Goal: Transaction & Acquisition: Purchase product/service

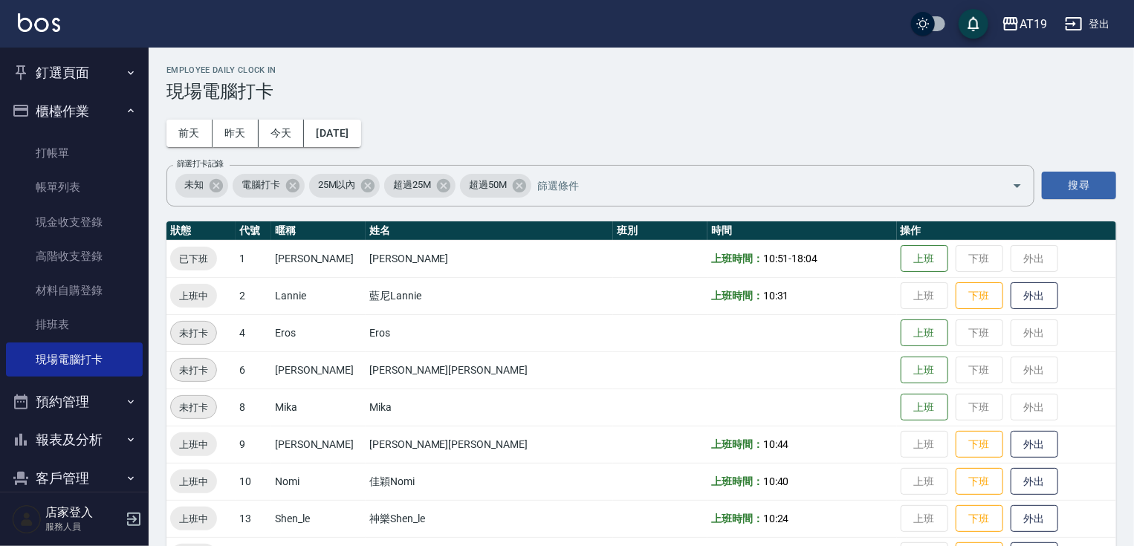
drag, startPoint x: 70, startPoint y: 147, endPoint x: 108, endPoint y: 123, distance: 44.8
click at [70, 147] on link "打帳單" at bounding box center [74, 153] width 137 height 34
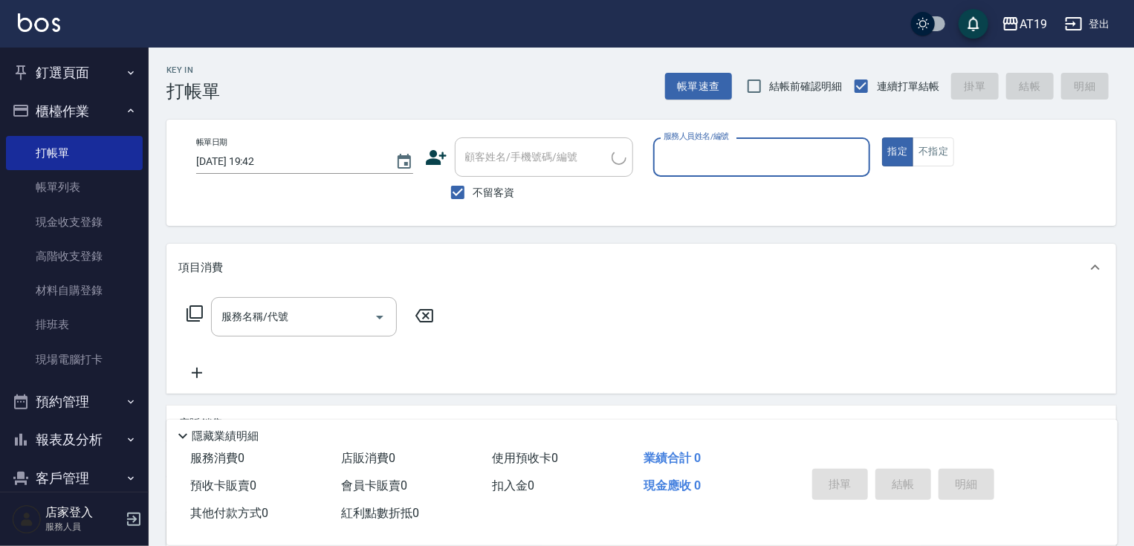
drag, startPoint x: 464, startPoint y: 190, endPoint x: 473, endPoint y: 178, distance: 14.9
click at [467, 189] on input "不留客資" at bounding box center [457, 192] width 31 height 31
checkbox input "false"
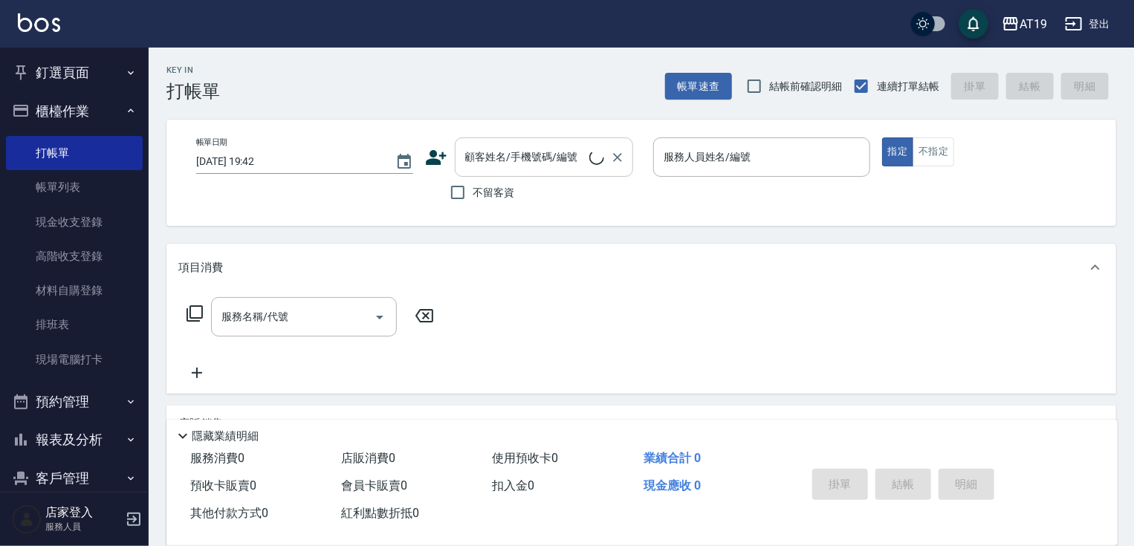
click at [479, 166] on input "顧客姓名/手機號碼/編號" at bounding box center [526, 157] width 128 height 26
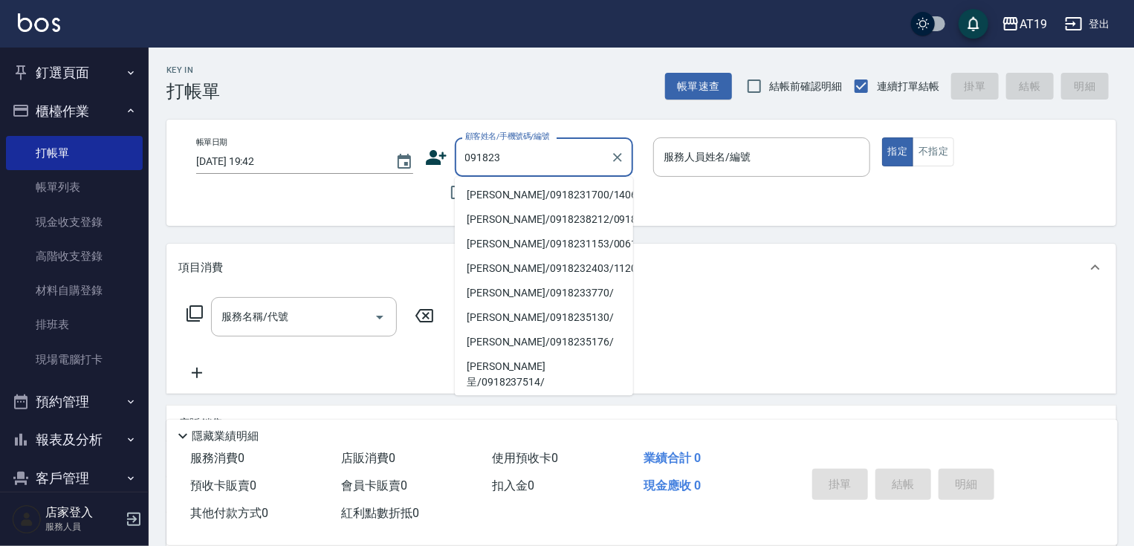
click at [498, 187] on li "[PERSON_NAME]/0918231700/14065" at bounding box center [544, 195] width 178 height 25
type input "[PERSON_NAME]/0918231700/14065"
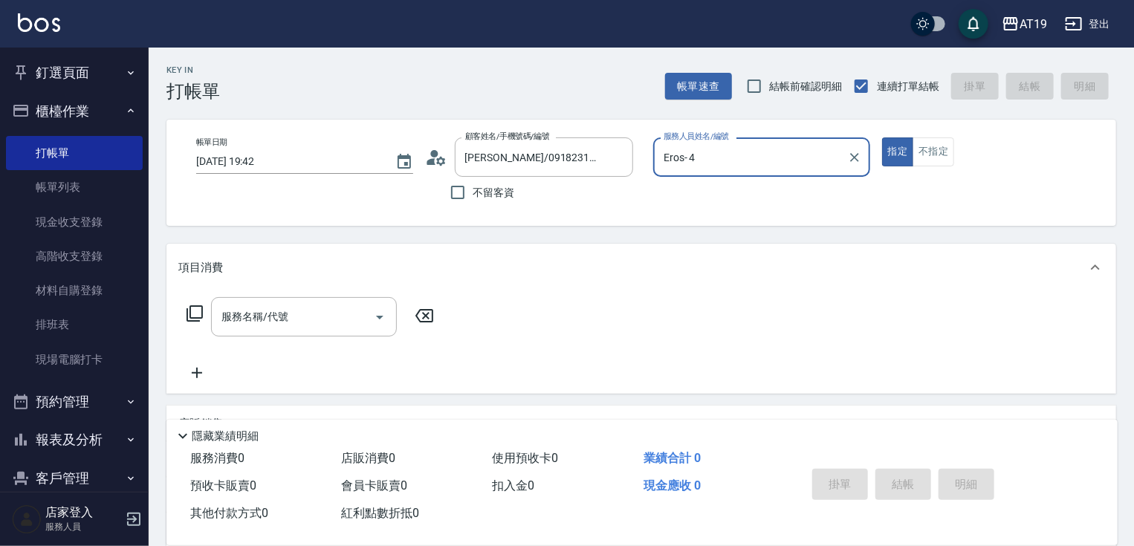
type input "Eros- 4"
click at [313, 325] on input "服務名稱/代號" at bounding box center [293, 317] width 150 height 26
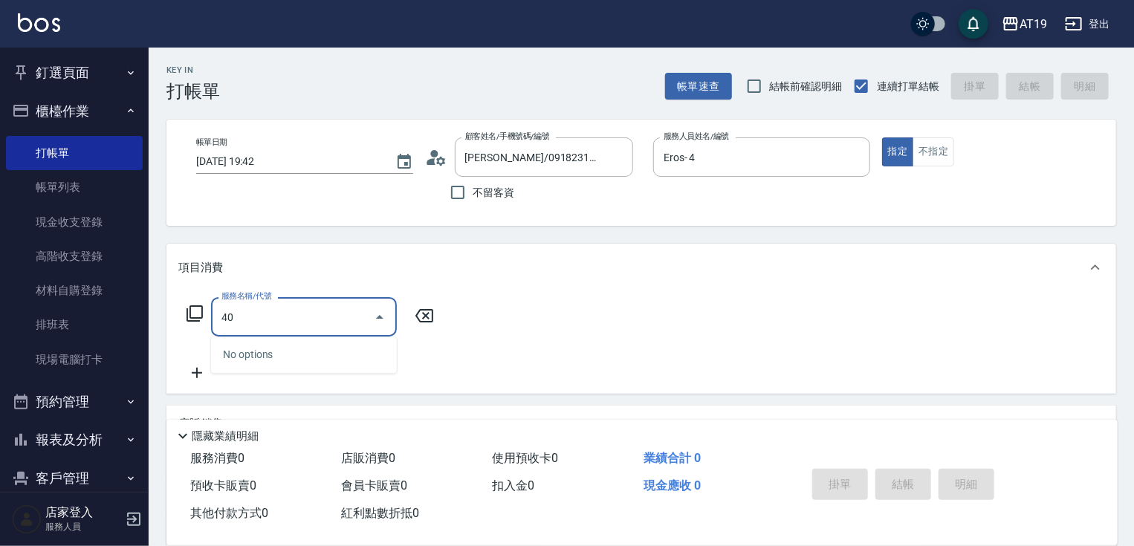
type input "401"
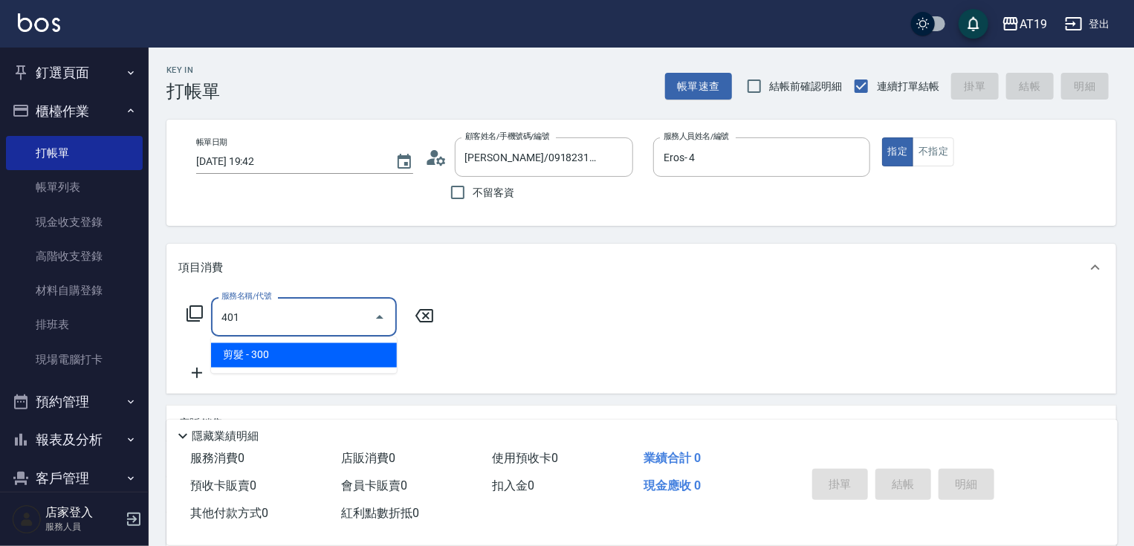
click at [320, 346] on span "剪髮 - 300" at bounding box center [304, 355] width 186 height 25
type input "30"
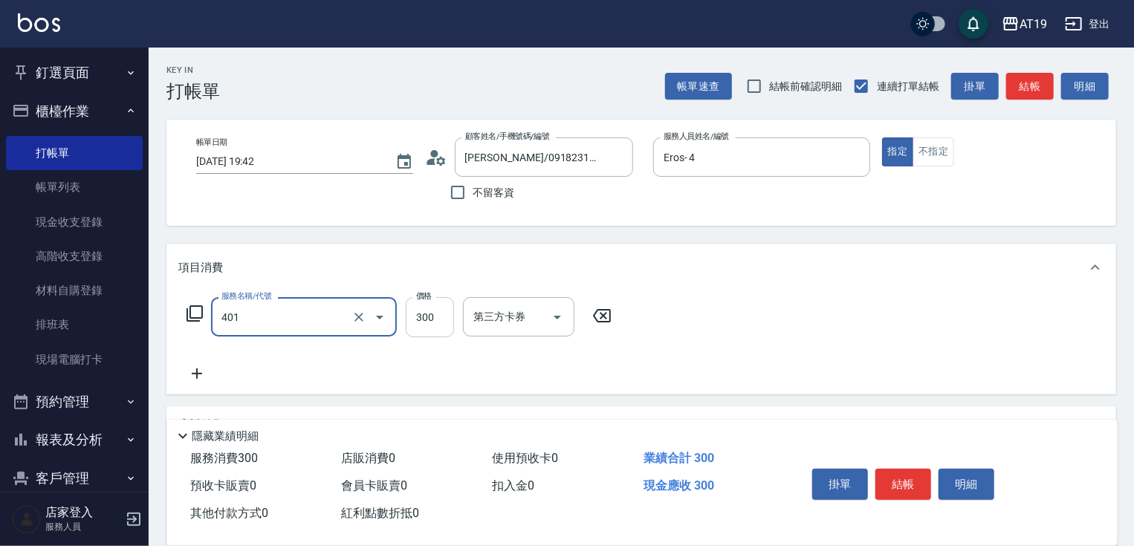
type input "剪髮(401)"
click at [446, 317] on input "300" at bounding box center [430, 317] width 48 height 40
type input "0"
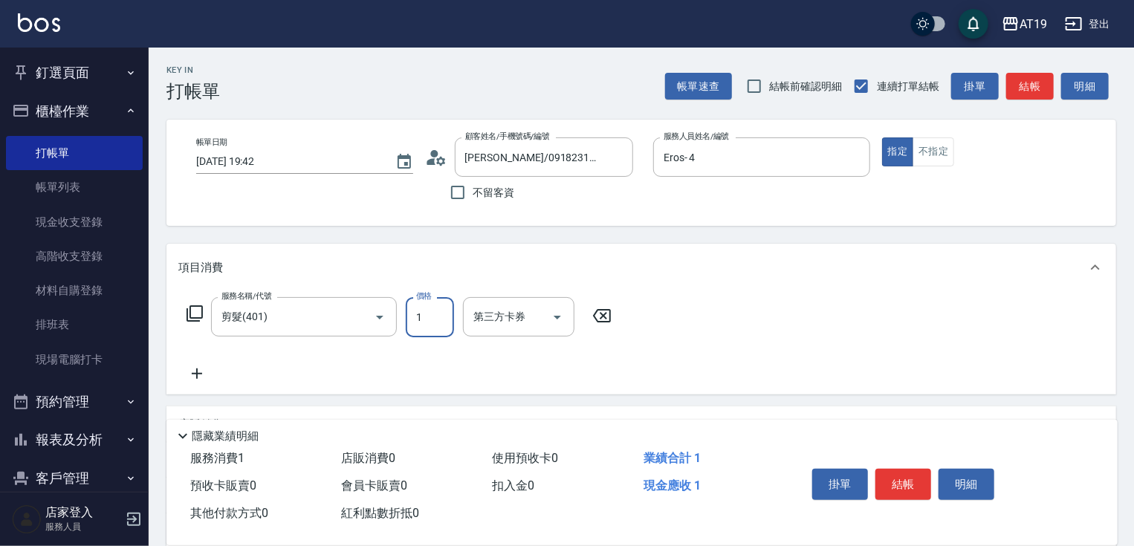
type input "19"
type input "10"
type input "199"
click at [890, 472] on button "結帳" at bounding box center [904, 484] width 56 height 31
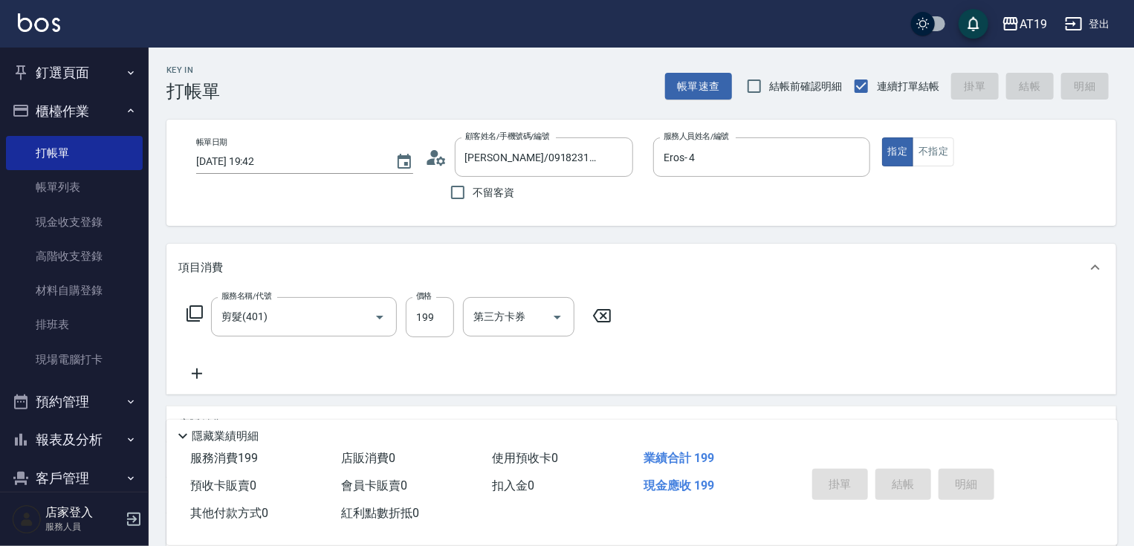
type input "0"
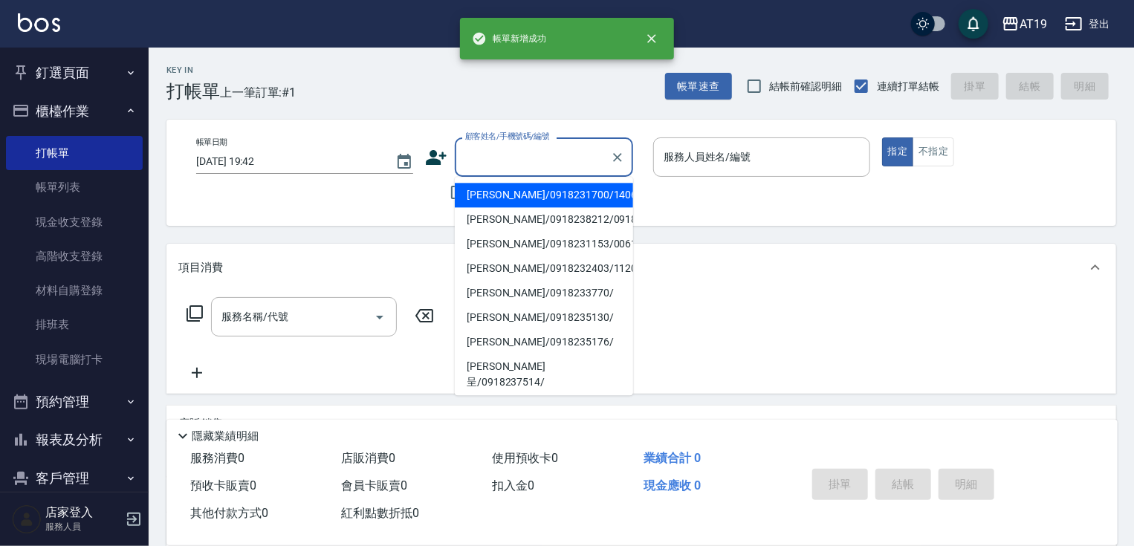
click at [479, 167] on input "顧客姓名/手機號碼/編號" at bounding box center [533, 157] width 143 height 26
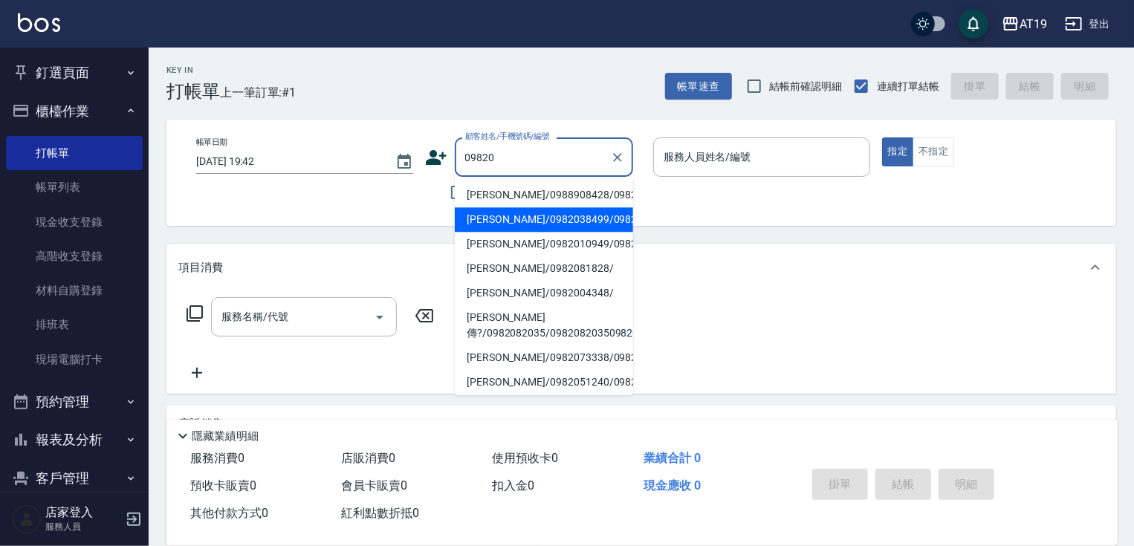
click at [490, 220] on li "[PERSON_NAME]/0982038499/0982038499" at bounding box center [544, 219] width 178 height 25
type input "[PERSON_NAME]/0982038499/0982038499"
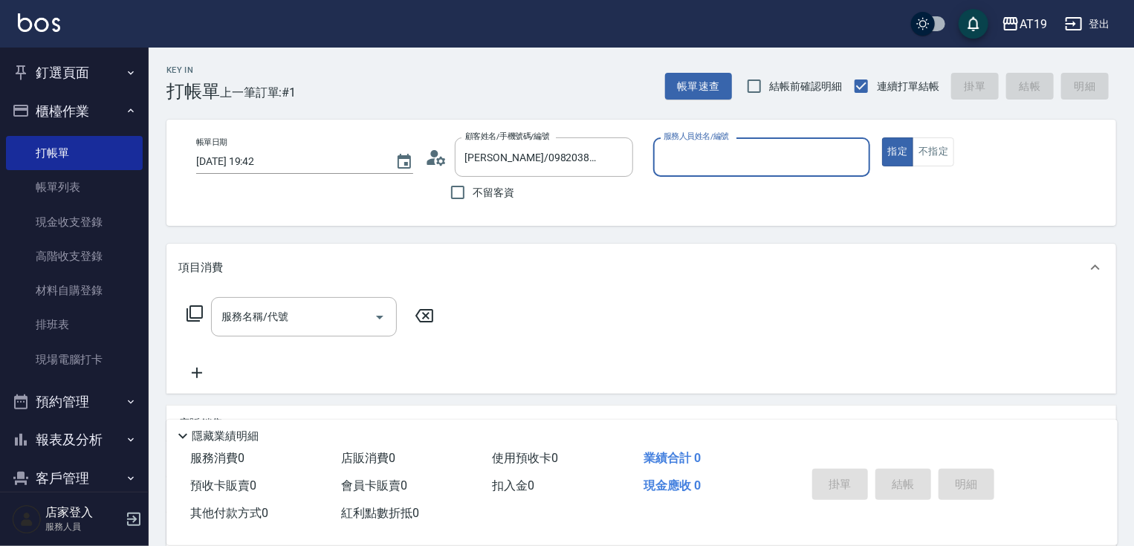
type input "[PERSON_NAME]- 8"
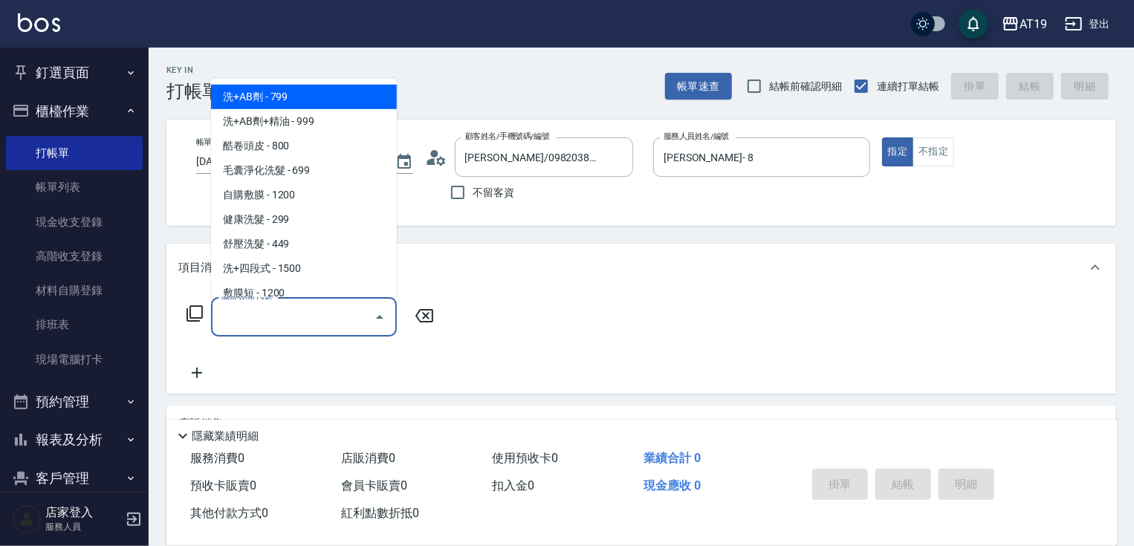
click at [311, 320] on input "服務名稱/代號" at bounding box center [293, 317] width 150 height 26
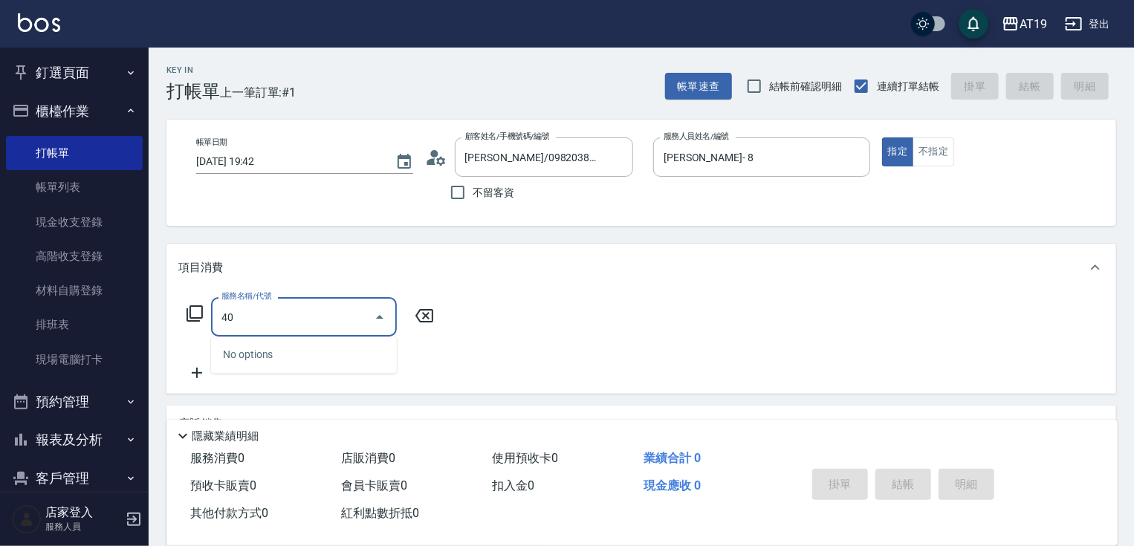
type input "401"
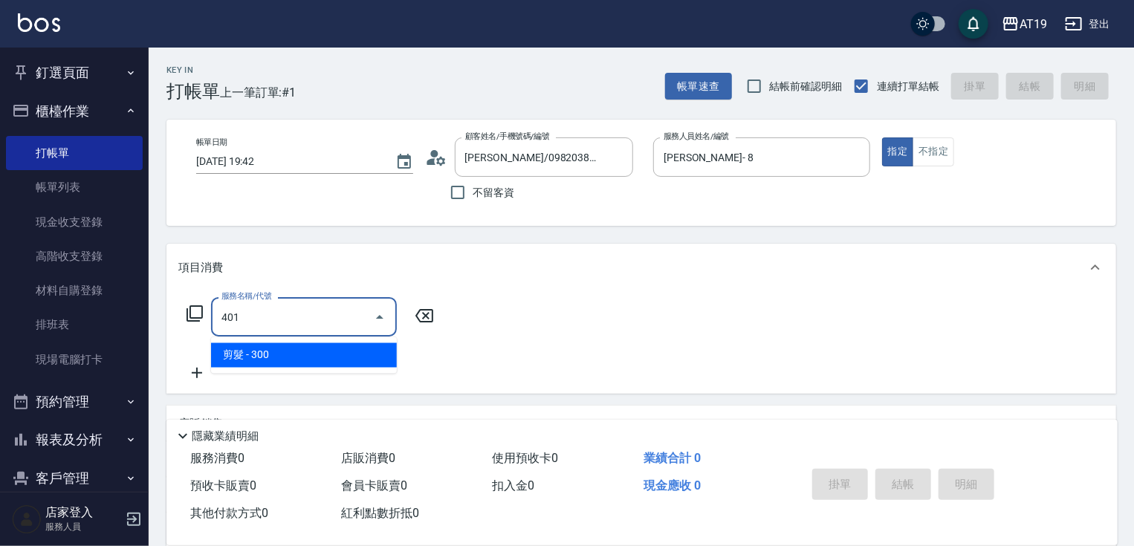
drag, startPoint x: 314, startPoint y: 349, endPoint x: 306, endPoint y: 351, distance: 8.3
click at [314, 349] on span "剪髮 - 300" at bounding box center [304, 355] width 186 height 25
type input "30"
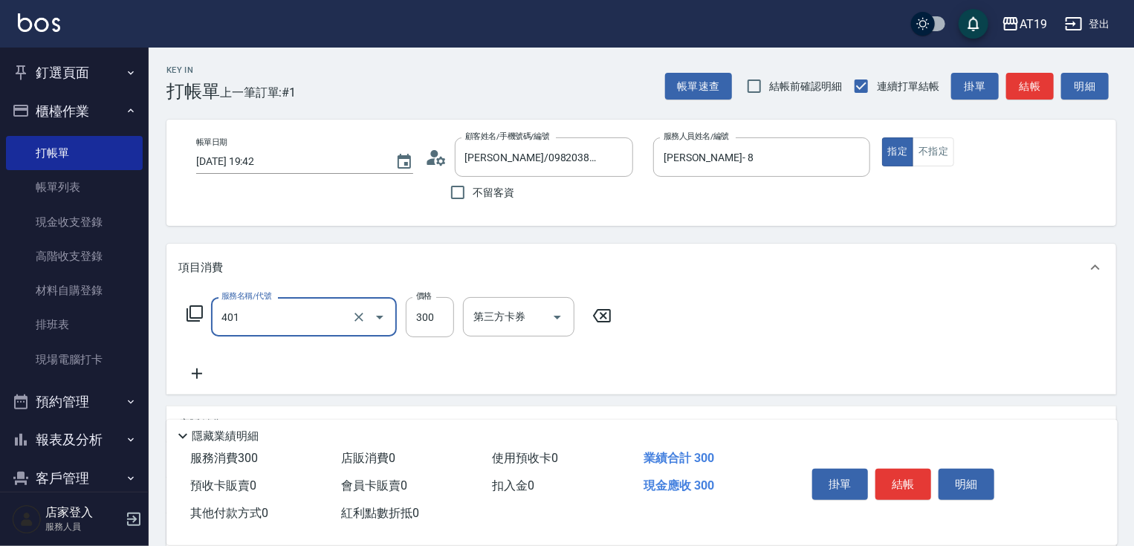
type input "剪髮(401)"
click at [200, 376] on icon at bounding box center [196, 374] width 37 height 18
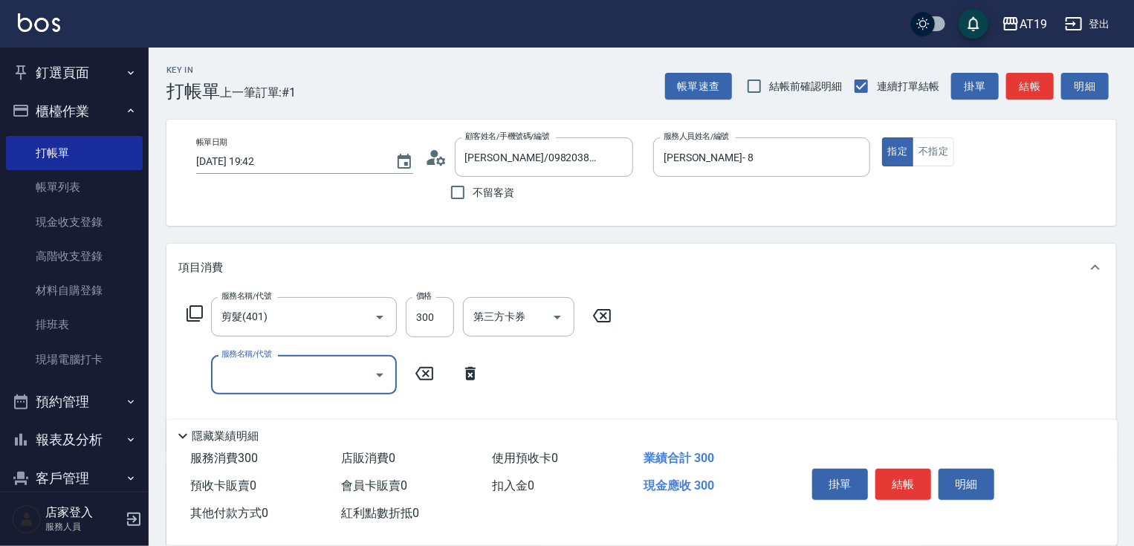
click at [242, 381] on input "服務名稱/代號" at bounding box center [293, 375] width 150 height 26
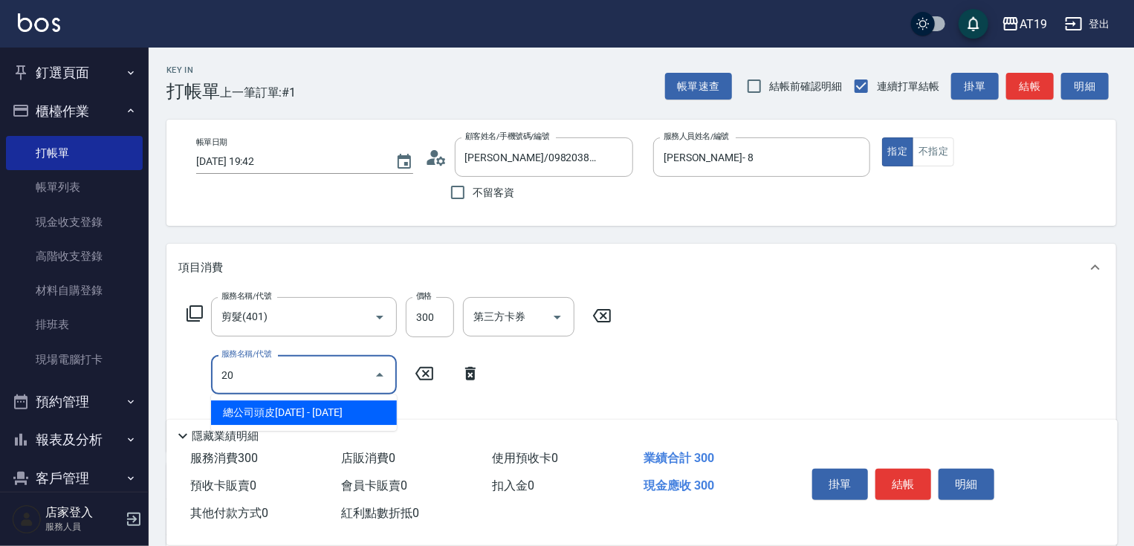
type input "201"
drag, startPoint x: 246, startPoint y: 410, endPoint x: 265, endPoint y: 409, distance: 18.6
click at [247, 408] on span "洗髮 - 300" at bounding box center [304, 413] width 186 height 25
type input "60"
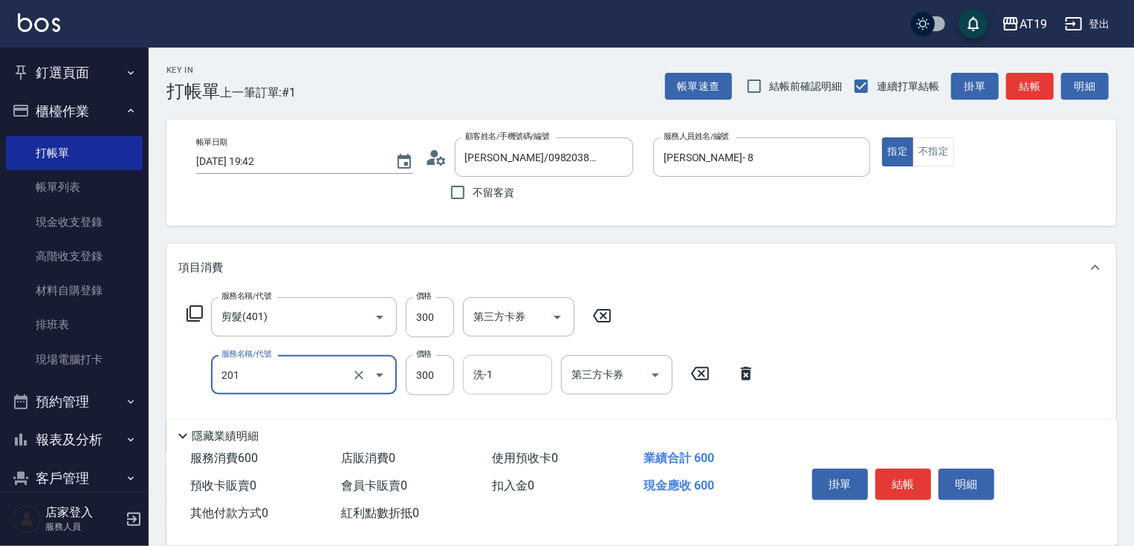
type input "洗髮(201)"
click at [497, 382] on input "洗-1" at bounding box center [508, 375] width 76 height 26
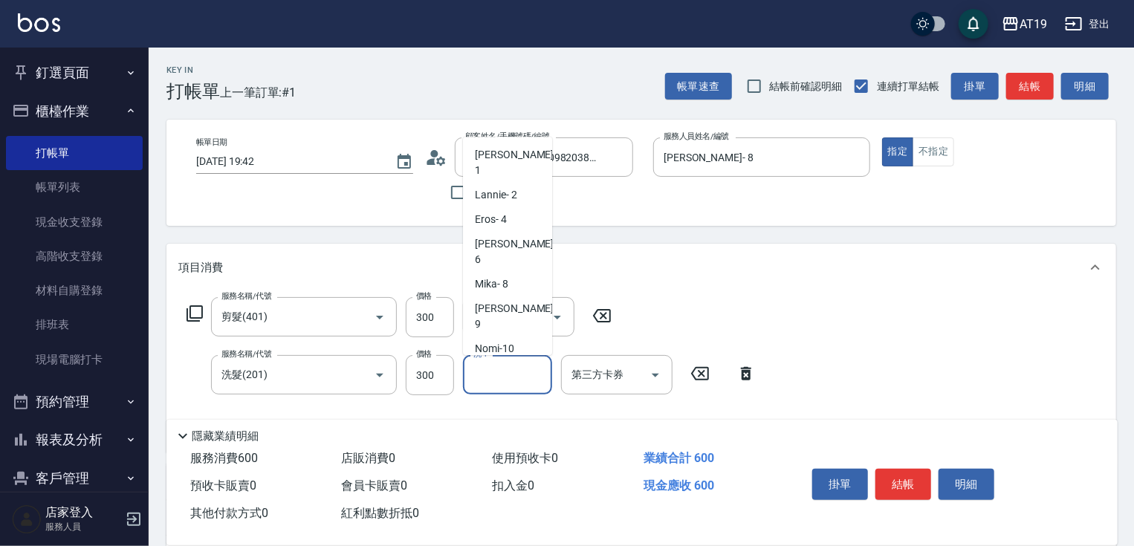
click at [513, 390] on span "Orange -53" at bounding box center [499, 398] width 49 height 16
type input "Orange-53"
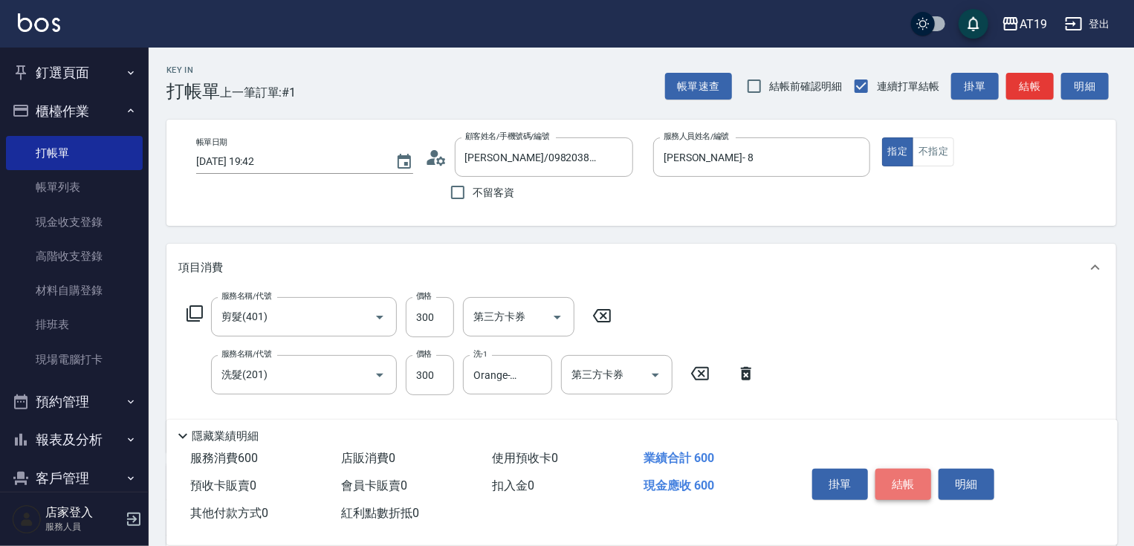
click at [900, 470] on button "結帳" at bounding box center [904, 484] width 56 height 31
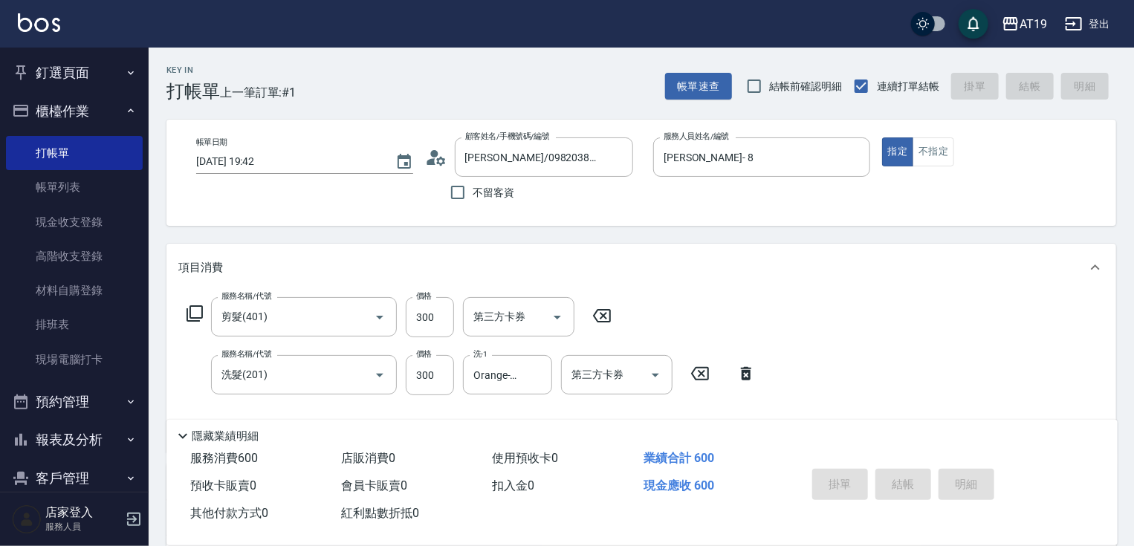
type input "[DATE] 19:43"
type input "0"
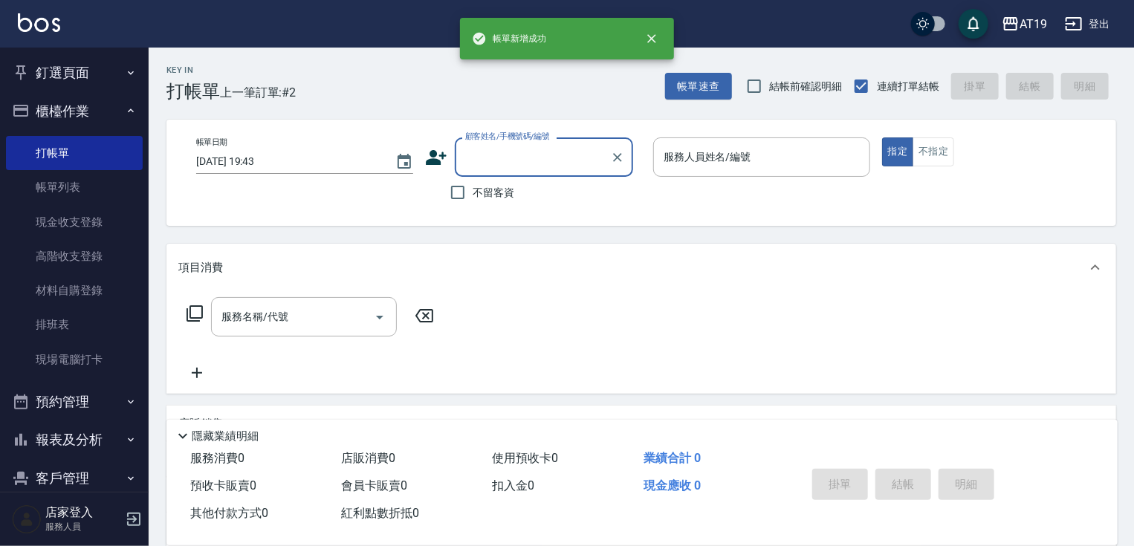
click at [503, 155] on input "顧客姓名/手機號碼/編號" at bounding box center [533, 157] width 143 height 26
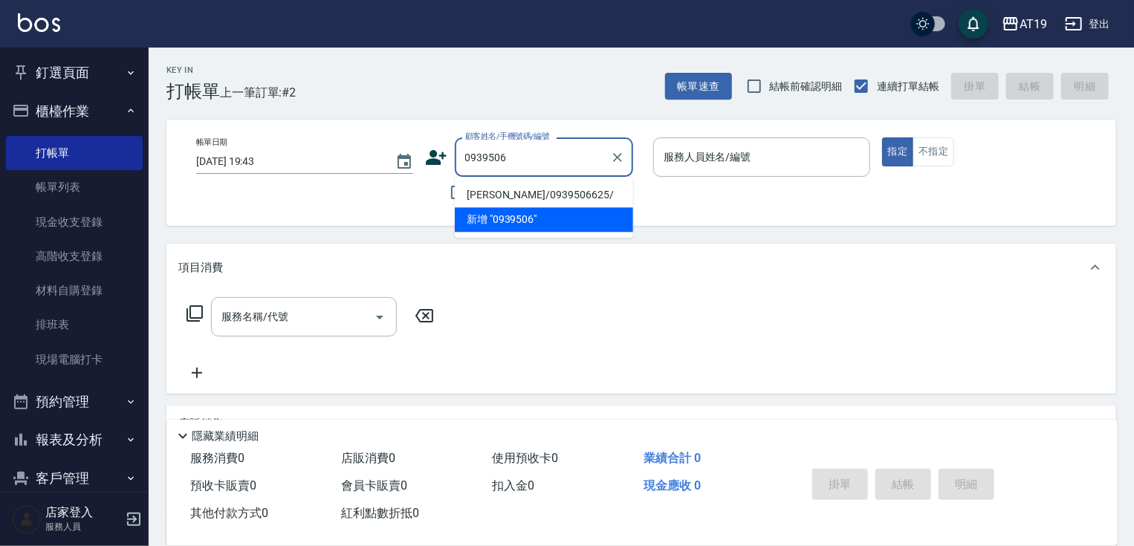
click at [496, 200] on li "[PERSON_NAME]/0939506625/" at bounding box center [544, 195] width 178 height 25
type input "[PERSON_NAME]/0939506625/"
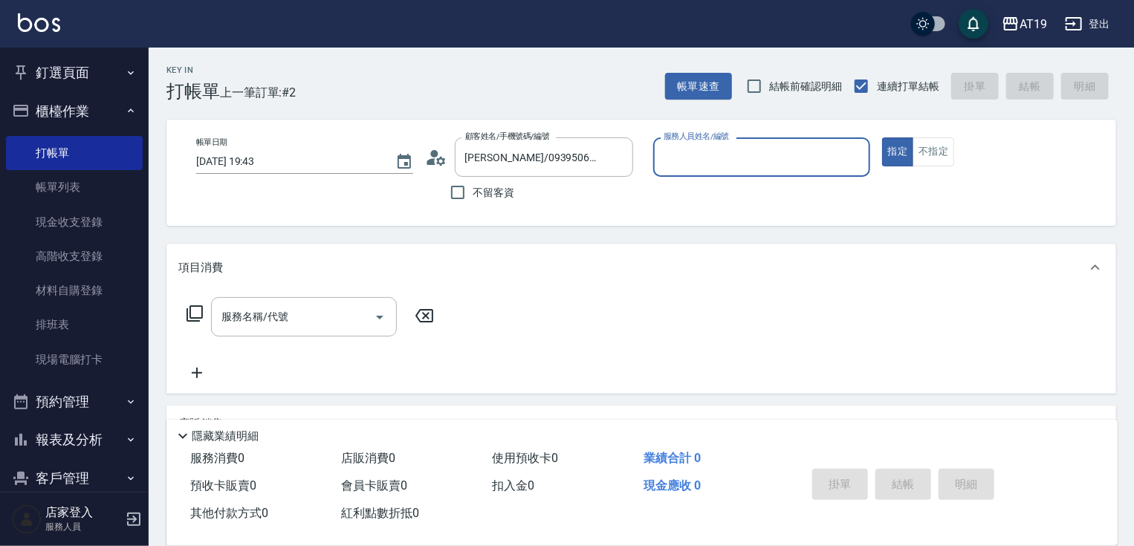
type input "[PERSON_NAME]- 8"
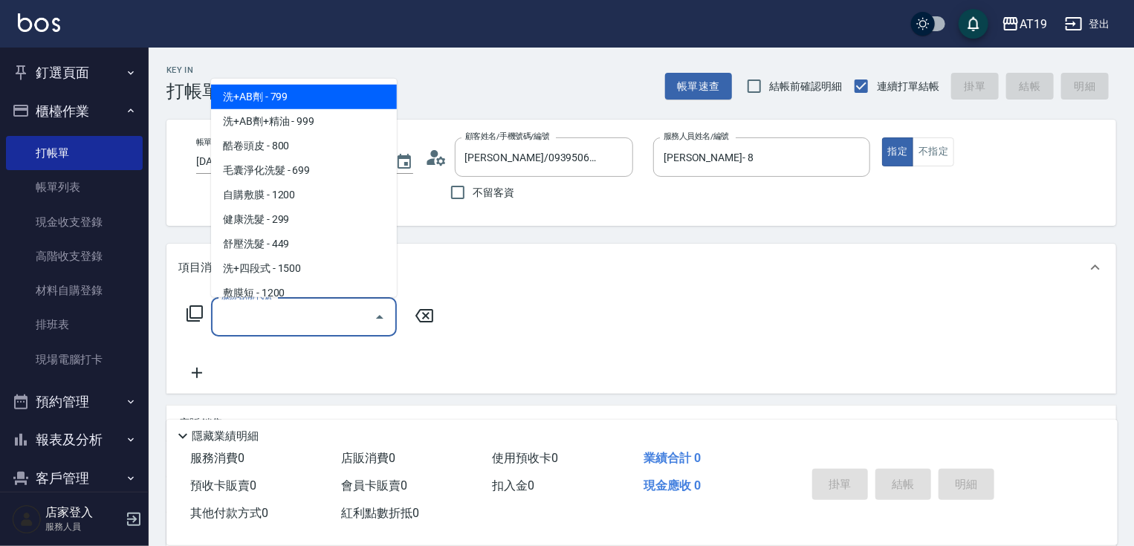
click at [309, 309] on input "服務名稱/代號" at bounding box center [293, 317] width 150 height 26
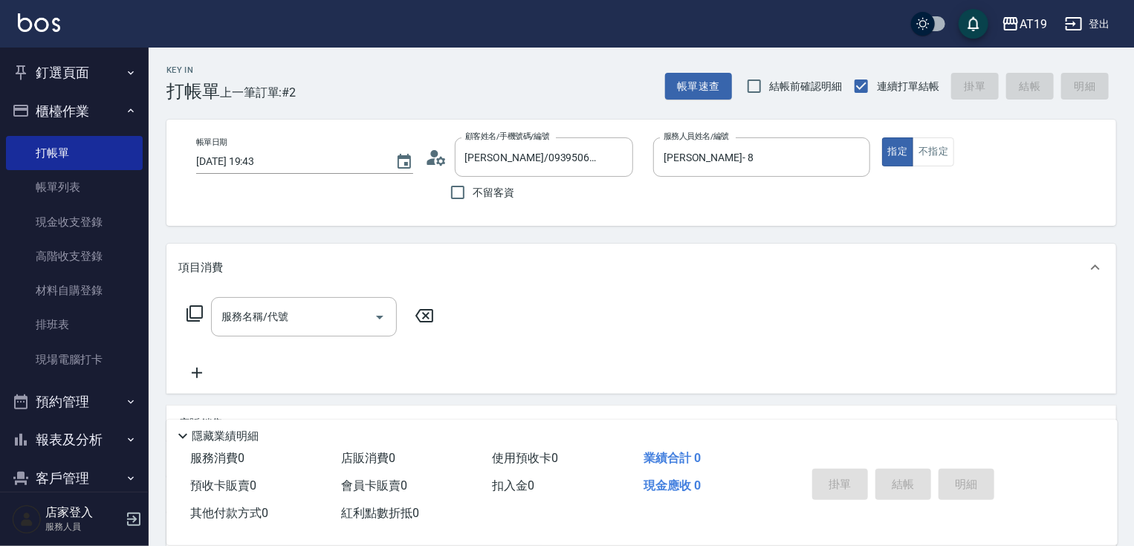
click at [571, 275] on div "項目消費" at bounding box center [632, 268] width 908 height 16
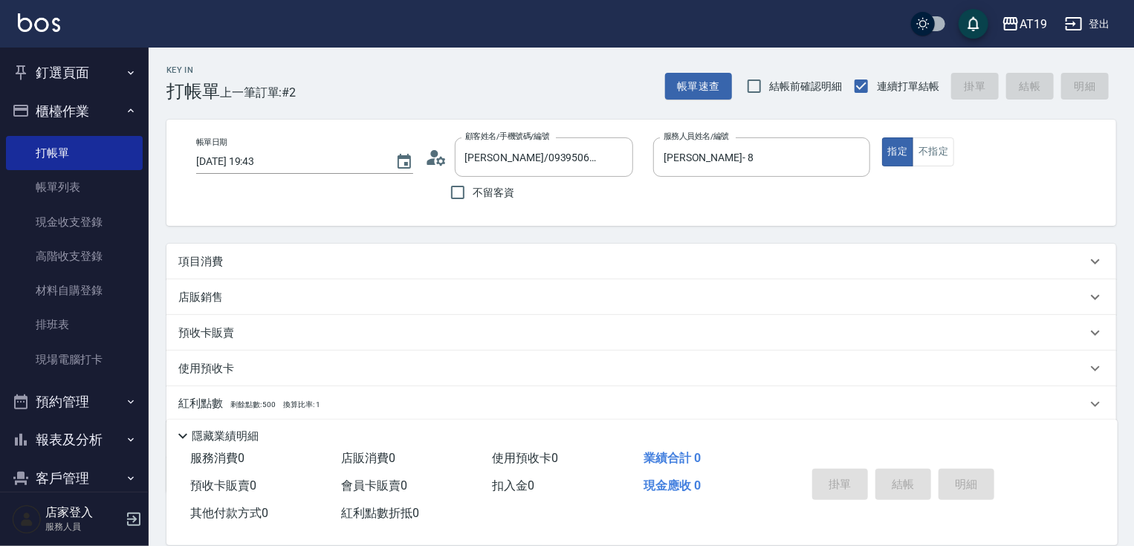
click at [250, 283] on div "店販銷售" at bounding box center [642, 298] width 950 height 36
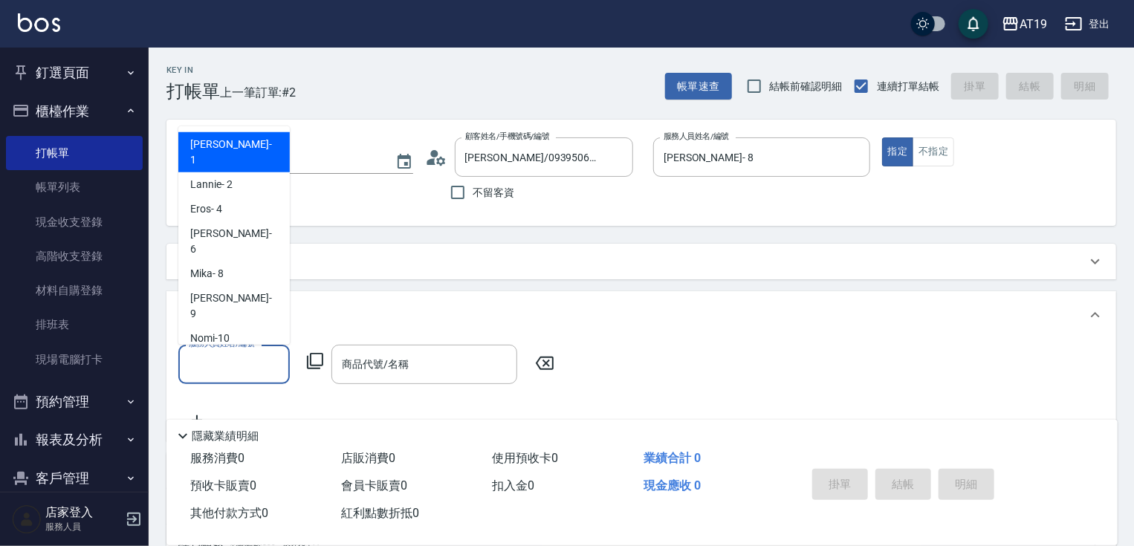
click at [215, 354] on input "服務人員姓名/編號" at bounding box center [234, 365] width 98 height 26
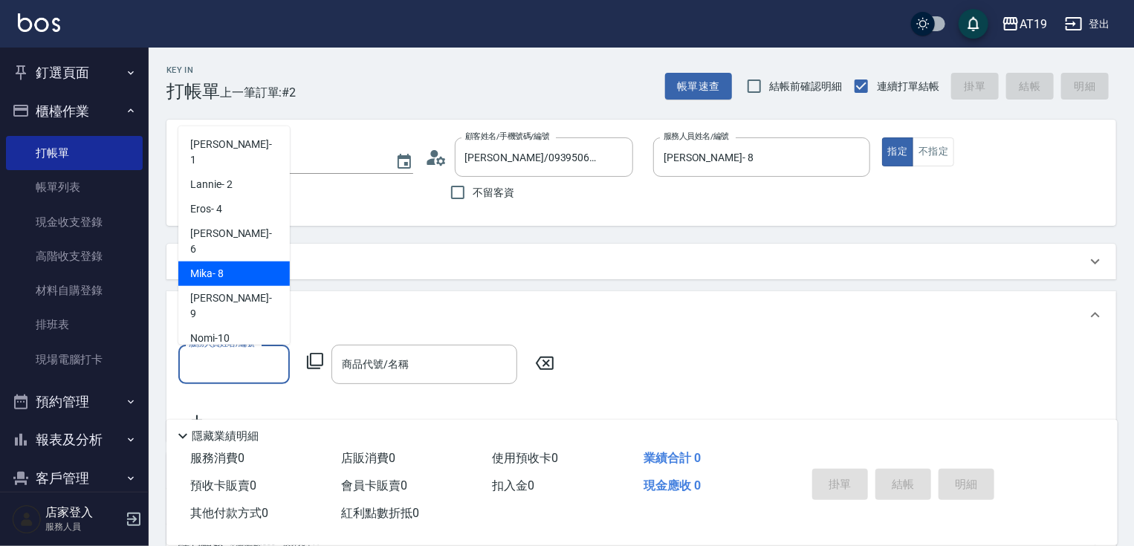
click at [247, 262] on div "[PERSON_NAME] - 8" at bounding box center [234, 274] width 112 height 25
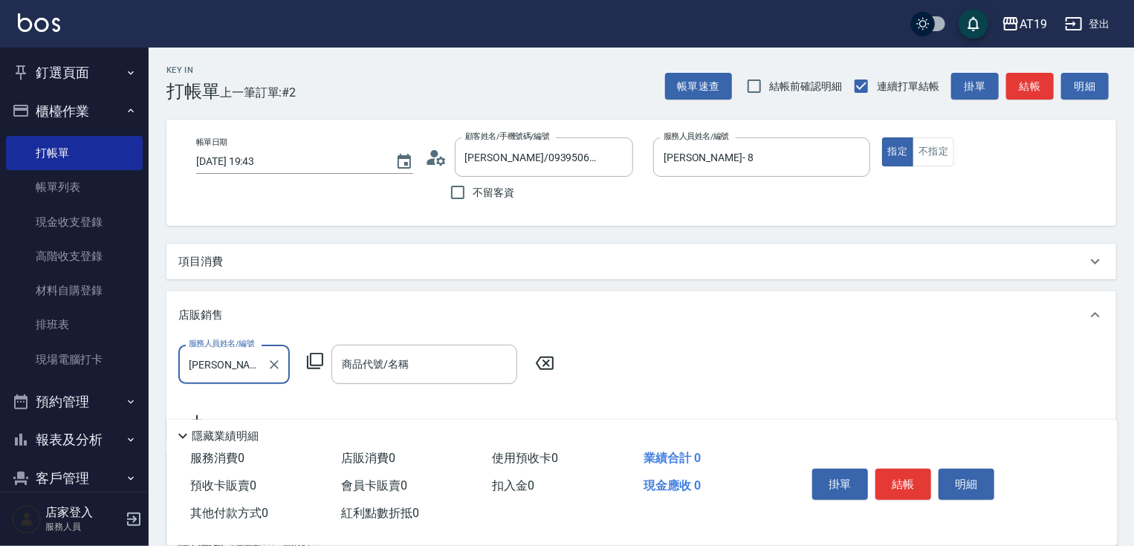
type input "[PERSON_NAME]- 8"
click at [309, 359] on icon at bounding box center [315, 361] width 18 height 18
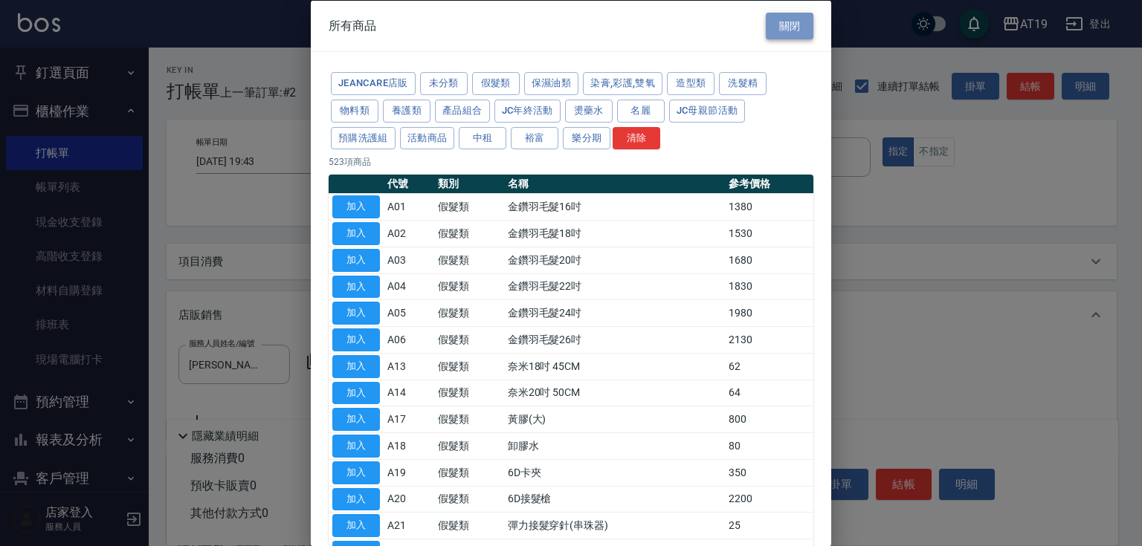
click at [776, 28] on button "關閉" at bounding box center [790, 26] width 48 height 28
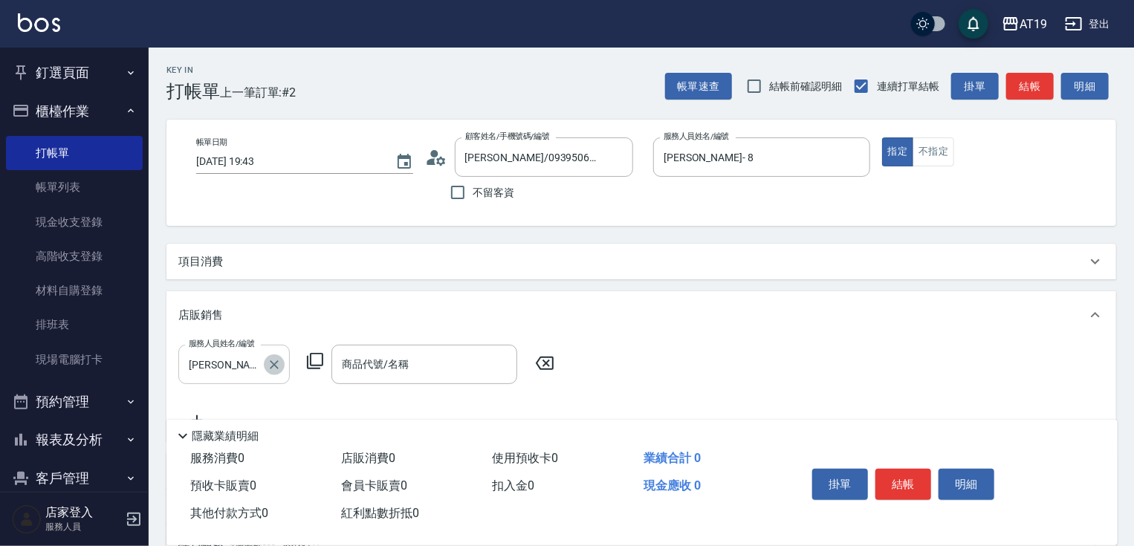
click at [277, 363] on icon "Clear" at bounding box center [274, 365] width 15 height 15
click at [279, 262] on div "項目消費" at bounding box center [632, 262] width 908 height 16
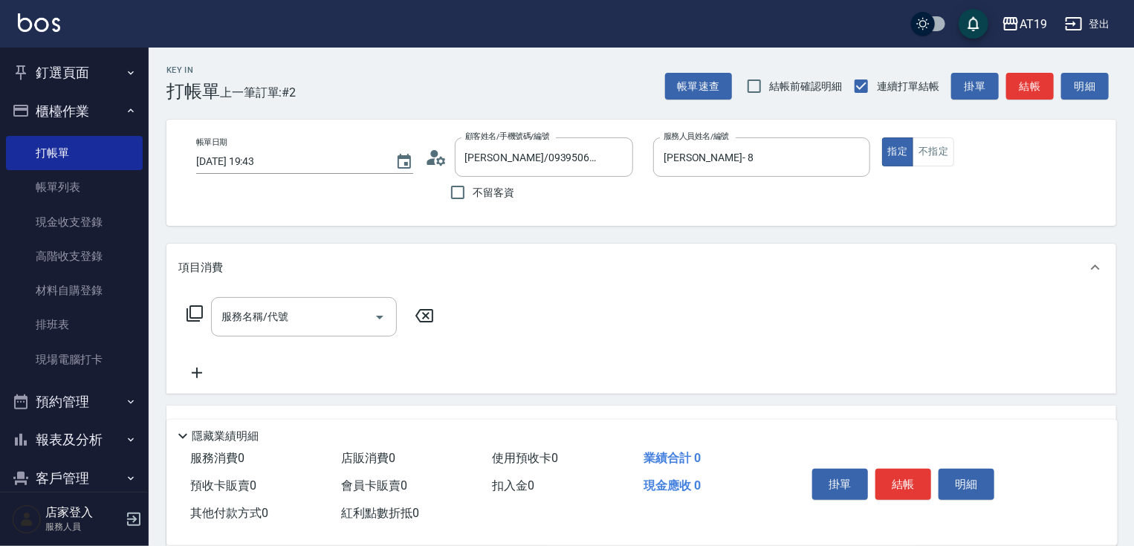
click at [198, 318] on icon at bounding box center [195, 314] width 16 height 16
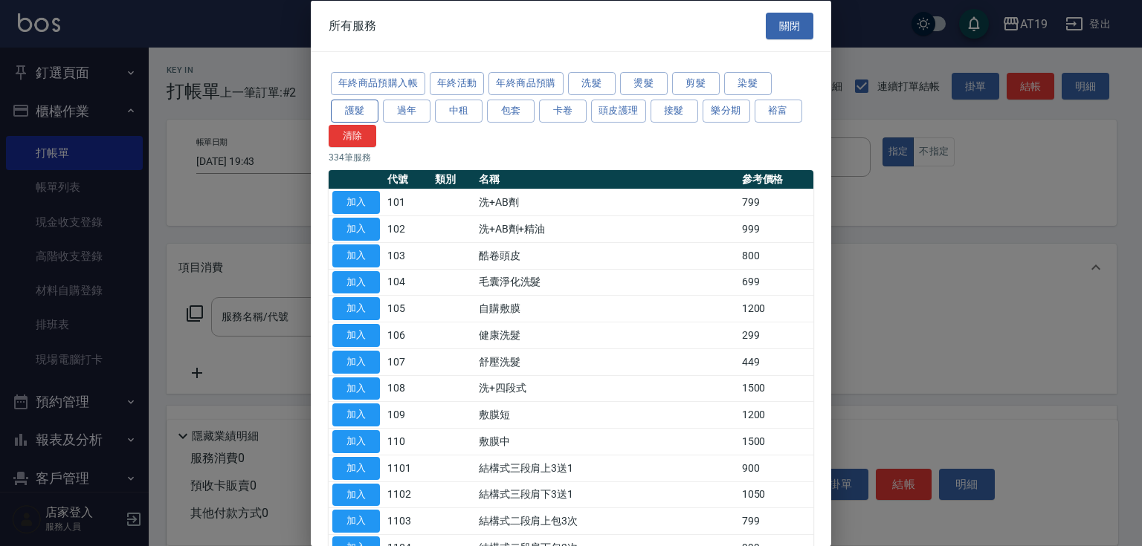
click at [353, 108] on button "護髮" at bounding box center [355, 110] width 48 height 23
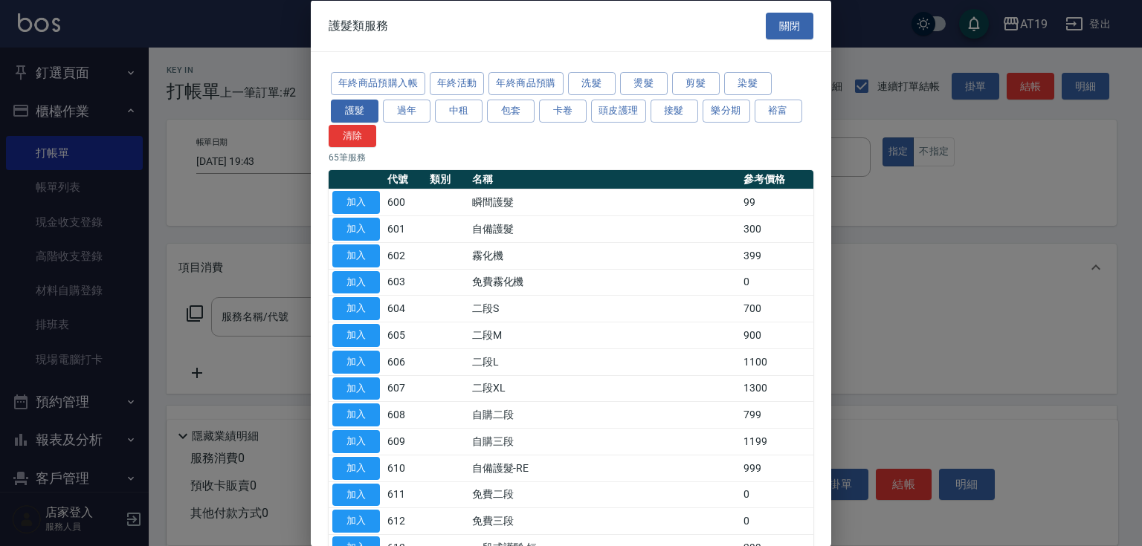
click at [262, 311] on div at bounding box center [571, 273] width 1142 height 546
drag, startPoint x: 791, startPoint y: 29, endPoint x: 720, endPoint y: 48, distance: 73.2
click at [790, 29] on button "關閉" at bounding box center [790, 26] width 48 height 28
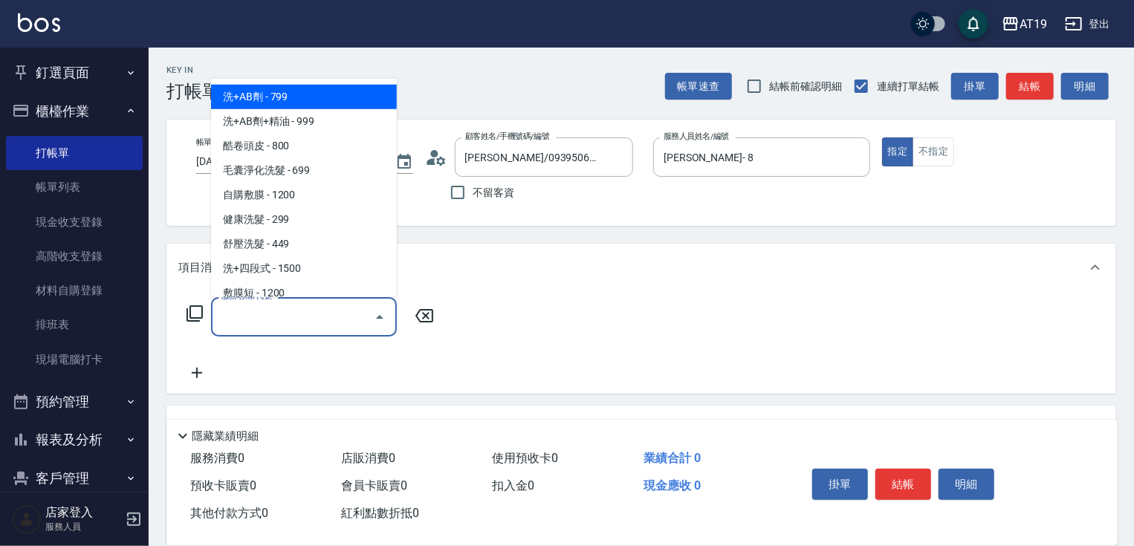
click at [277, 318] on input "服務名稱/代號" at bounding box center [293, 317] width 150 height 26
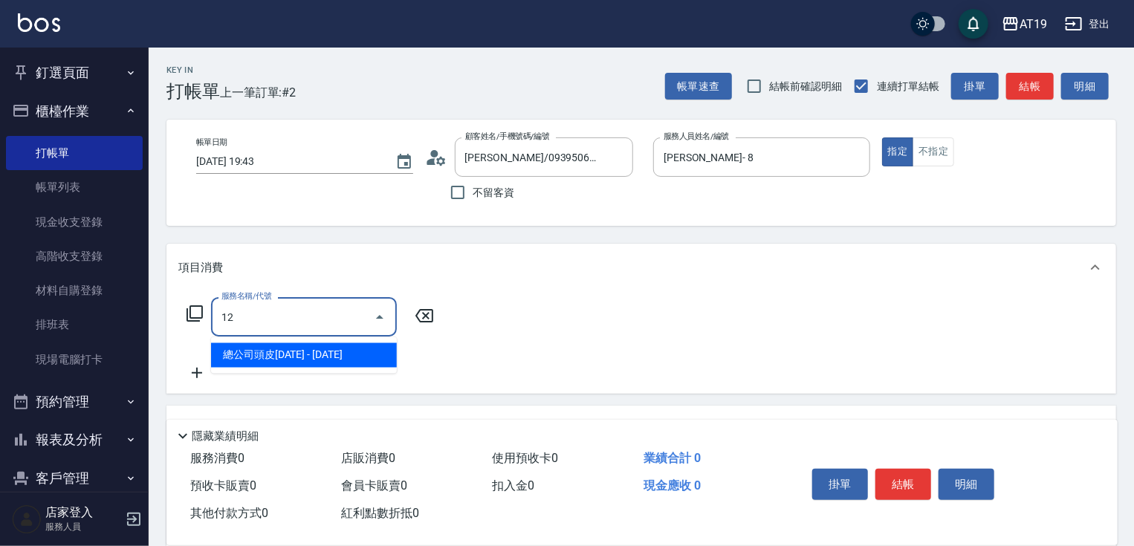
type input "126"
click at [293, 351] on span "PRP養髮漢萃精華 - 2500" at bounding box center [304, 355] width 186 height 25
type input "250"
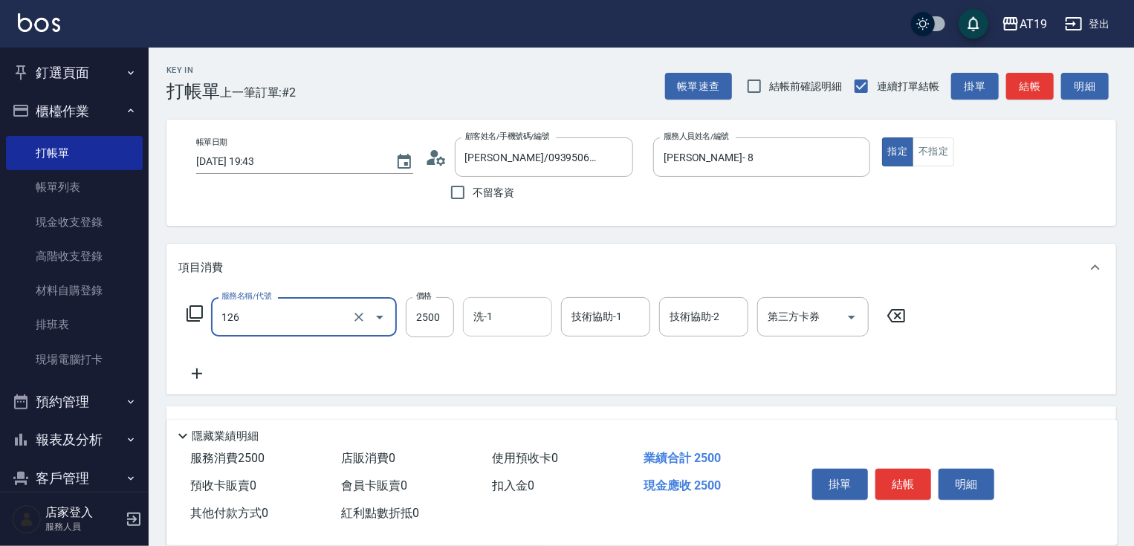
type input "PRP養髮漢萃精華(126)"
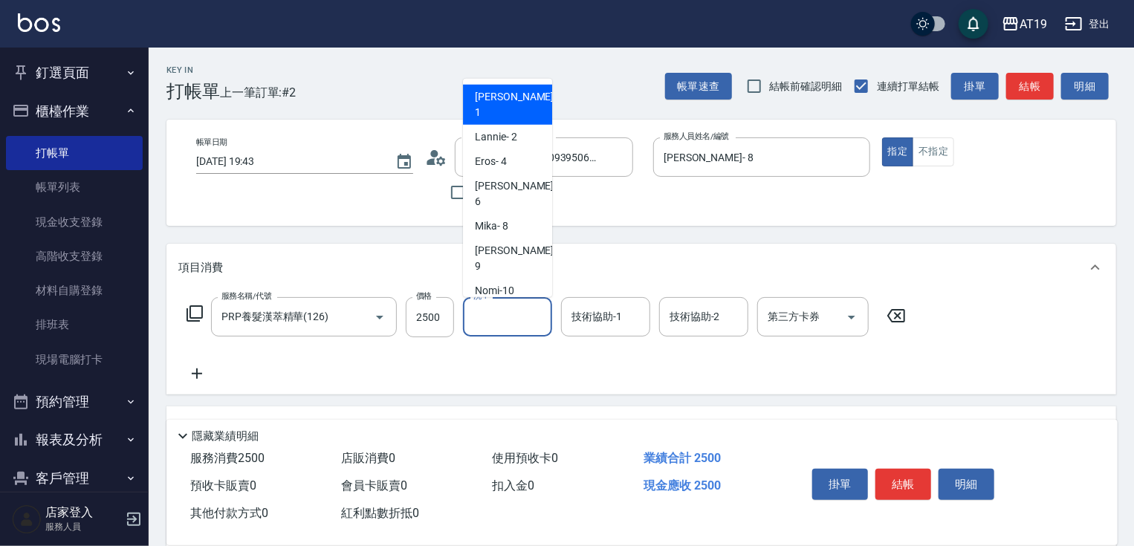
click at [508, 328] on input "洗-1" at bounding box center [508, 317] width 76 height 26
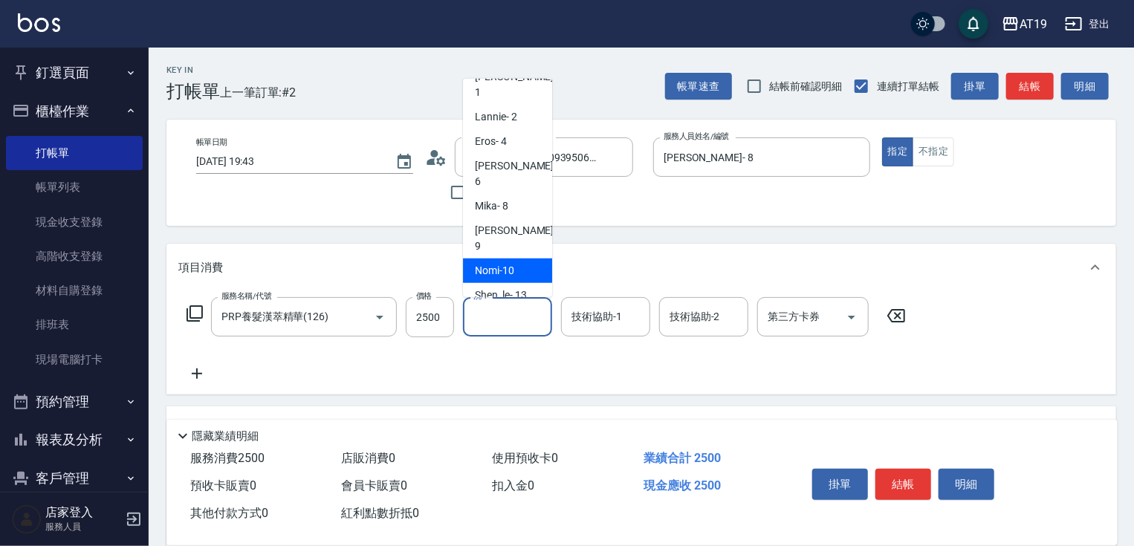
scroll to position [39, 0]
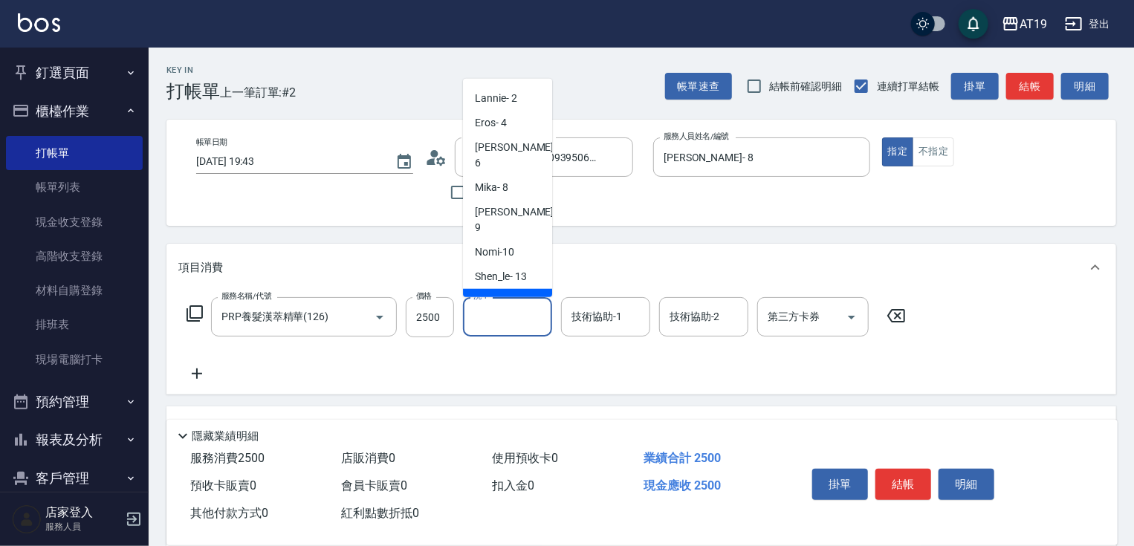
click at [511, 294] on span "Orange -53" at bounding box center [499, 302] width 49 height 16
type input "Orange-53"
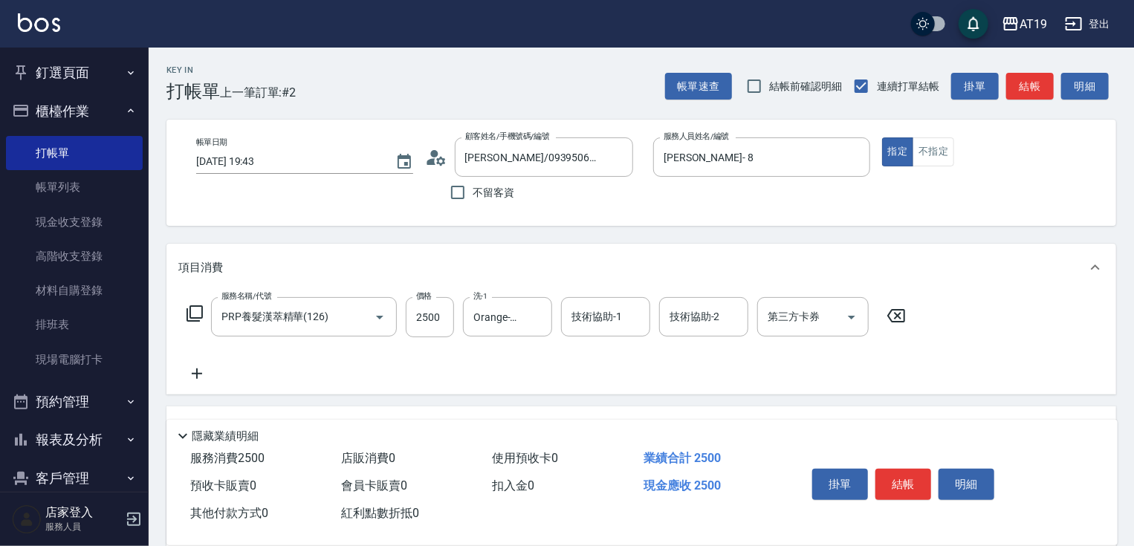
click at [195, 315] on icon at bounding box center [195, 314] width 18 height 18
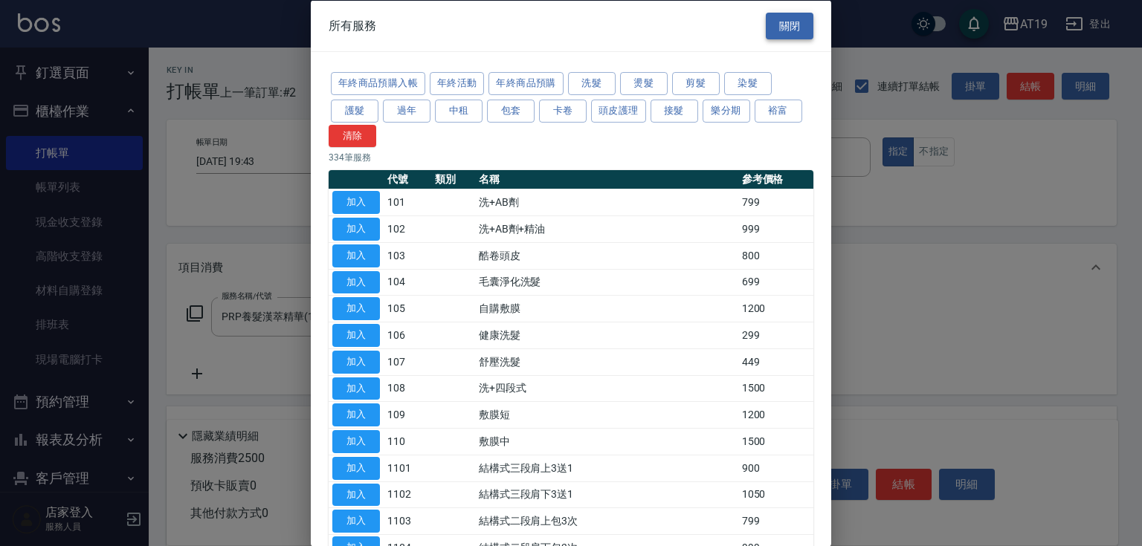
click at [773, 30] on button "關閉" at bounding box center [790, 26] width 48 height 28
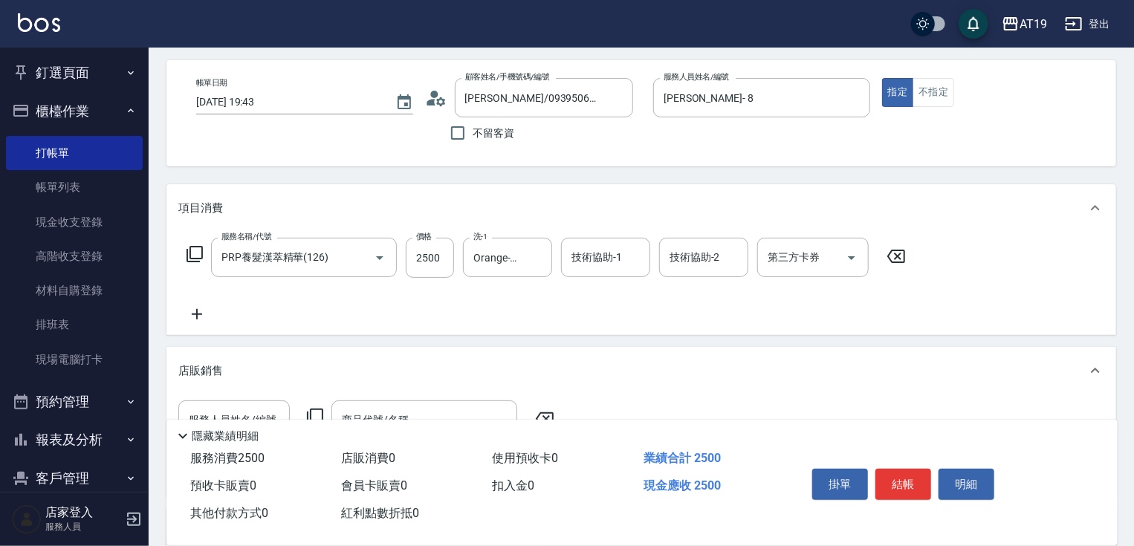
scroll to position [178, 0]
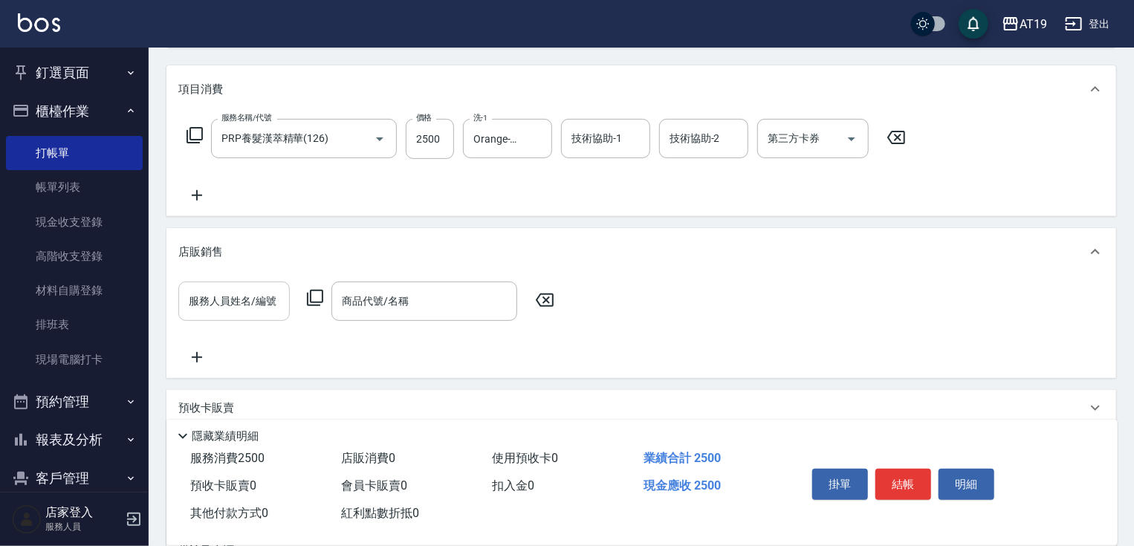
click at [240, 300] on input "服務人員姓名/編號" at bounding box center [234, 301] width 98 height 26
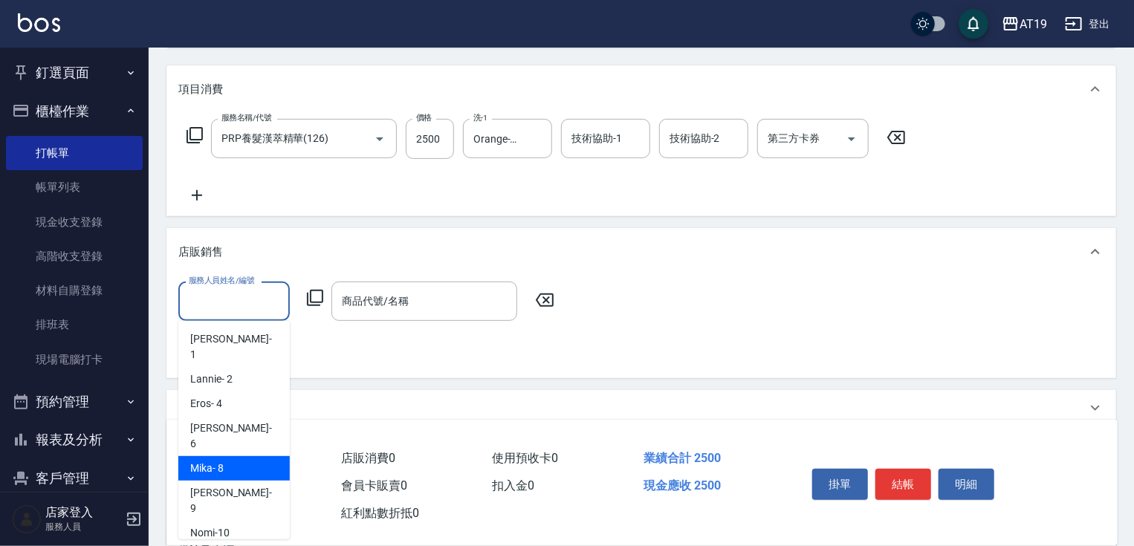
drag, startPoint x: 226, startPoint y: 440, endPoint x: 266, endPoint y: 387, distance: 66.9
click at [227, 456] on div "[PERSON_NAME] - 8" at bounding box center [234, 468] width 112 height 25
type input "[PERSON_NAME]- 8"
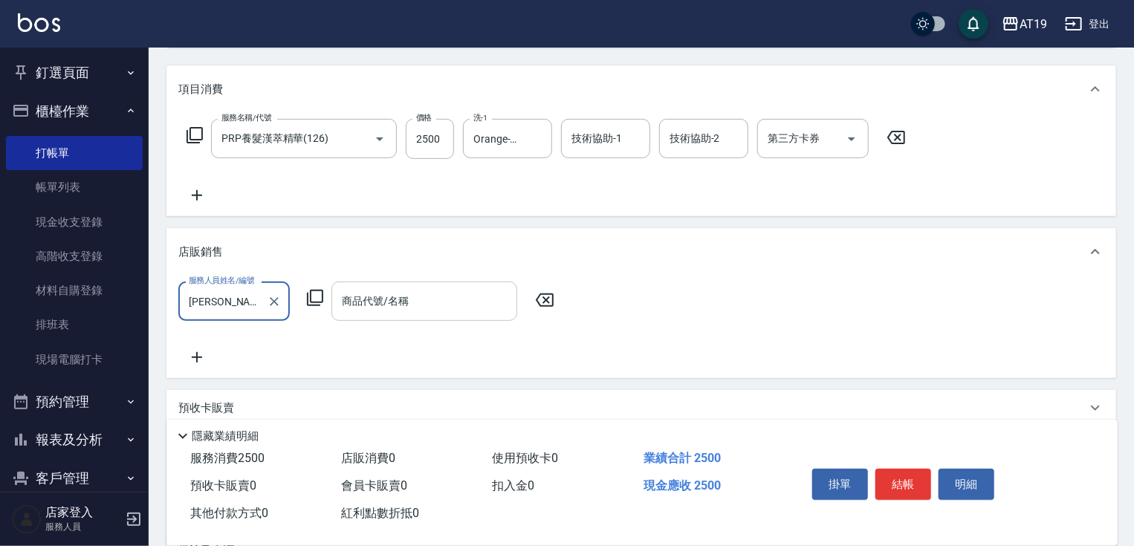
click at [334, 302] on div "商品代號/名稱" at bounding box center [425, 301] width 186 height 39
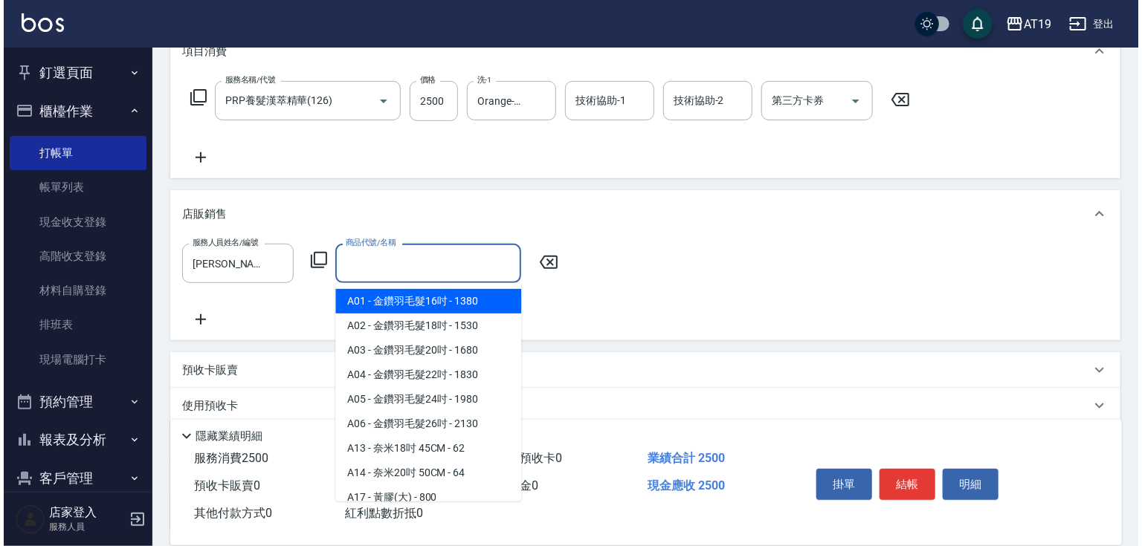
scroll to position [238, 0]
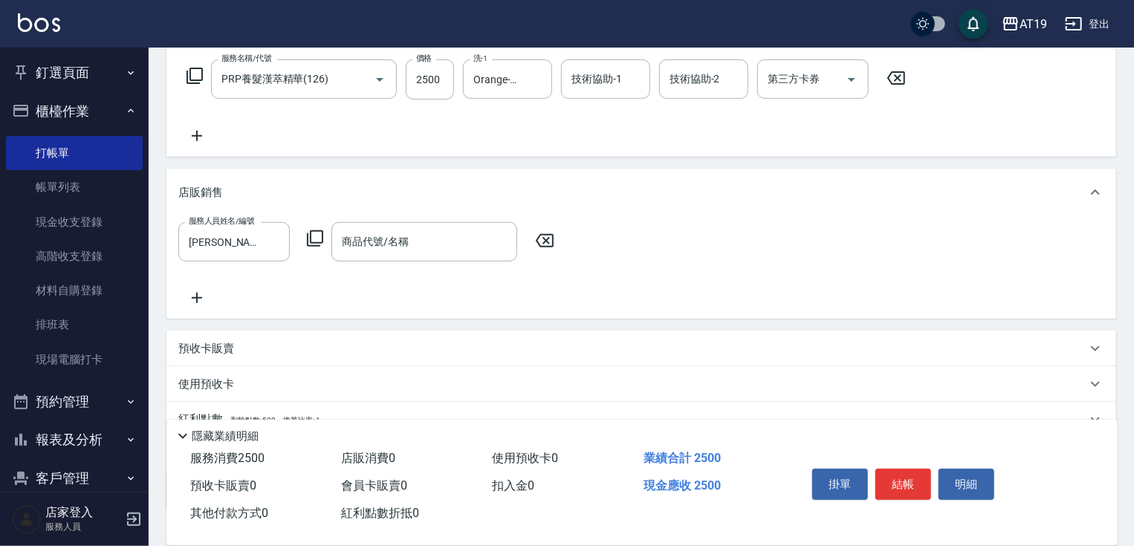
click at [321, 237] on icon at bounding box center [315, 239] width 18 height 18
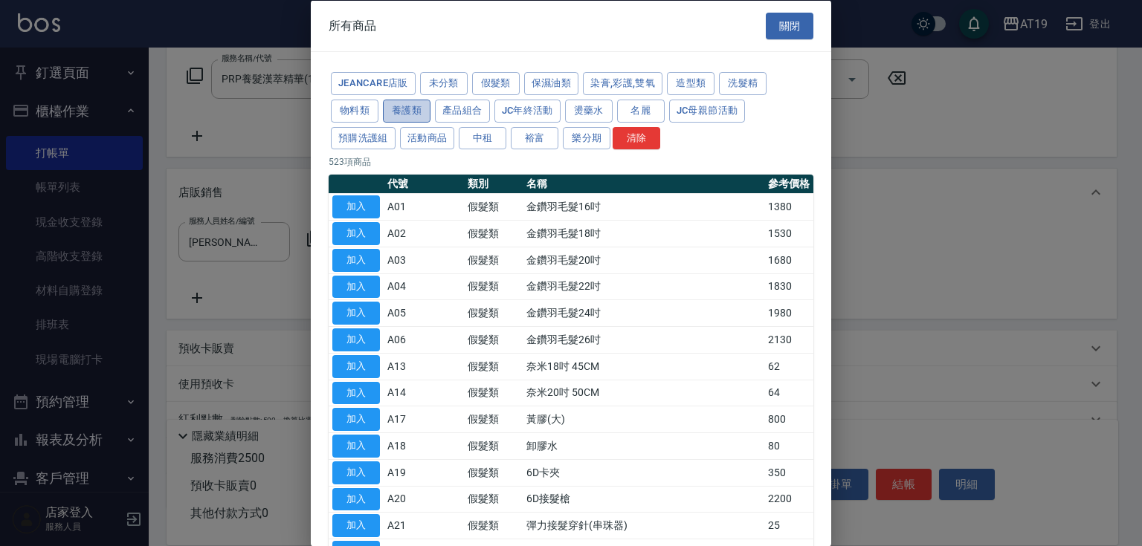
click at [422, 115] on button "養護類" at bounding box center [407, 110] width 48 height 23
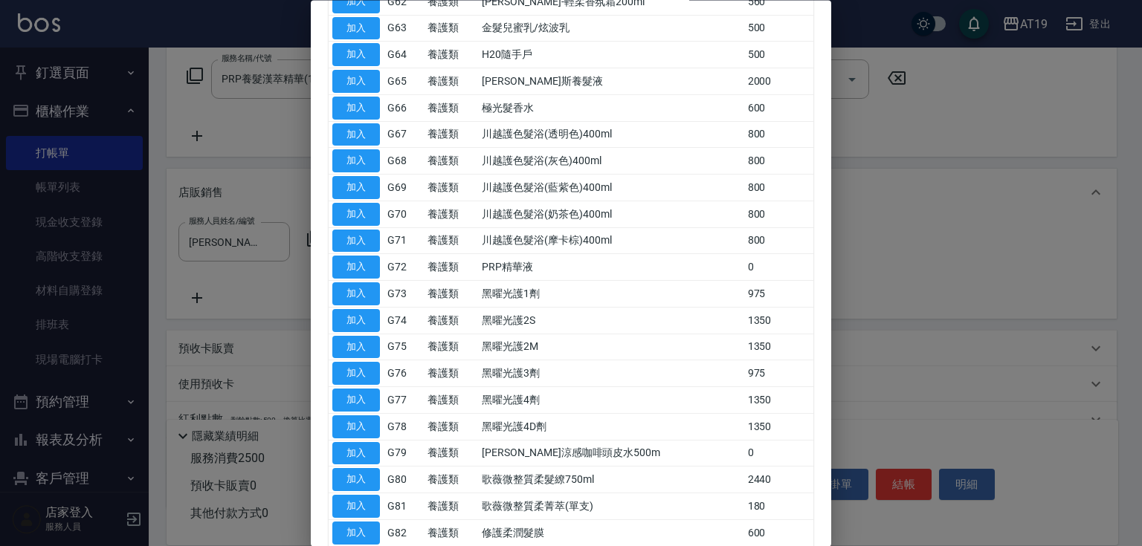
scroll to position [1049, 0]
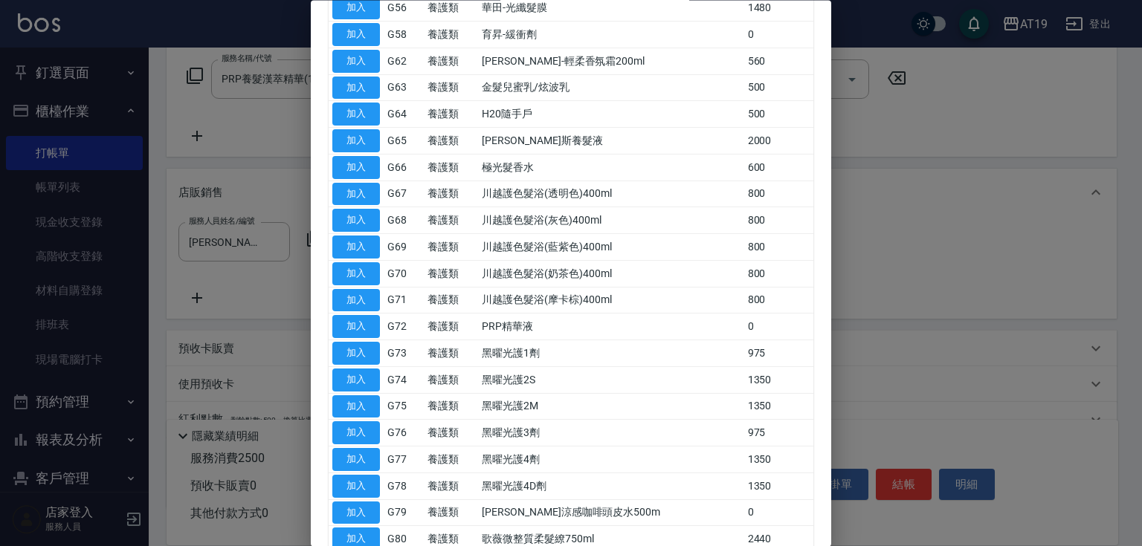
drag, startPoint x: 364, startPoint y: 129, endPoint x: 372, endPoint y: 134, distance: 9.1
click at [364, 130] on button "加入" at bounding box center [356, 141] width 48 height 23
type input "[PERSON_NAME]斯養髮液"
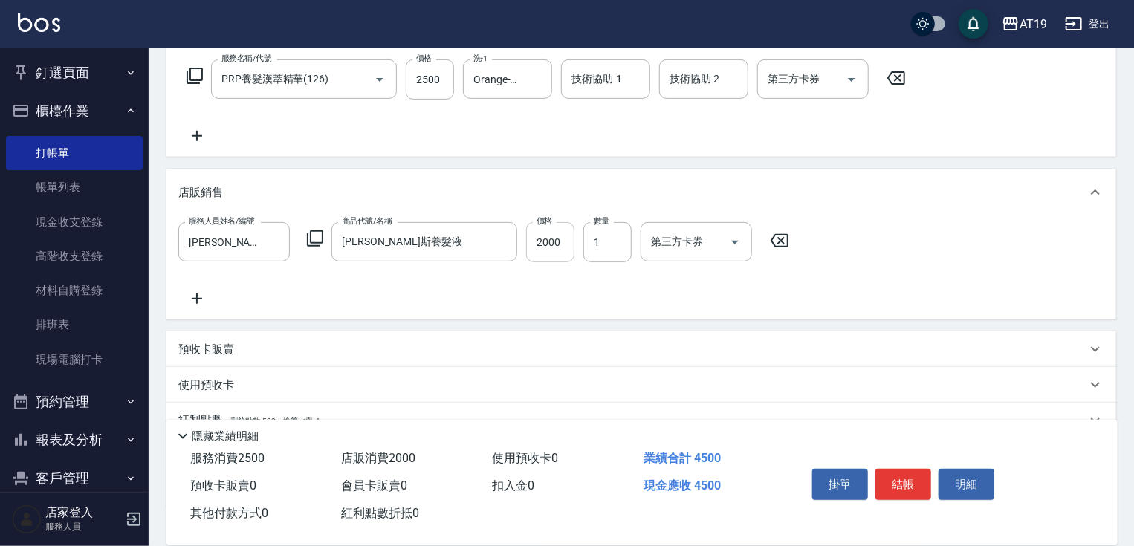
click at [563, 245] on input "2000" at bounding box center [550, 242] width 48 height 40
type input "250"
type input "16"
type input "260"
type input "1600"
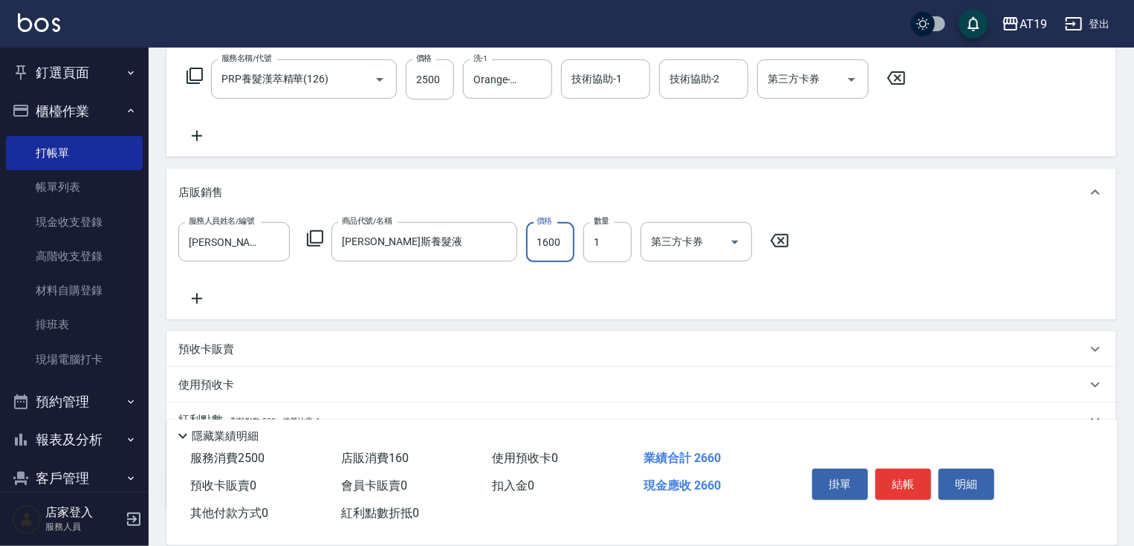
type input "410"
type input "1600"
click at [318, 226] on div "服務人員姓名/編號 [PERSON_NAME]- 8 服務人員姓名/編號 商品代號/名稱 [PERSON_NAME]斯養髮液 商品代號/名稱 價格 1600 …" at bounding box center [488, 242] width 620 height 40
click at [318, 235] on icon at bounding box center [315, 239] width 18 height 18
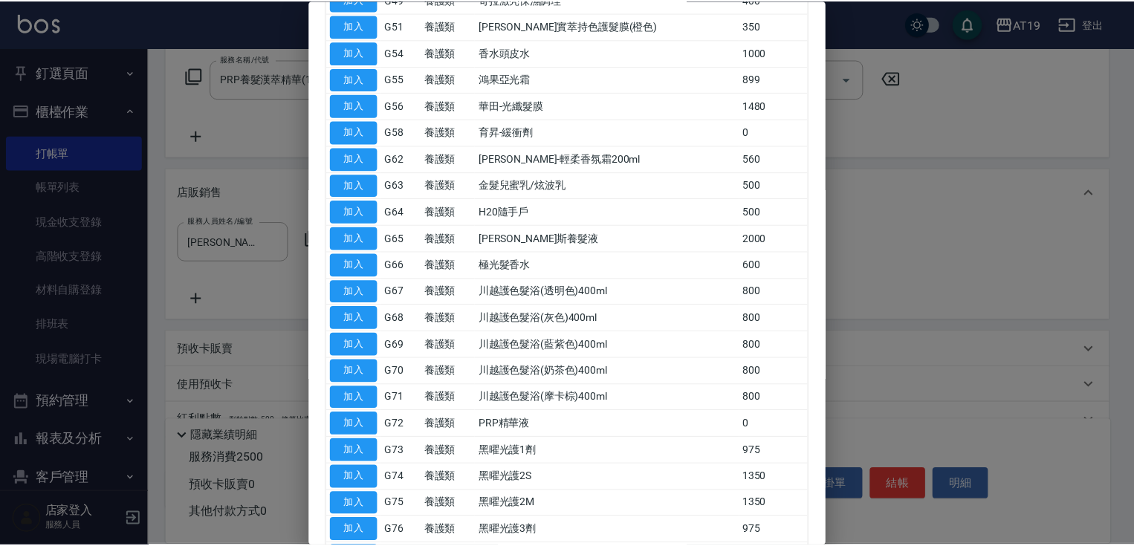
scroll to position [1011, 0]
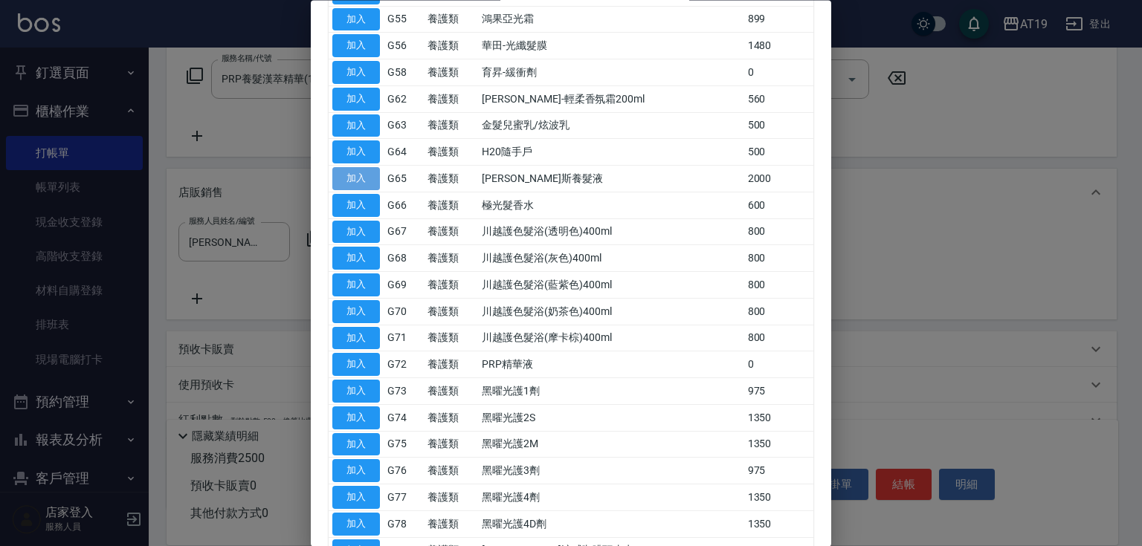
click at [369, 171] on button "加入" at bounding box center [356, 179] width 48 height 23
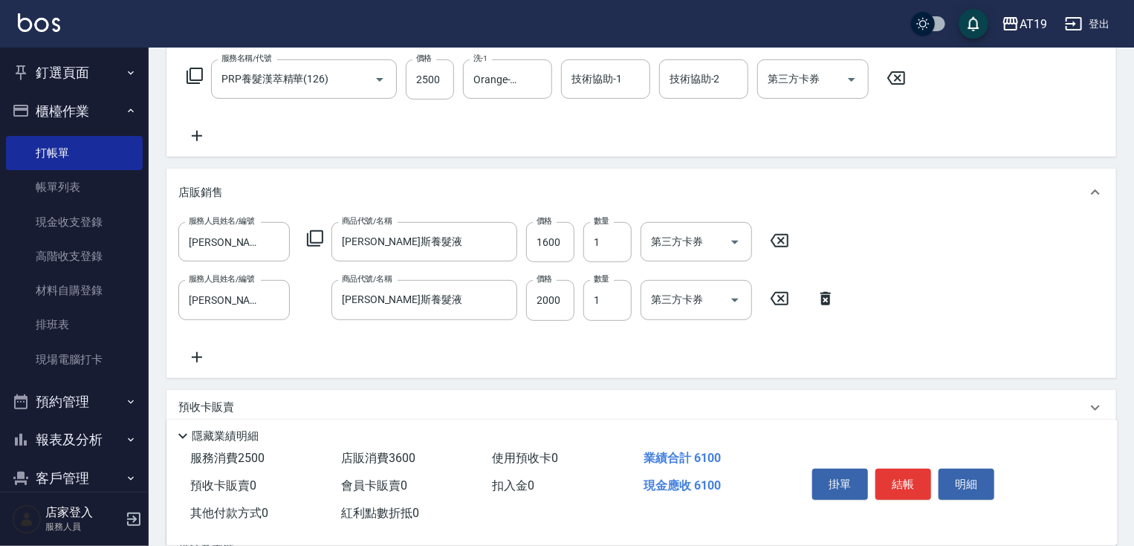
click at [830, 301] on icon at bounding box center [825, 299] width 37 height 18
type input "410"
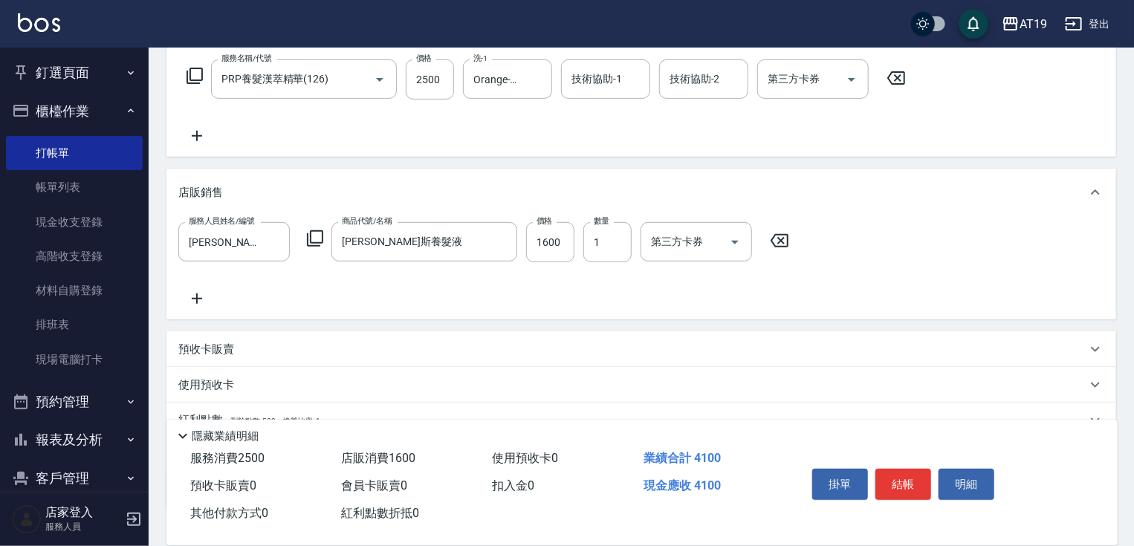
scroll to position [178, 0]
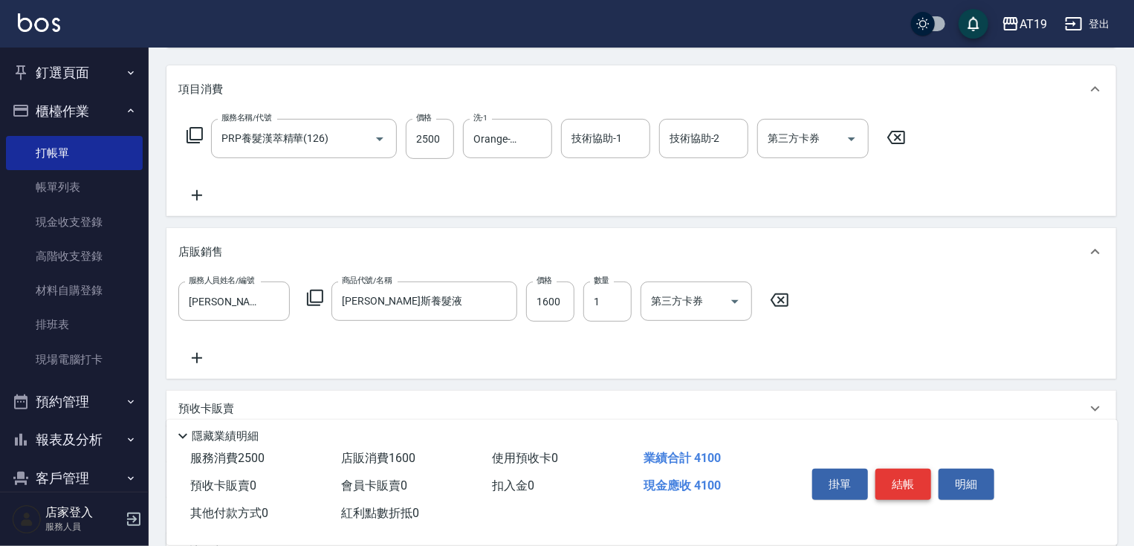
click at [898, 477] on button "結帳" at bounding box center [904, 484] width 56 height 31
type input "[DATE] 19:48"
type input "0"
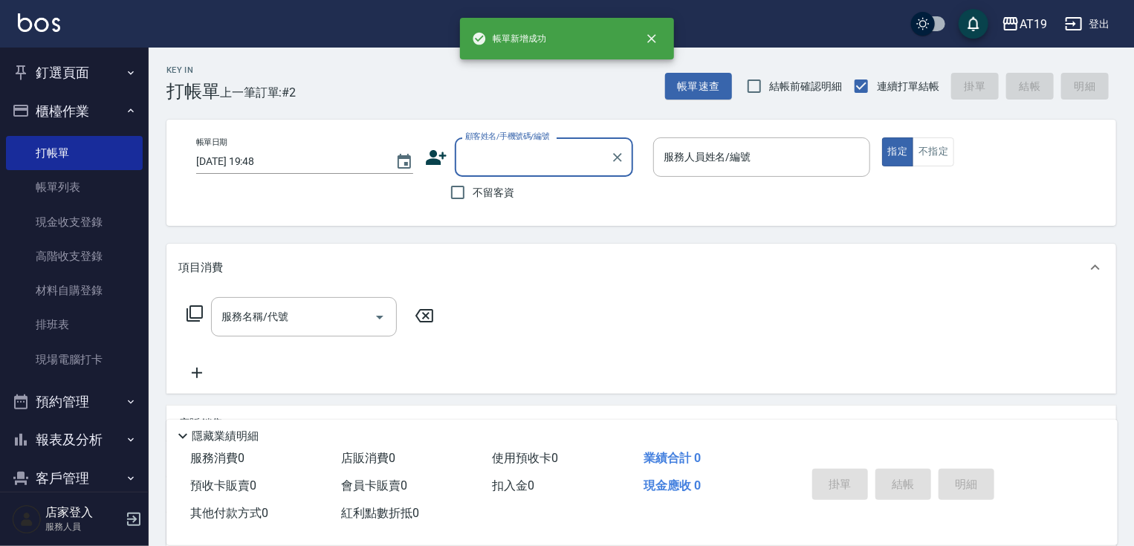
scroll to position [0, 0]
click at [473, 164] on input "顧客姓名/手機號碼/編號" at bounding box center [533, 157] width 143 height 26
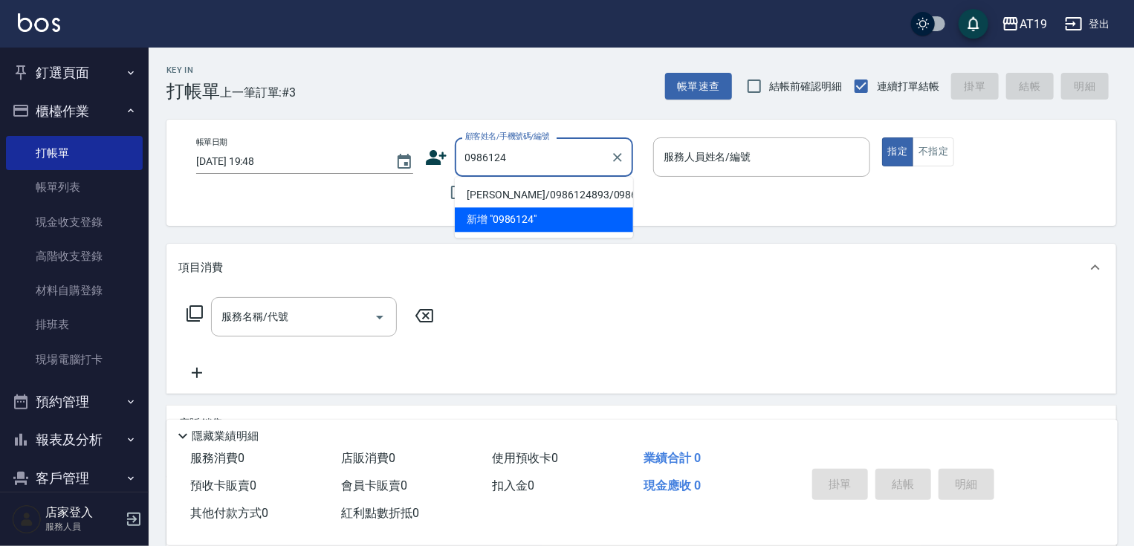
click at [477, 193] on li "[PERSON_NAME]/0986124893/0986124893" at bounding box center [544, 195] width 178 height 25
type input "[PERSON_NAME]/0986124893/0986124893"
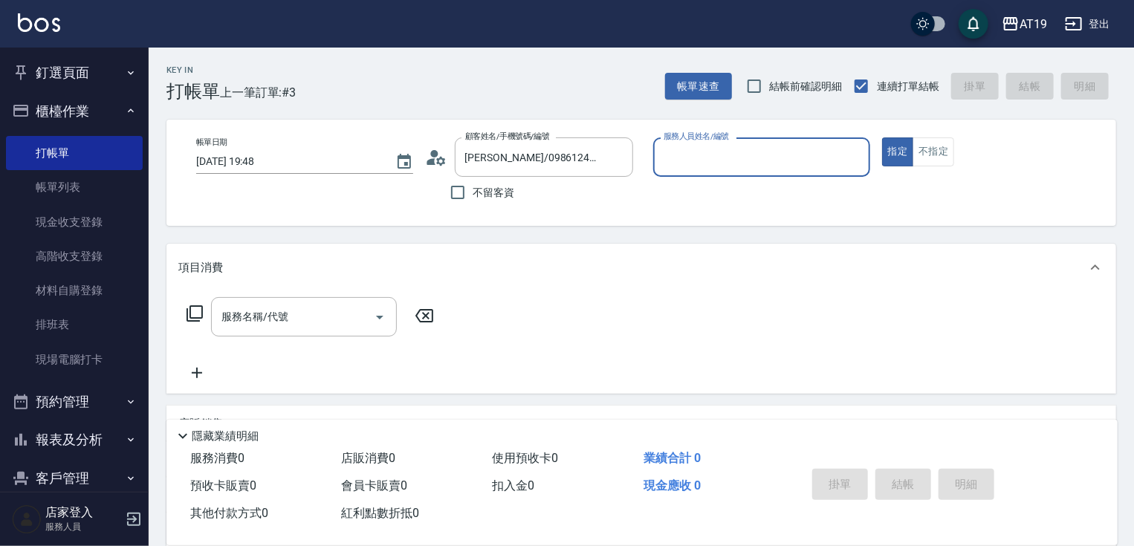
type input "[PERSON_NAME]- 8"
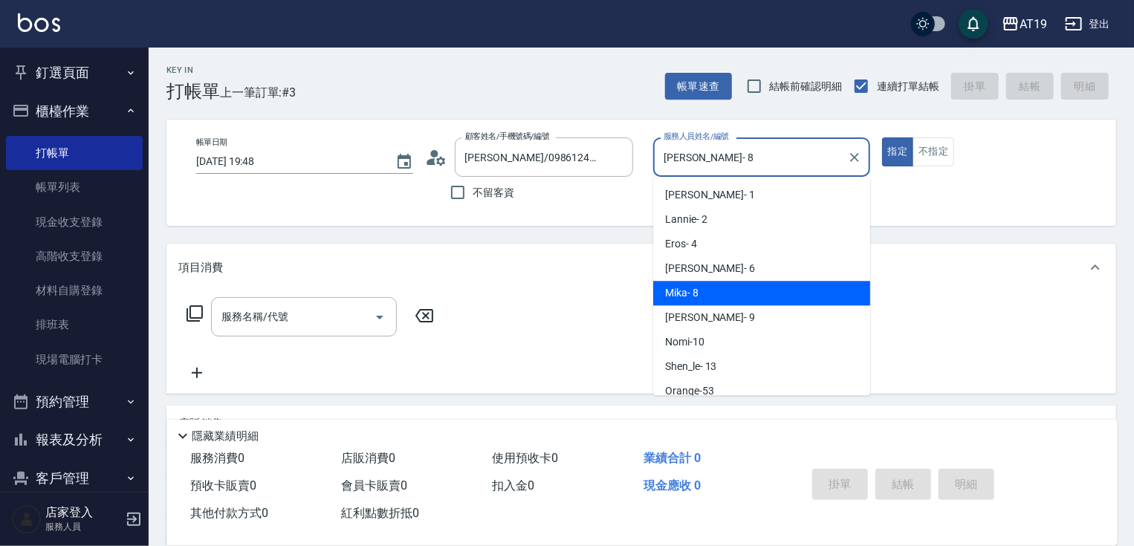
click at [691, 167] on input "[PERSON_NAME]- 8" at bounding box center [750, 157] width 181 height 26
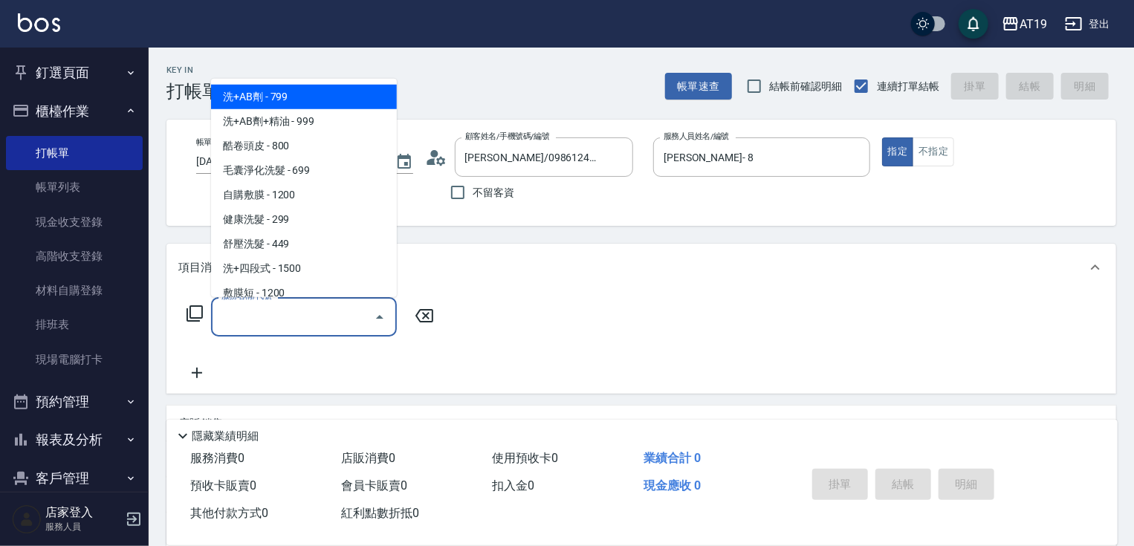
click at [345, 316] on input "服務名稱/代號" at bounding box center [293, 317] width 150 height 26
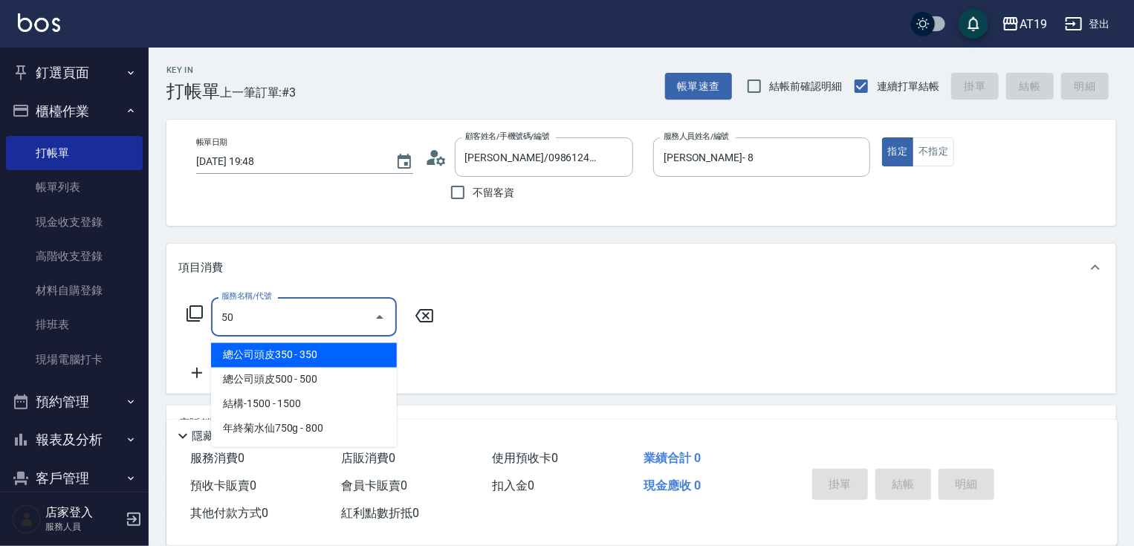
type input "501"
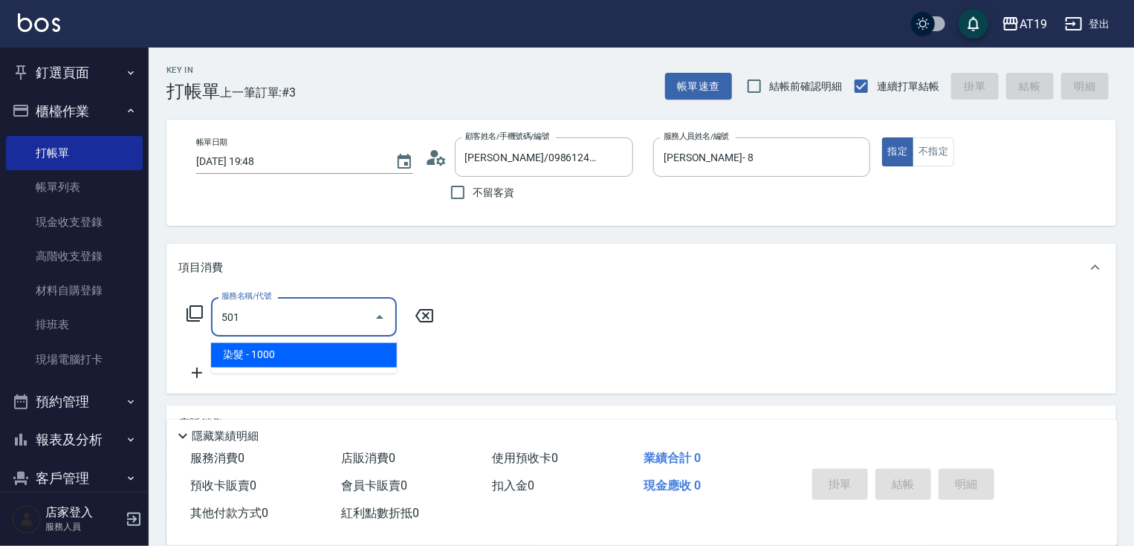
drag, startPoint x: 337, startPoint y: 354, endPoint x: 422, endPoint y: 339, distance: 86.8
click at [348, 354] on span "染髮 - 1000" at bounding box center [304, 355] width 186 height 25
type input "100"
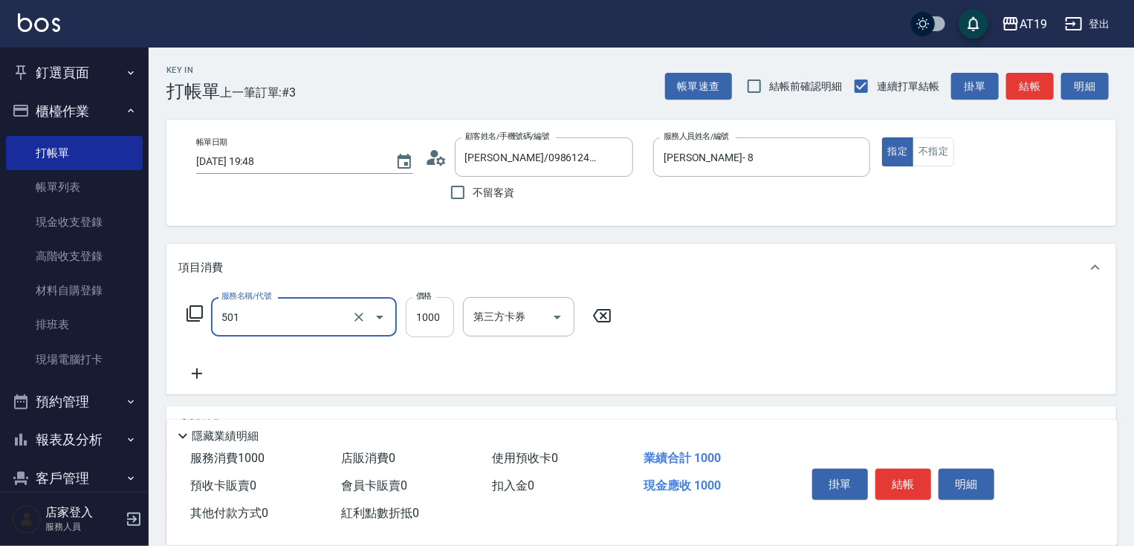
type input "染髮(501)"
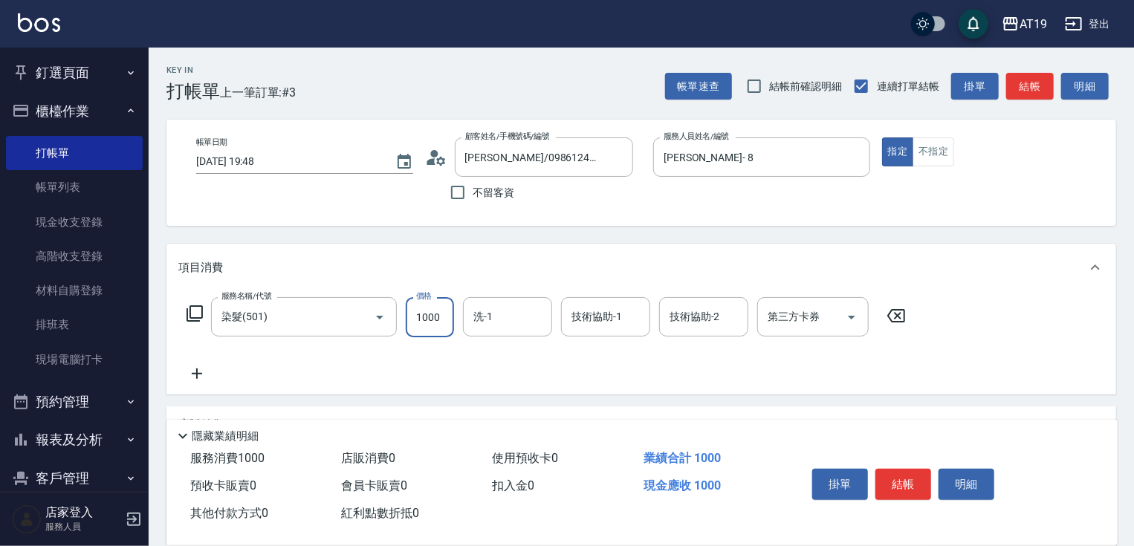
click at [425, 329] on input "1000" at bounding box center [430, 317] width 48 height 40
type input "0"
type input "180"
type input "10"
type input "1800"
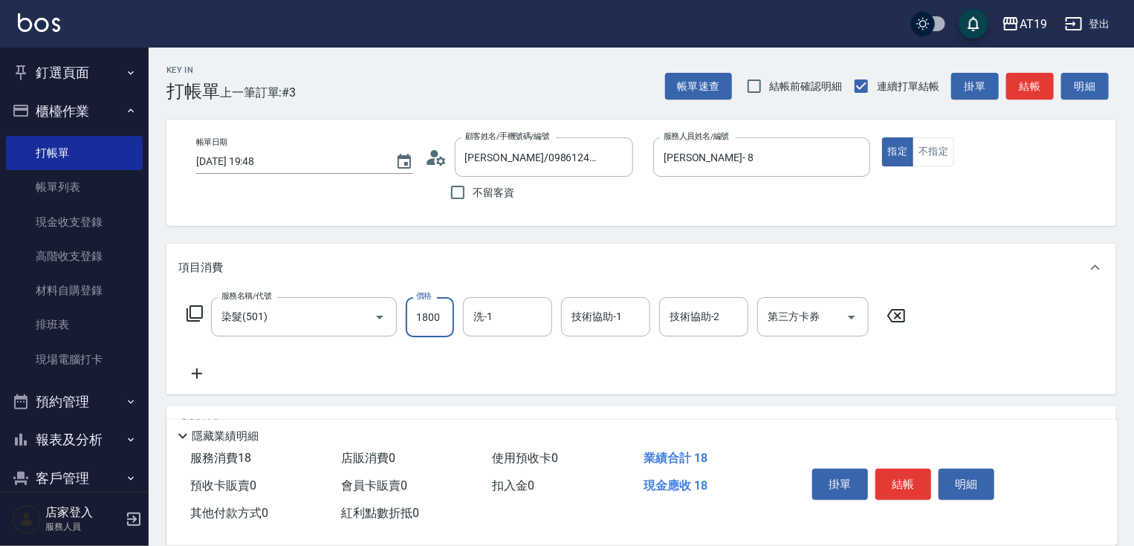
type input "180"
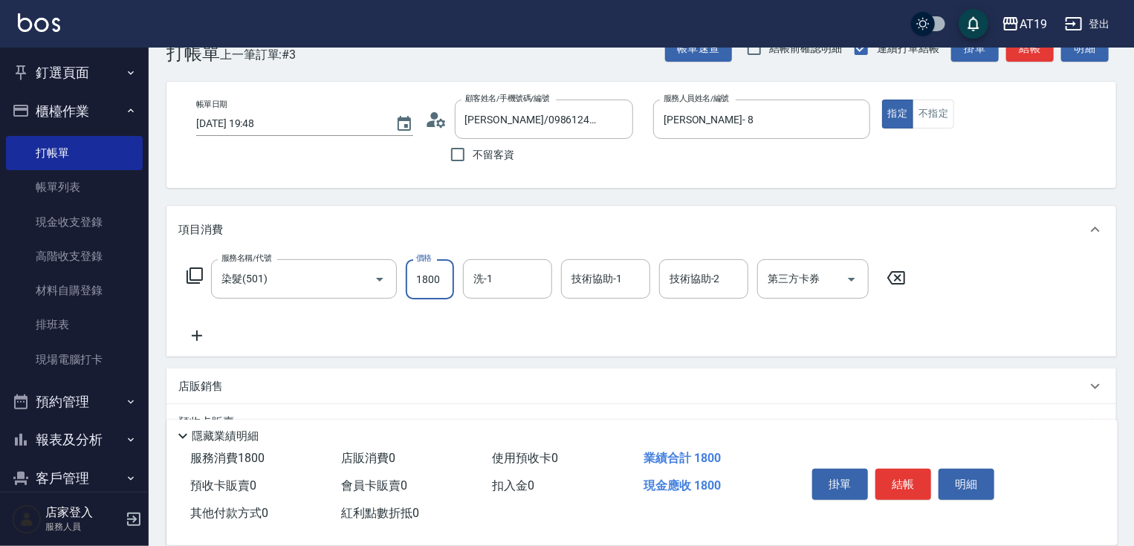
scroll to position [59, 0]
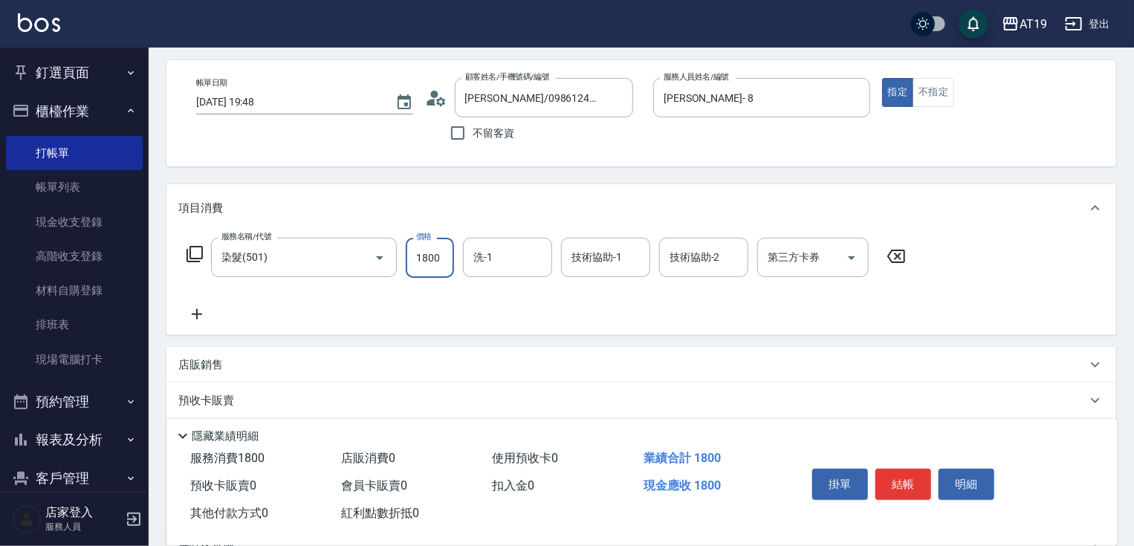
type input "1800"
click at [204, 369] on p "店販銷售" at bounding box center [200, 366] width 45 height 16
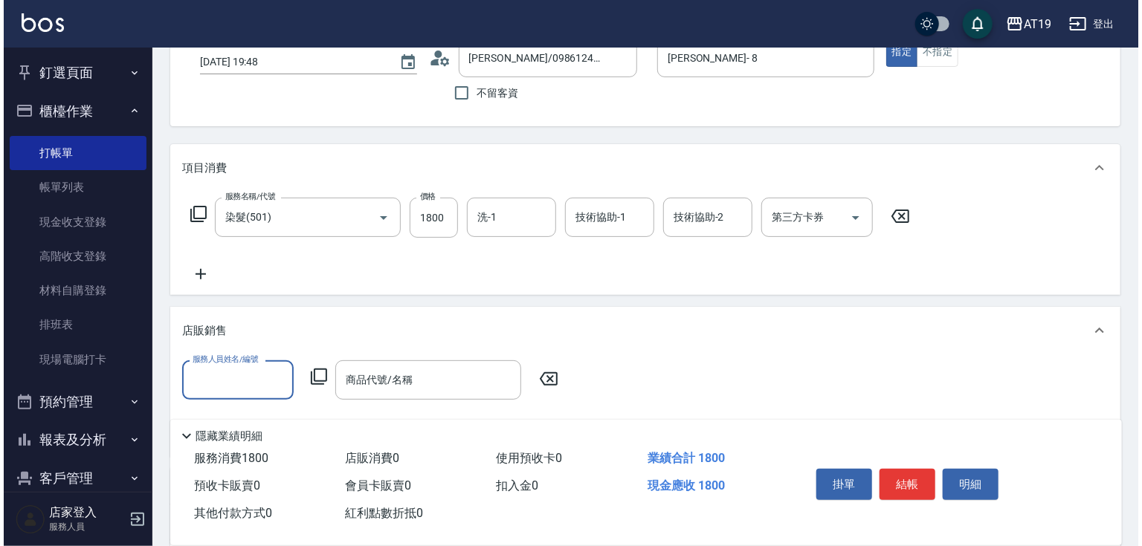
scroll to position [178, 0]
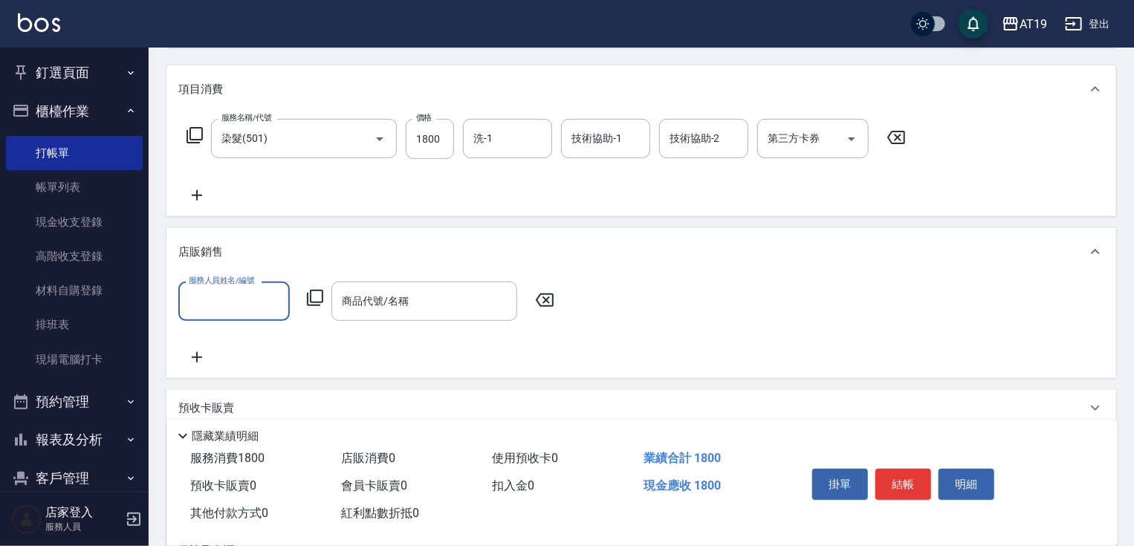
click at [223, 306] on input "服務人員姓名/編號" at bounding box center [234, 301] width 98 height 26
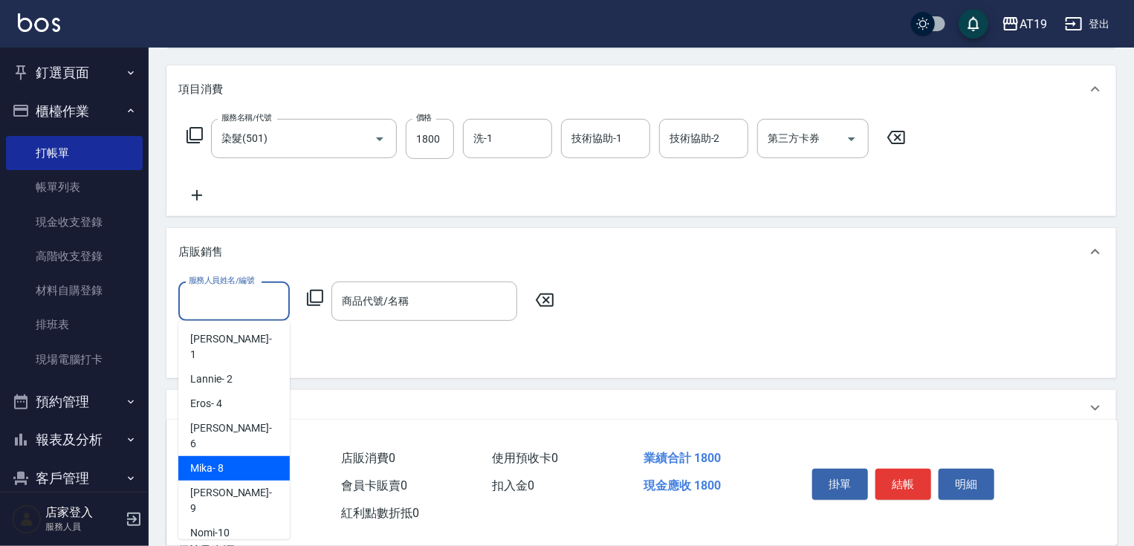
drag, startPoint x: 242, startPoint y: 436, endPoint x: 294, endPoint y: 351, distance: 100.1
click at [243, 456] on div "[PERSON_NAME] - 8" at bounding box center [234, 468] width 112 height 25
type input "[PERSON_NAME]- 8"
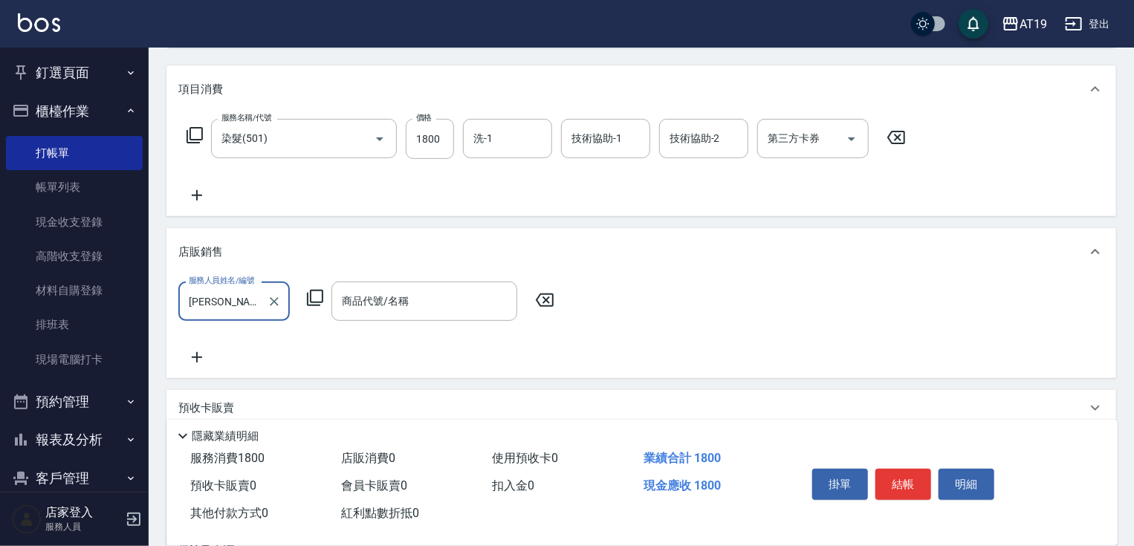
click at [309, 291] on icon at bounding box center [315, 298] width 18 height 18
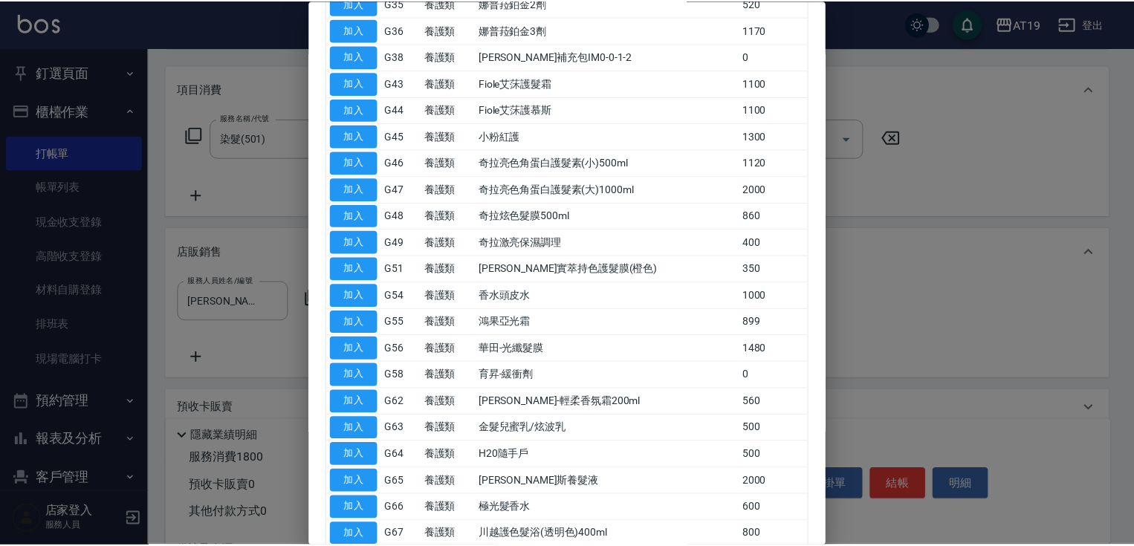
scroll to position [773, 0]
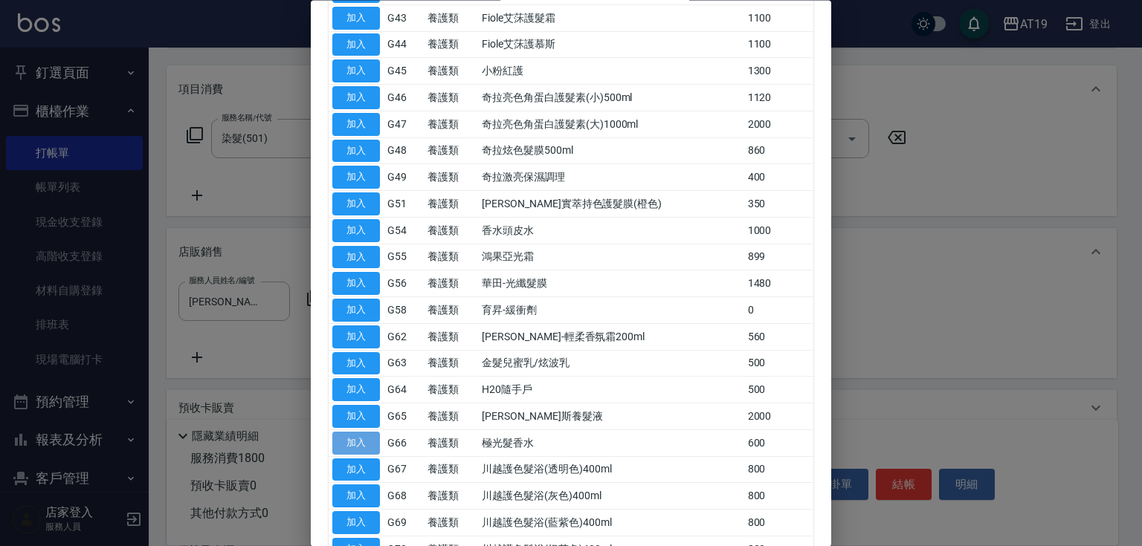
click at [374, 440] on button "加入" at bounding box center [356, 443] width 48 height 23
type input "極光髮香水"
type input "240"
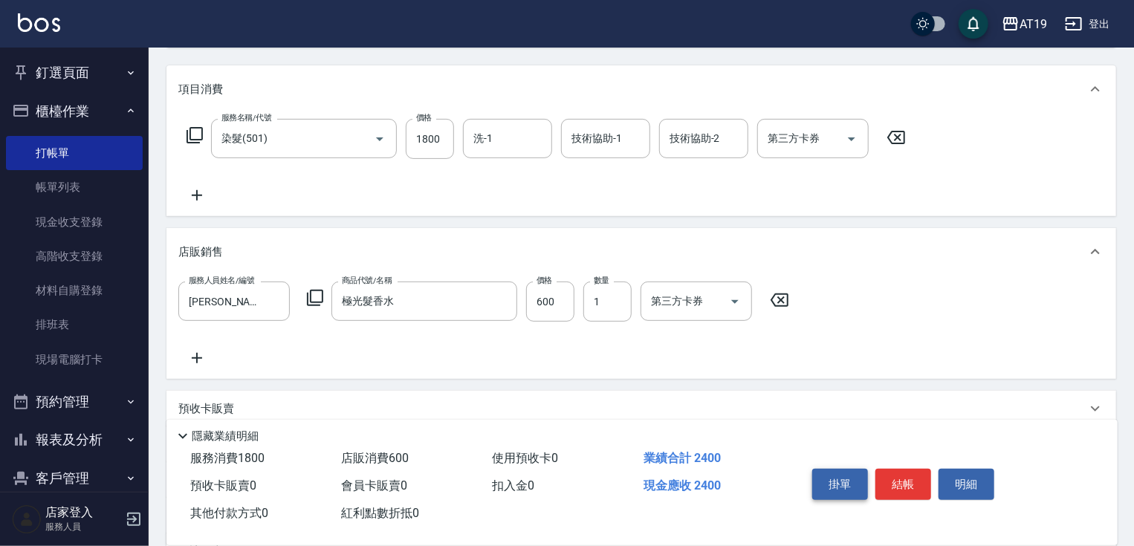
scroll to position [238, 0]
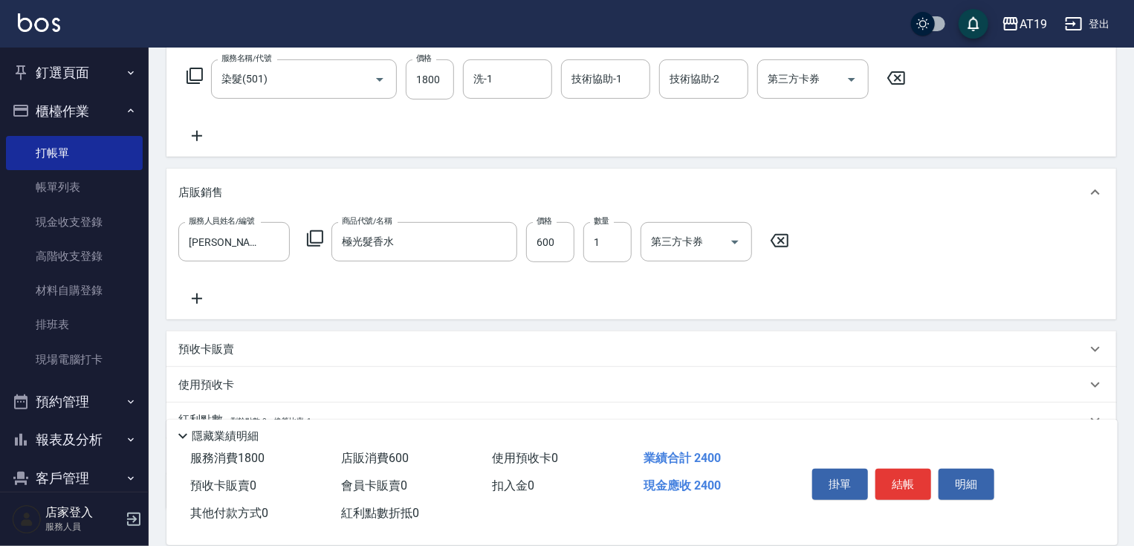
click at [904, 463] on div "掛單 結帳 明細" at bounding box center [904, 486] width 194 height 47
click at [906, 463] on div "掛單 結帳 明細" at bounding box center [904, 486] width 194 height 47
click at [904, 482] on button "結帳" at bounding box center [904, 484] width 56 height 31
type input "0"
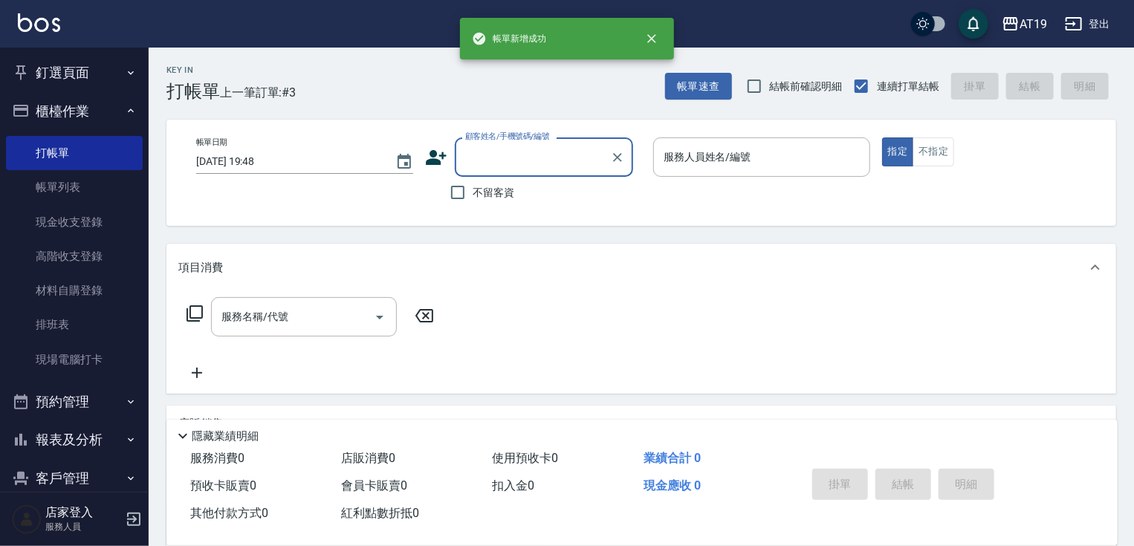
scroll to position [0, 0]
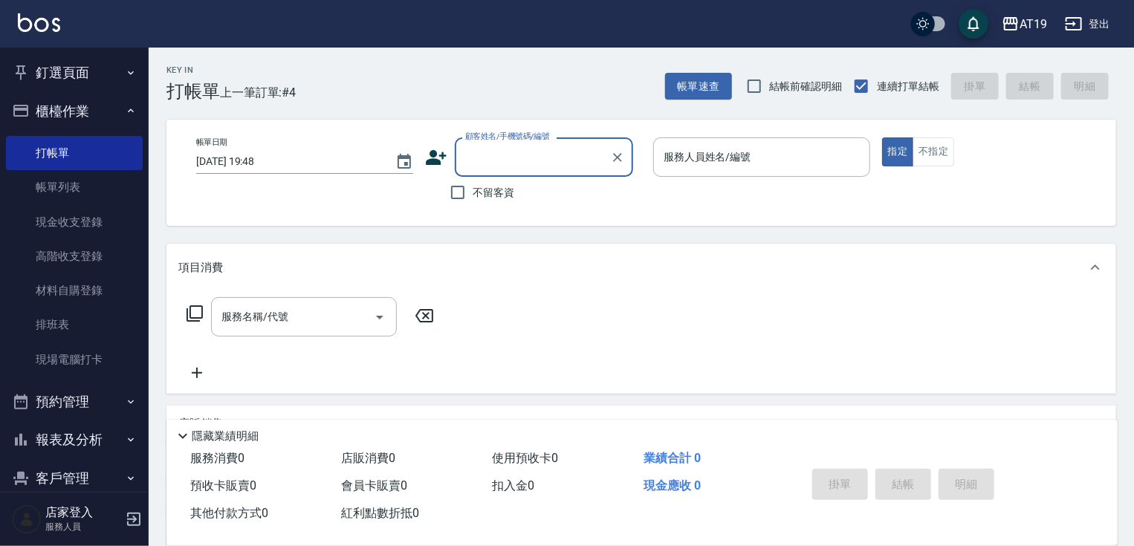
click at [487, 169] on input "顧客姓名/手機號碼/編號" at bounding box center [533, 157] width 143 height 26
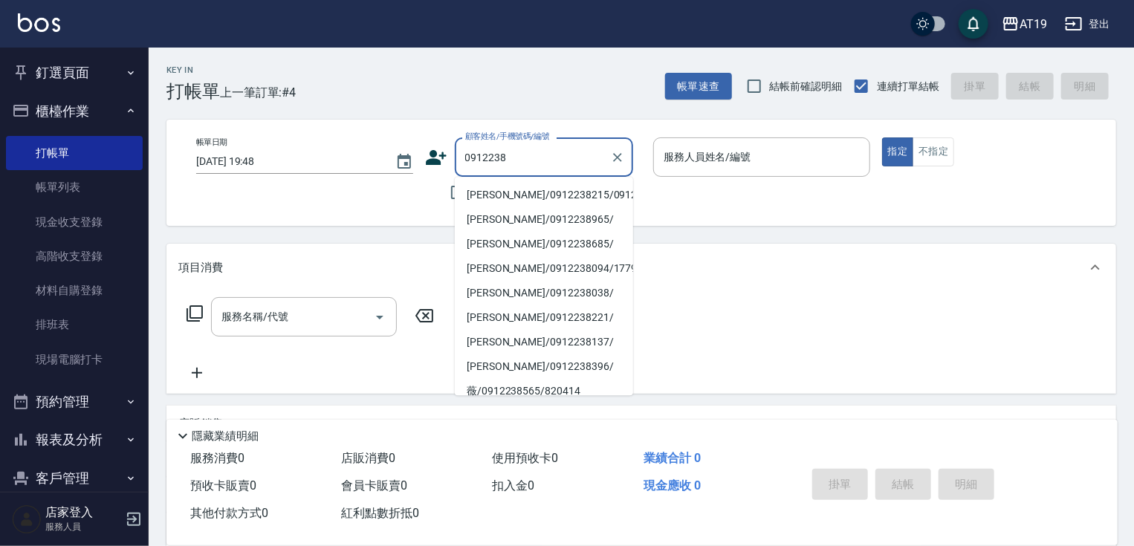
click at [470, 207] on li "[PERSON_NAME]/0912238215/0912238215" at bounding box center [544, 195] width 178 height 25
type input "[PERSON_NAME]/0912238215/0912238215"
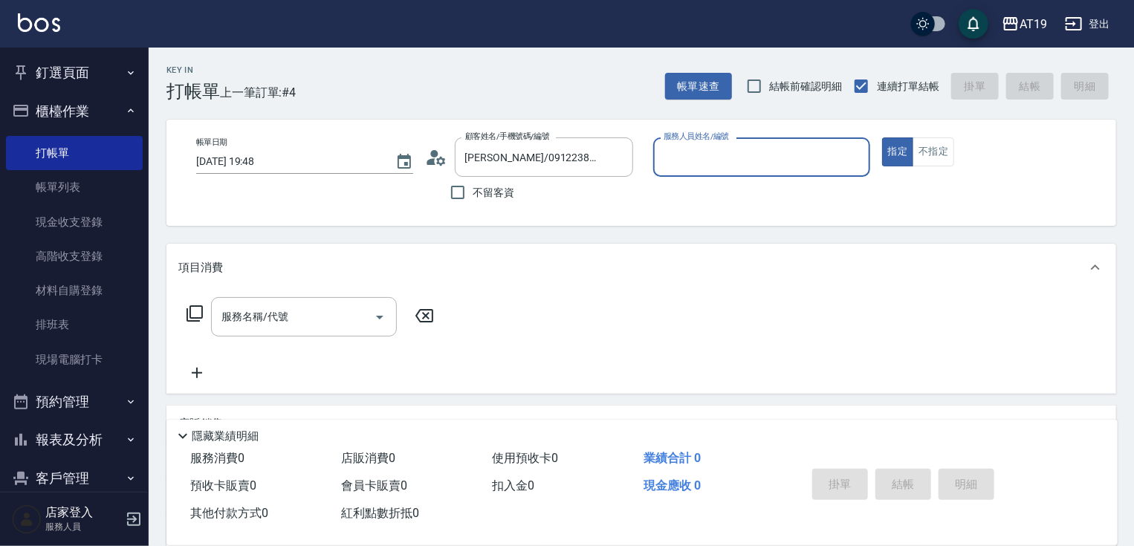
type input "Linda- 1"
click at [337, 327] on input "服務名稱/代號" at bounding box center [293, 317] width 150 height 26
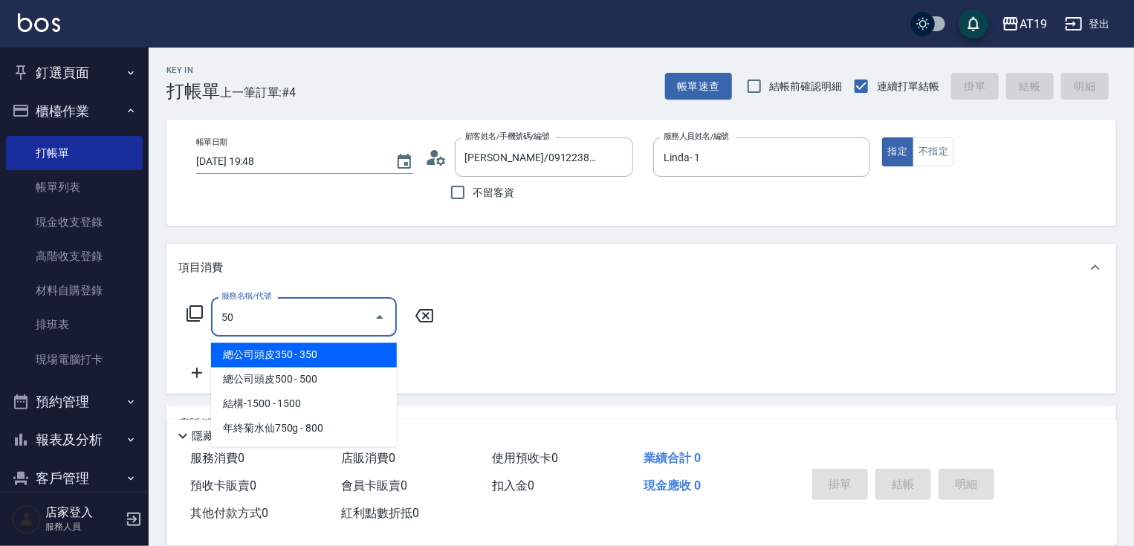
type input "501"
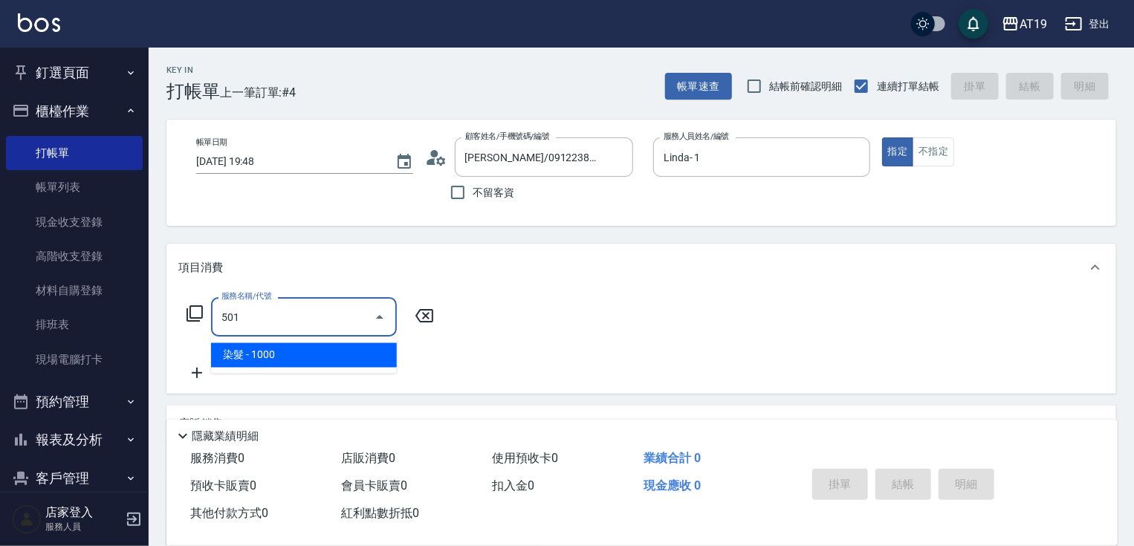
click at [333, 355] on span "染髮 - 1000" at bounding box center [304, 355] width 186 height 25
type input "100"
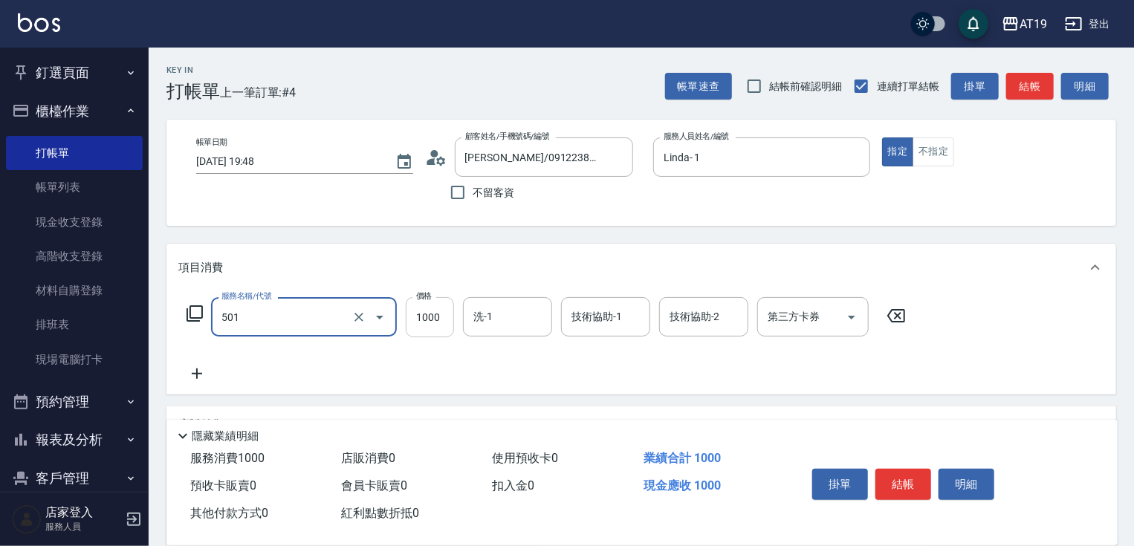
type input "染髮(501)"
click at [422, 327] on input "1000" at bounding box center [430, 317] width 48 height 40
type input "0"
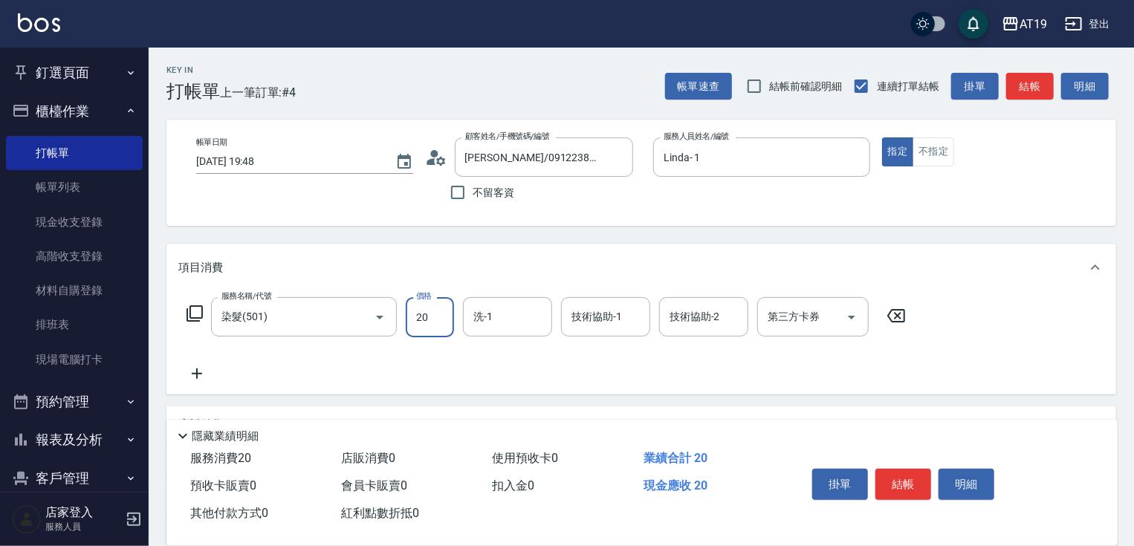
type input "200"
type input "2000"
click at [892, 487] on button "結帳" at bounding box center [904, 484] width 56 height 31
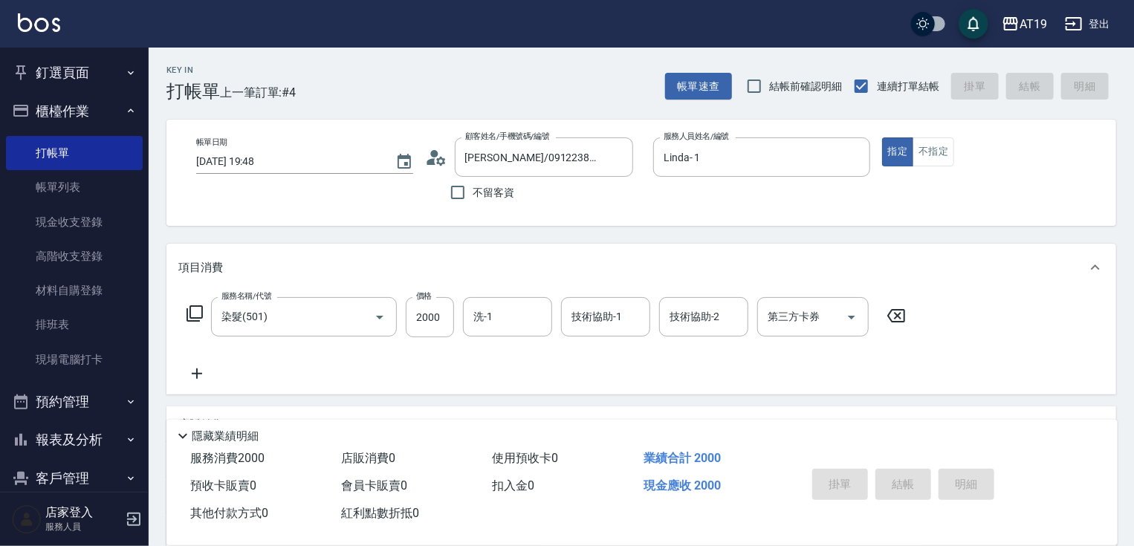
type input "[DATE] 19:49"
type input "0"
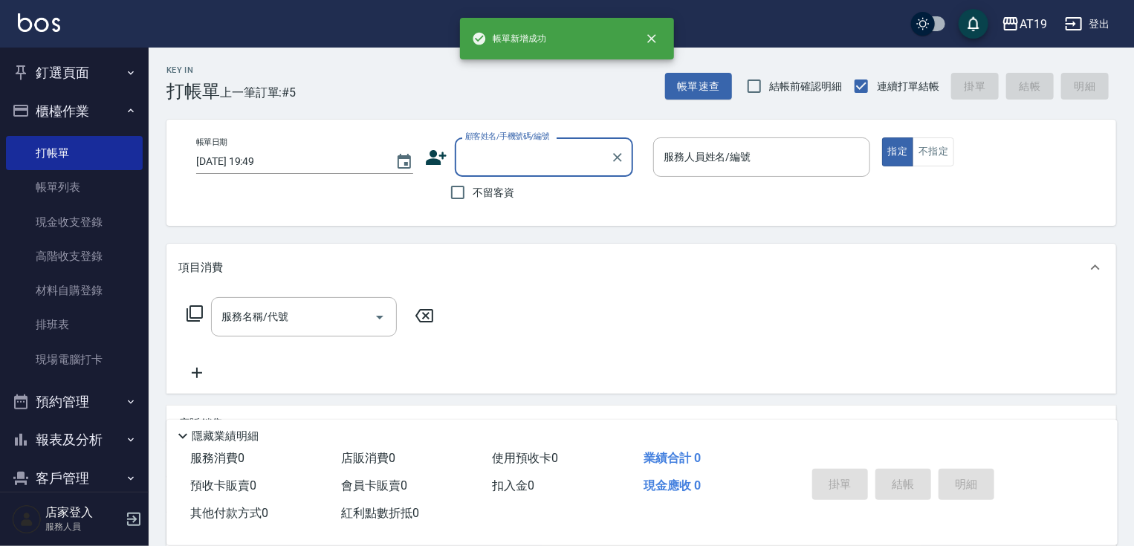
click at [468, 158] on input "顧客姓名/手機號碼/編號" at bounding box center [533, 157] width 143 height 26
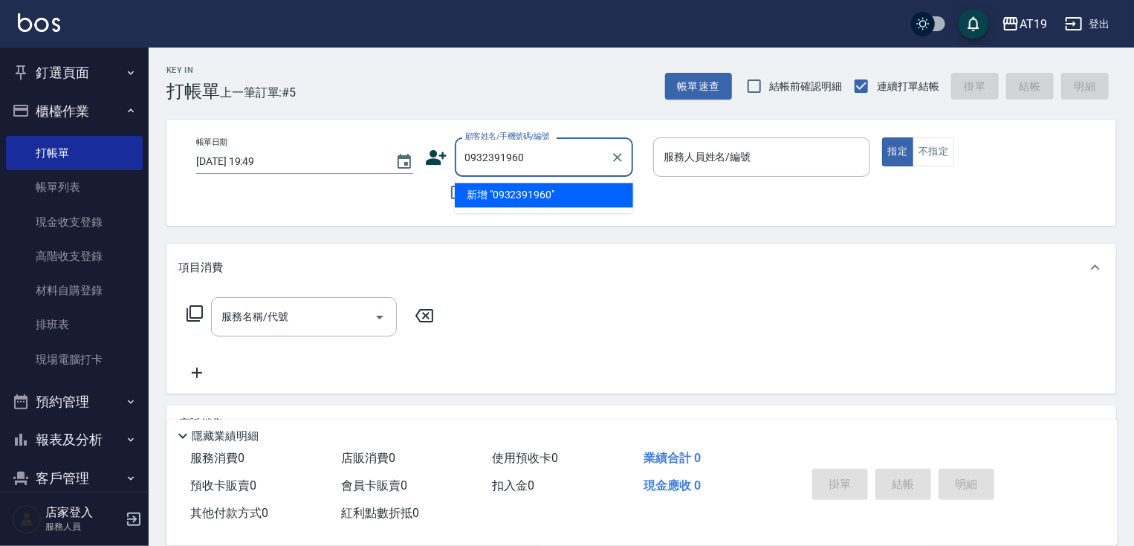
drag, startPoint x: 523, startPoint y: 161, endPoint x: 463, endPoint y: 167, distance: 60.5
click at [463, 167] on input "0932391960" at bounding box center [533, 157] width 143 height 26
type input "0932391960"
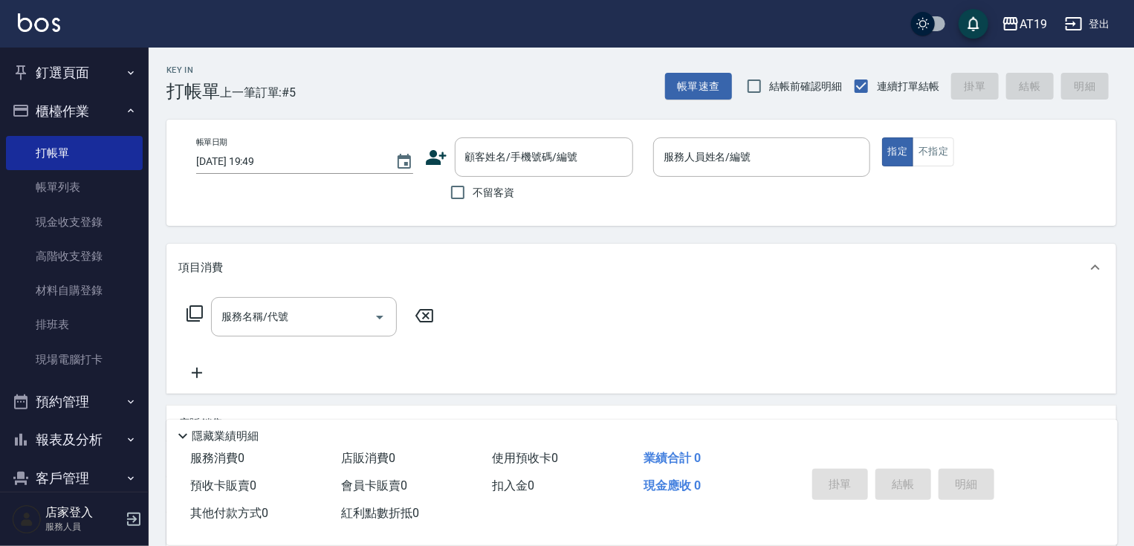
click at [437, 158] on icon at bounding box center [436, 157] width 22 height 22
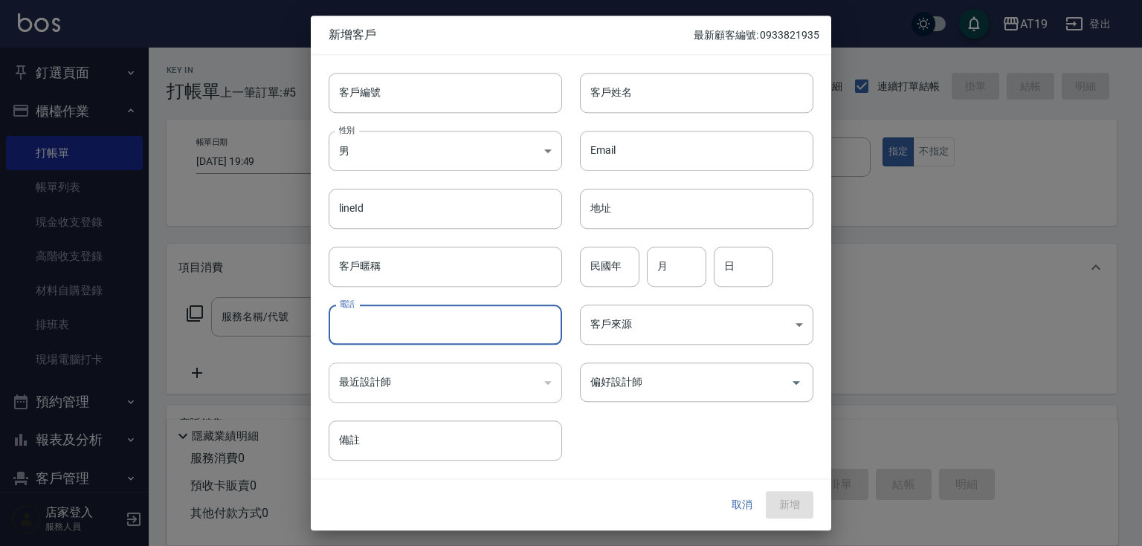
click at [407, 324] on input "電話" at bounding box center [445, 325] width 233 height 40
paste input "0932391960"
type input "0932391960"
click at [601, 91] on input "客戶姓名" at bounding box center [696, 93] width 233 height 40
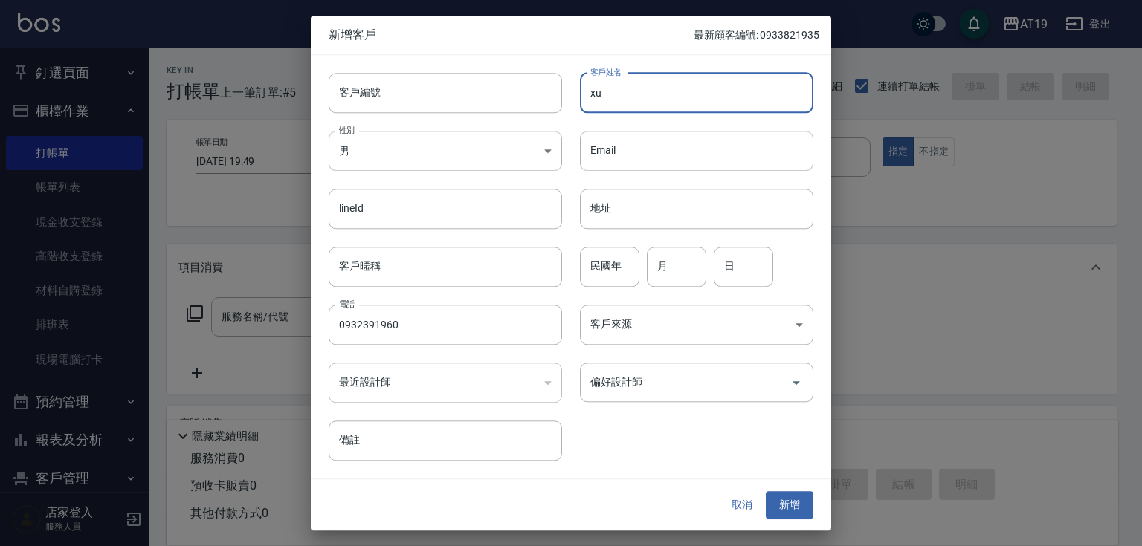
type input "x"
type input "[PERSON_NAME]"
drag, startPoint x: 650, startPoint y: 378, endPoint x: 645, endPoint y: 365, distance: 14.1
click at [650, 378] on input "偏好設計師" at bounding box center [686, 382] width 198 height 26
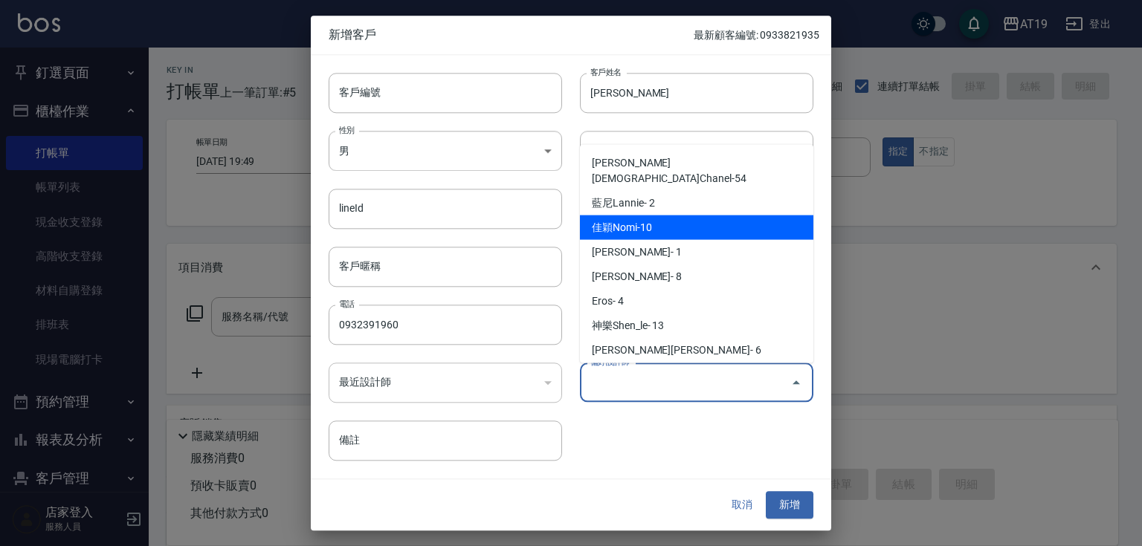
click at [647, 219] on li "佳穎Nomi-10" at bounding box center [696, 228] width 233 height 25
type input "佳穎Nomi"
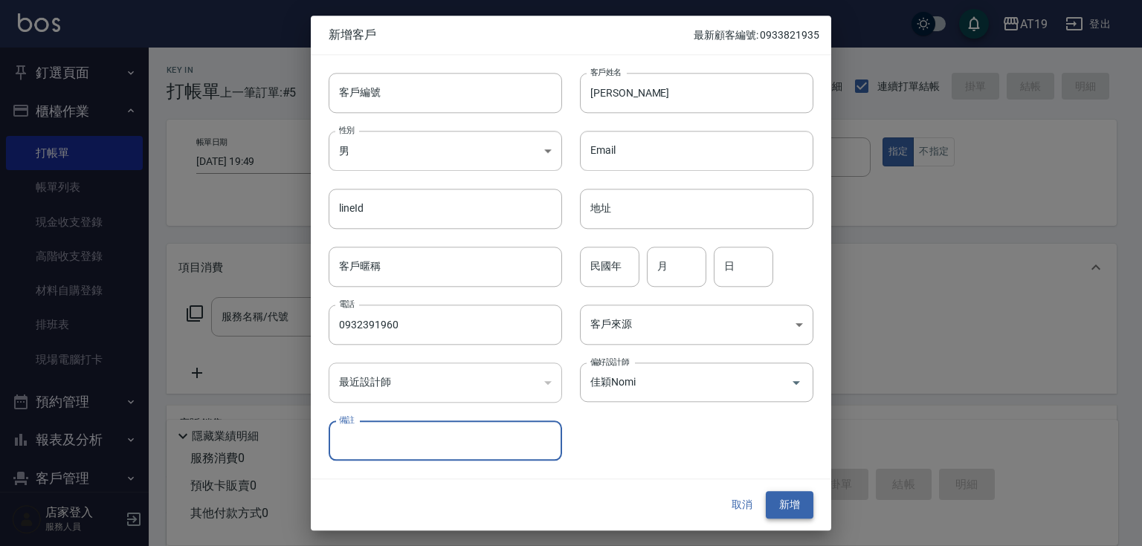
click at [782, 511] on button "新增" at bounding box center [790, 506] width 48 height 28
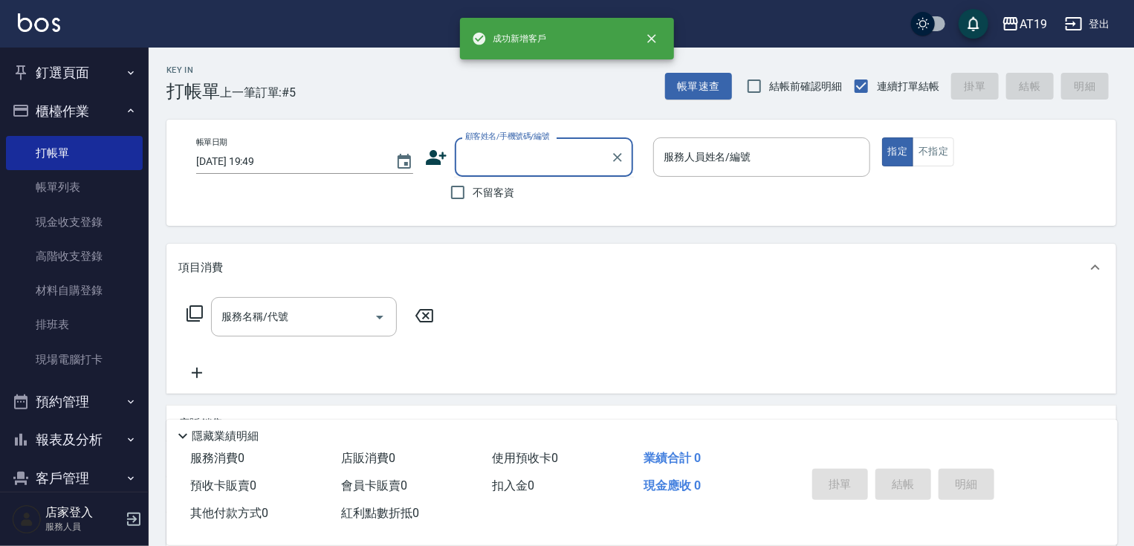
click at [492, 158] on input "顧客姓名/手機號碼/編號" at bounding box center [533, 157] width 143 height 26
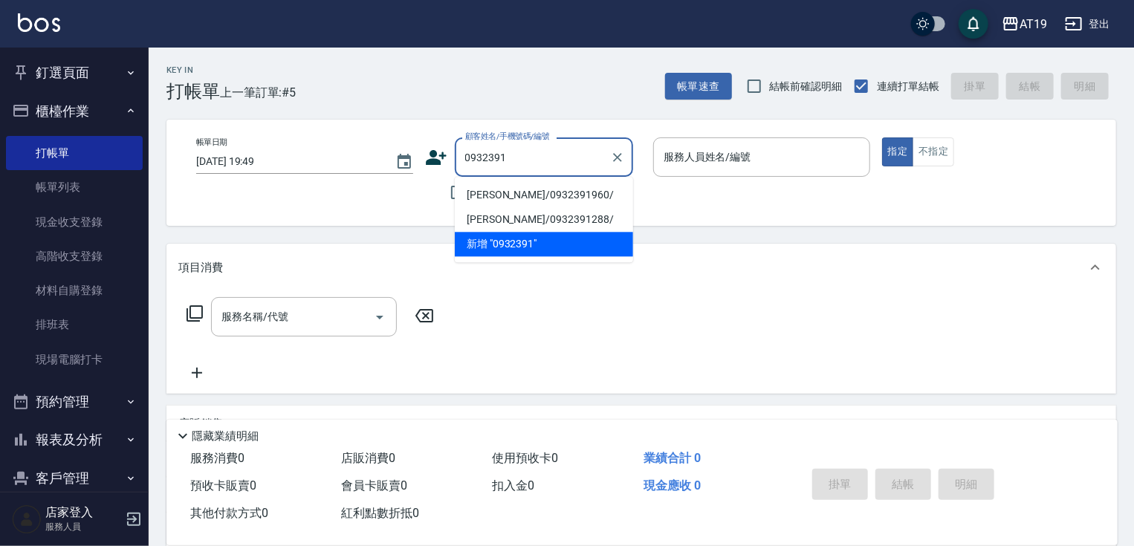
click at [497, 193] on li "[PERSON_NAME]/0932391960/" at bounding box center [544, 195] width 178 height 25
type input "[PERSON_NAME]/0932391960/"
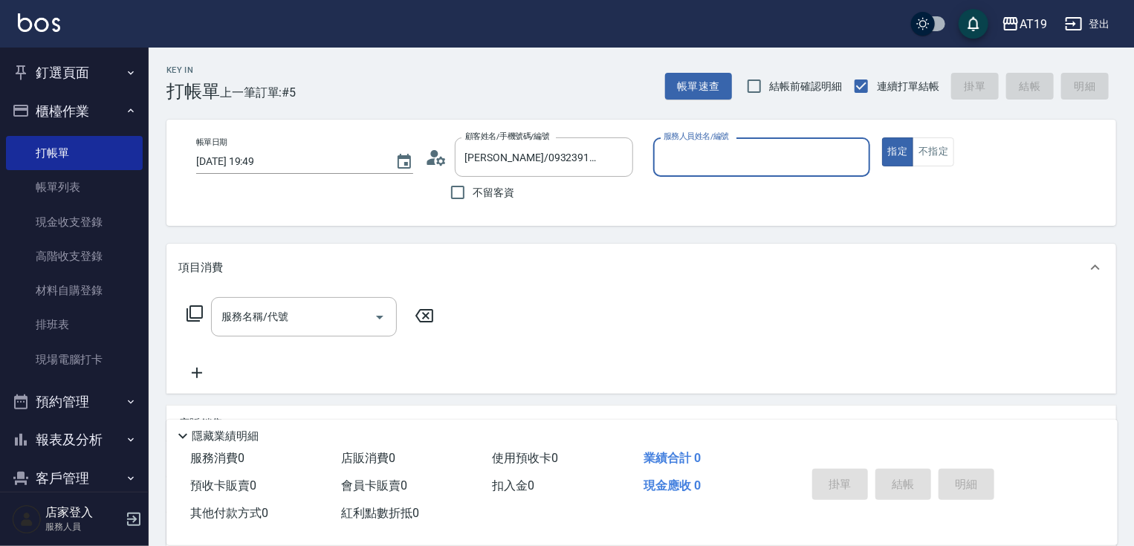
type input "Nomi-10"
click at [334, 313] on input "服務名稱/代號" at bounding box center [293, 317] width 150 height 26
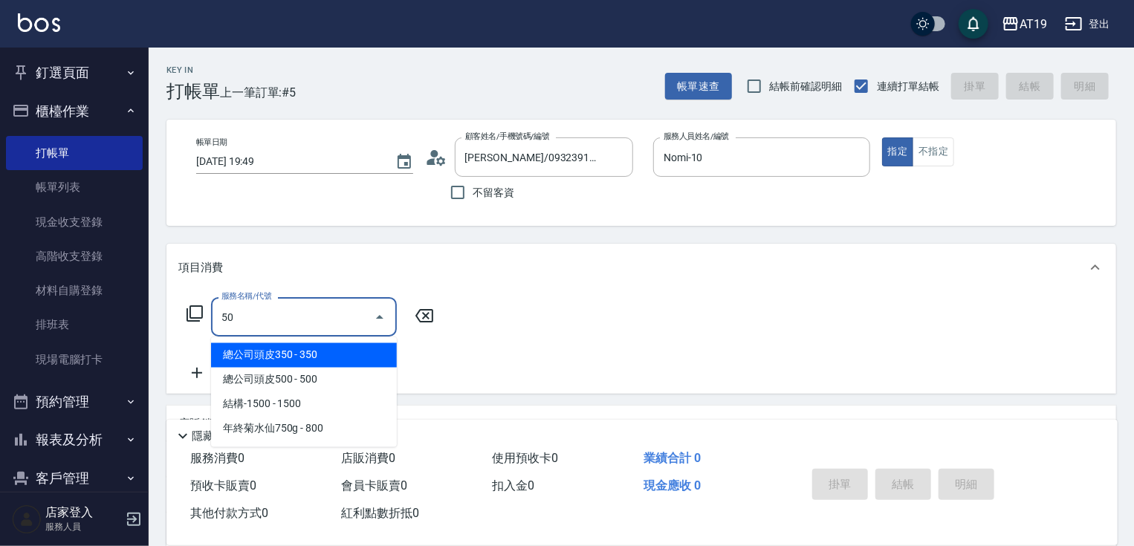
type input "501"
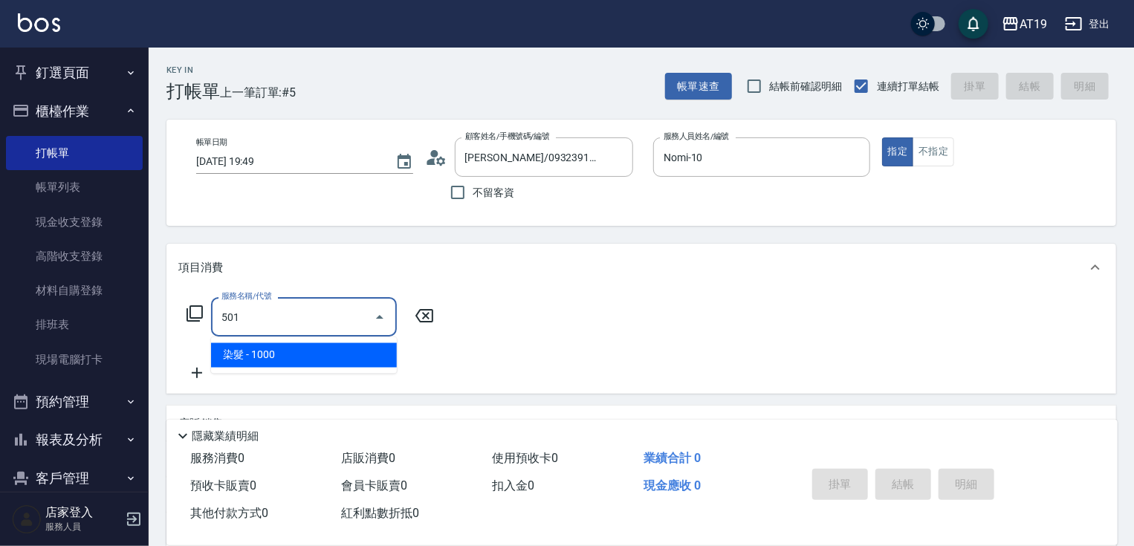
click at [325, 352] on span "染髮 - 1000" at bounding box center [304, 355] width 186 height 25
type input "100"
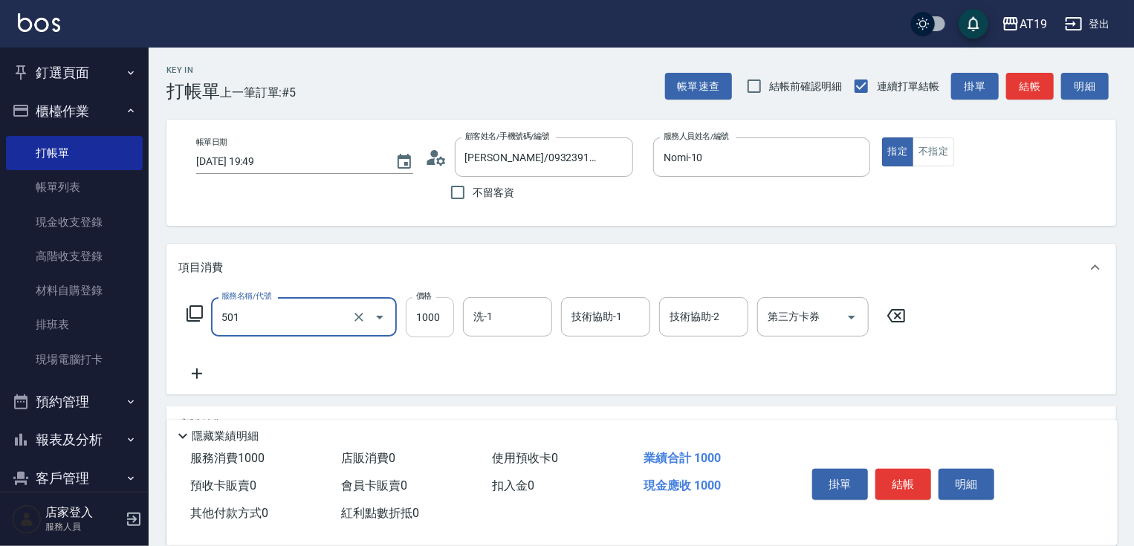
type input "染髮(501)"
click at [420, 329] on input "1000" at bounding box center [430, 317] width 48 height 40
type input "1"
type input "0"
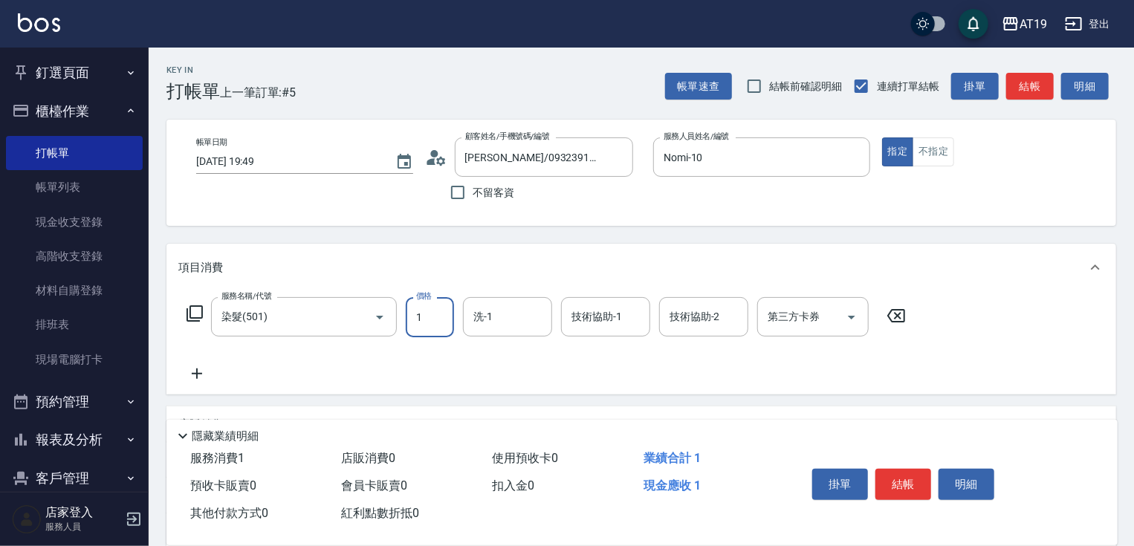
type input "11"
type input "10"
type input "1180"
type input "110"
type input "1180"
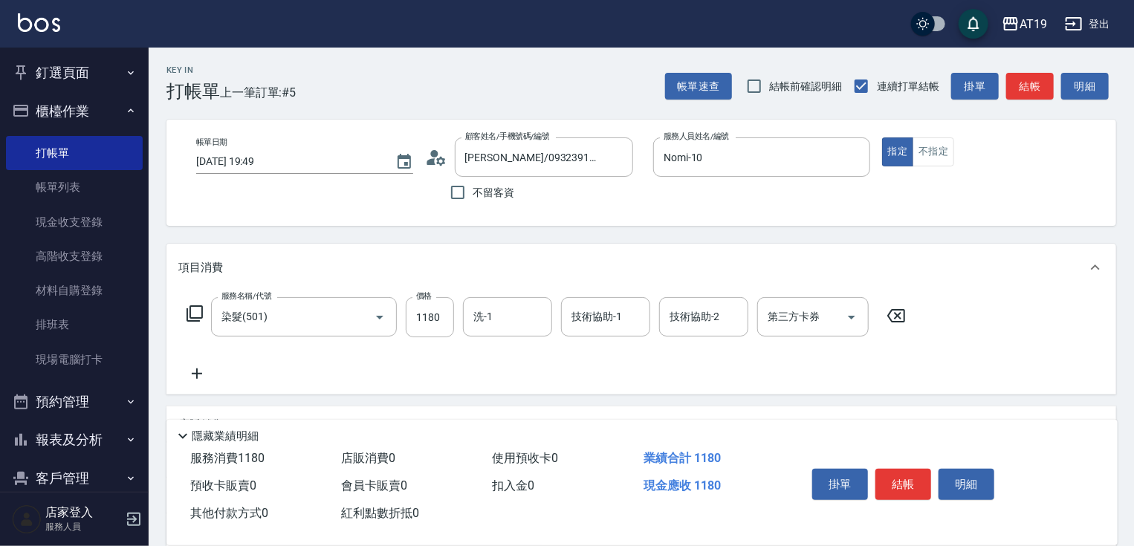
click at [205, 372] on icon at bounding box center [196, 374] width 37 height 18
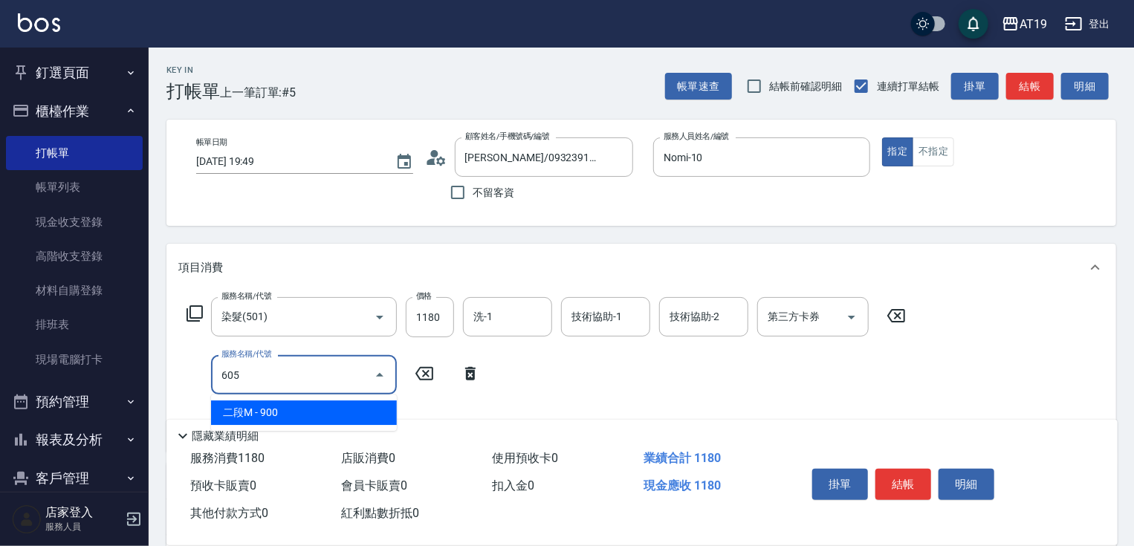
type input "6057"
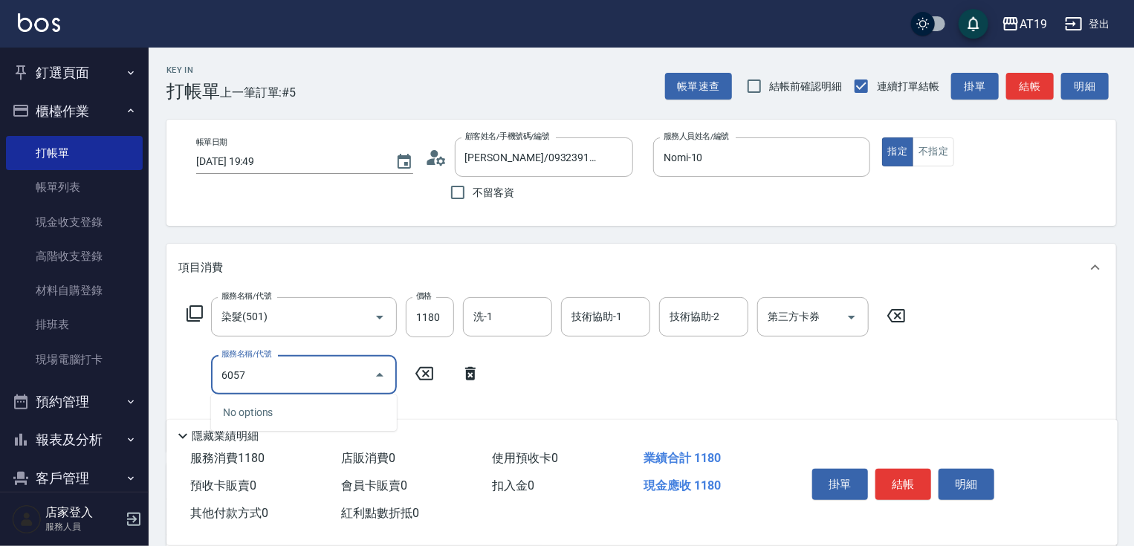
click at [238, 374] on input "6057" at bounding box center [293, 375] width 150 height 26
type input "657"
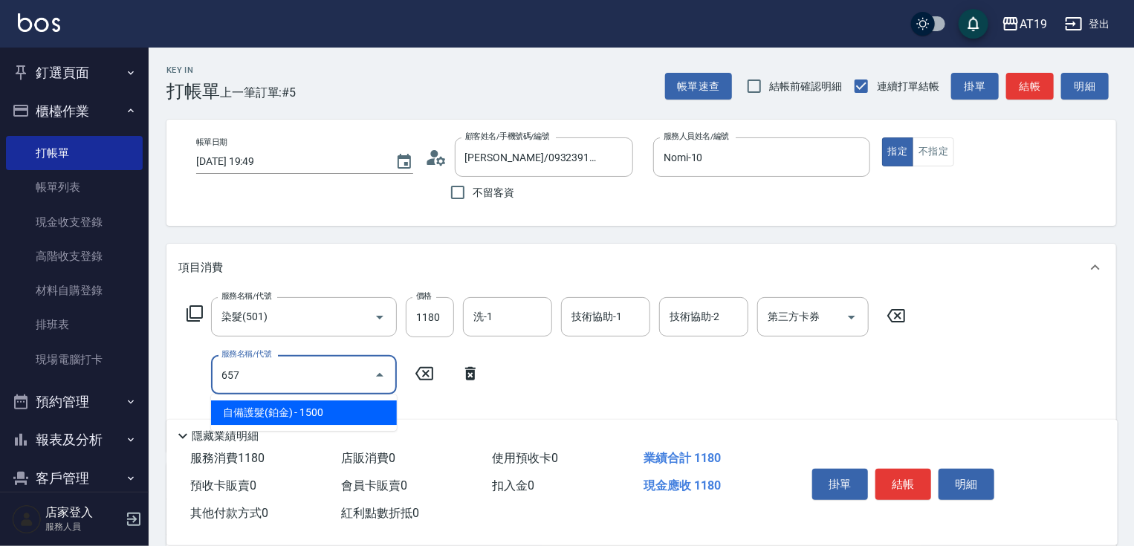
click at [350, 410] on span "自備護髮(鉑金) - 1500" at bounding box center [304, 413] width 186 height 25
type input "260"
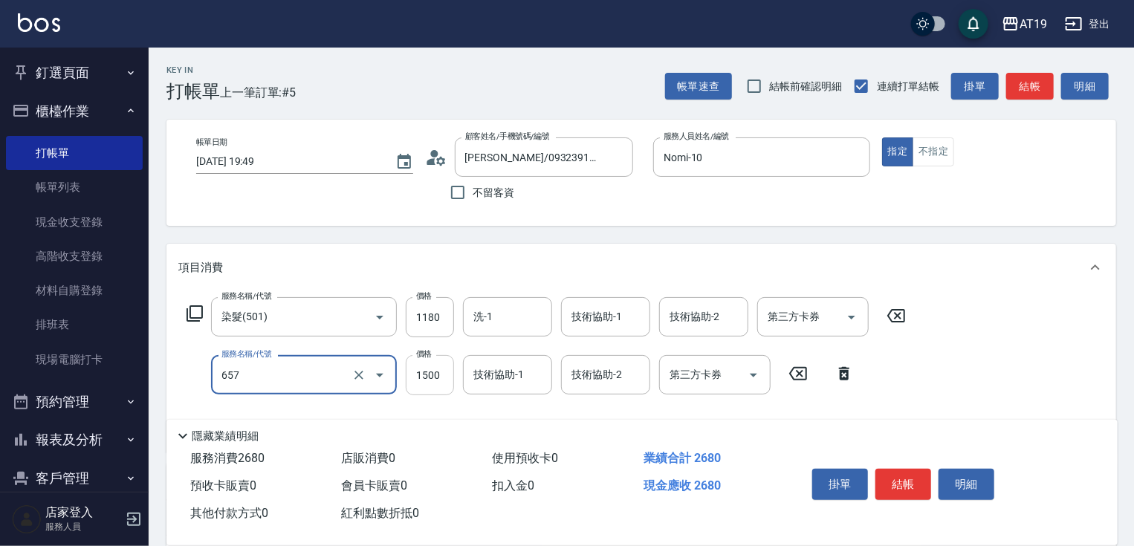
type input "自備護髮(鉑金)(657)"
click at [442, 382] on input "1500" at bounding box center [430, 375] width 48 height 40
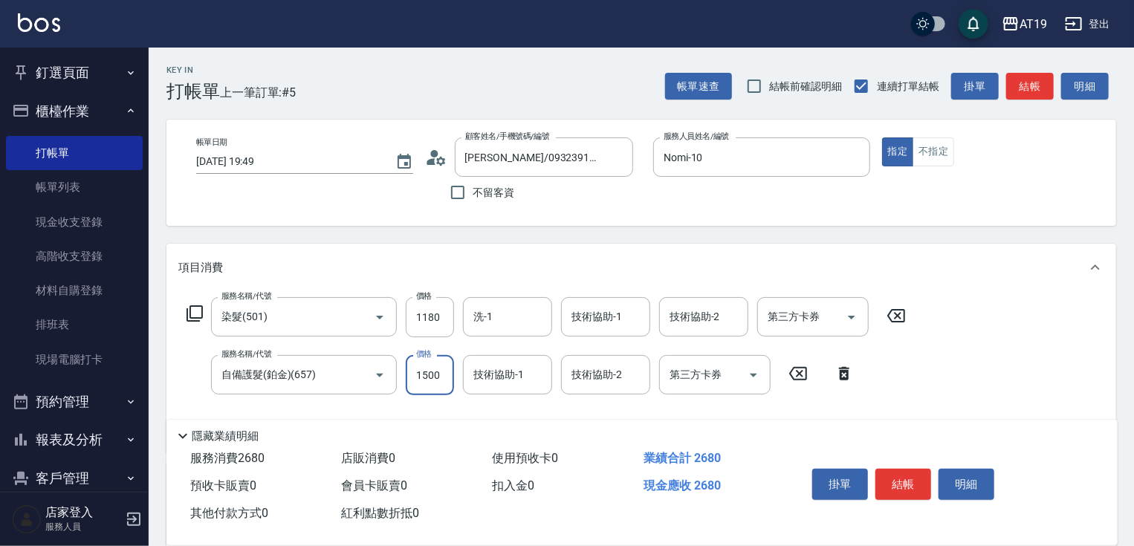
type input "3"
type input "110"
type input "31"
type input "120"
type input "310"
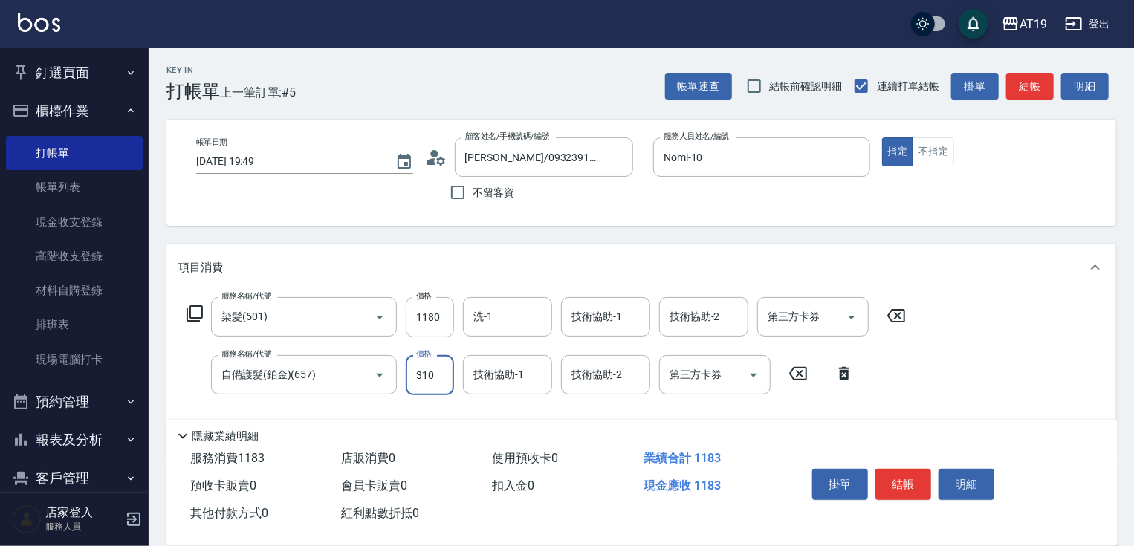
type input "140"
type input "3100"
type input "420"
type input "3100"
click at [895, 481] on button "結帳" at bounding box center [904, 484] width 56 height 31
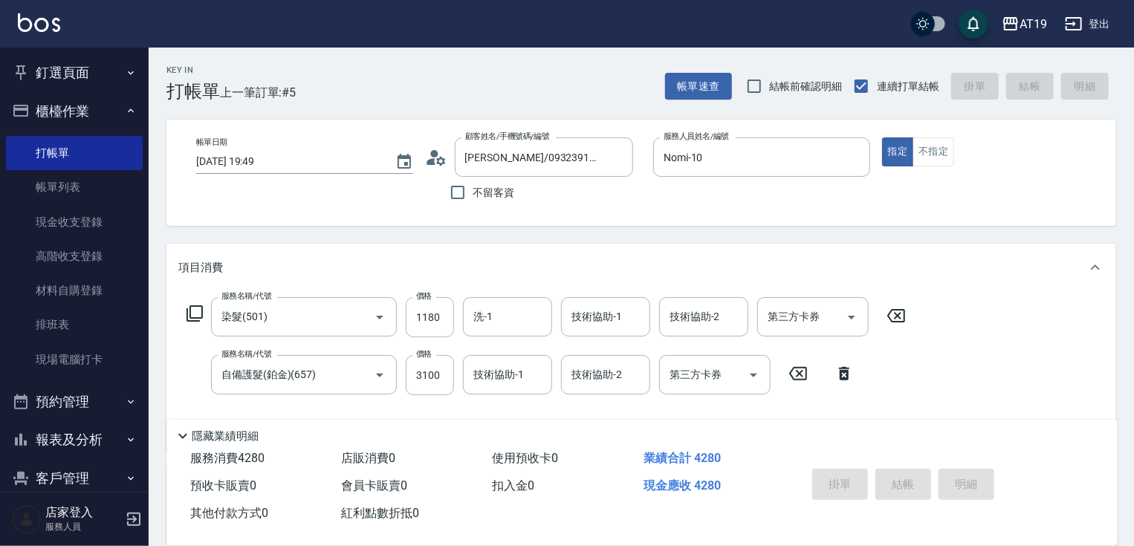
type input "[DATE] 19:50"
type input "0"
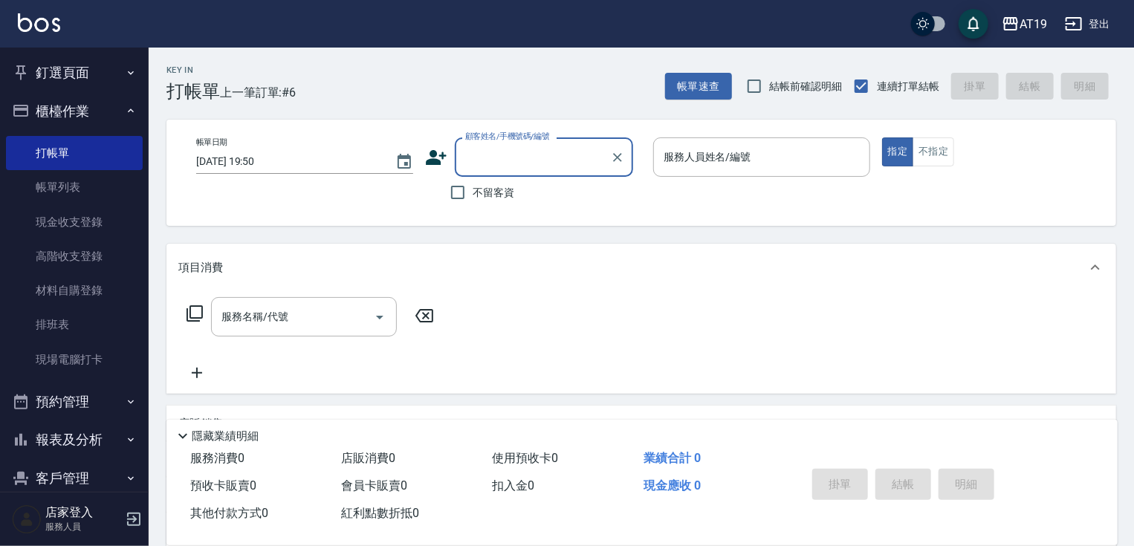
click at [510, 156] on input "顧客姓名/手機號碼/編號" at bounding box center [533, 157] width 143 height 26
drag, startPoint x: 535, startPoint y: 158, endPoint x: 458, endPoint y: 166, distance: 77.7
click at [458, 166] on div "0938345878 顧客姓名/手機號碼/編號" at bounding box center [544, 157] width 178 height 39
type input "0938345878"
click at [443, 161] on icon at bounding box center [436, 157] width 22 height 22
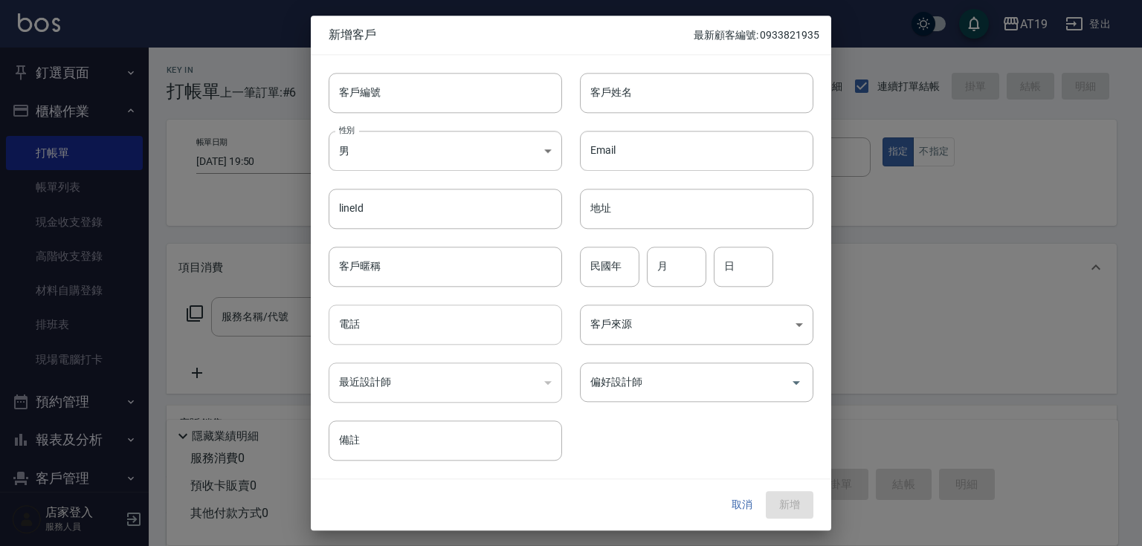
click at [407, 327] on input "電話" at bounding box center [445, 325] width 233 height 40
paste input "0938345878"
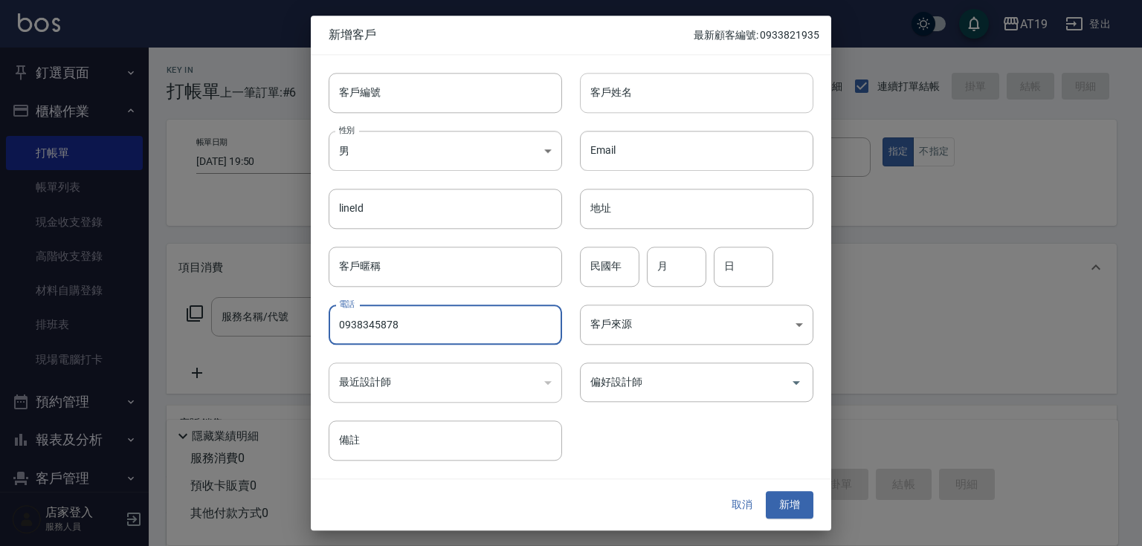
type input "0938345878"
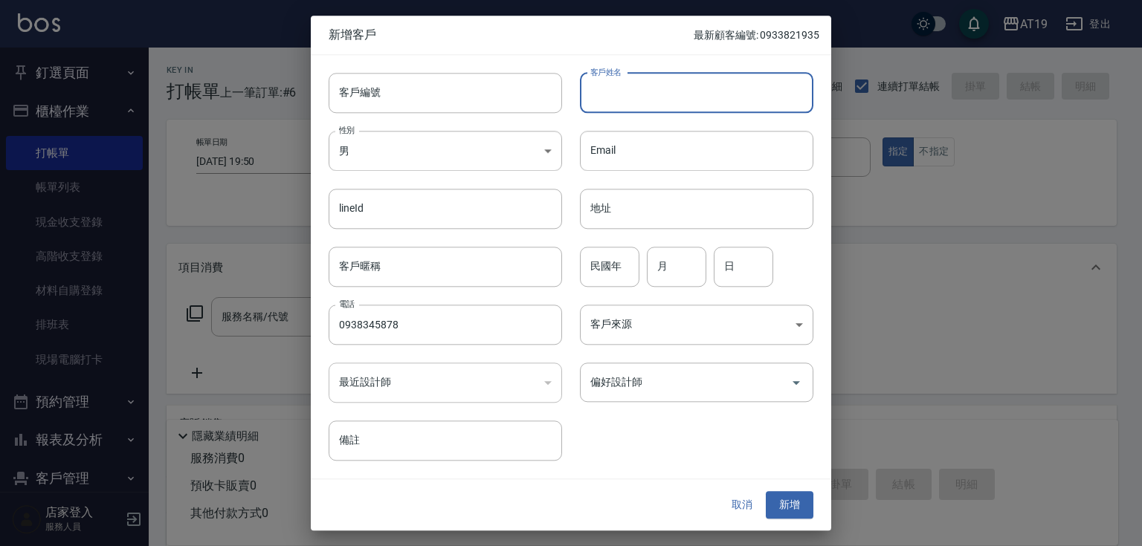
click at [624, 95] on input "客戶姓名" at bounding box center [696, 93] width 233 height 40
type input "[PERSON_NAME]"
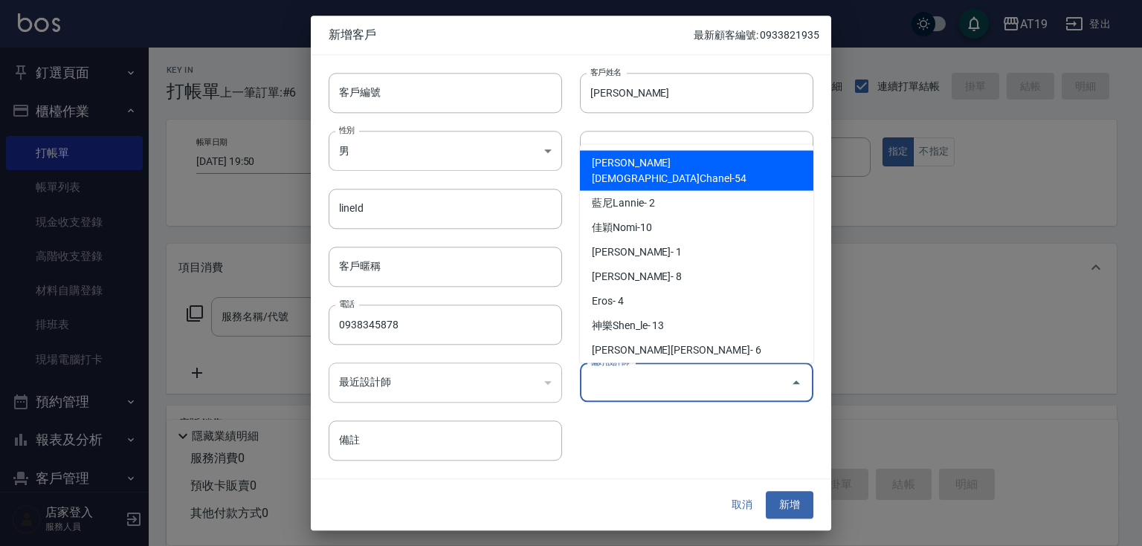
drag, startPoint x: 656, startPoint y: 379, endPoint x: 657, endPoint y: 351, distance: 28.3
click at [656, 378] on input "偏好設計師" at bounding box center [686, 382] width 198 height 26
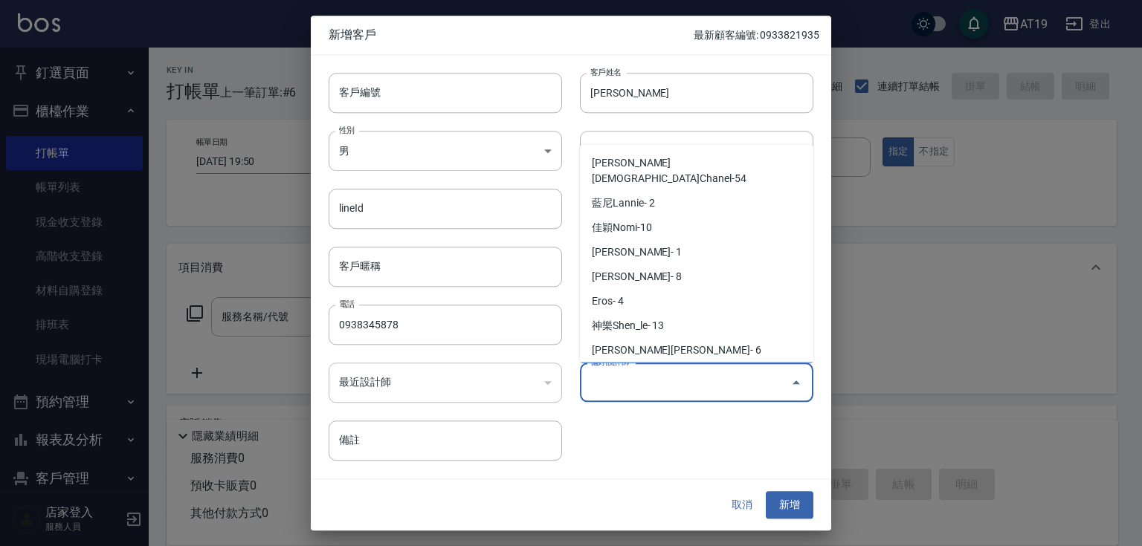
click at [678, 363] on li "[PERSON_NAME]- 9" at bounding box center [696, 375] width 233 height 25
type input "[PERSON_NAME][PERSON_NAME]"
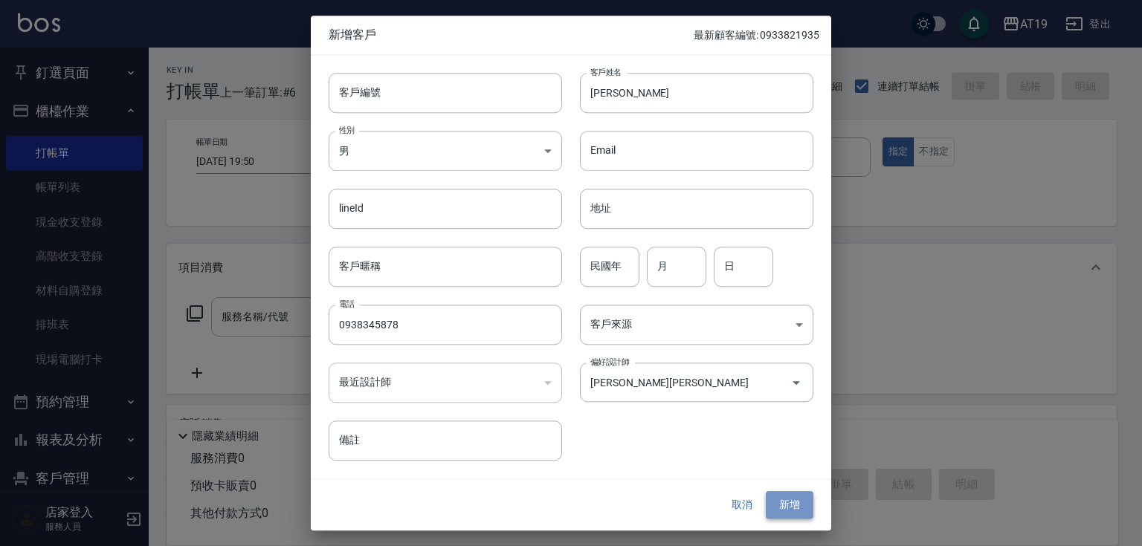
click at [787, 506] on button "新增" at bounding box center [790, 506] width 48 height 28
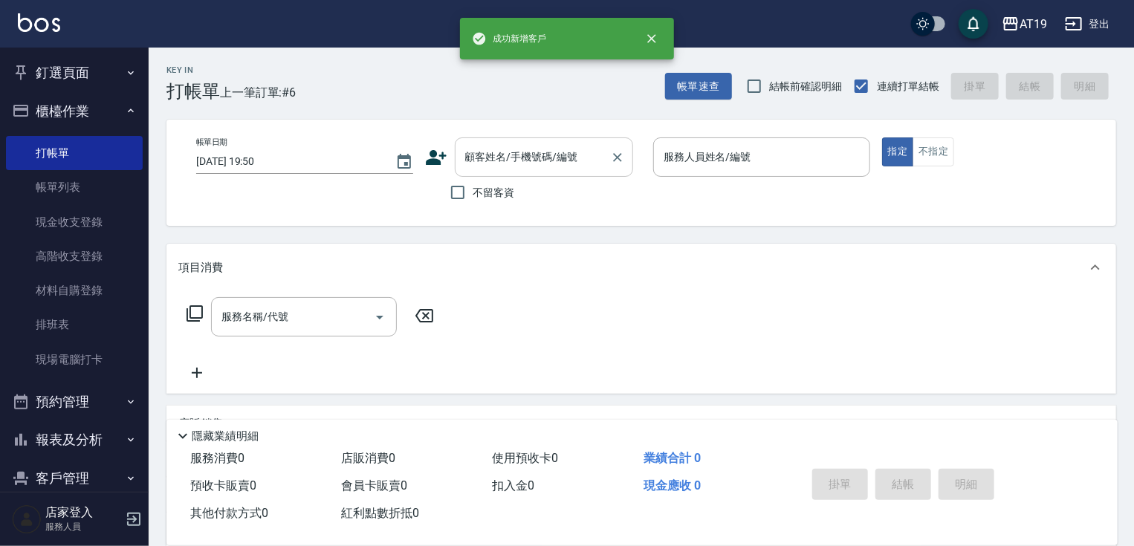
click at [466, 161] on input "顧客姓名/手機號碼/編號" at bounding box center [533, 157] width 143 height 26
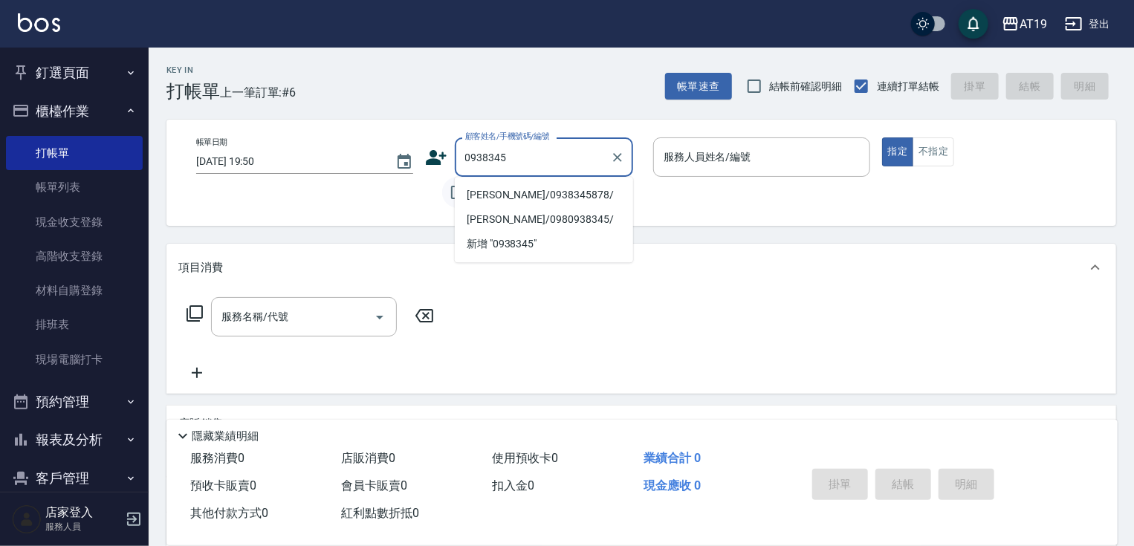
drag, startPoint x: 482, startPoint y: 190, endPoint x: 465, endPoint y: 198, distance: 19.6
click at [482, 190] on li "[PERSON_NAME]/0938345878/" at bounding box center [544, 195] width 178 height 25
type input "[PERSON_NAME]/0938345878/"
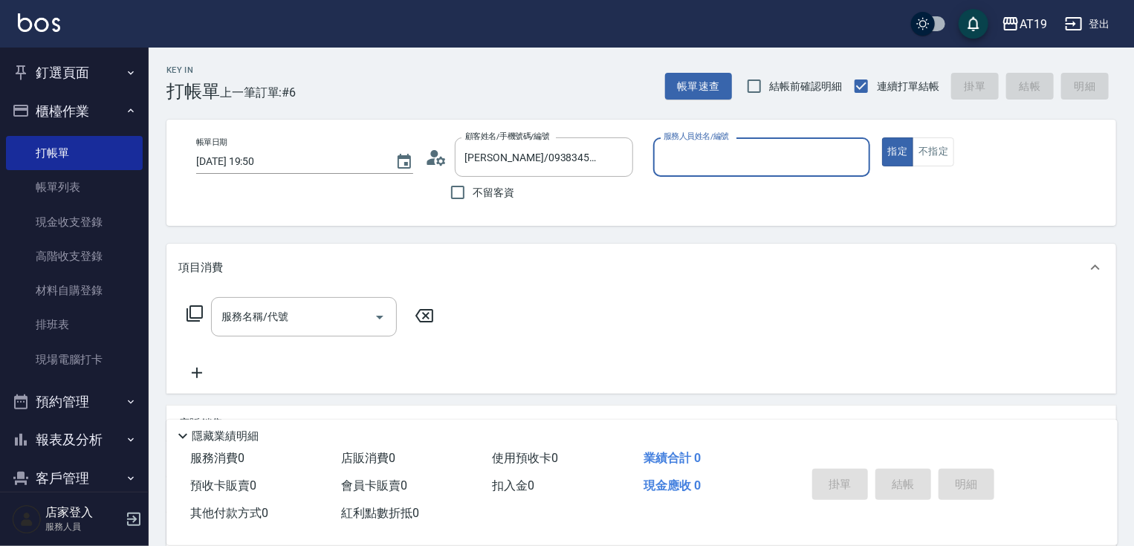
type input "[PERSON_NAME]- 9"
click at [256, 330] on div "服務名稱/代號" at bounding box center [304, 316] width 186 height 39
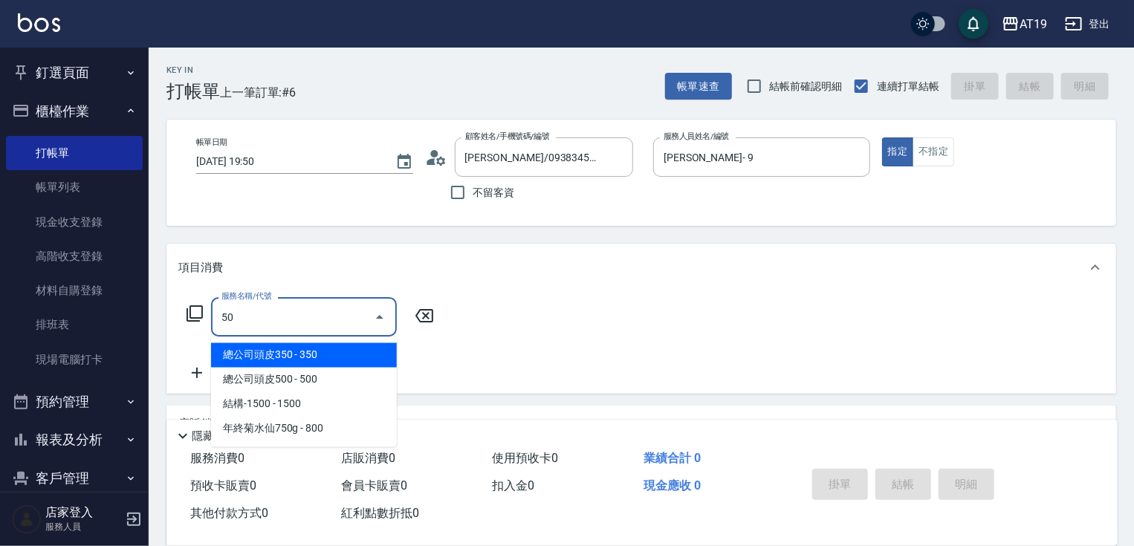
type input "5"
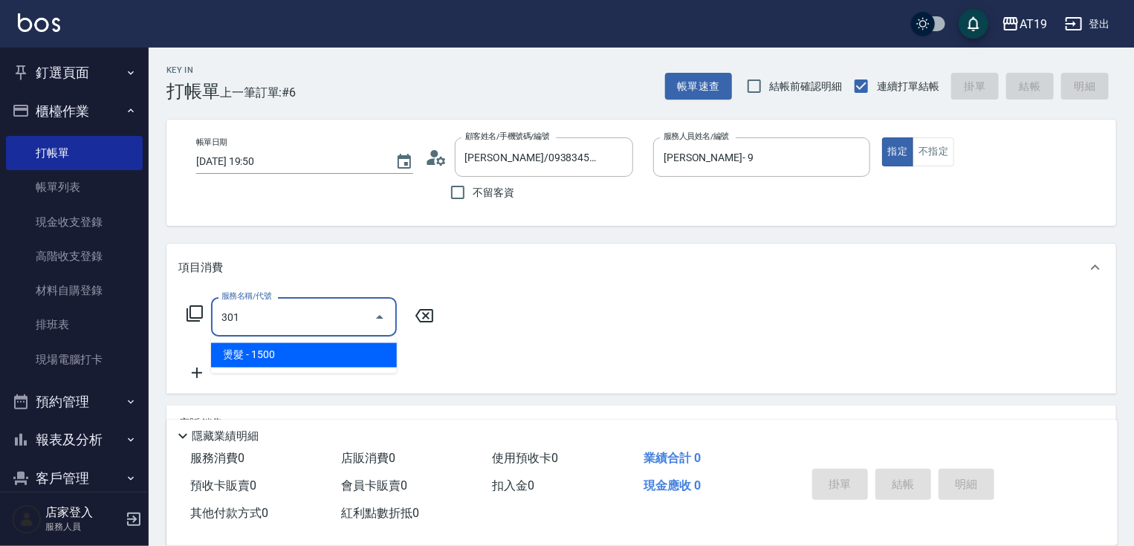
type input "301"
click at [265, 375] on div "服務名稱/代號 服務名稱/代號" at bounding box center [310, 339] width 265 height 85
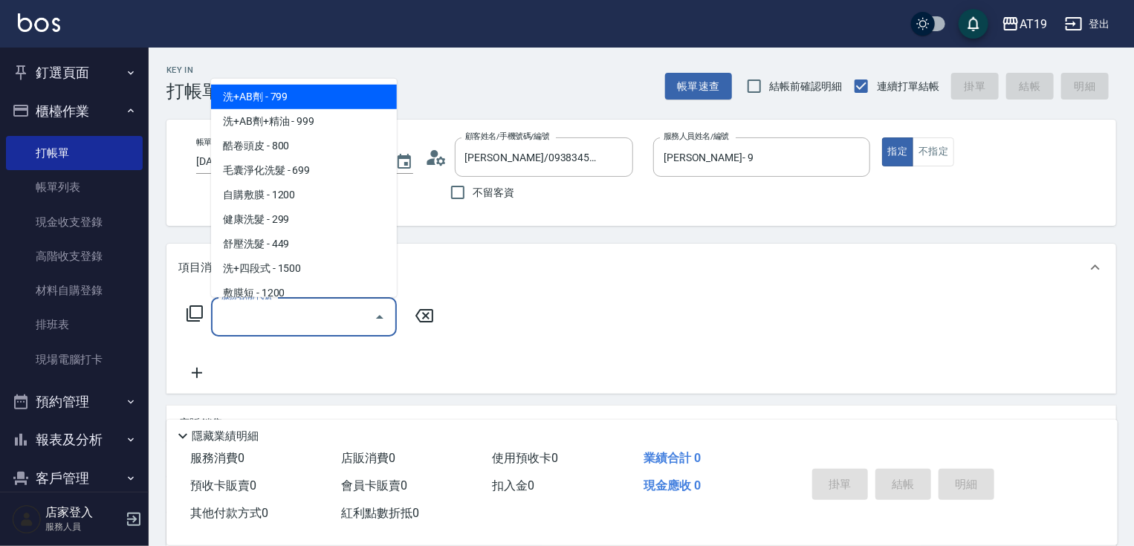
click at [306, 323] on input "服務名稱/代號" at bounding box center [293, 317] width 150 height 26
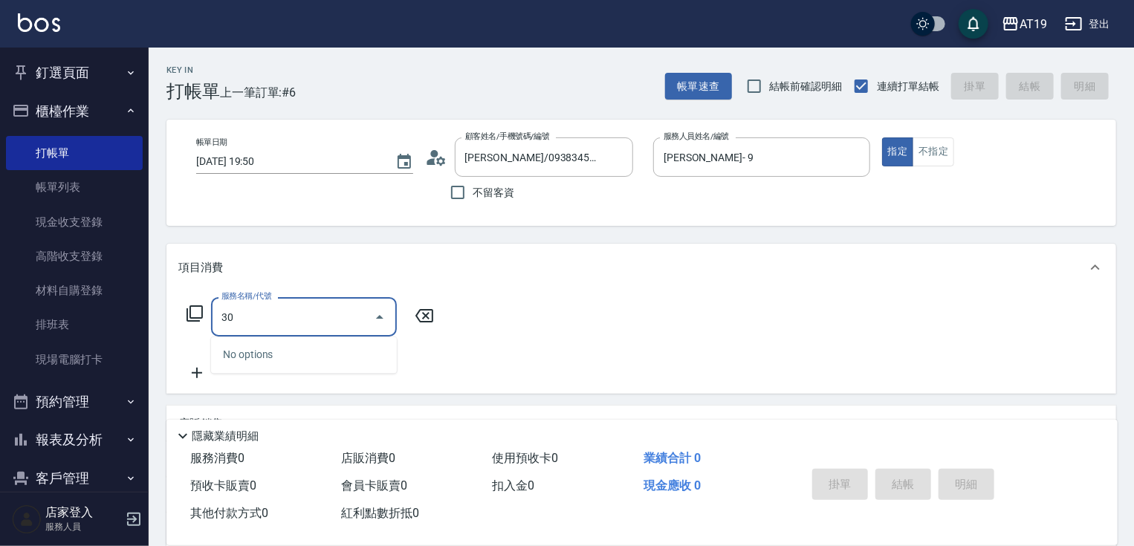
type input "301"
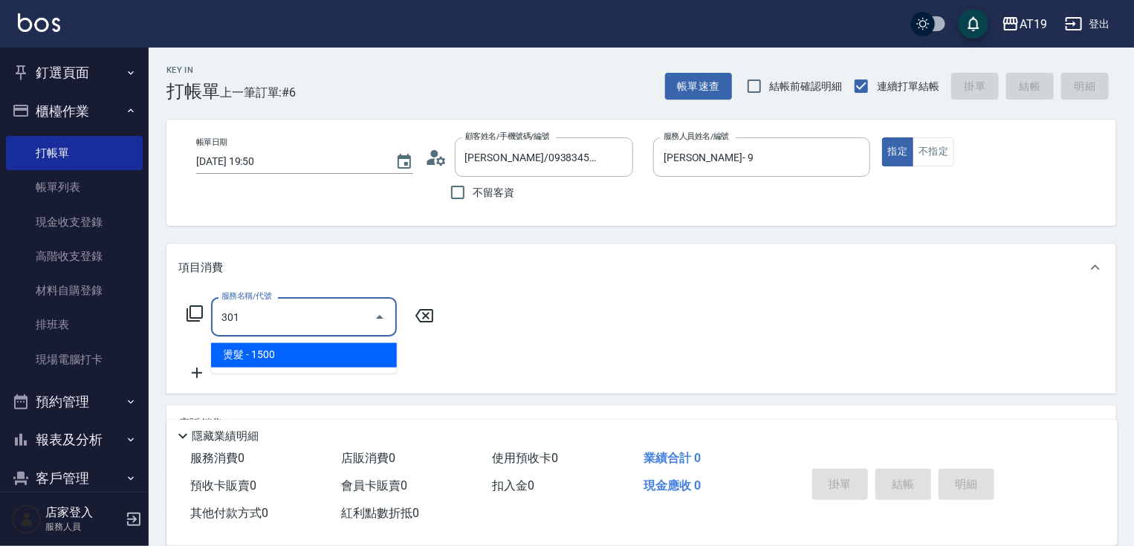
drag, startPoint x: 291, startPoint y: 346, endPoint x: 315, endPoint y: 346, distance: 24.5
click at [291, 347] on span "燙髮 - 1500" at bounding box center [304, 355] width 186 height 25
type input "150"
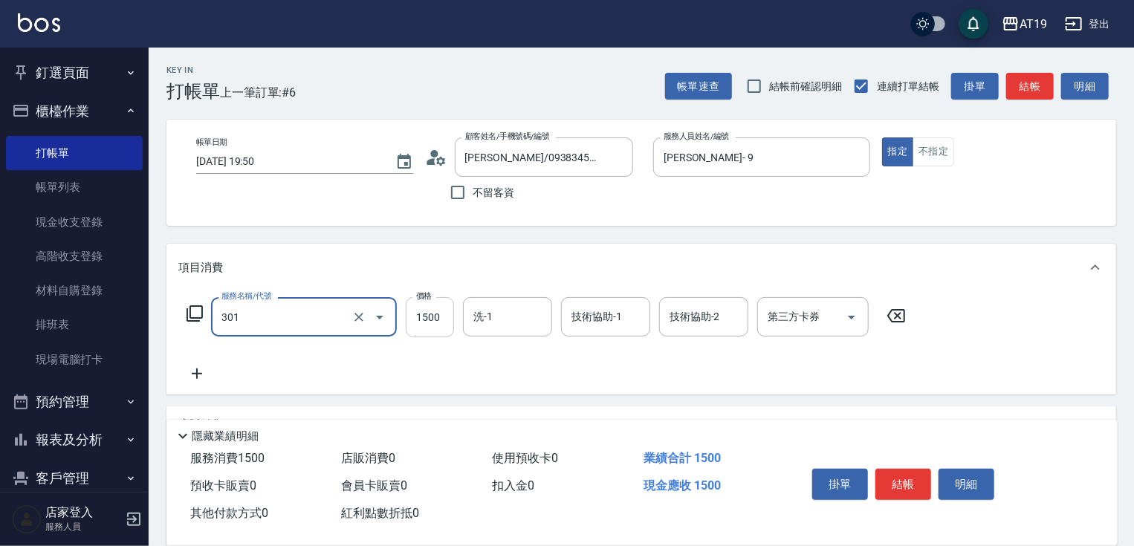
type input "燙髮(301)"
click at [425, 324] on input "1500" at bounding box center [430, 317] width 48 height 40
type input "0"
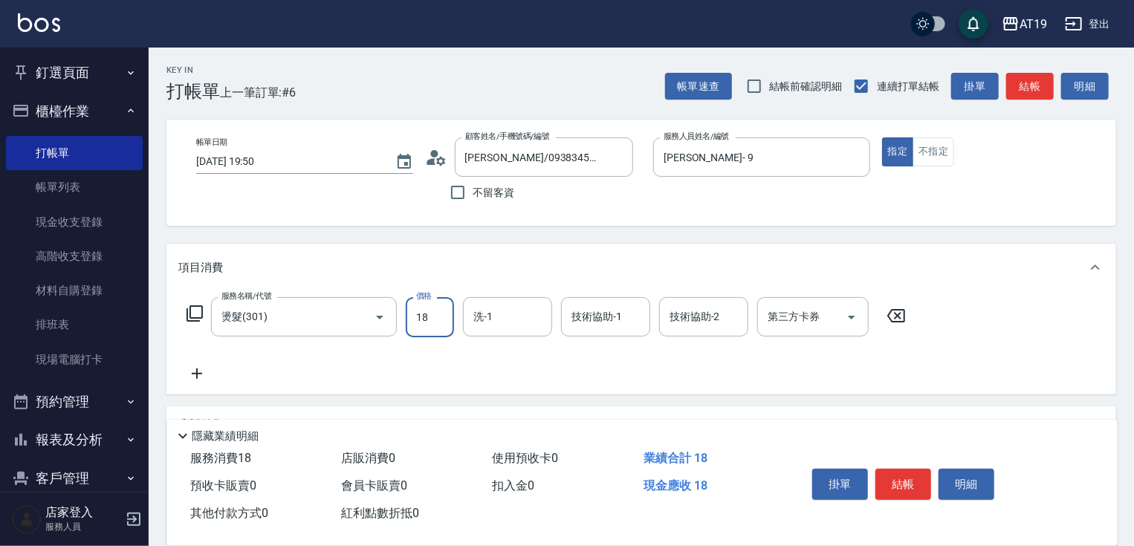
type input "188"
type input "10"
type input "1880"
type input "180"
type input "1880"
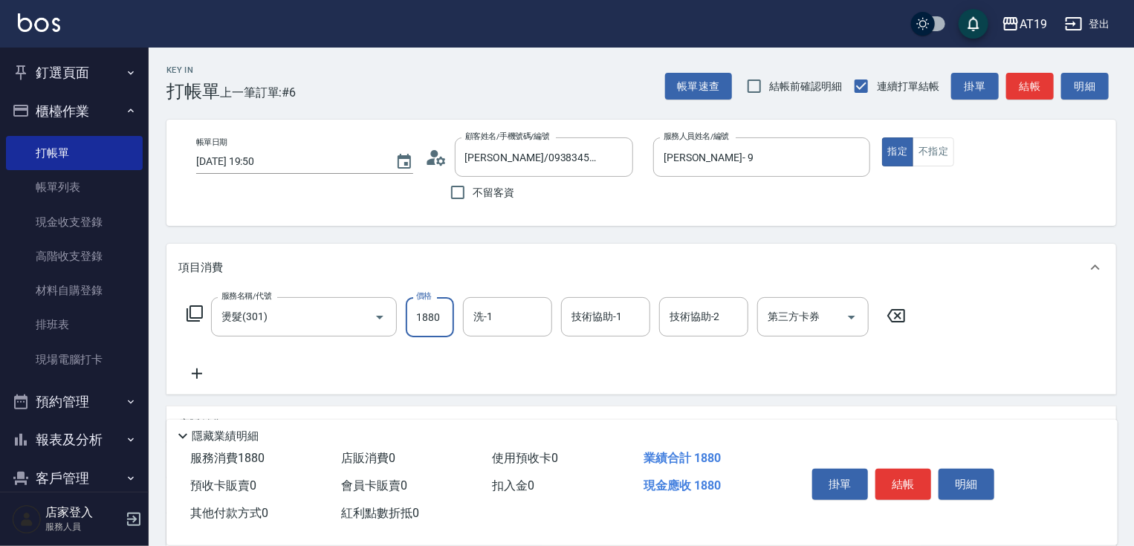
drag, startPoint x: 193, startPoint y: 375, endPoint x: 202, endPoint y: 374, distance: 9.0
click at [202, 374] on icon at bounding box center [196, 374] width 37 height 18
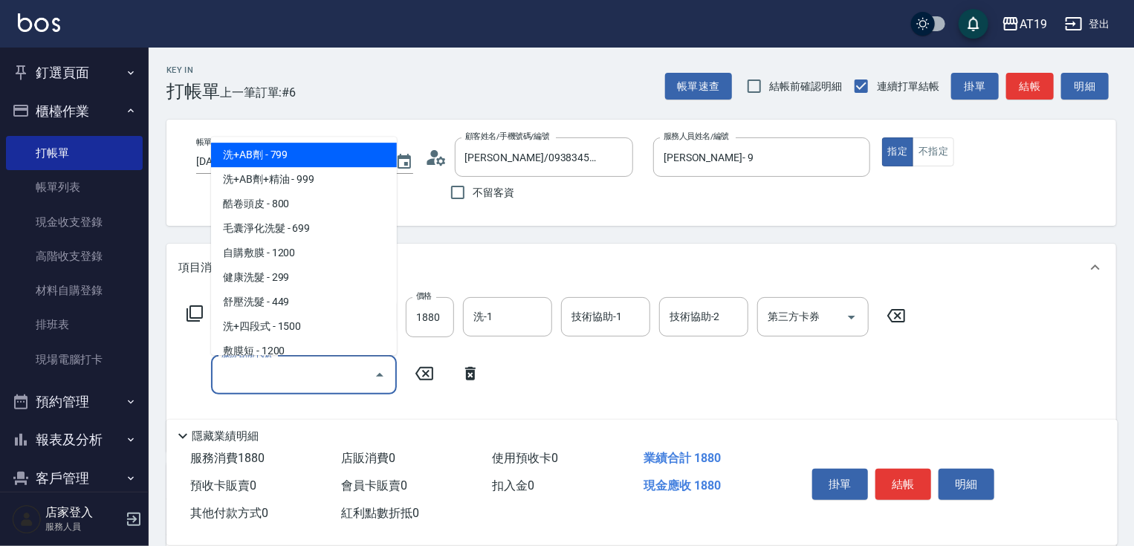
click at [232, 372] on input "服務名稱/代號" at bounding box center [293, 375] width 150 height 26
type input "657"
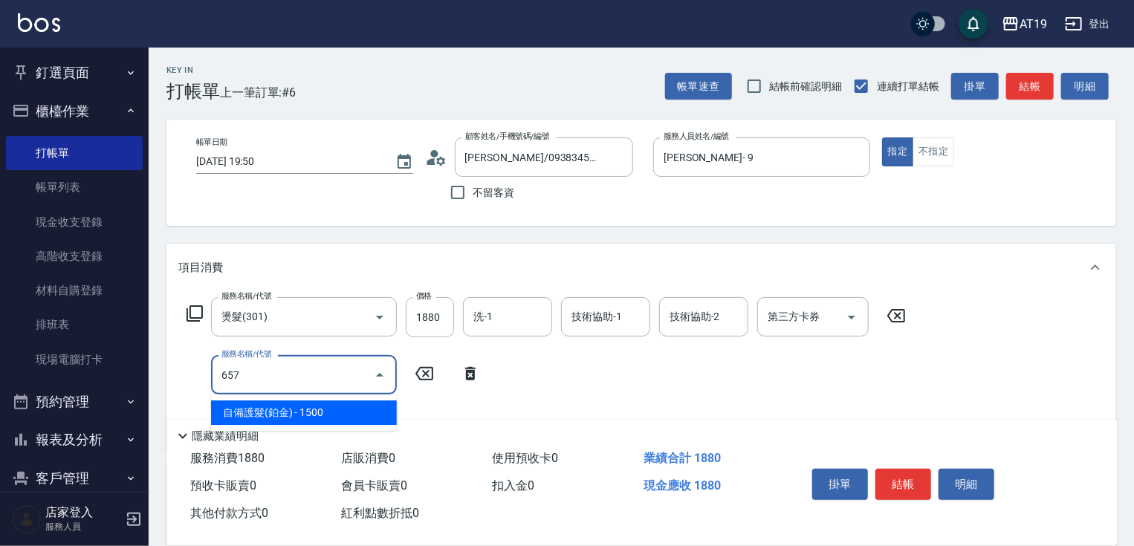
drag, startPoint x: 250, startPoint y: 414, endPoint x: 354, endPoint y: 405, distance: 104.5
click at [256, 414] on span "自備護髮(鉑金) - 1500" at bounding box center [304, 413] width 186 height 25
type input "330"
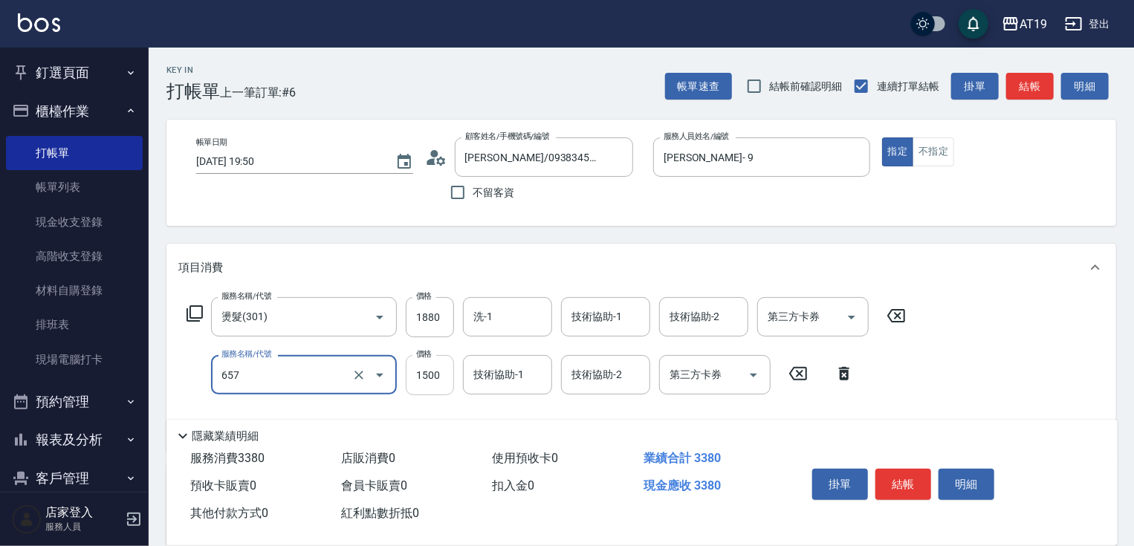
type input "自備護髮(鉑金)(657)"
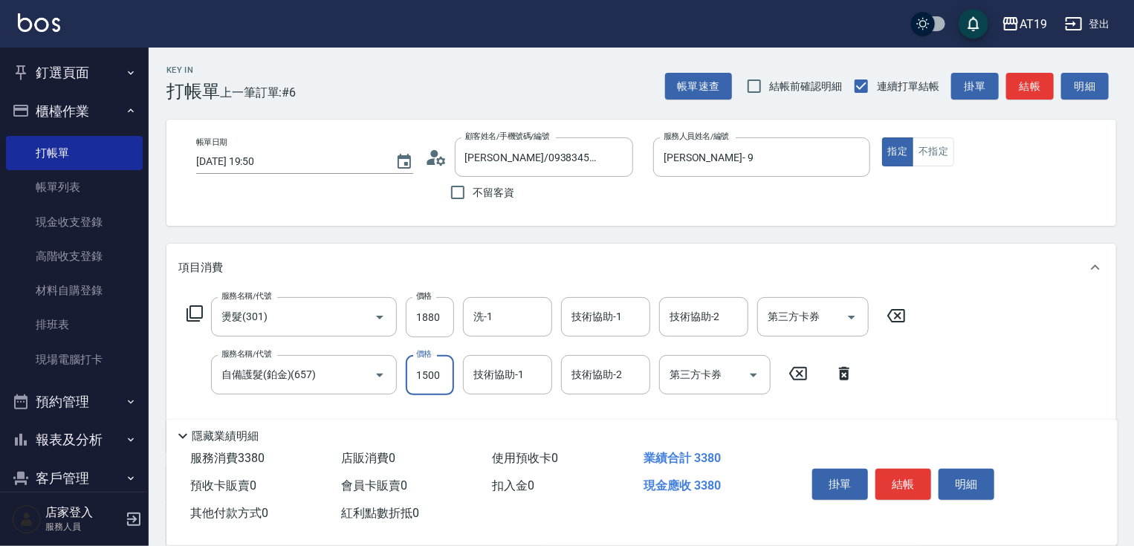
click at [445, 375] on input "1500" at bounding box center [430, 375] width 48 height 40
type input "180"
type input "20"
type input "190"
type input "200"
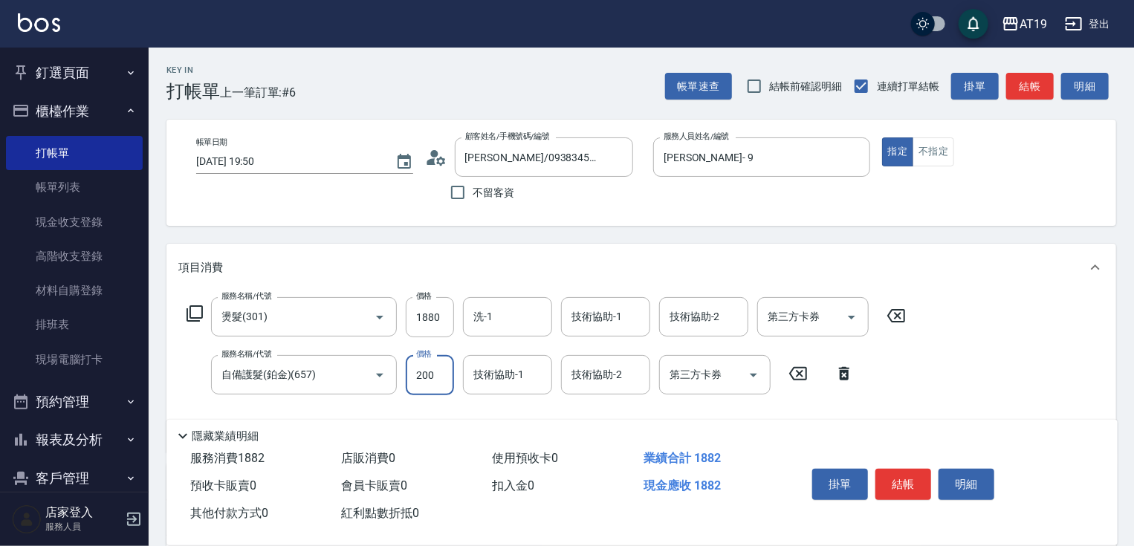
type input "200"
type input "2000"
type input "380"
type input "2000"
click at [908, 479] on button "結帳" at bounding box center [904, 484] width 56 height 31
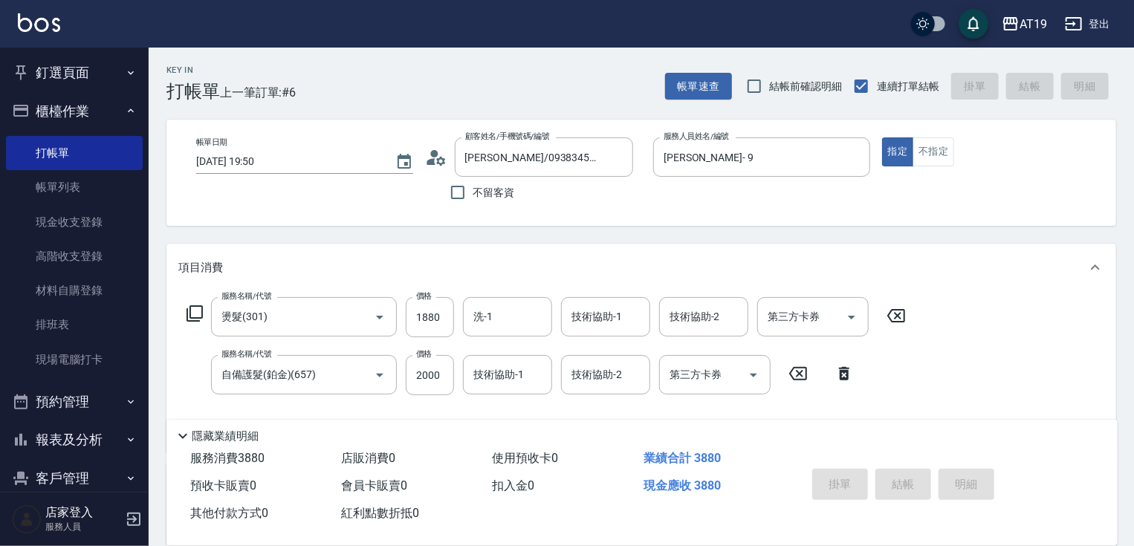
type input "[DATE] 19:52"
type input "0"
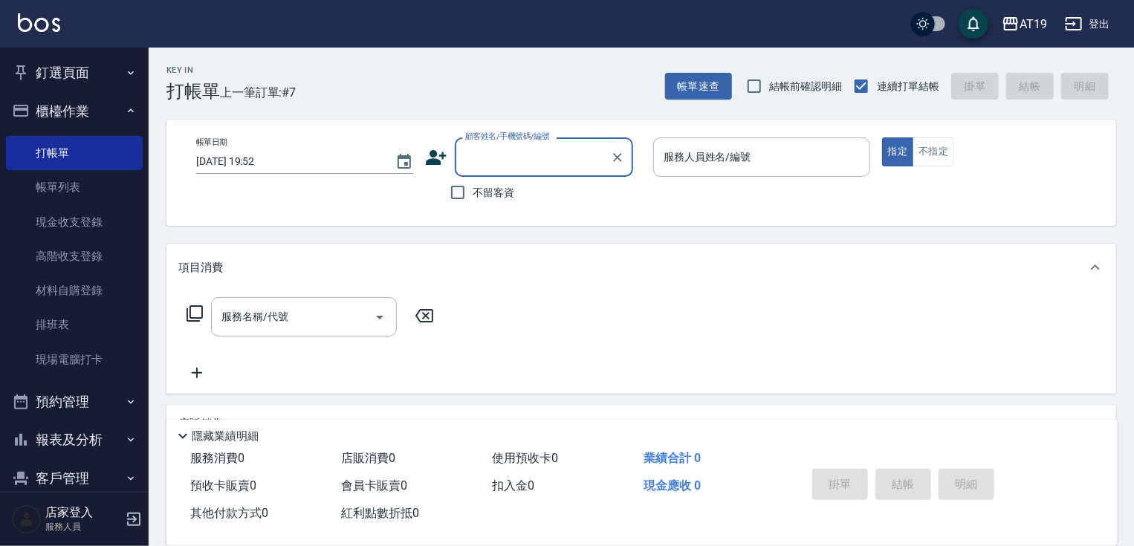
click at [491, 167] on input "顧客姓名/手機號碼/編號" at bounding box center [533, 157] width 143 height 26
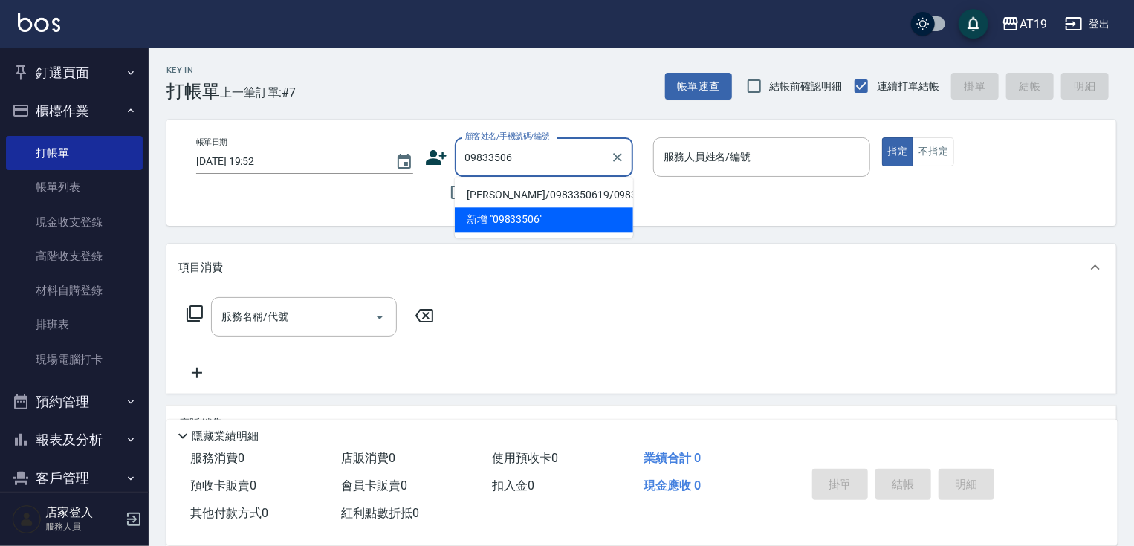
click at [491, 187] on li "[PERSON_NAME]/0983350619/0983350619" at bounding box center [544, 195] width 178 height 25
type input "[PERSON_NAME]/0983350619/0983350619"
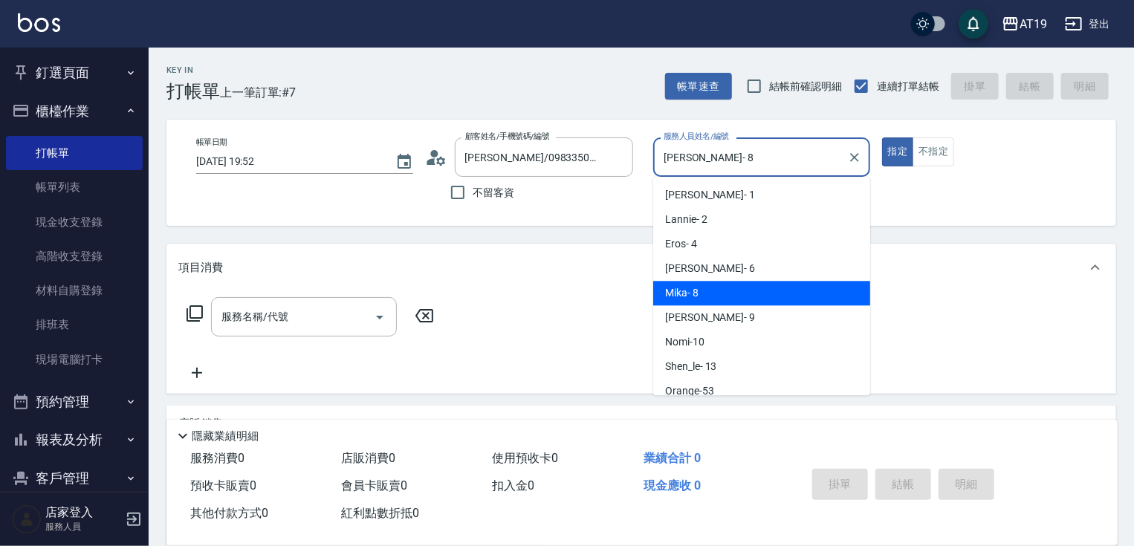
click at [703, 154] on input "[PERSON_NAME]- 8" at bounding box center [750, 157] width 181 height 26
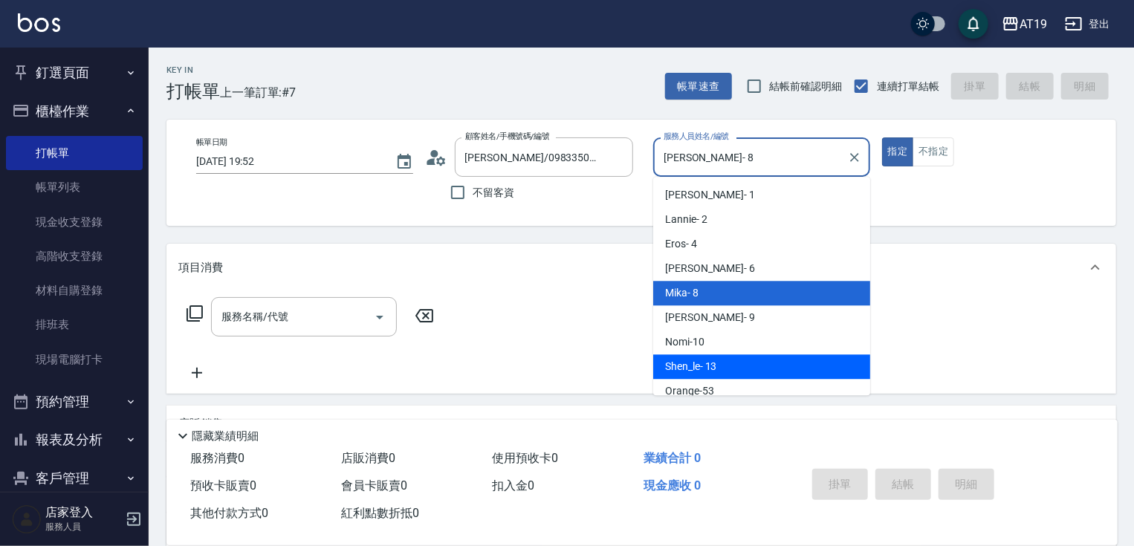
click at [723, 358] on div "Shen_le - 13" at bounding box center [761, 367] width 217 height 25
type input "Shen_le- 13"
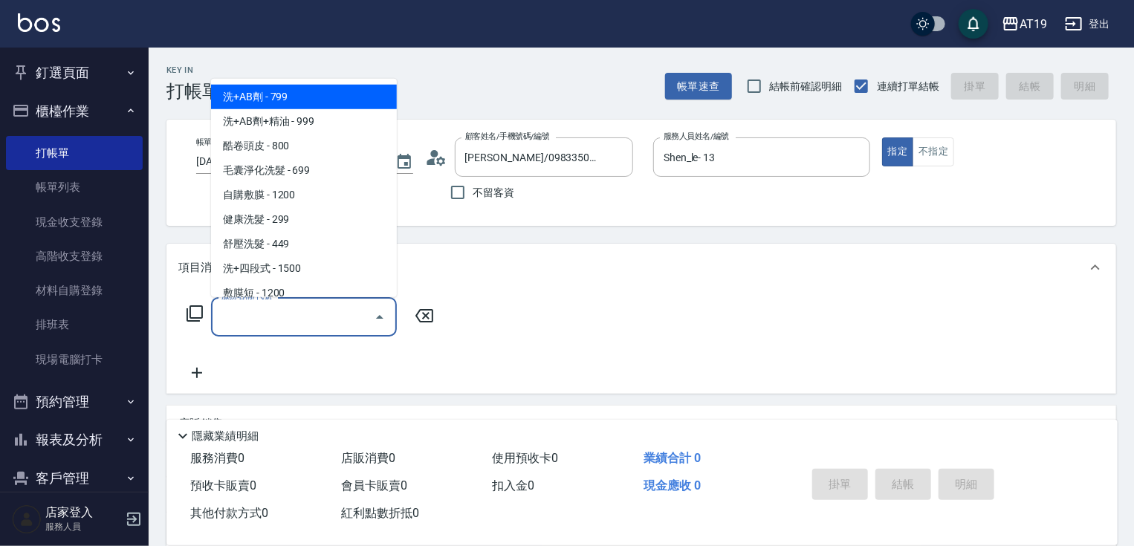
click at [275, 311] on input "服務名稱/代號" at bounding box center [293, 317] width 150 height 26
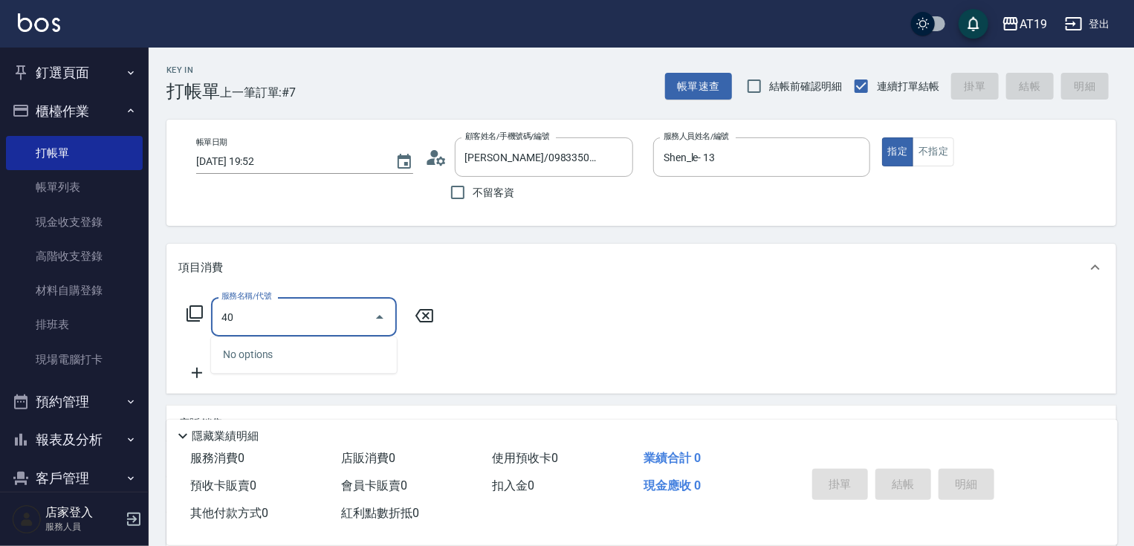
type input "401"
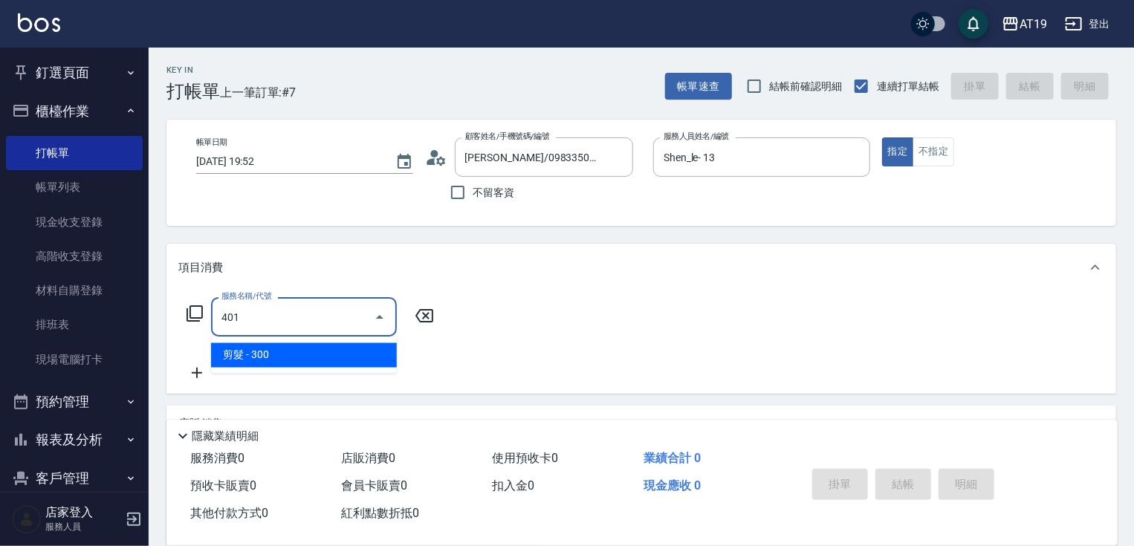
click at [258, 355] on span "剪髮 - 300" at bounding box center [304, 355] width 186 height 25
type input "30"
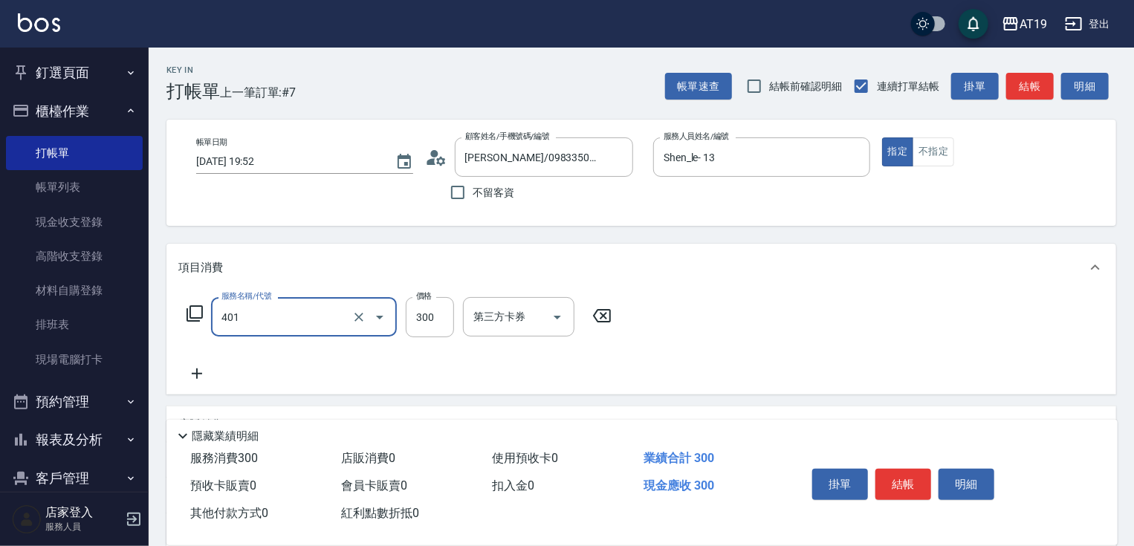
type input "剪髮(401)"
click at [208, 375] on icon at bounding box center [196, 374] width 37 height 18
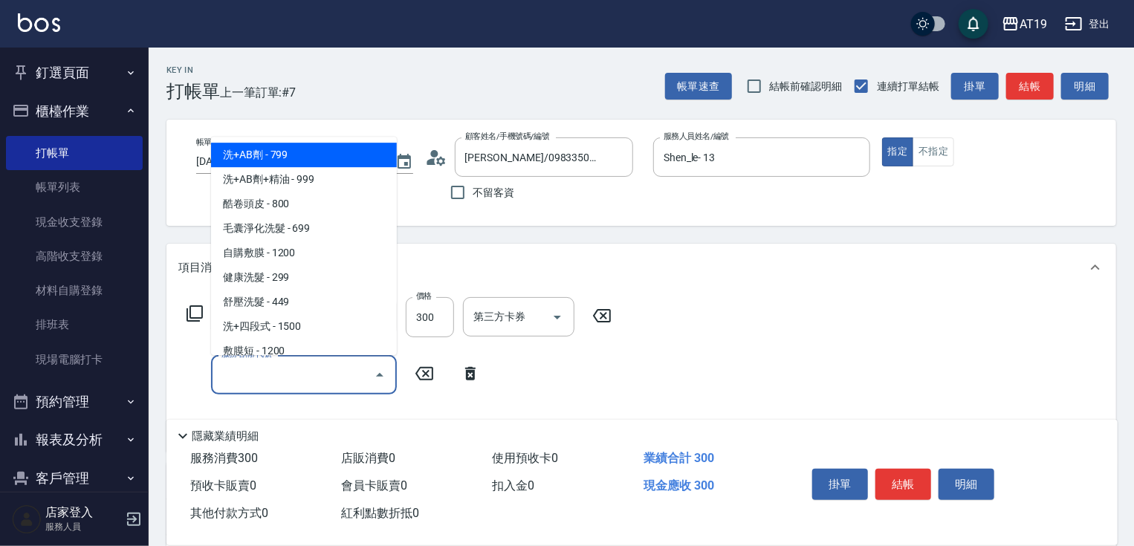
click at [243, 379] on input "服務名稱/代號" at bounding box center [293, 375] width 150 height 26
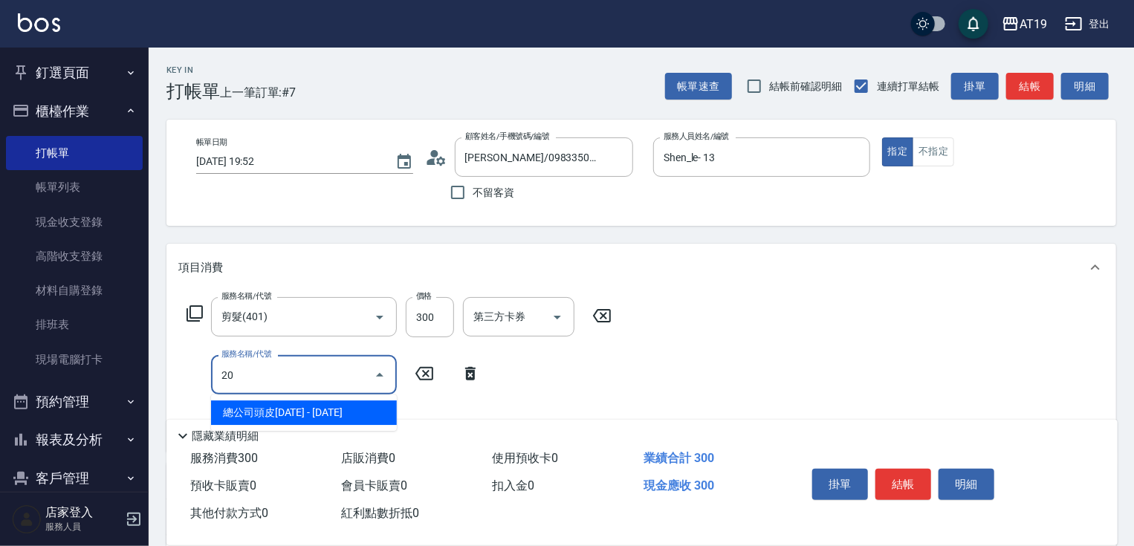
type input "201"
click at [285, 414] on span "洗髮 - 300" at bounding box center [304, 413] width 186 height 25
type input "60"
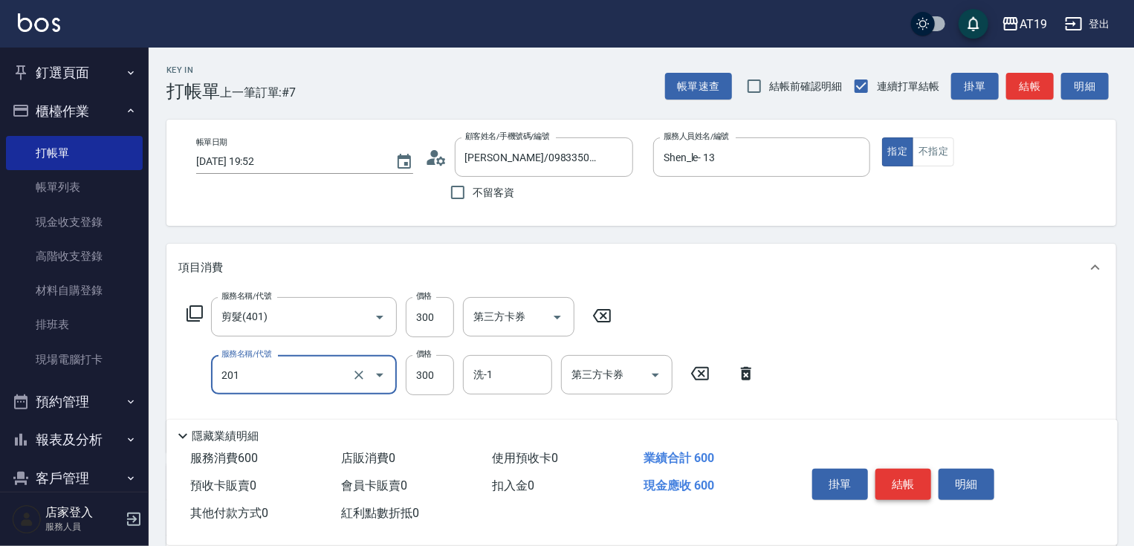
type input "洗髮(201)"
click at [915, 485] on button "結帳" at bounding box center [904, 484] width 56 height 31
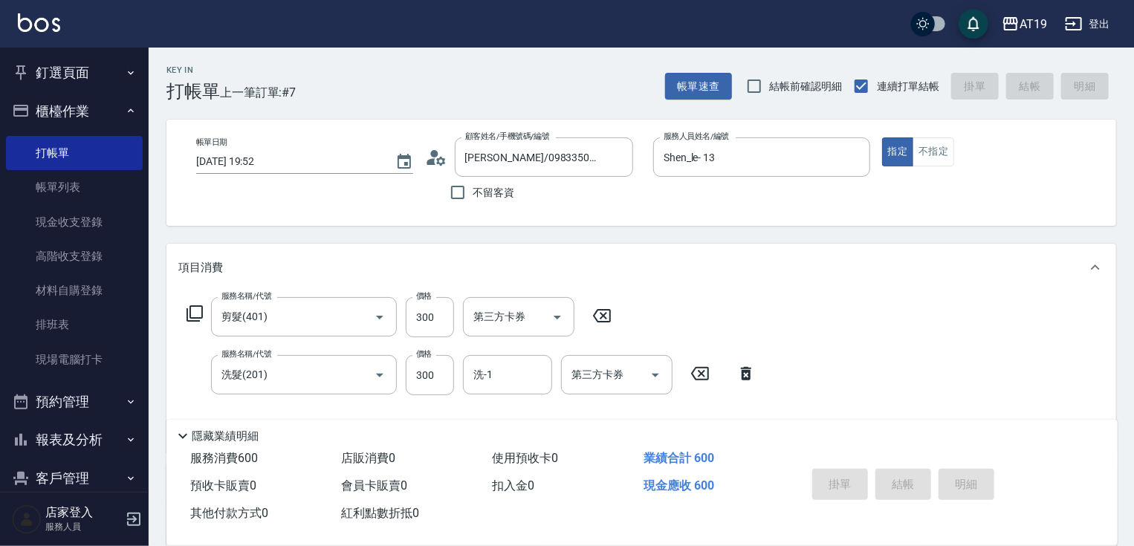
type input "0"
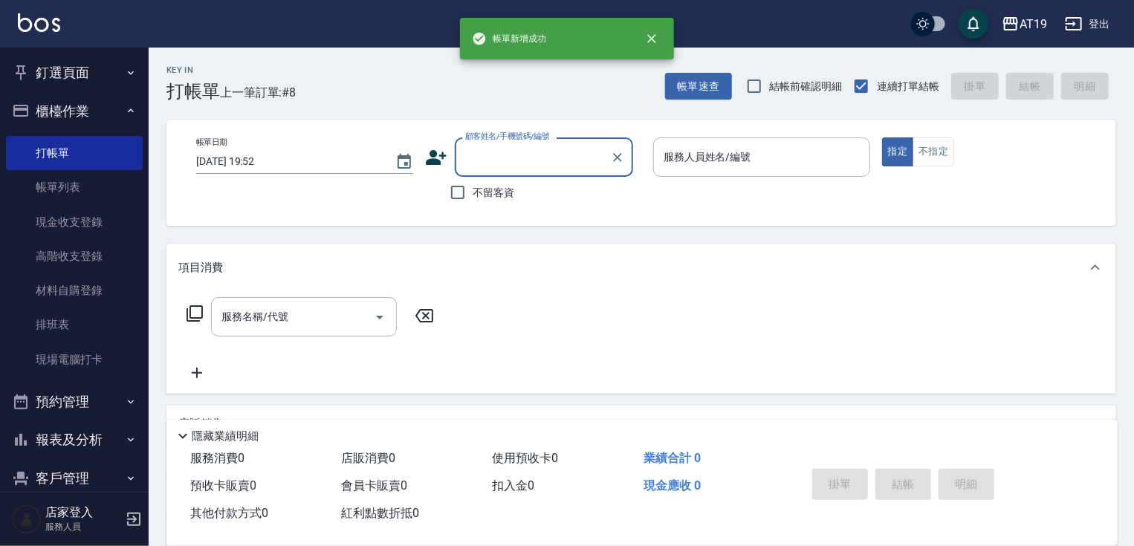
click at [471, 158] on input "顧客姓名/手機號碼/編號" at bounding box center [533, 157] width 143 height 26
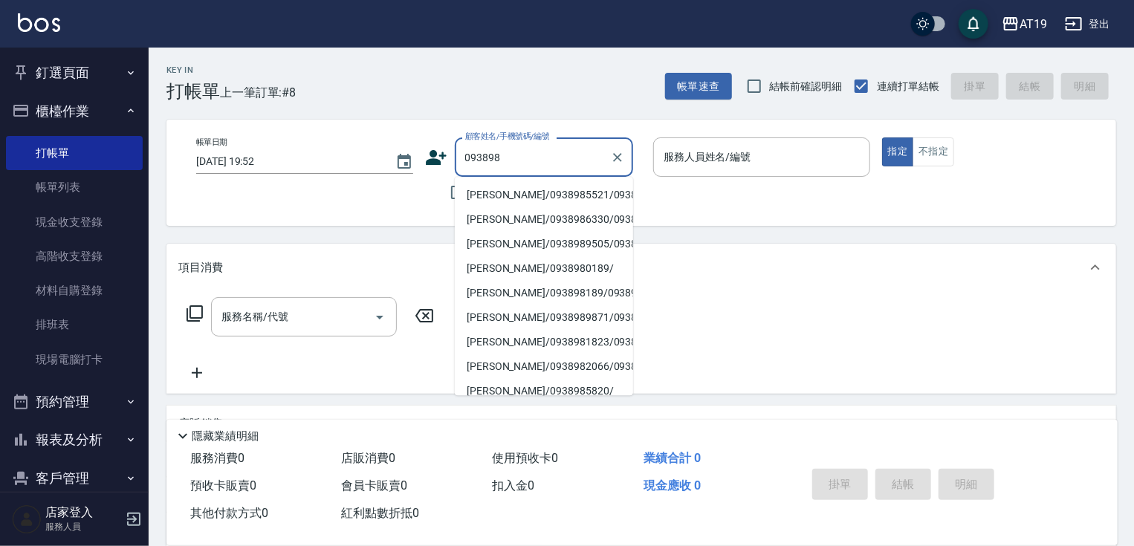
click at [490, 201] on li "[PERSON_NAME]/0938985521/0938985521" at bounding box center [544, 195] width 178 height 25
type input "[PERSON_NAME]/0938985521/0938985521"
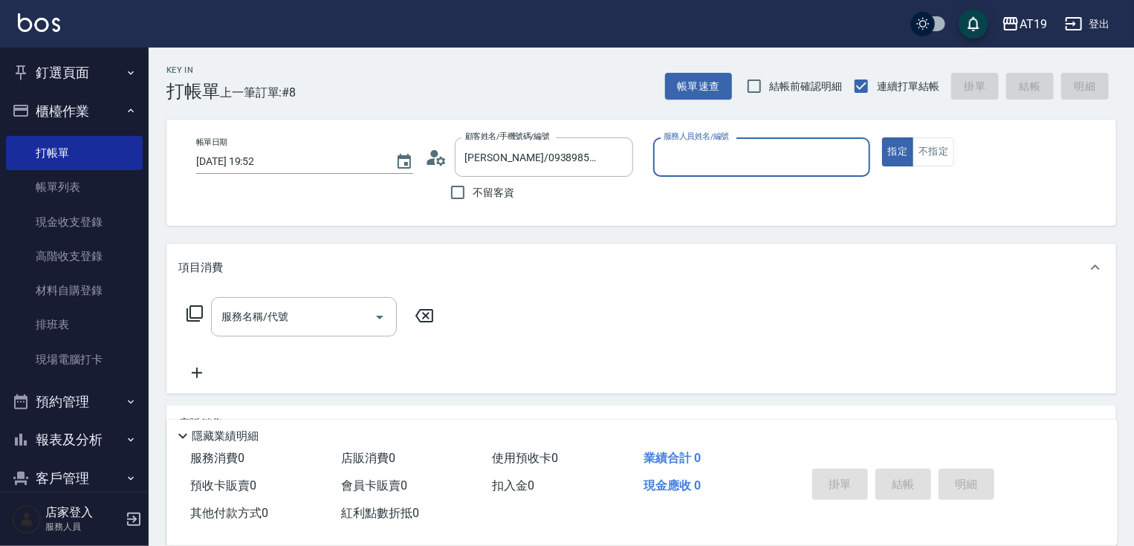
type input "Shen_le- 13"
click at [340, 309] on input "服務名稱/代號" at bounding box center [293, 317] width 150 height 26
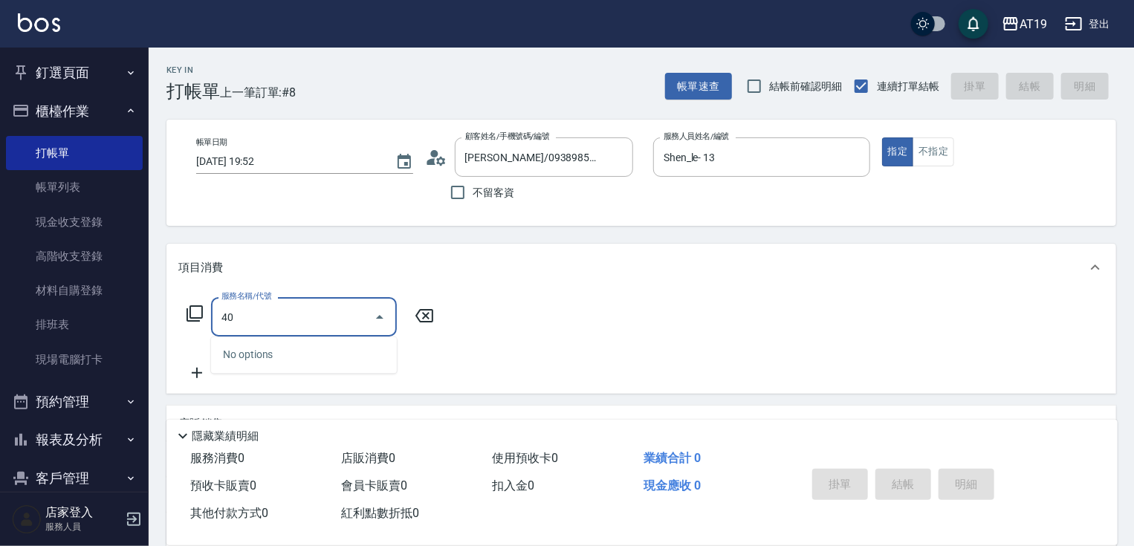
type input "401"
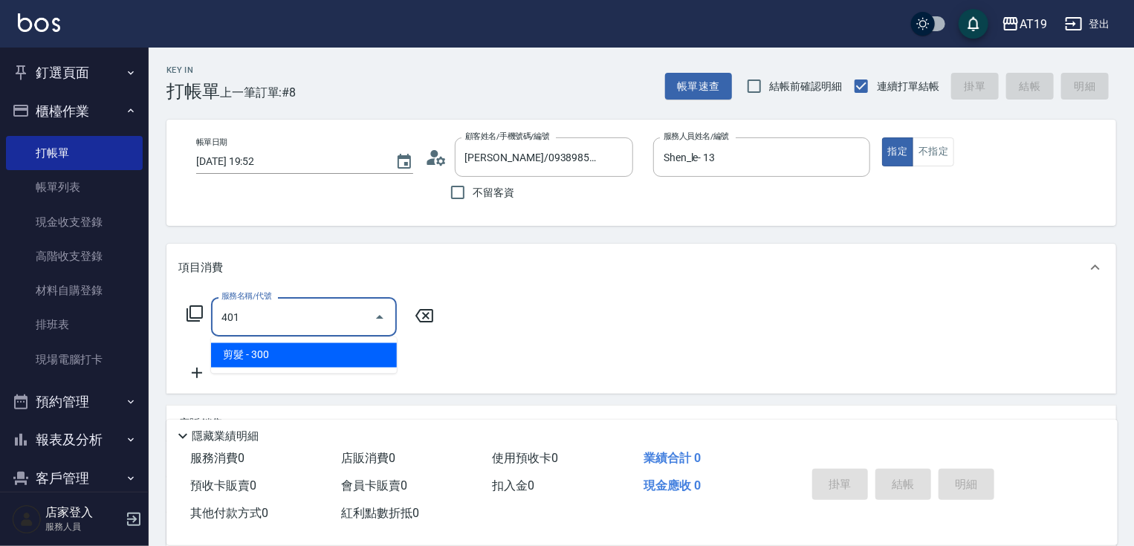
click at [335, 358] on span "剪髮 - 300" at bounding box center [304, 355] width 186 height 25
type input "30"
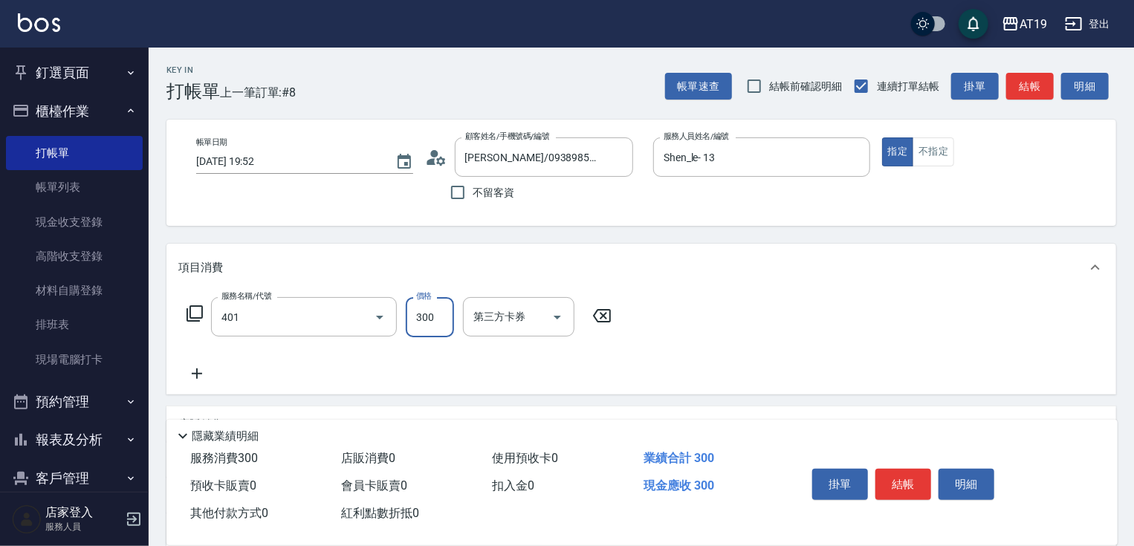
type input "剪髮(401)"
click at [420, 318] on input "300" at bounding box center [430, 317] width 48 height 40
type input "0"
type input "350"
type input "30"
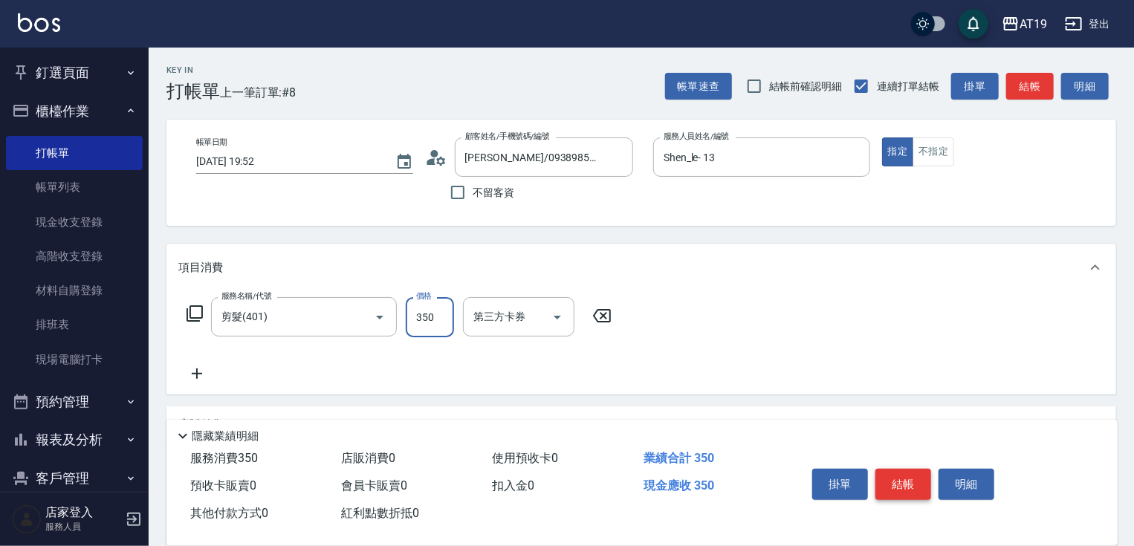
type input "350"
click at [917, 482] on button "結帳" at bounding box center [904, 484] width 56 height 31
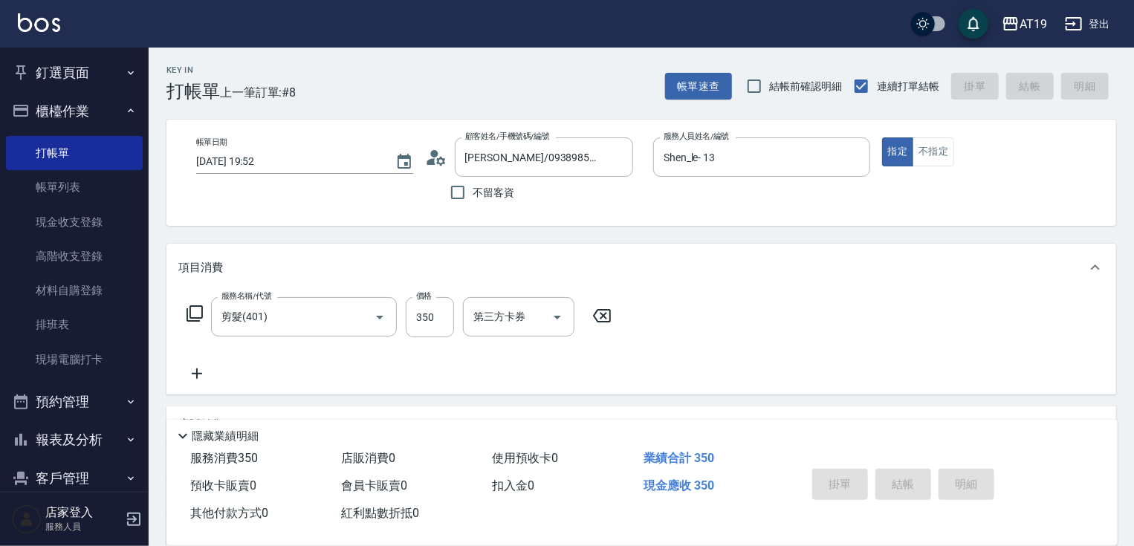
type input "[DATE] 19:53"
type input "0"
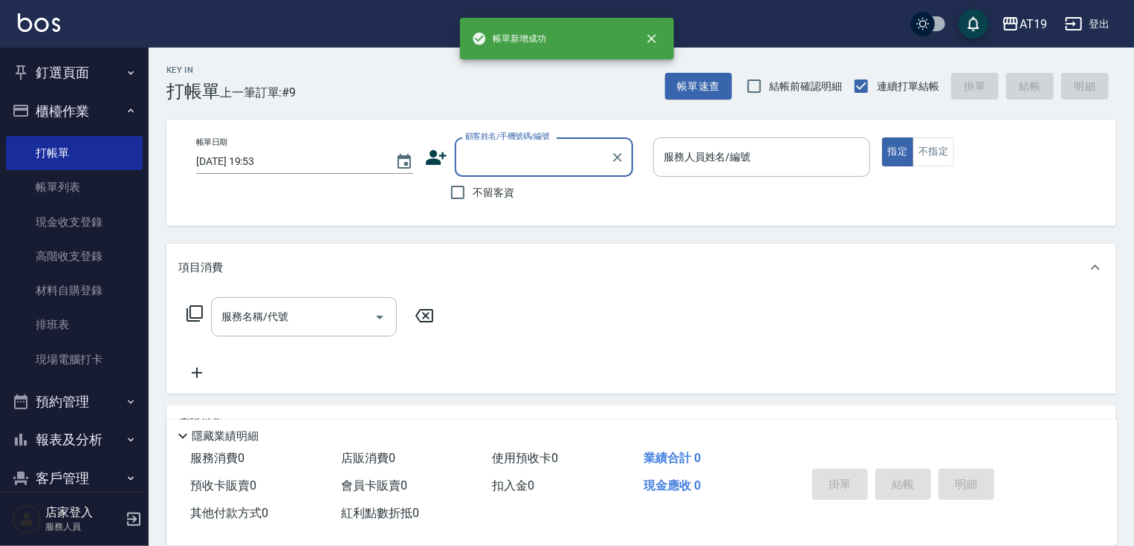
click at [471, 164] on input "顧客姓名/手機號碼/編號" at bounding box center [533, 157] width 143 height 26
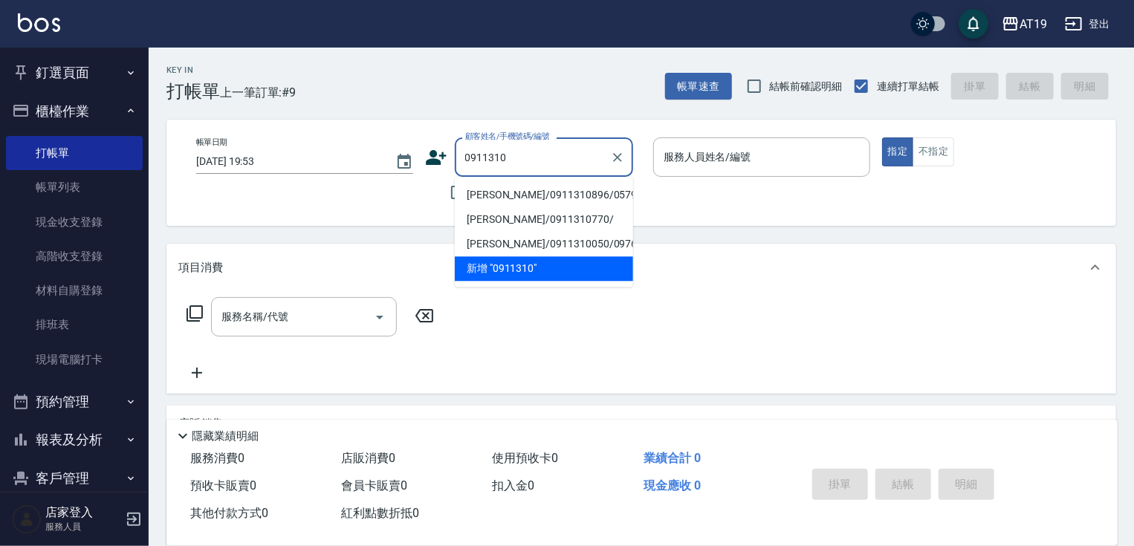
click at [489, 202] on li "[PERSON_NAME]/0911310896/05793" at bounding box center [544, 195] width 178 height 25
type input "[PERSON_NAME]/0911310896/05793"
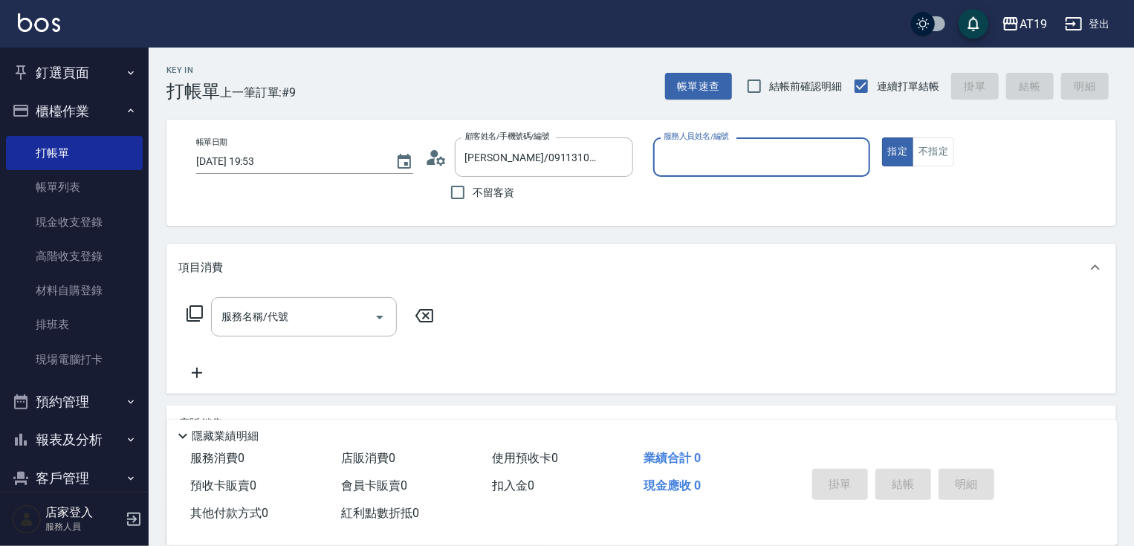
click at [679, 161] on input "服務人員姓名/編號" at bounding box center [762, 157] width 204 height 26
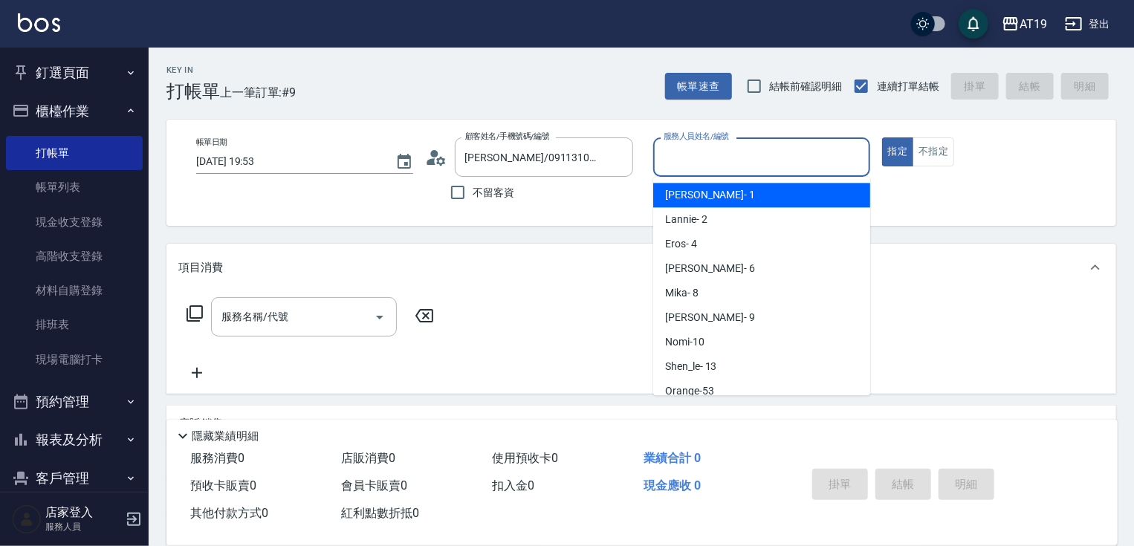
click at [695, 192] on span "Linda - 1" at bounding box center [710, 195] width 90 height 16
type input "Linda- 1"
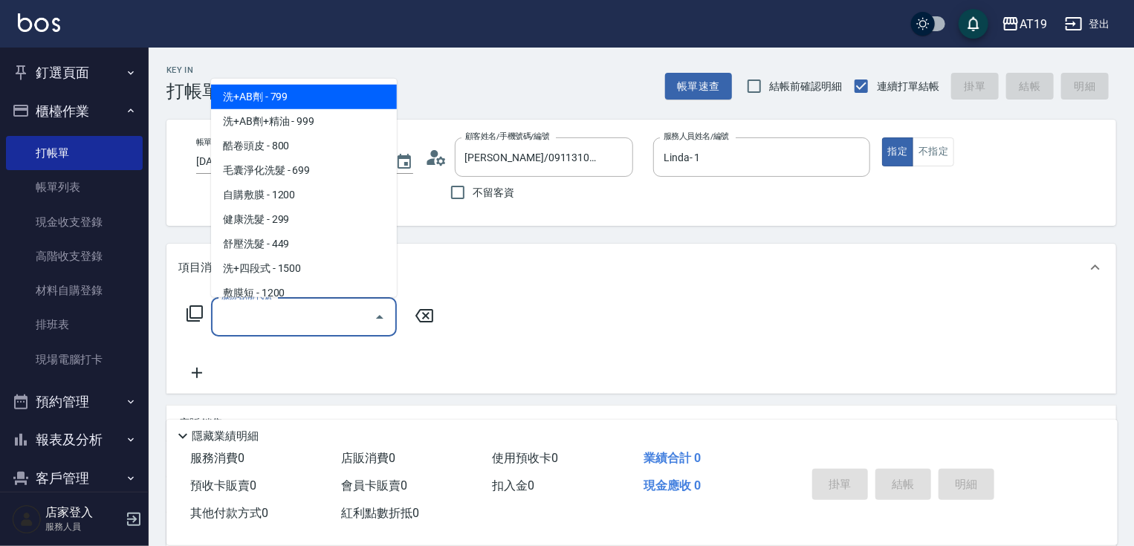
click at [297, 314] on input "服務名稱/代號" at bounding box center [293, 317] width 150 height 26
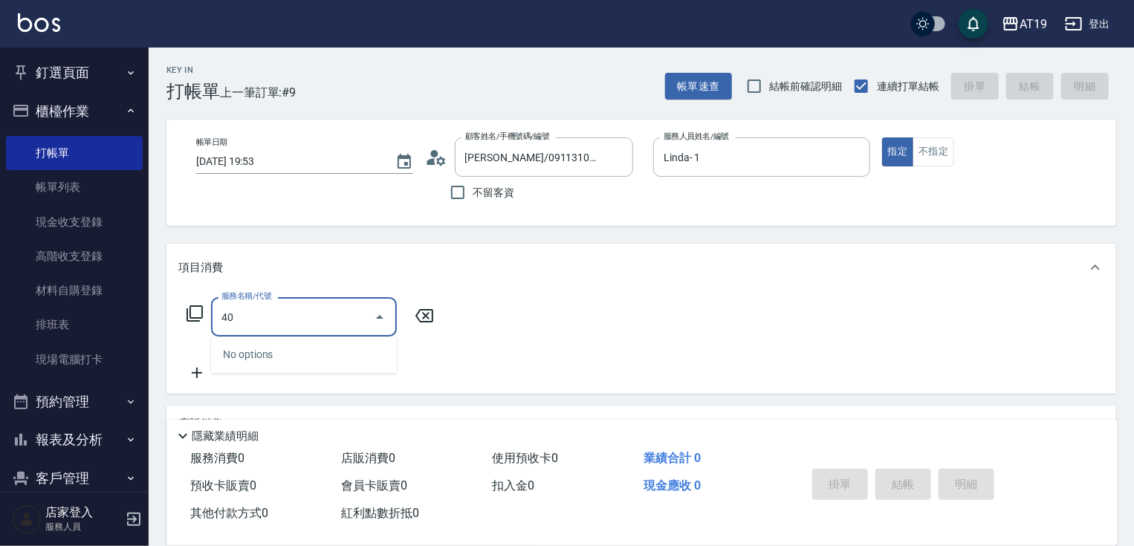
type input "401"
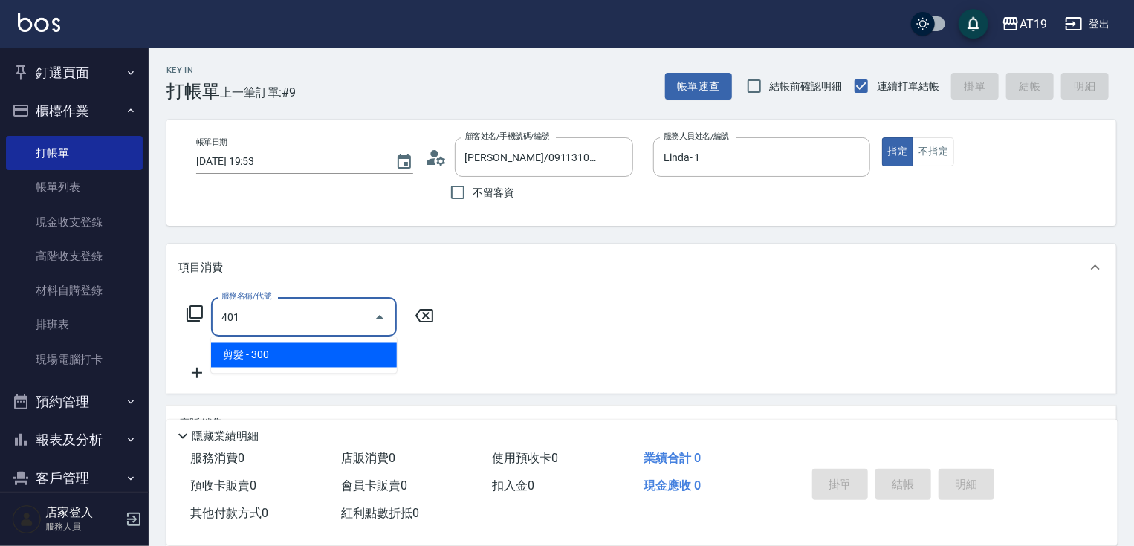
drag, startPoint x: 365, startPoint y: 346, endPoint x: 410, endPoint y: 352, distance: 45.7
click at [365, 348] on span "剪髮 - 300" at bounding box center [304, 355] width 186 height 25
type input "30"
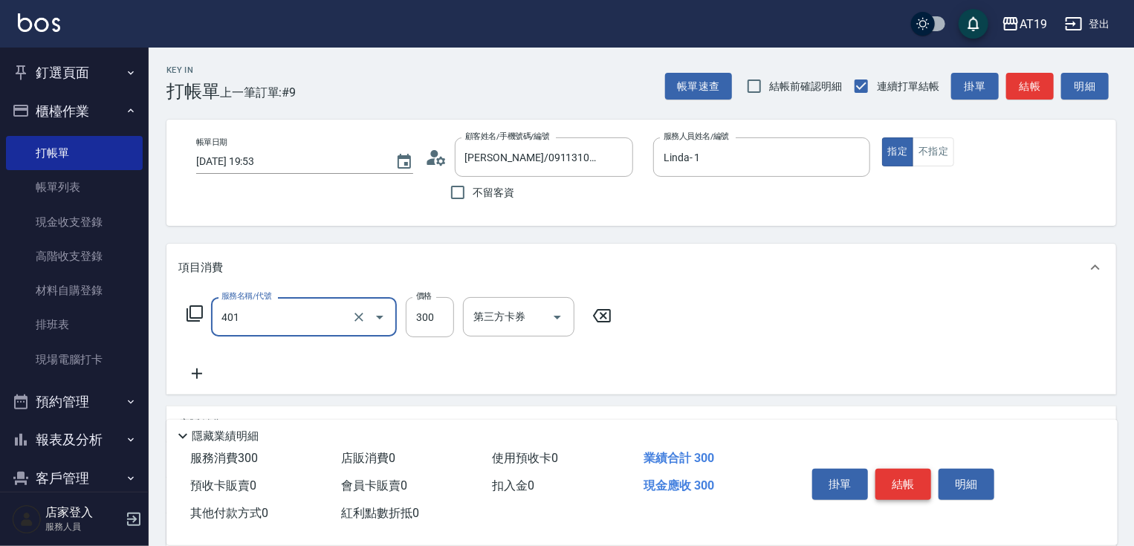
type input "剪髮(401)"
click at [896, 477] on button "結帳" at bounding box center [904, 484] width 56 height 31
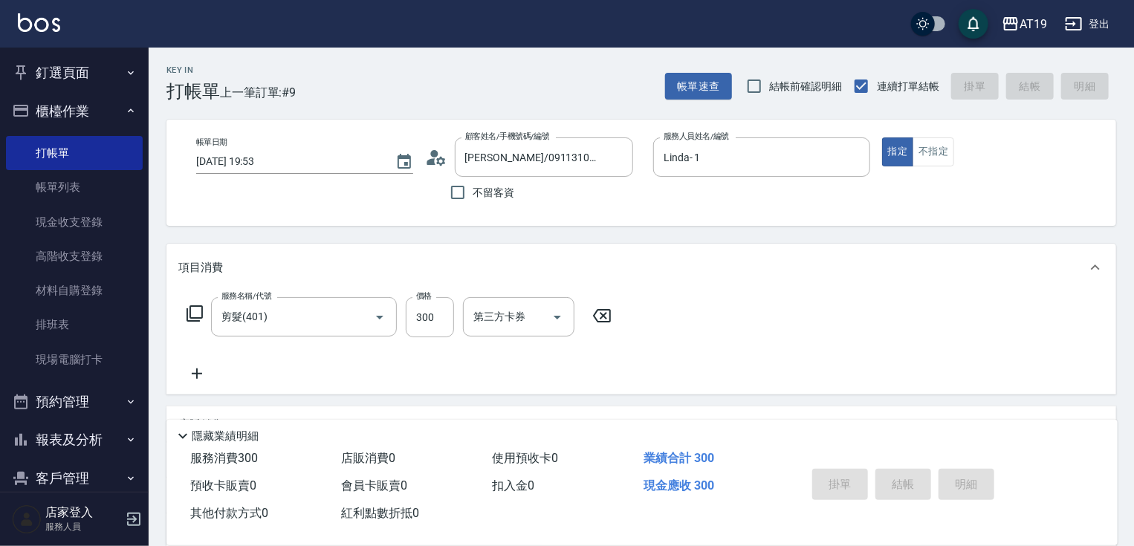
type input "0"
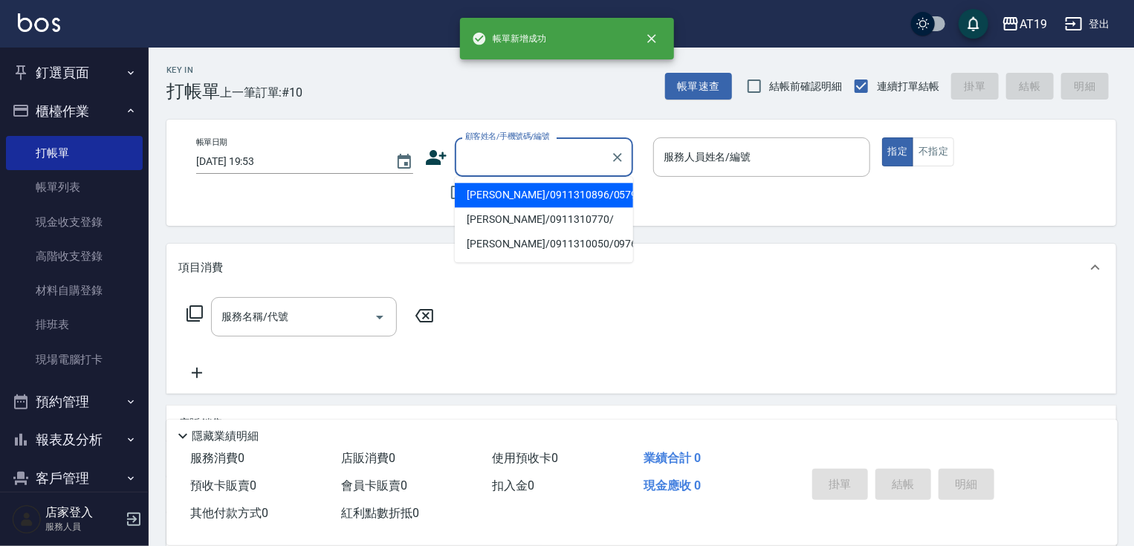
click at [485, 149] on input "顧客姓名/手機號碼/編號" at bounding box center [533, 157] width 143 height 26
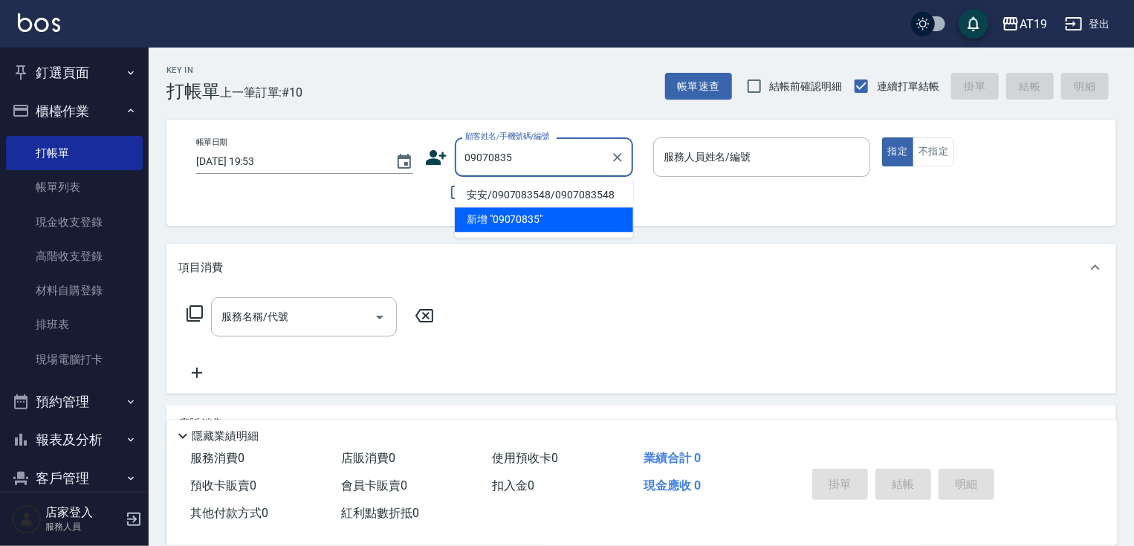
click at [501, 185] on li "安安/0907083548/0907083548" at bounding box center [544, 195] width 178 height 25
type input "安安/0907083548/0907083548"
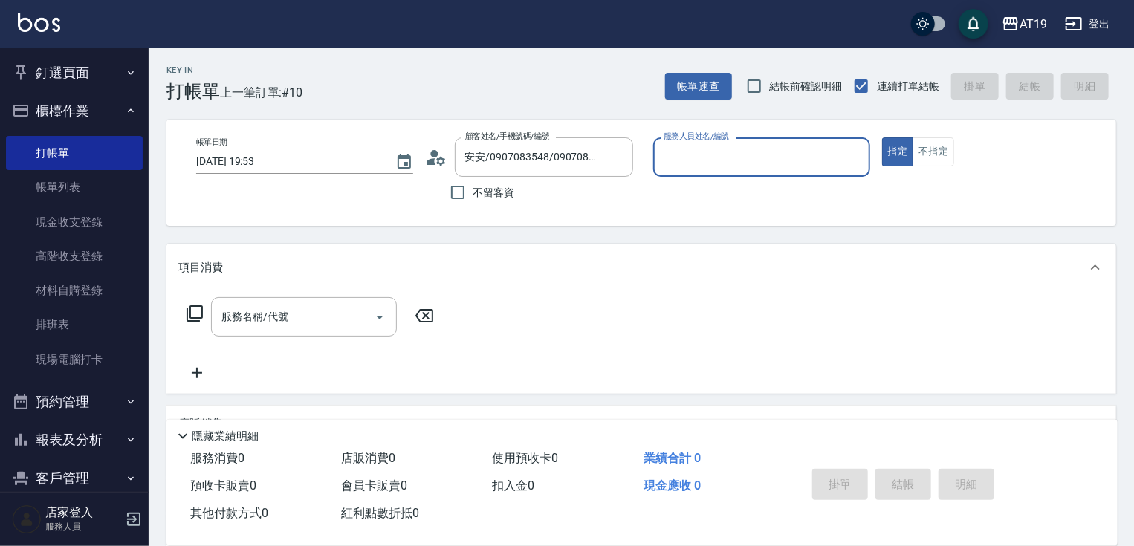
type input "Lannie- 2"
click at [335, 300] on div "服務名稱/代號" at bounding box center [304, 316] width 186 height 39
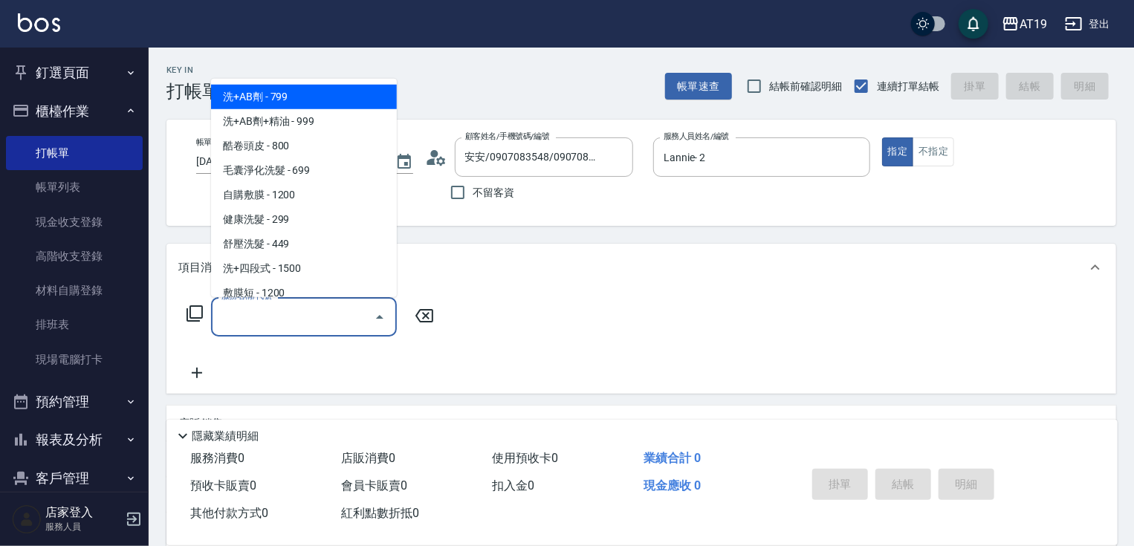
click at [326, 324] on input "服務名稱/代號" at bounding box center [293, 317] width 150 height 26
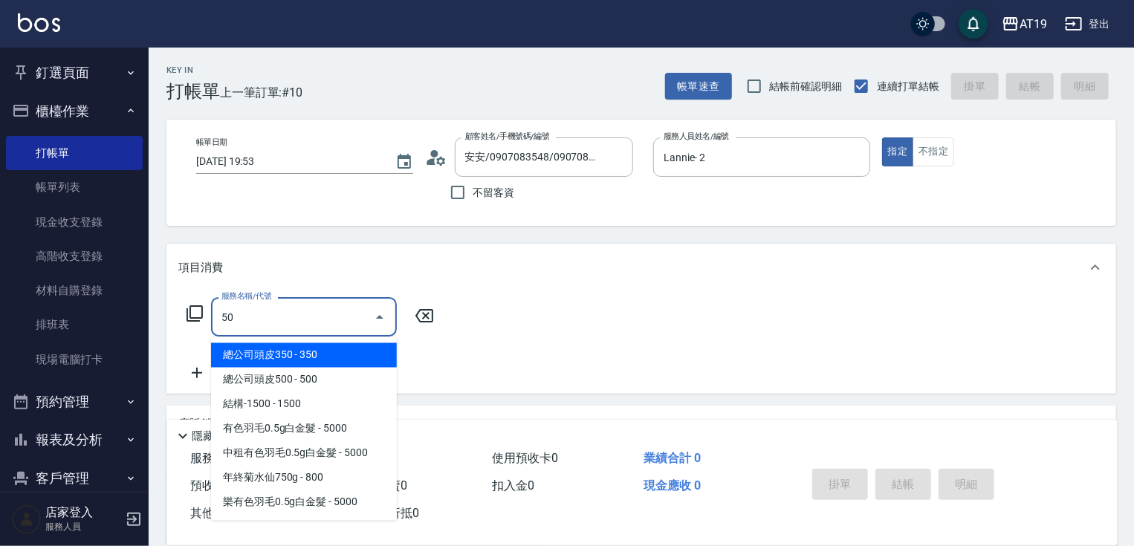
type input "501"
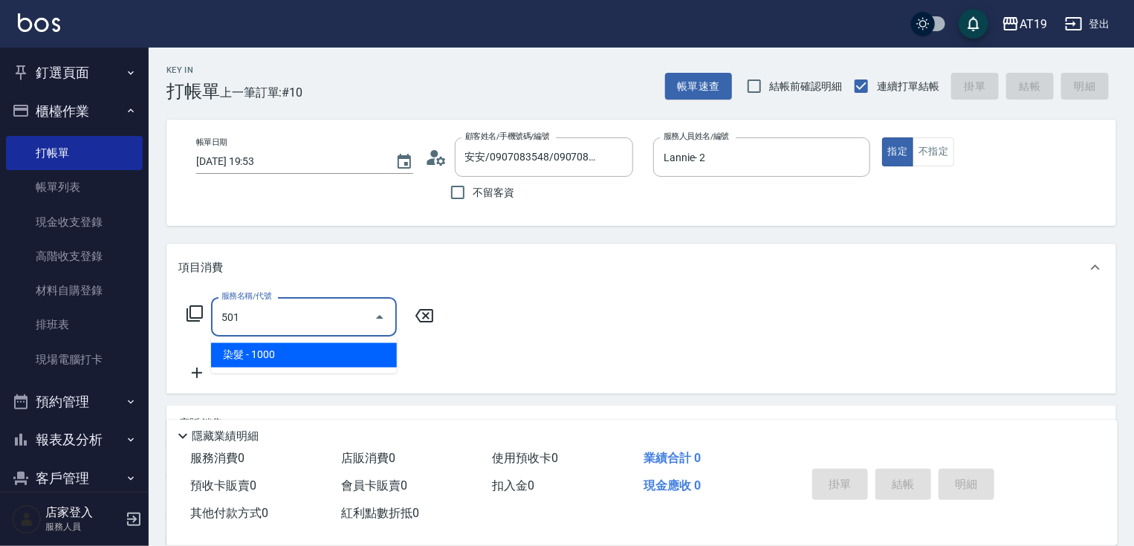
click at [321, 358] on span "染髮 - 1000" at bounding box center [304, 355] width 186 height 25
type input "100"
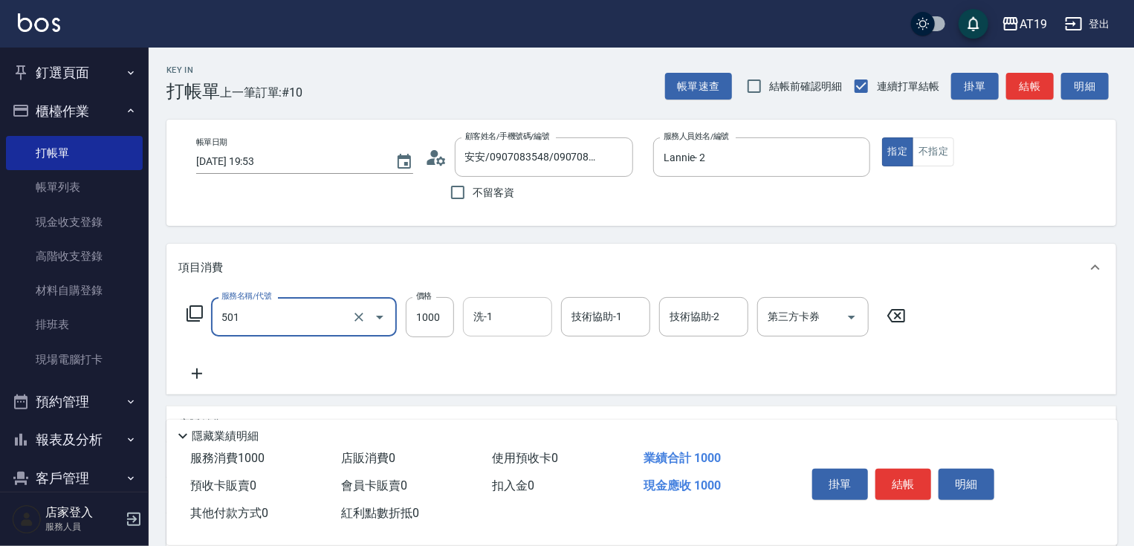
type input "染髮(501)"
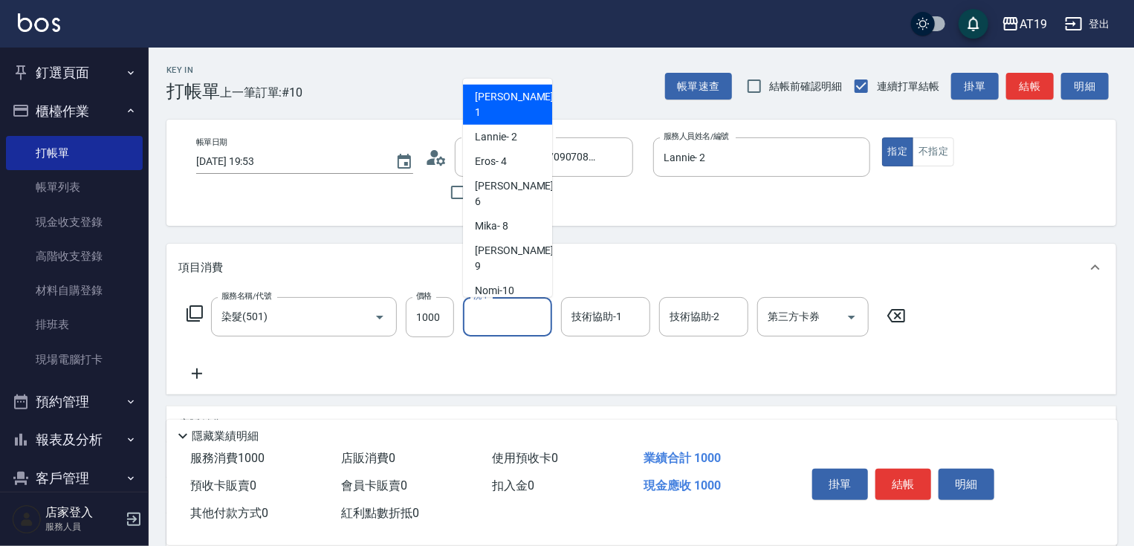
click at [498, 325] on input "洗-1" at bounding box center [508, 317] width 76 height 26
click at [516, 332] on span "Orange -53" at bounding box center [499, 340] width 49 height 16
type input "Orange-53"
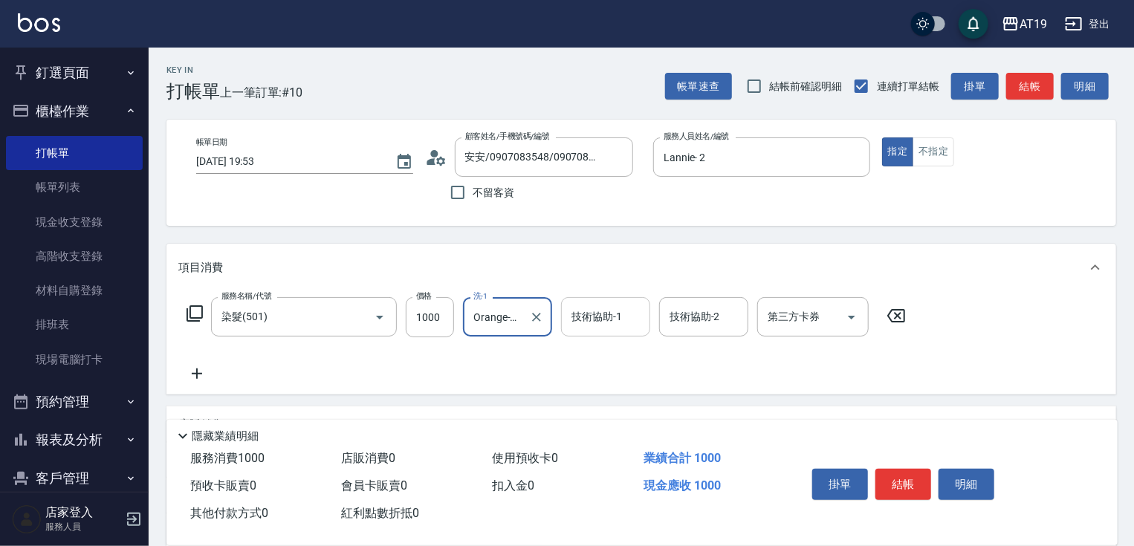
click at [621, 314] on input "技術協助-1" at bounding box center [606, 317] width 76 height 26
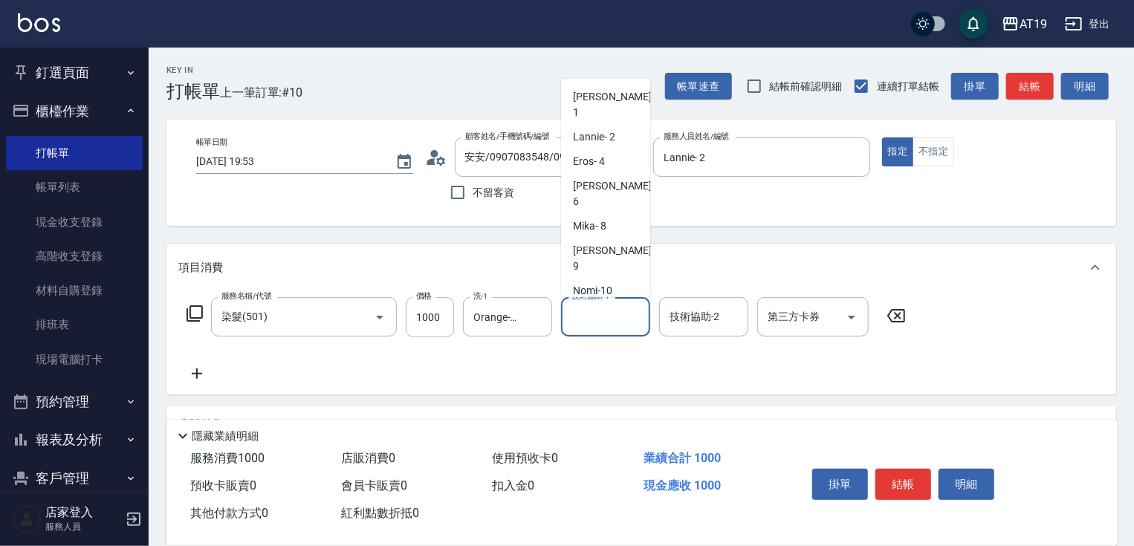
click at [611, 332] on span "Orange -53" at bounding box center [597, 340] width 49 height 16
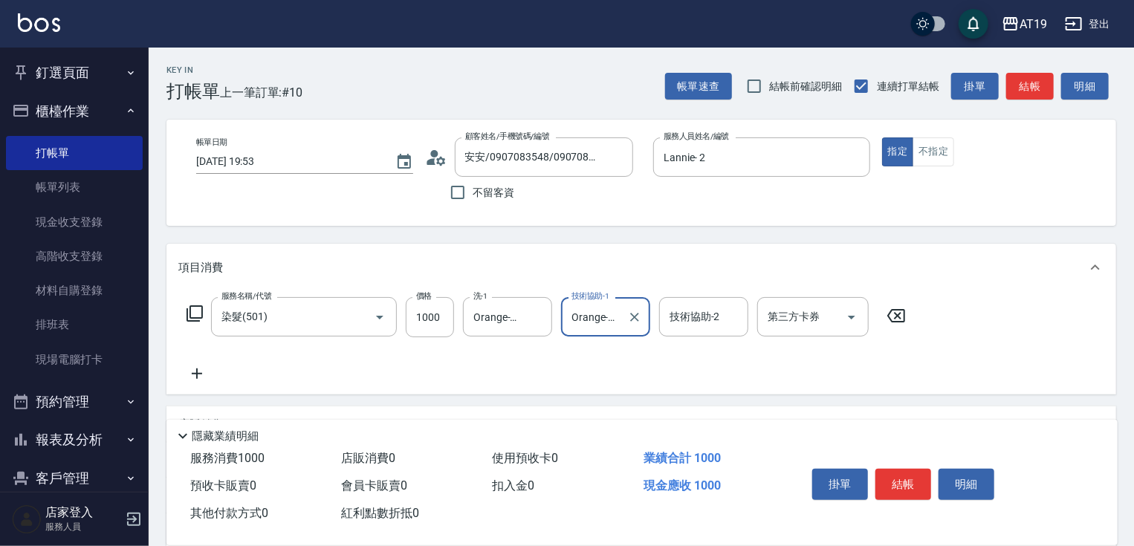
type input "Orange-53"
click at [199, 372] on icon at bounding box center [196, 374] width 37 height 18
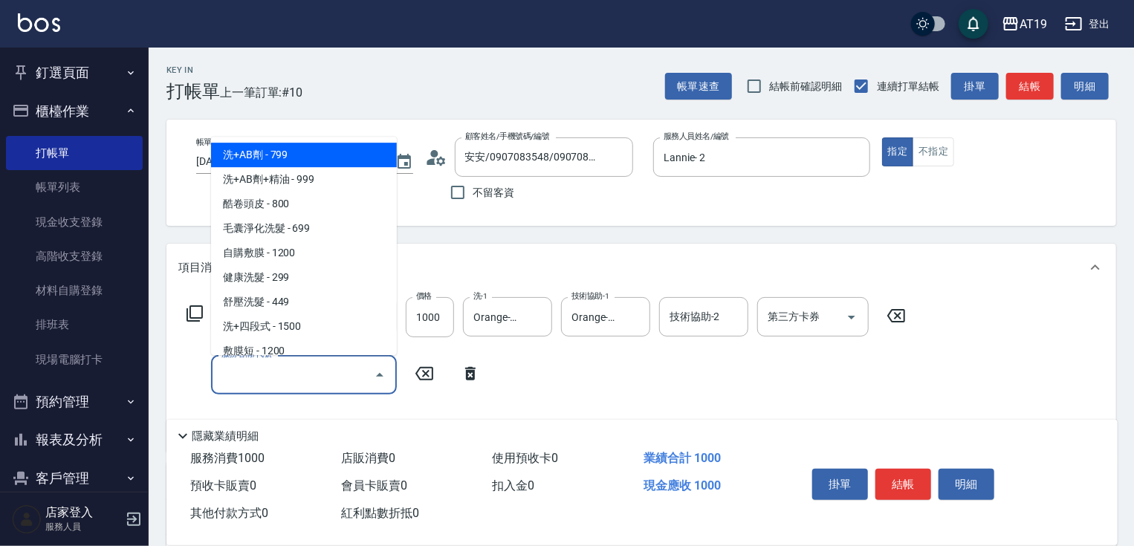
click at [238, 377] on input "服務名稱/代號" at bounding box center [293, 375] width 150 height 26
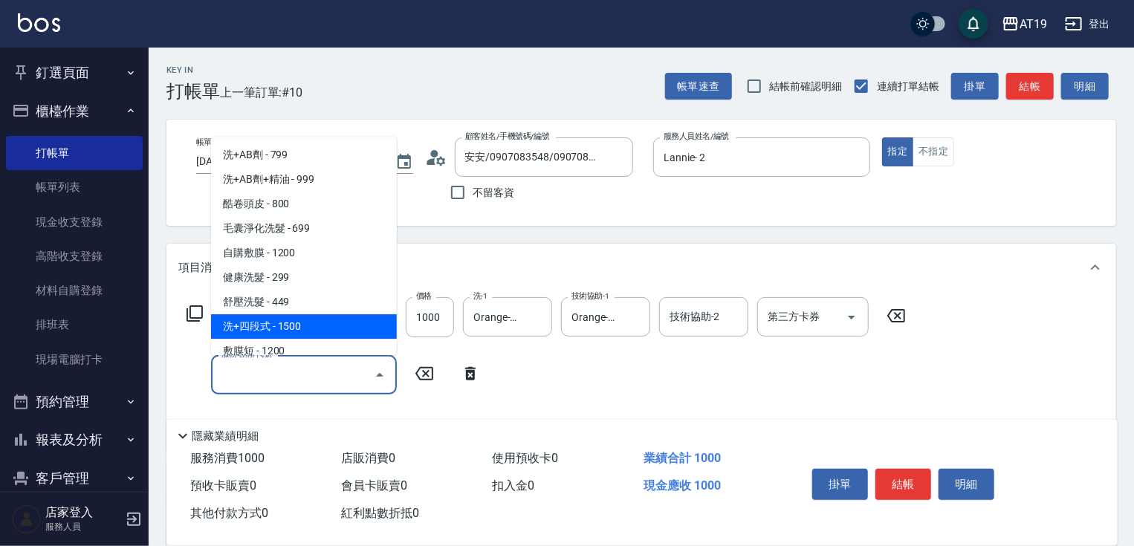
click at [191, 312] on icon at bounding box center [195, 314] width 18 height 18
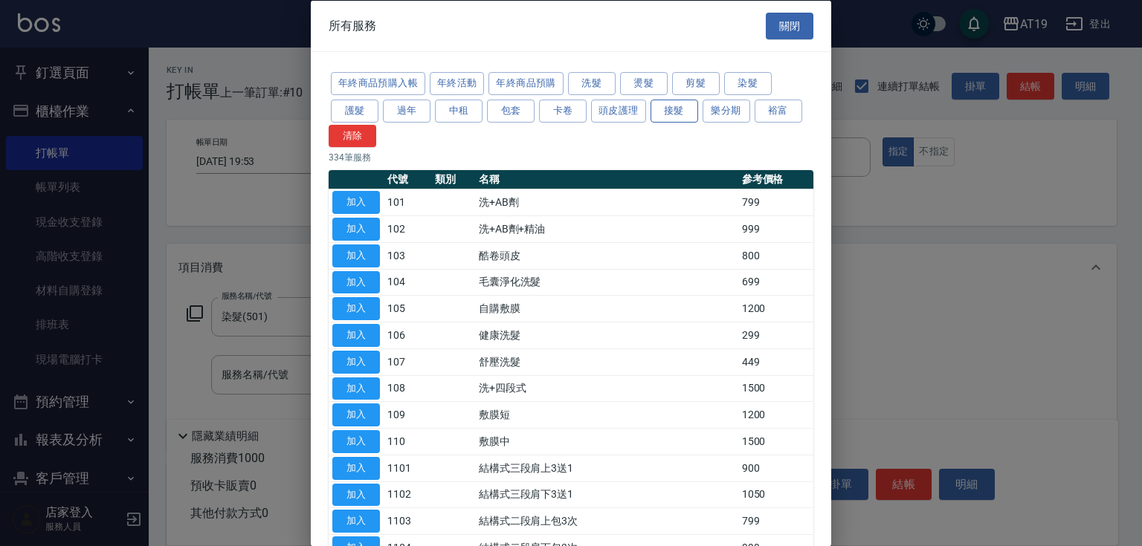
click at [693, 107] on button "接髮" at bounding box center [674, 110] width 48 height 23
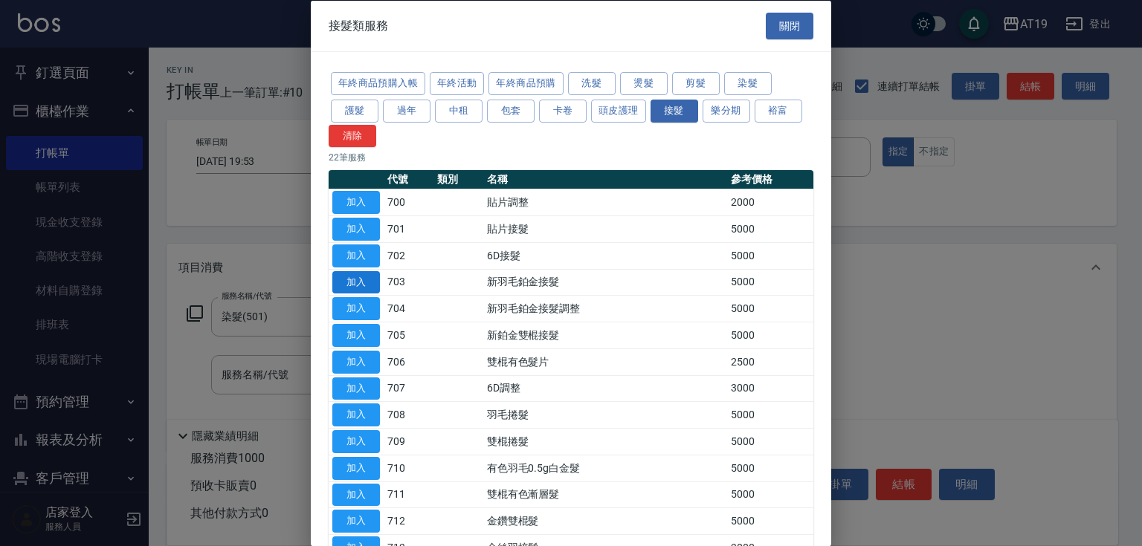
click at [352, 280] on button "加入" at bounding box center [356, 282] width 48 height 23
type input "600"
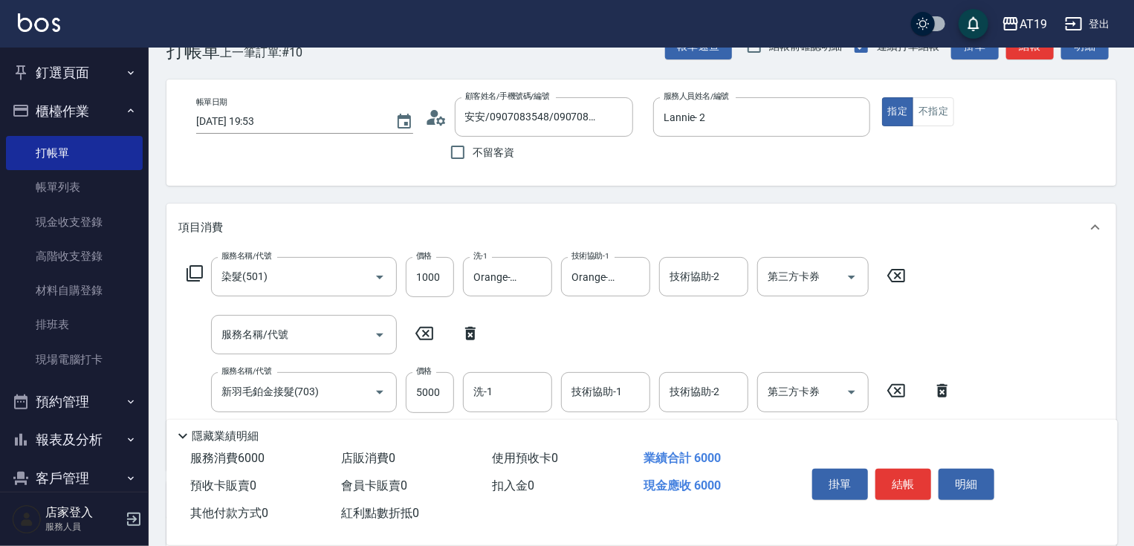
scroll to position [59, 0]
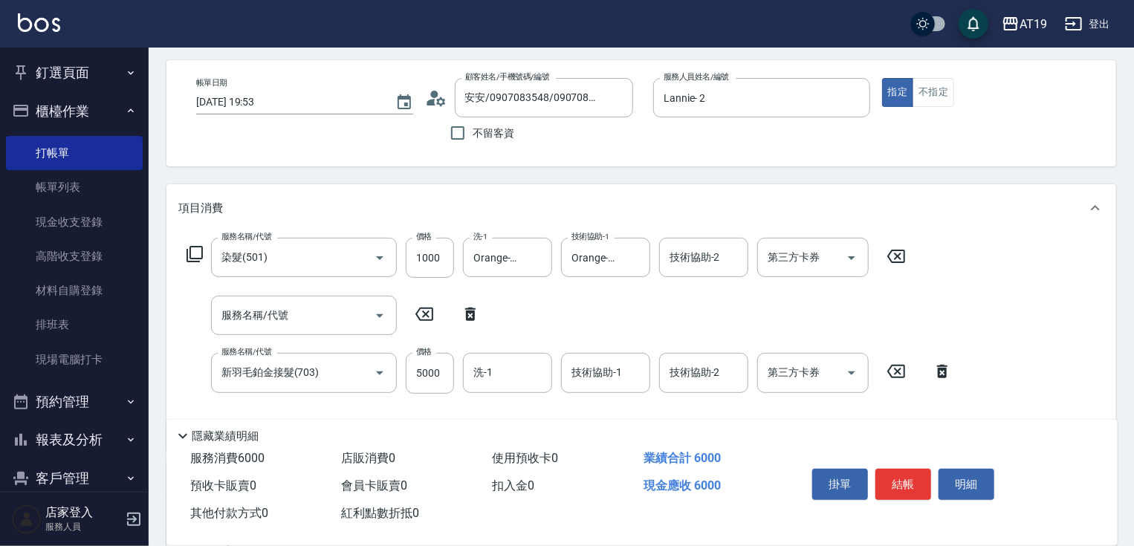
click at [479, 311] on icon at bounding box center [470, 315] width 37 height 18
type input "新羽毛鉑金接髮(703)"
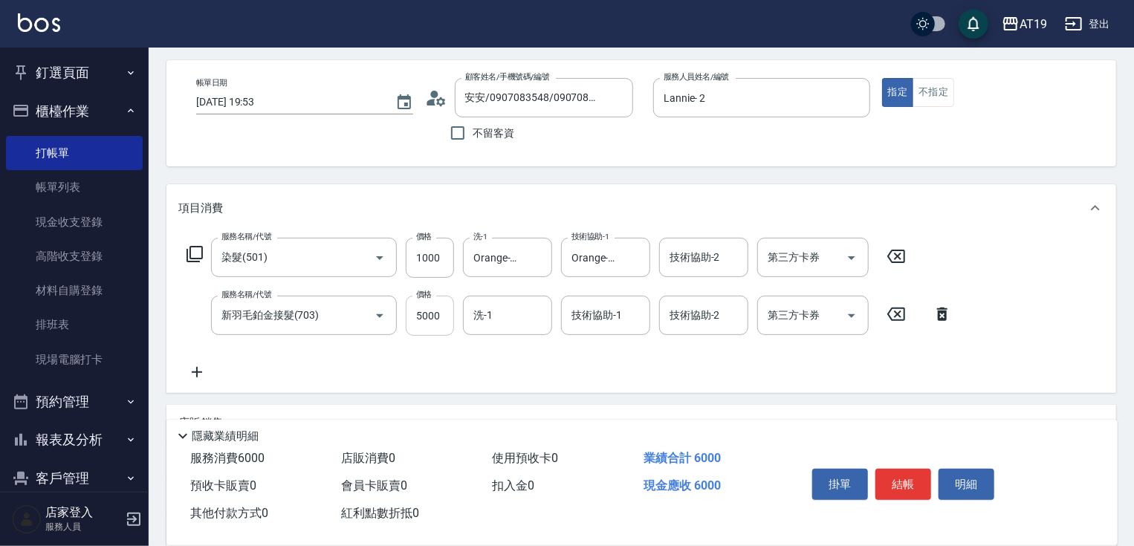
click at [442, 321] on input "5000" at bounding box center [430, 316] width 48 height 40
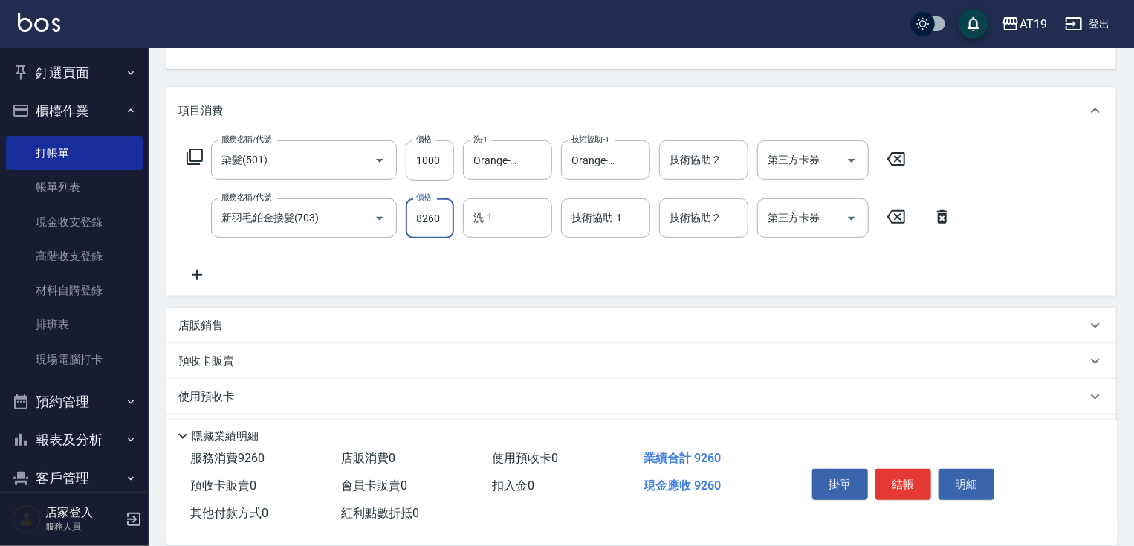
scroll to position [178, 0]
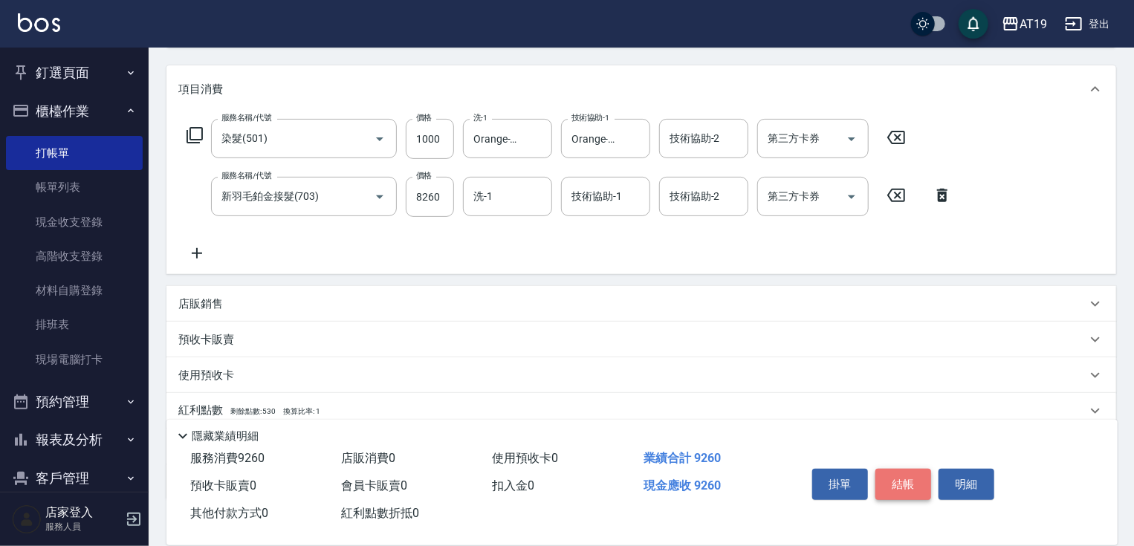
click at [923, 488] on button "結帳" at bounding box center [904, 484] width 56 height 31
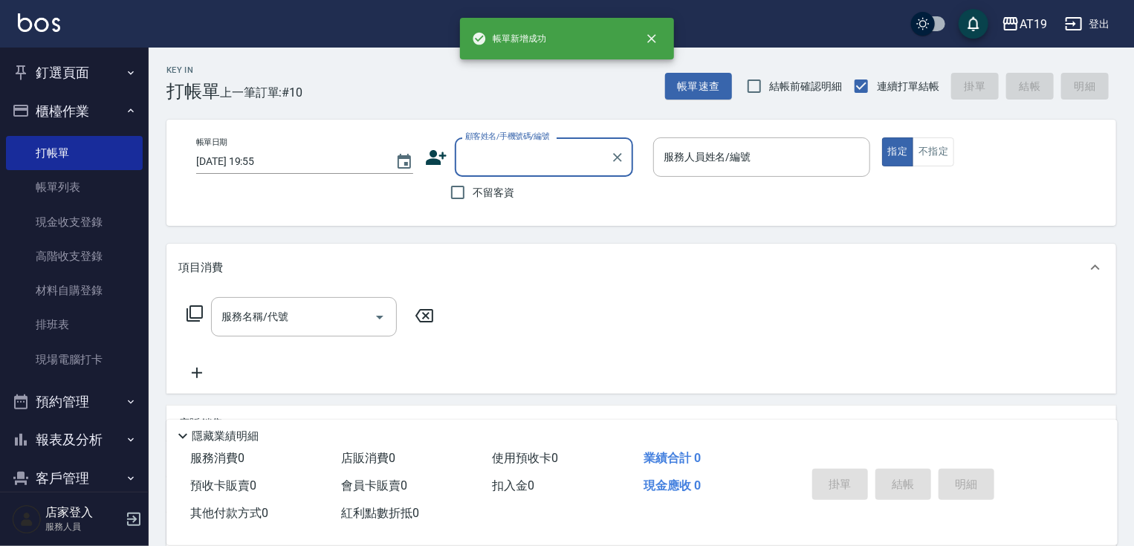
scroll to position [0, 0]
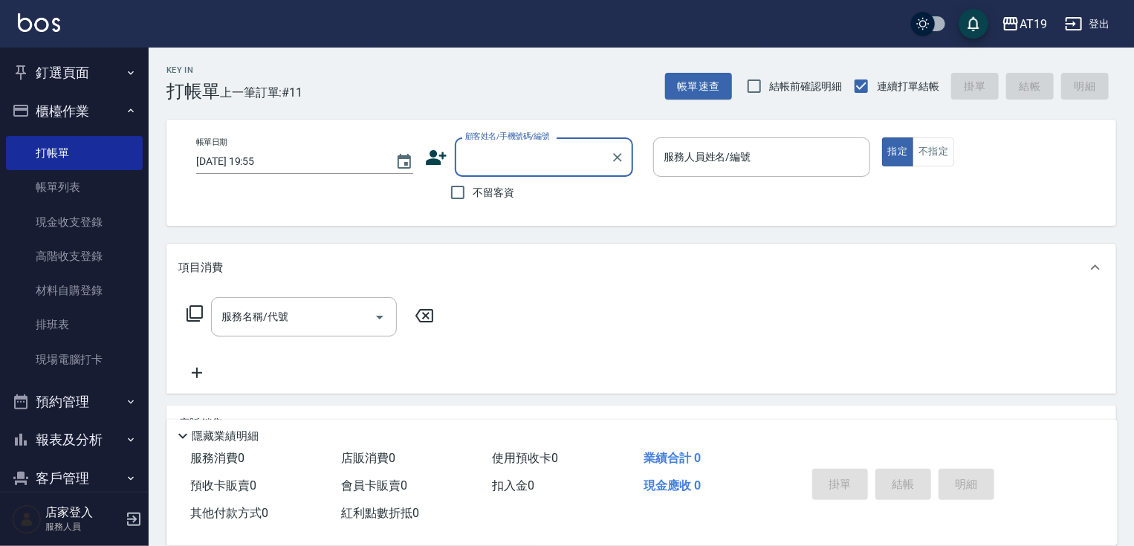
click at [529, 167] on input "顧客姓名/手機號碼/編號" at bounding box center [533, 157] width 143 height 26
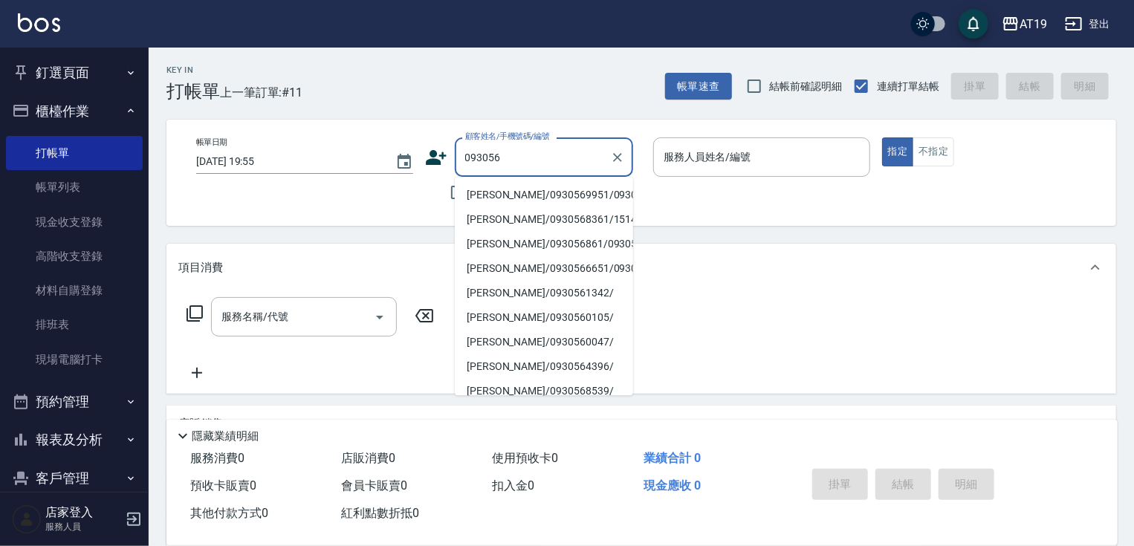
drag, startPoint x: 532, startPoint y: 192, endPoint x: 541, endPoint y: 199, distance: 11.6
click at [533, 196] on li "[PERSON_NAME]/0930569951/0930569951" at bounding box center [544, 195] width 178 height 25
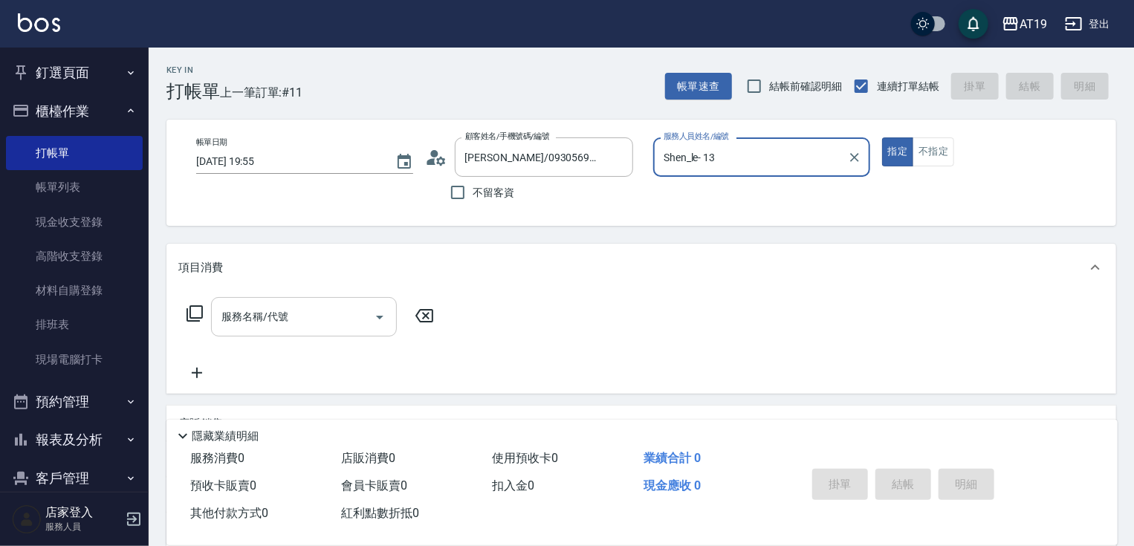
click at [318, 324] on input "服務名稱/代號" at bounding box center [293, 317] width 150 height 26
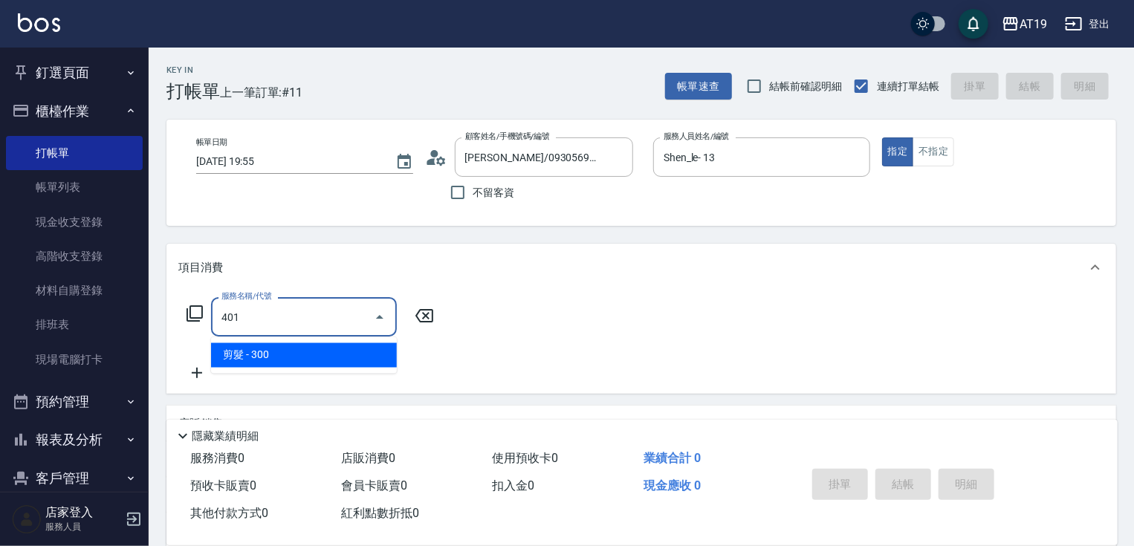
drag, startPoint x: 322, startPoint y: 351, endPoint x: 339, endPoint y: 348, distance: 17.4
click at [323, 351] on span "剪髮 - 300" at bounding box center [304, 355] width 186 height 25
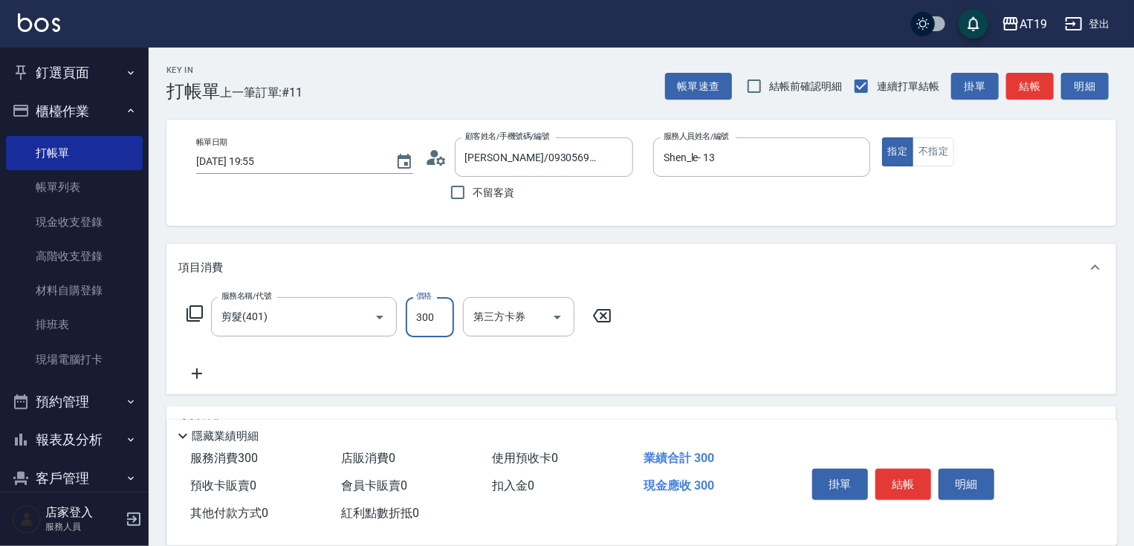
click at [431, 326] on input "300" at bounding box center [430, 317] width 48 height 40
click at [871, 478] on div "掛單 結帳 明細" at bounding box center [904, 486] width 194 height 47
click at [885, 478] on button "結帳" at bounding box center [904, 484] width 56 height 31
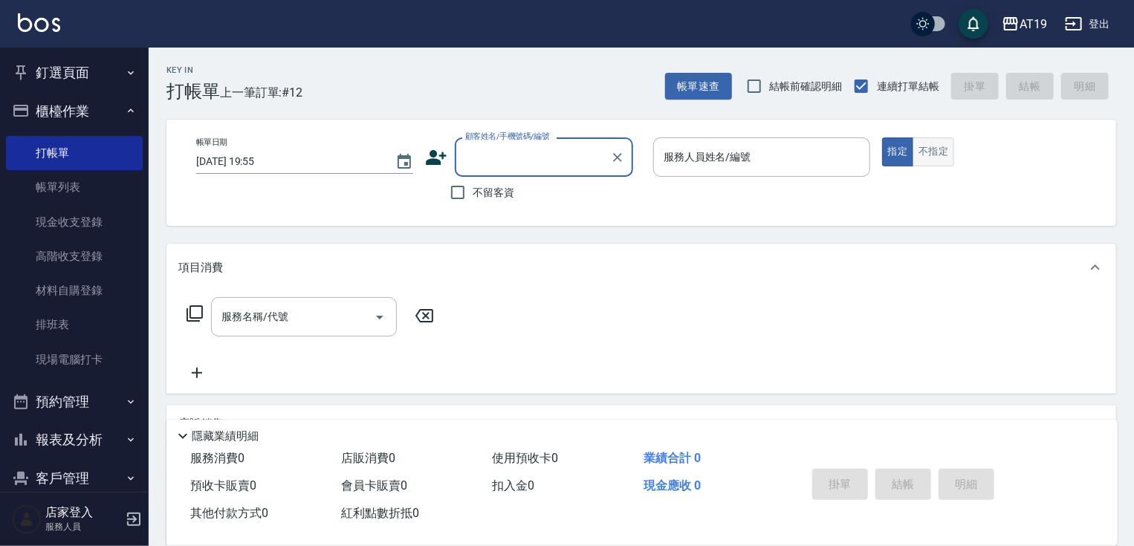
click at [934, 152] on button "不指定" at bounding box center [934, 152] width 42 height 29
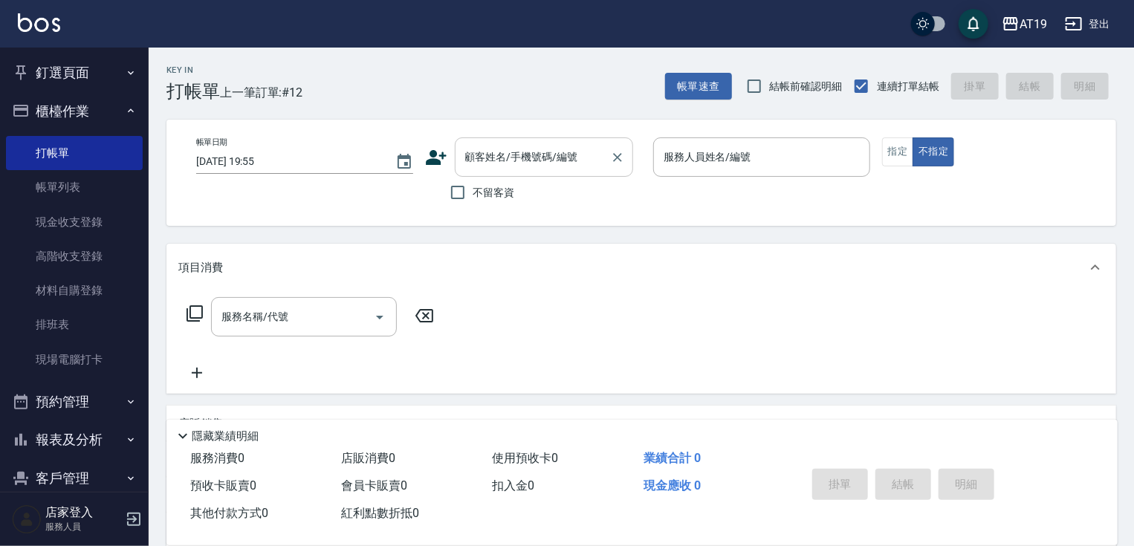
click at [520, 167] on input "顧客姓名/手機號碼/編號" at bounding box center [533, 157] width 143 height 26
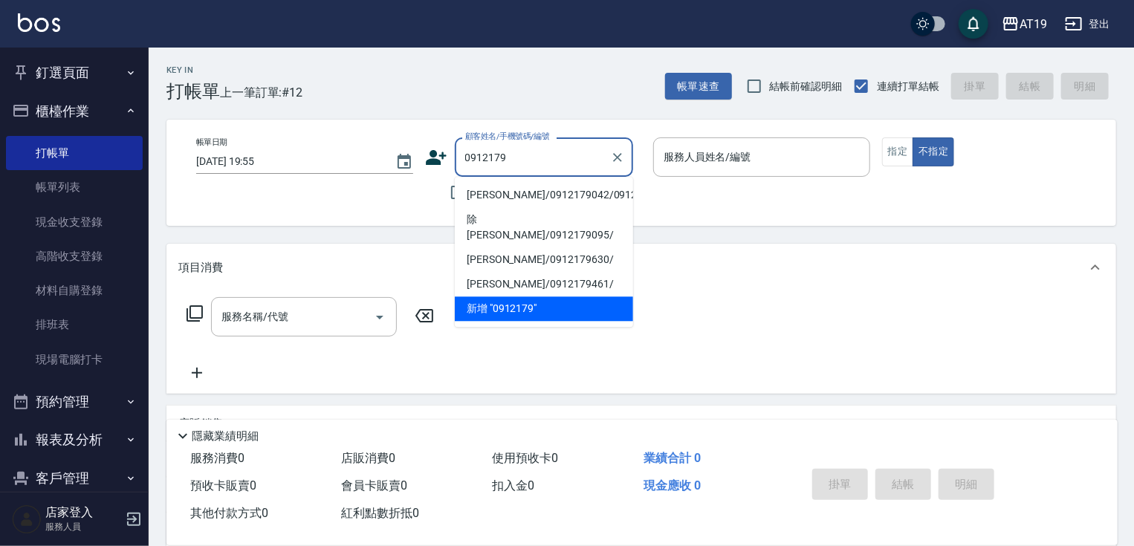
click at [506, 201] on li "[PERSON_NAME]/0912179042/0912179042" at bounding box center [544, 195] width 178 height 25
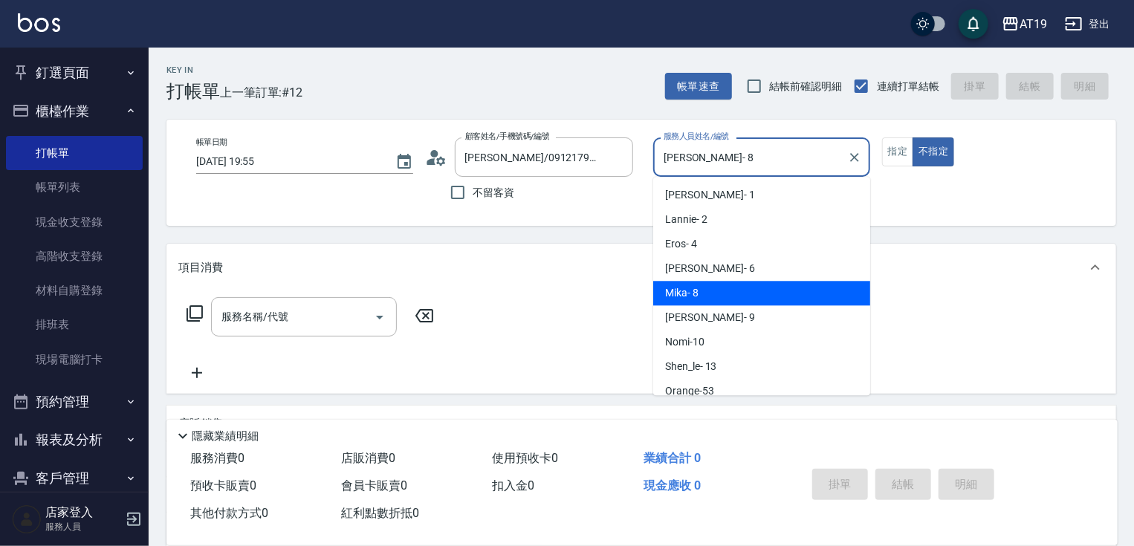
click at [703, 167] on input "[PERSON_NAME]- 8" at bounding box center [750, 157] width 181 height 26
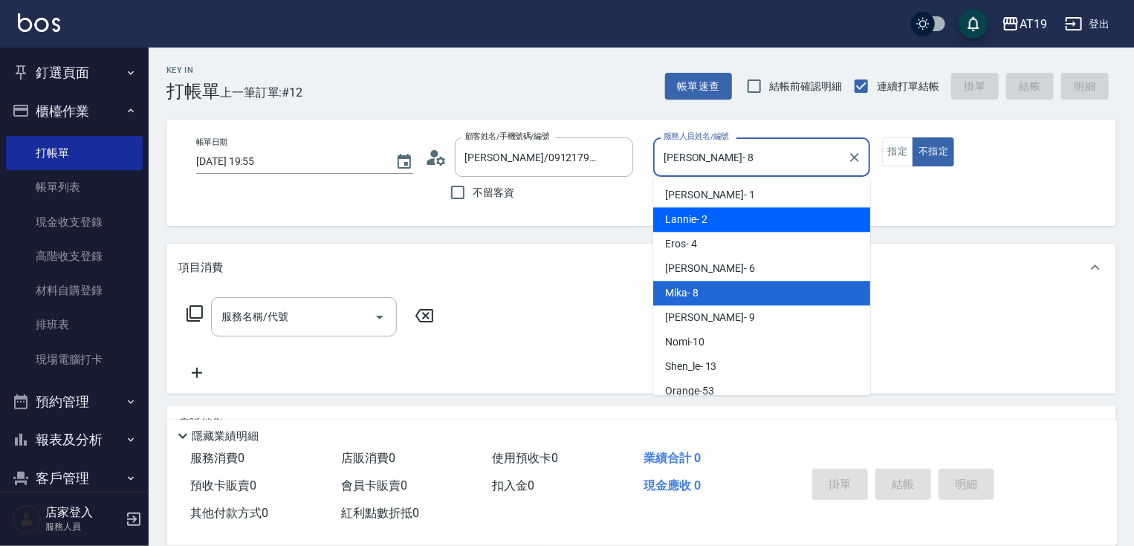
click at [710, 218] on div "Lannie - 2" at bounding box center [761, 219] width 217 height 25
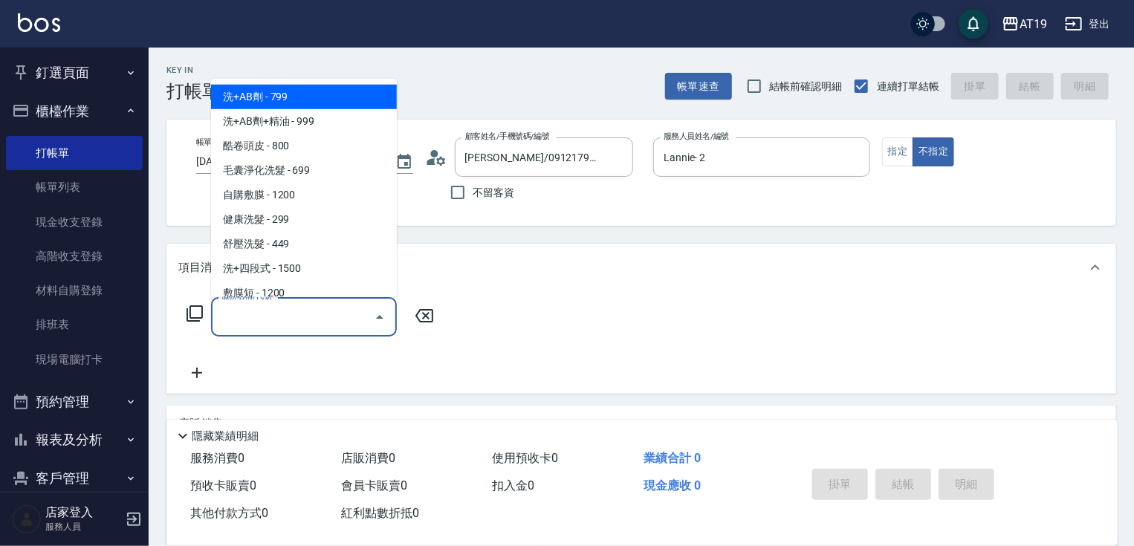
click at [365, 311] on input "服務名稱/代號" at bounding box center [293, 317] width 150 height 26
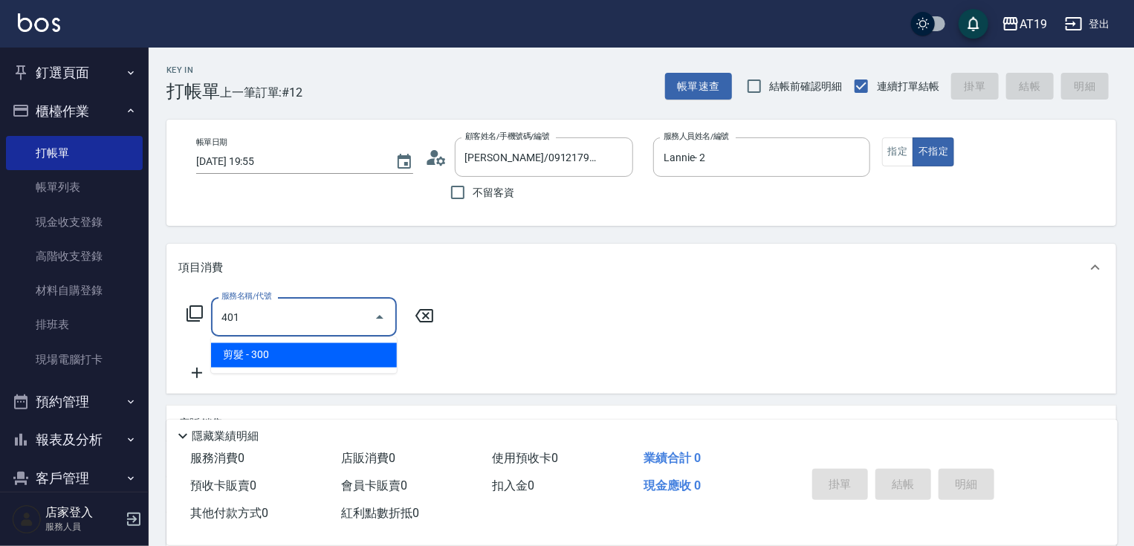
click at [352, 361] on span "剪髮 - 300" at bounding box center [304, 355] width 186 height 25
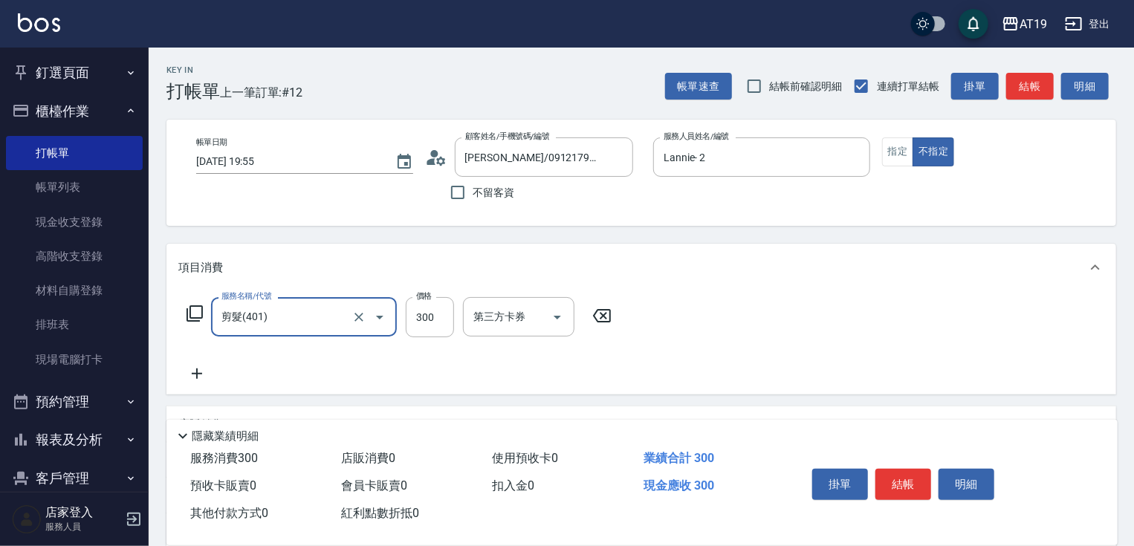
drag, startPoint x: 202, startPoint y: 373, endPoint x: 212, endPoint y: 375, distance: 9.8
click at [212, 375] on icon at bounding box center [196, 374] width 37 height 18
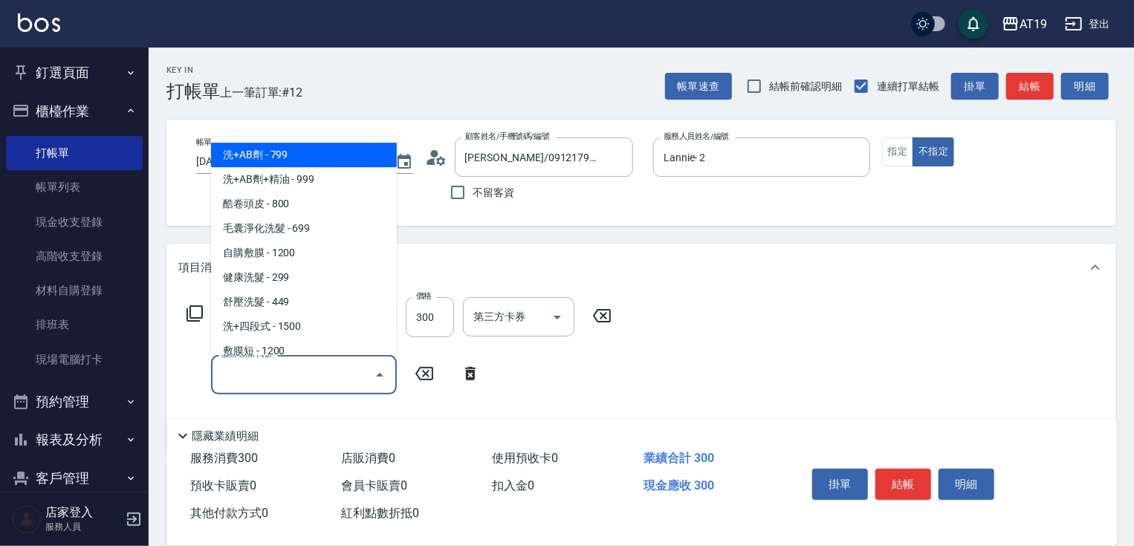
click at [230, 375] on input "服務名稱/代號" at bounding box center [293, 375] width 150 height 26
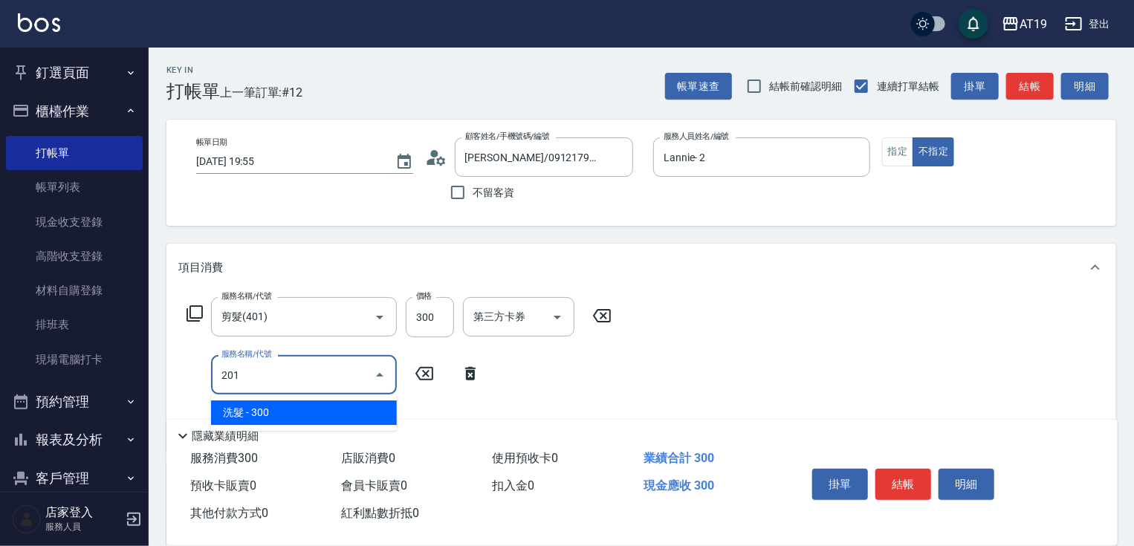
drag, startPoint x: 346, startPoint y: 404, endPoint x: 372, endPoint y: 401, distance: 26.1
click at [346, 404] on span "洗髮 - 300" at bounding box center [304, 413] width 186 height 25
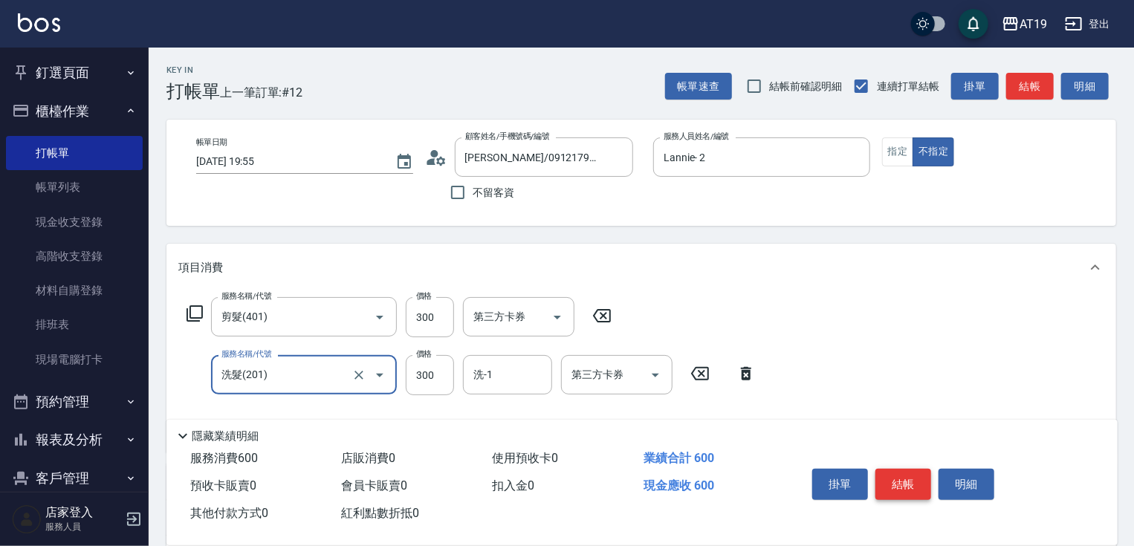
click at [906, 482] on button "結帳" at bounding box center [904, 484] width 56 height 31
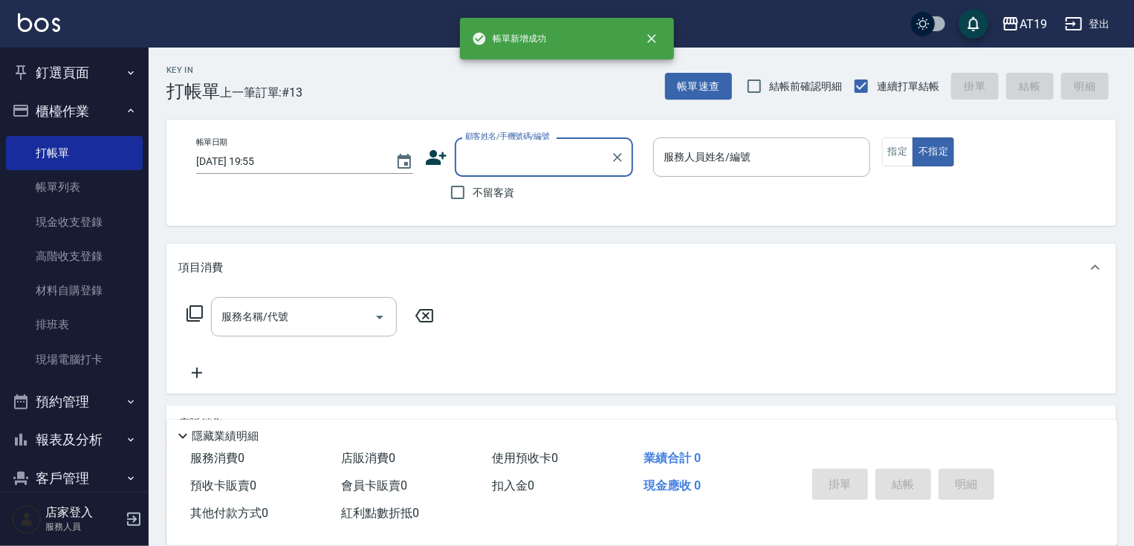
click at [544, 160] on input "顧客姓名/手機號碼/編號" at bounding box center [533, 157] width 143 height 26
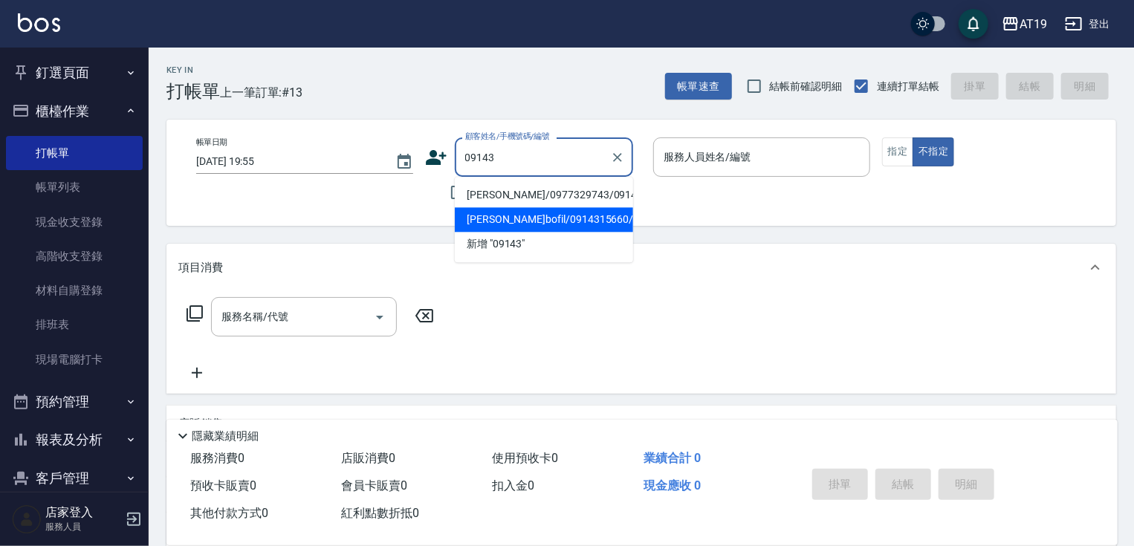
click at [532, 220] on li "[PERSON_NAME]bofil/0914315660/03730" at bounding box center [544, 219] width 178 height 25
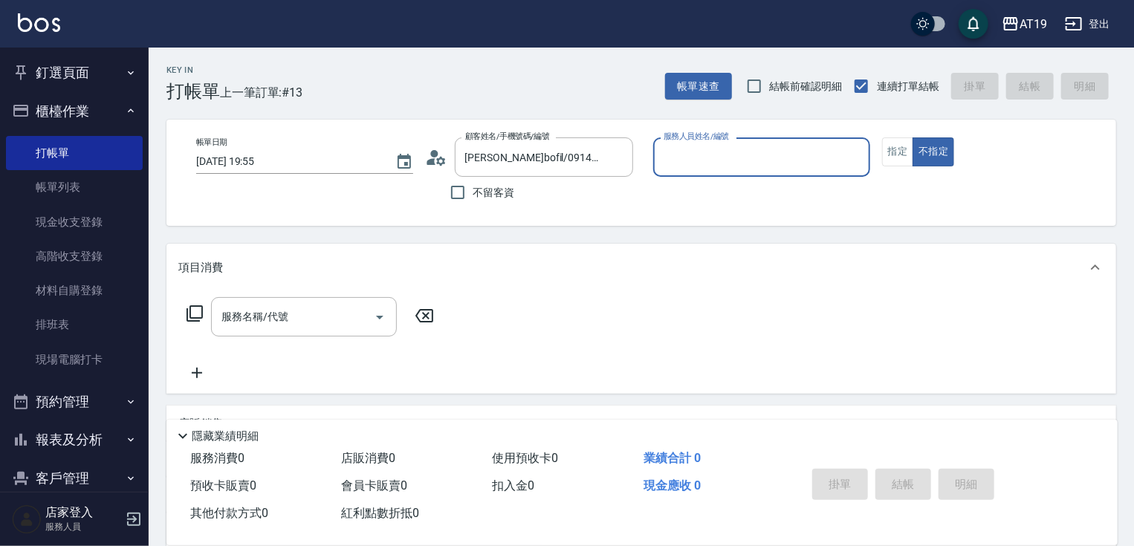
click at [684, 158] on input "服務人員姓名/編號" at bounding box center [762, 157] width 204 height 26
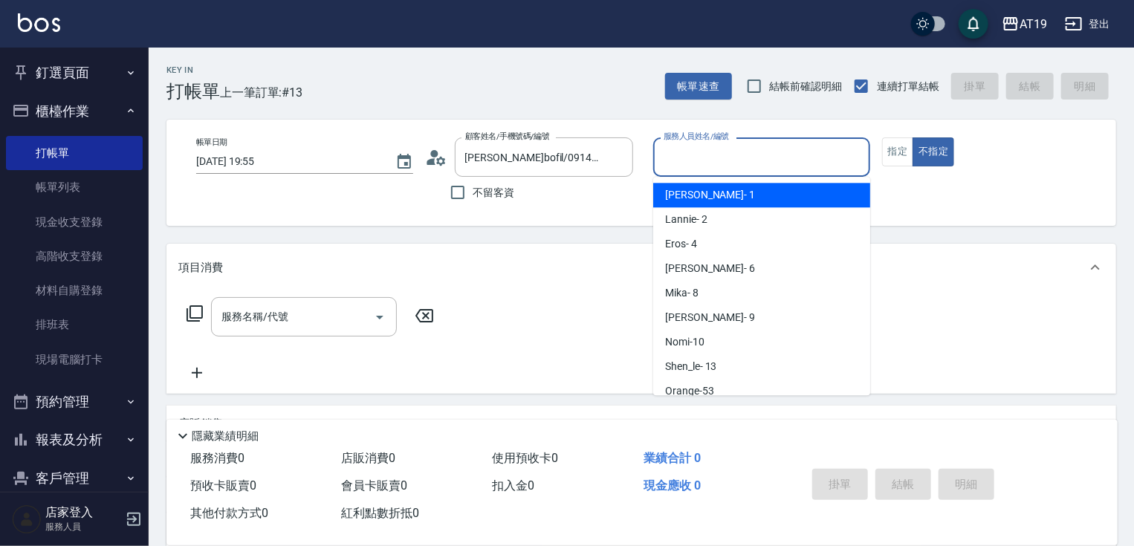
click at [686, 201] on span "Linda - 1" at bounding box center [710, 195] width 90 height 16
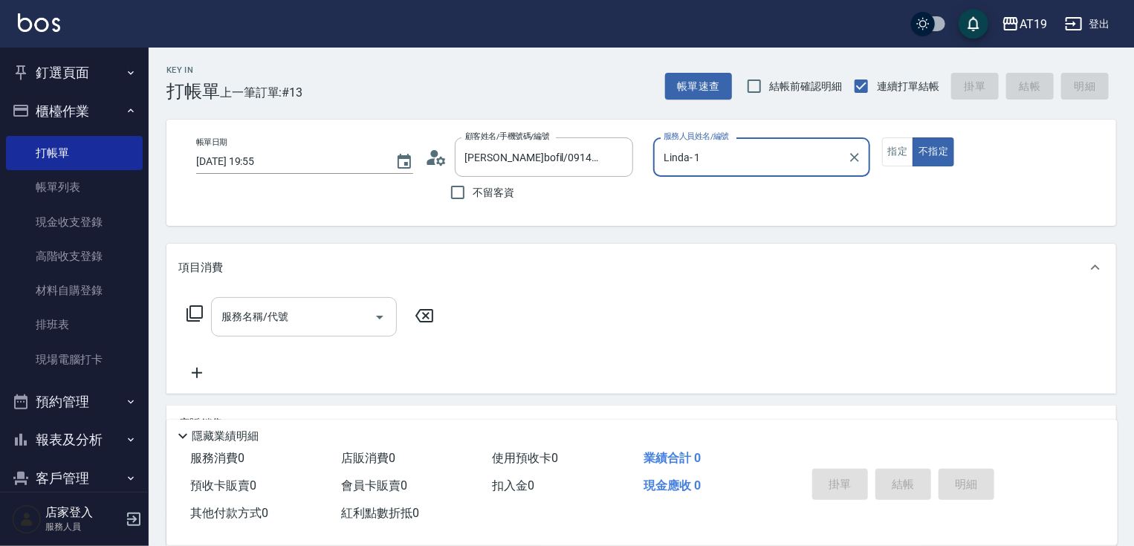
click at [310, 300] on div "服務名稱/代號" at bounding box center [304, 316] width 186 height 39
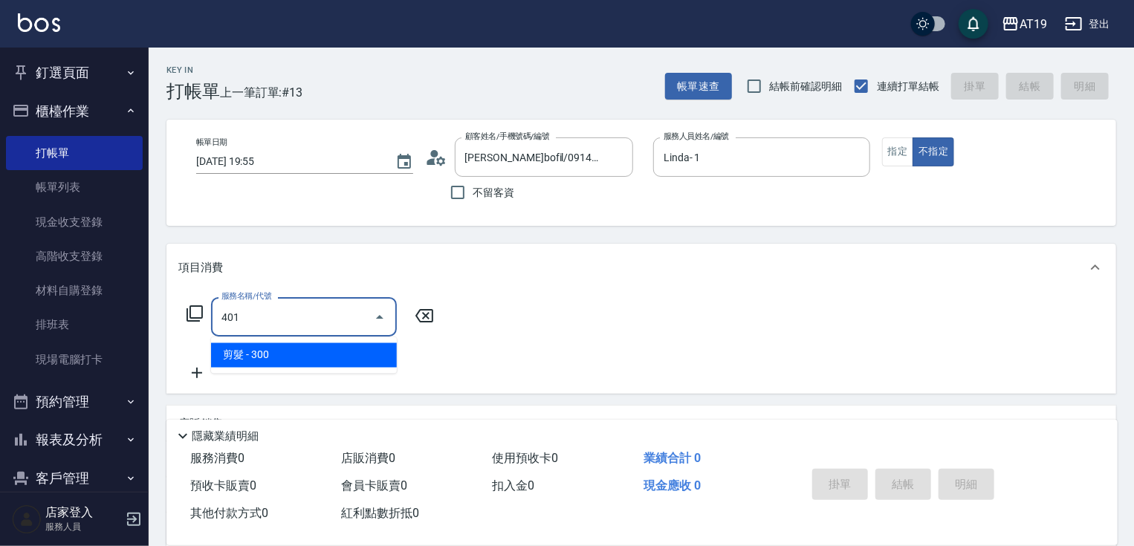
click at [317, 363] on span "剪髮 - 300" at bounding box center [304, 355] width 186 height 25
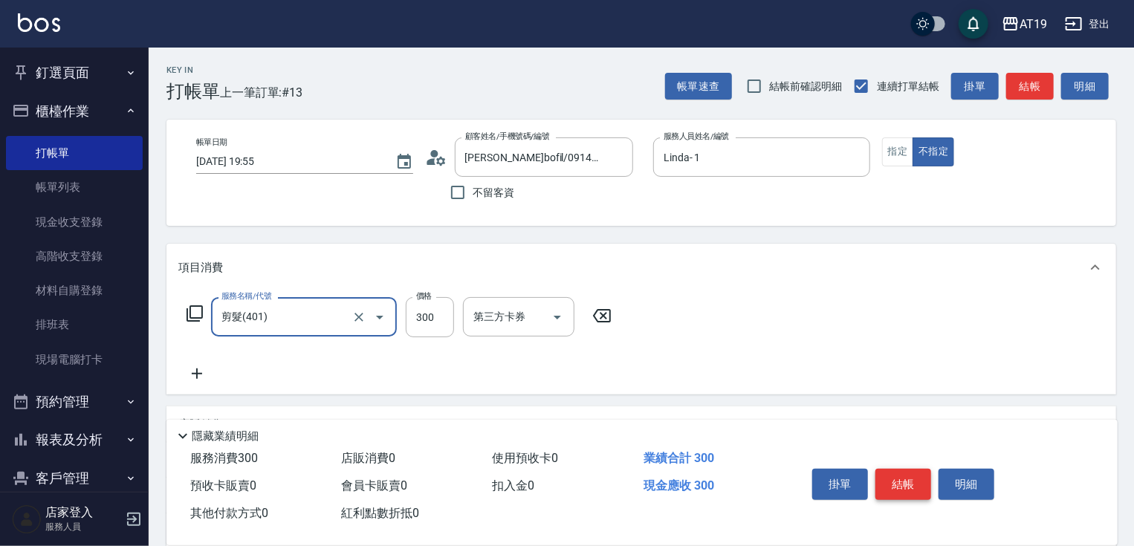
click at [887, 479] on button "結帳" at bounding box center [904, 484] width 56 height 31
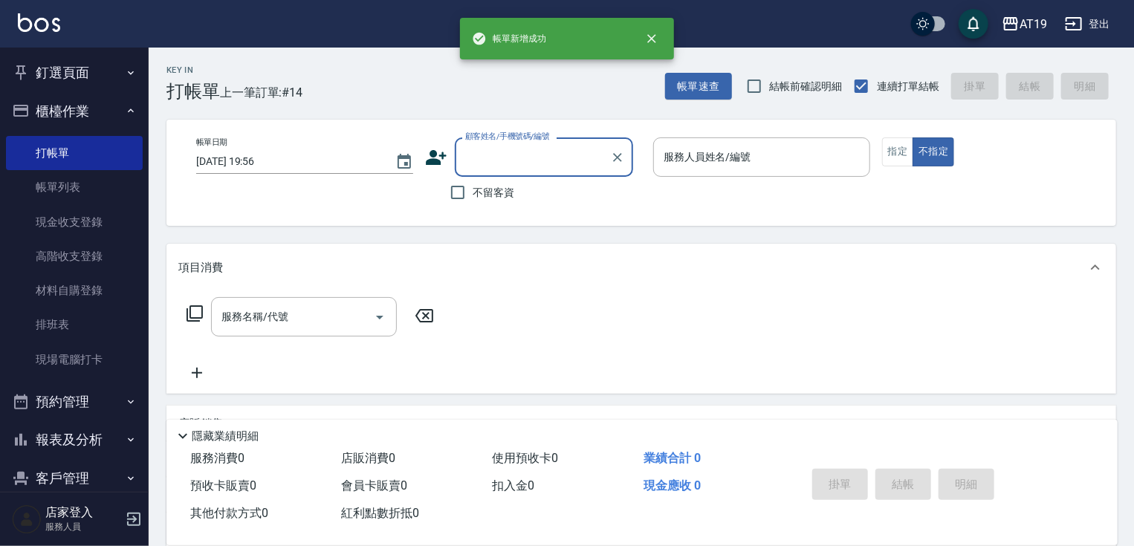
click at [492, 164] on input "顧客姓名/手機號碼/編號" at bounding box center [533, 157] width 143 height 26
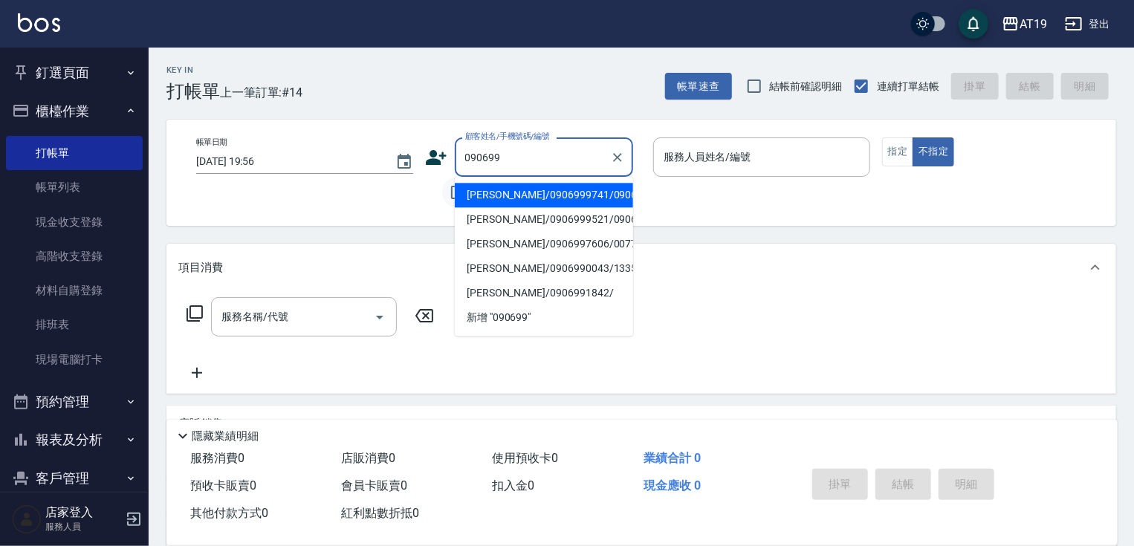
drag, startPoint x: 456, startPoint y: 189, endPoint x: 468, endPoint y: 190, distance: 11.2
click at [456, 190] on li "[PERSON_NAME]/0906999741/0906999741" at bounding box center [544, 195] width 178 height 25
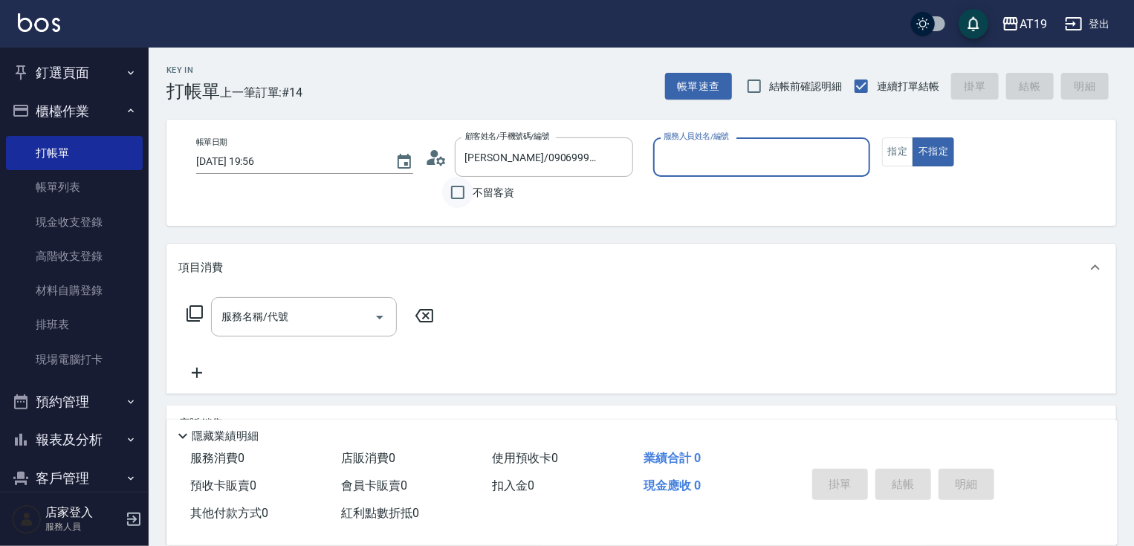
drag, startPoint x: 456, startPoint y: 190, endPoint x: 503, endPoint y: 190, distance: 46.8
click at [457, 190] on input "不留客資" at bounding box center [457, 192] width 31 height 31
click at [696, 155] on input "服務人員姓名/編號" at bounding box center [762, 157] width 204 height 26
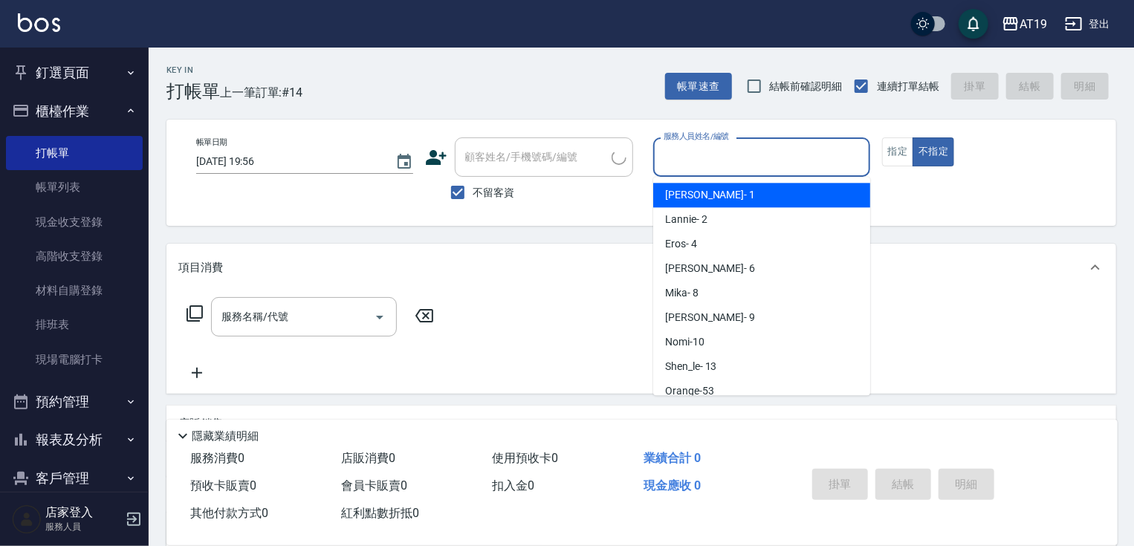
click at [697, 196] on span "Linda - 1" at bounding box center [710, 195] width 90 height 16
drag, startPoint x: 696, startPoint y: 168, endPoint x: 716, endPoint y: 161, distance: 21.4
click at [698, 167] on input "Linda- 1" at bounding box center [750, 157] width 181 height 26
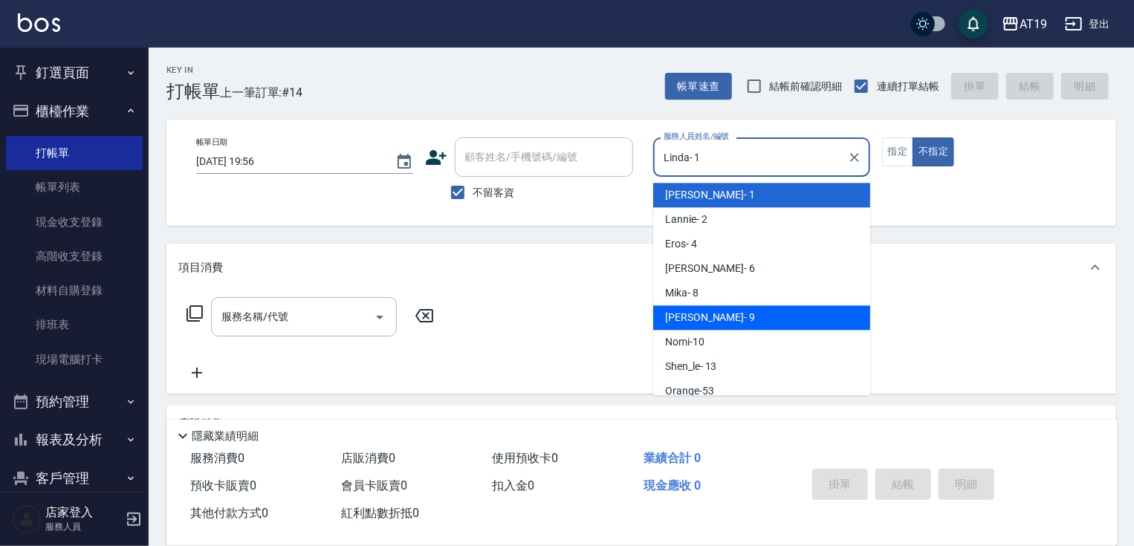
click at [720, 310] on div "[PERSON_NAME] - 9" at bounding box center [761, 318] width 217 height 25
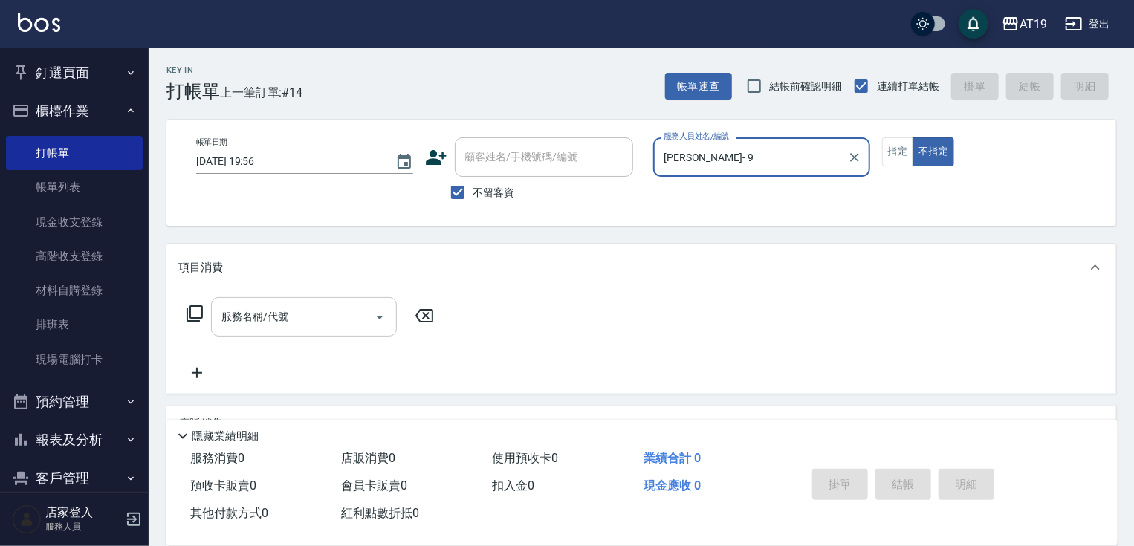
click at [335, 320] on input "服務名稱/代號" at bounding box center [293, 317] width 150 height 26
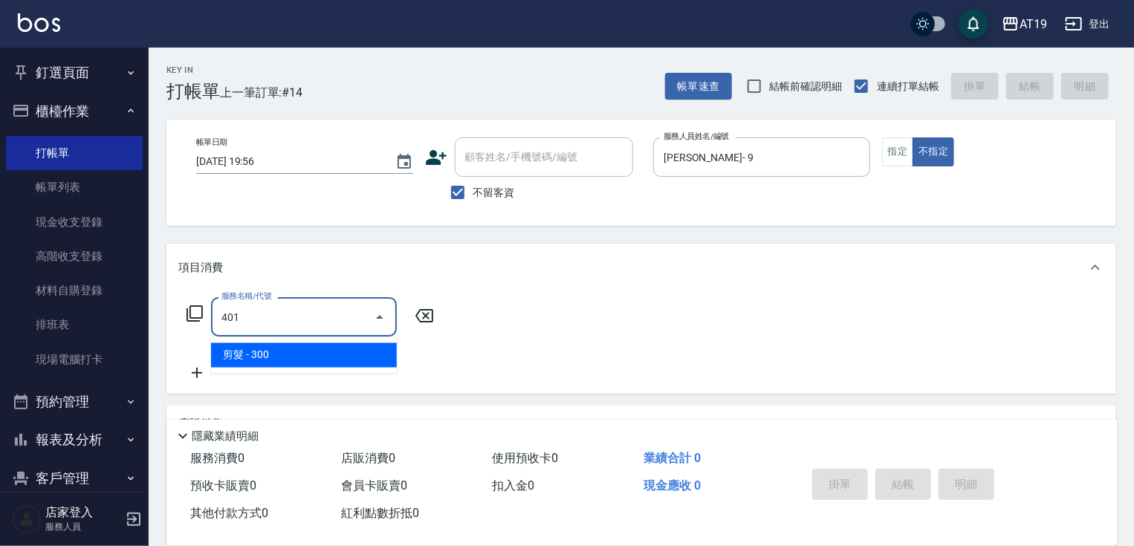
click at [285, 344] on span "剪髮 - 300" at bounding box center [304, 355] width 186 height 25
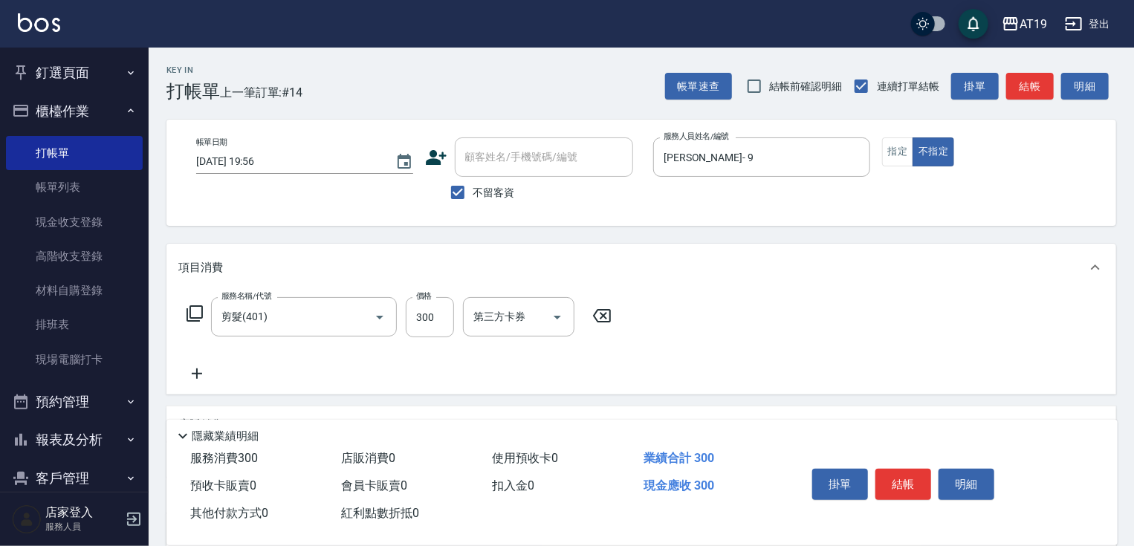
click at [201, 372] on icon at bounding box center [196, 374] width 37 height 18
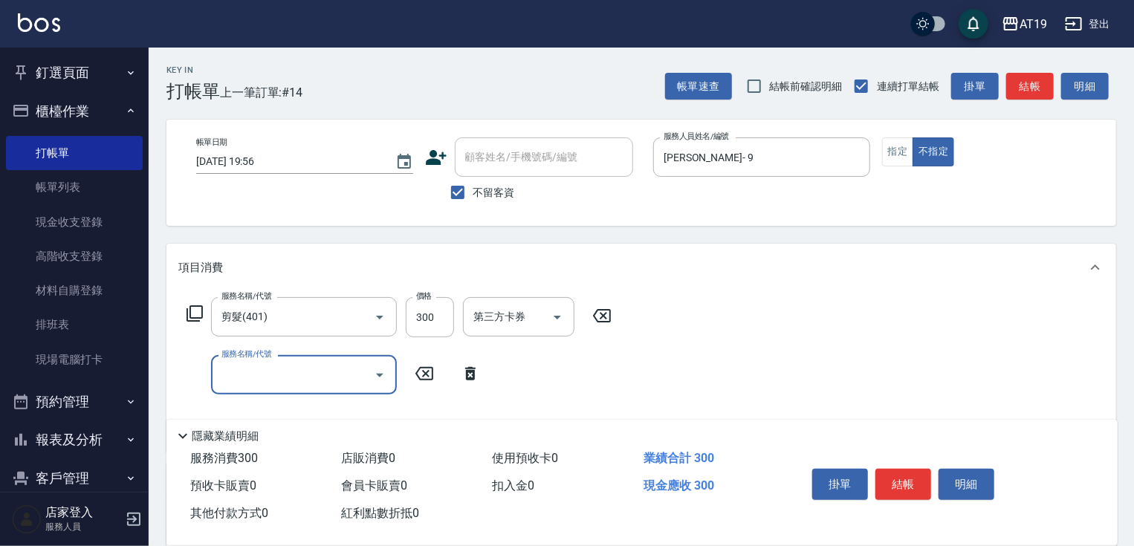
click at [219, 372] on input "服務名稱/代號" at bounding box center [293, 375] width 150 height 26
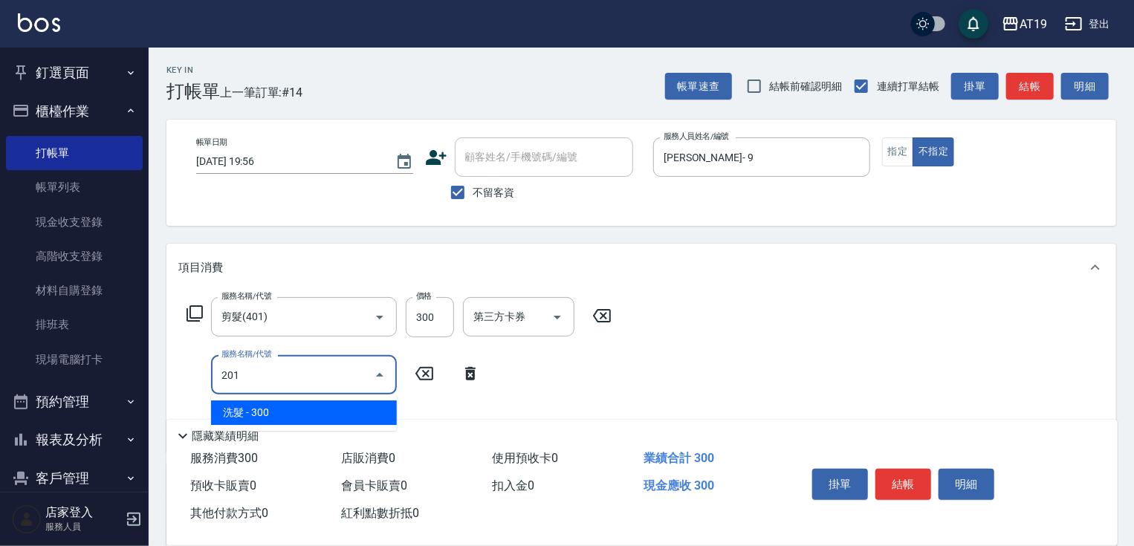
click at [238, 405] on span "洗髮 - 300" at bounding box center [304, 413] width 186 height 25
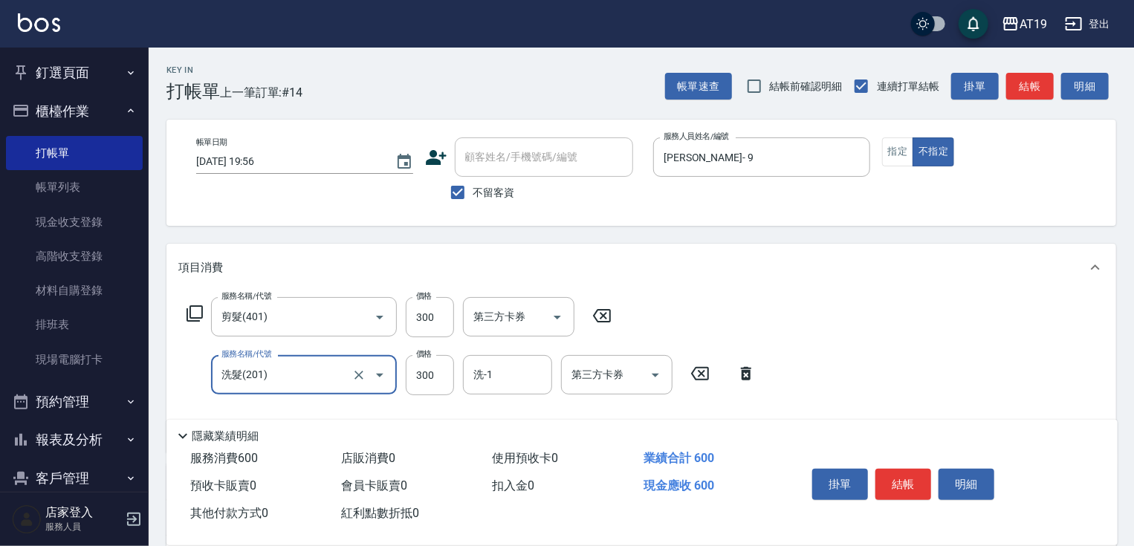
click at [904, 488] on button "結帳" at bounding box center [904, 484] width 56 height 31
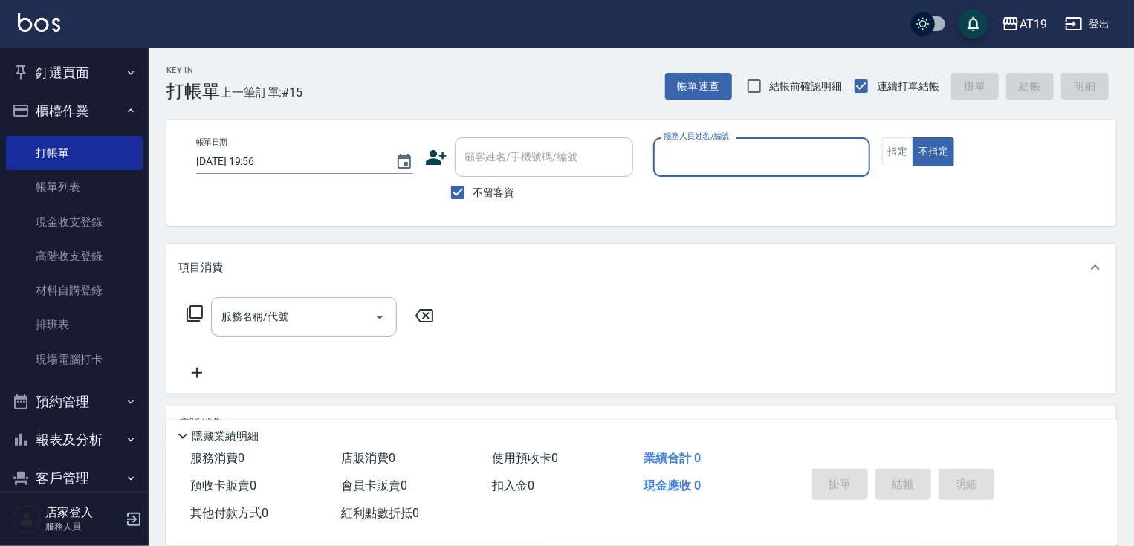
click at [667, 158] on input "服務人員姓名/編號" at bounding box center [762, 157] width 204 height 26
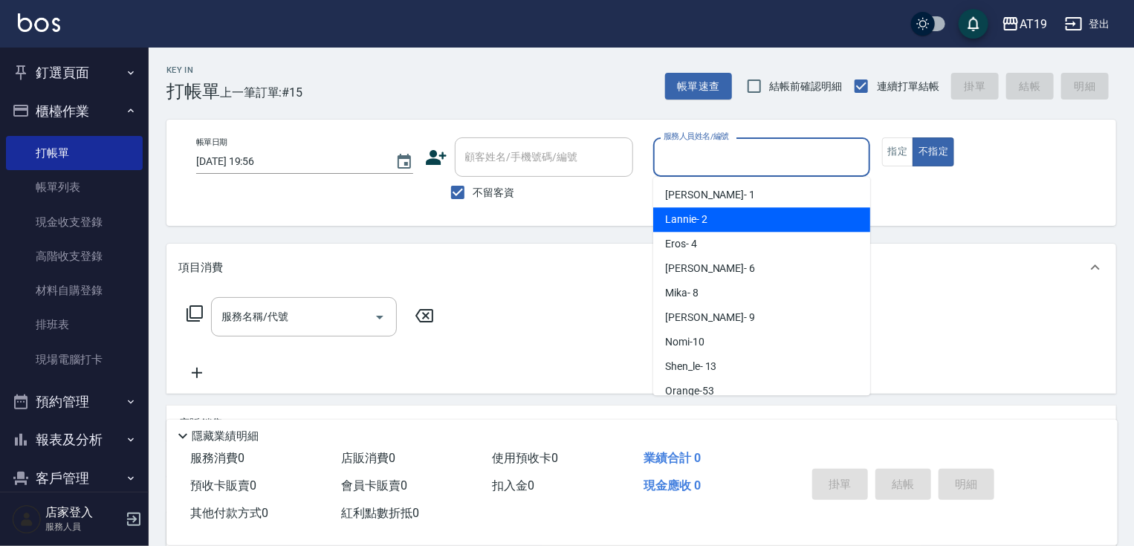
click at [688, 213] on span "Lannie - 2" at bounding box center [686, 220] width 42 height 16
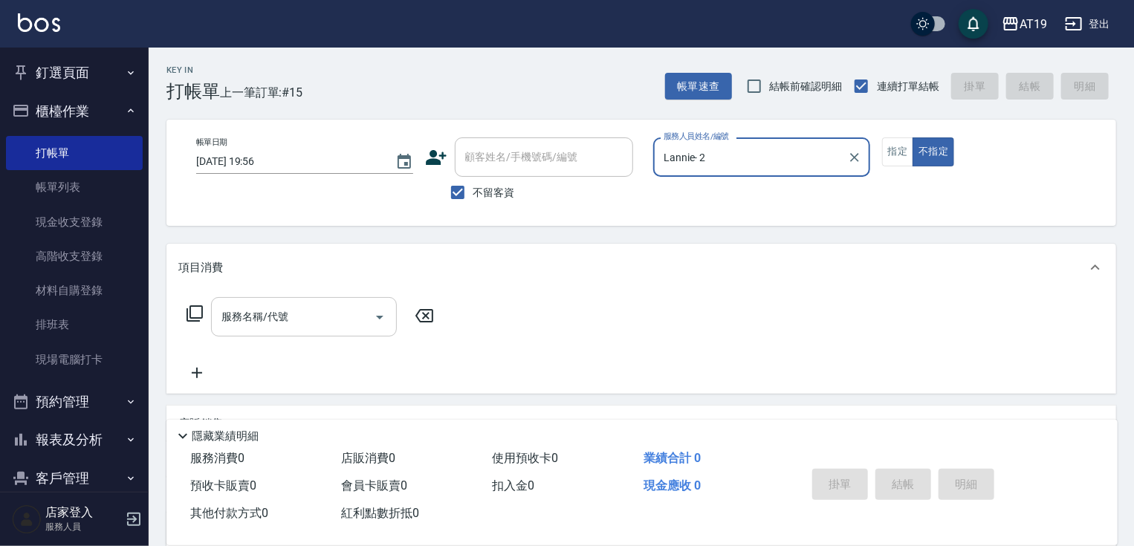
click at [339, 314] on input "服務名稱/代號" at bounding box center [293, 317] width 150 height 26
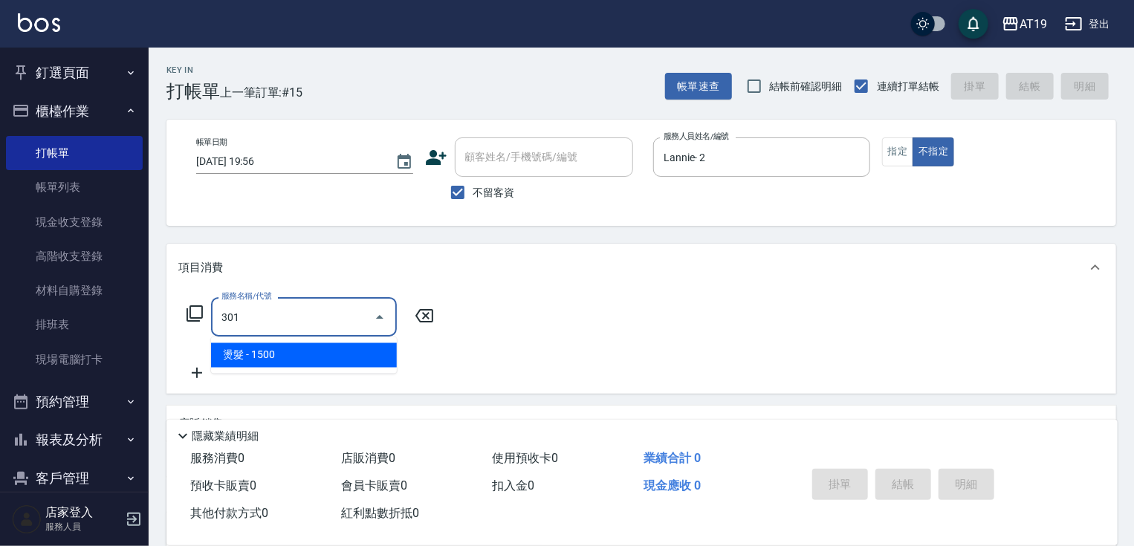
click at [320, 343] on span "燙髮 - 1500" at bounding box center [304, 355] width 186 height 25
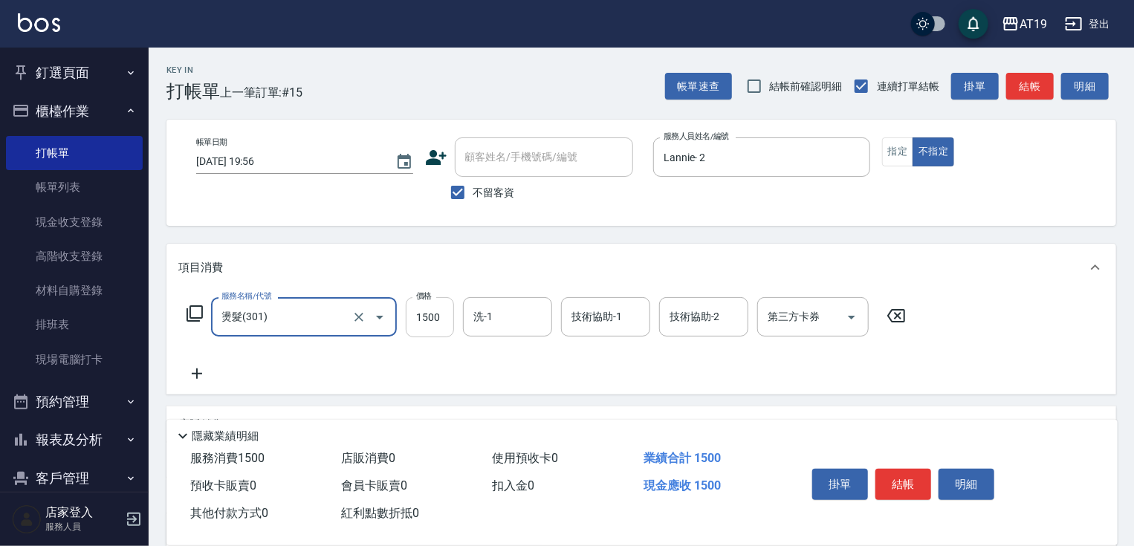
click at [427, 325] on input "1500" at bounding box center [430, 317] width 48 height 40
click at [204, 378] on icon at bounding box center [196, 374] width 37 height 18
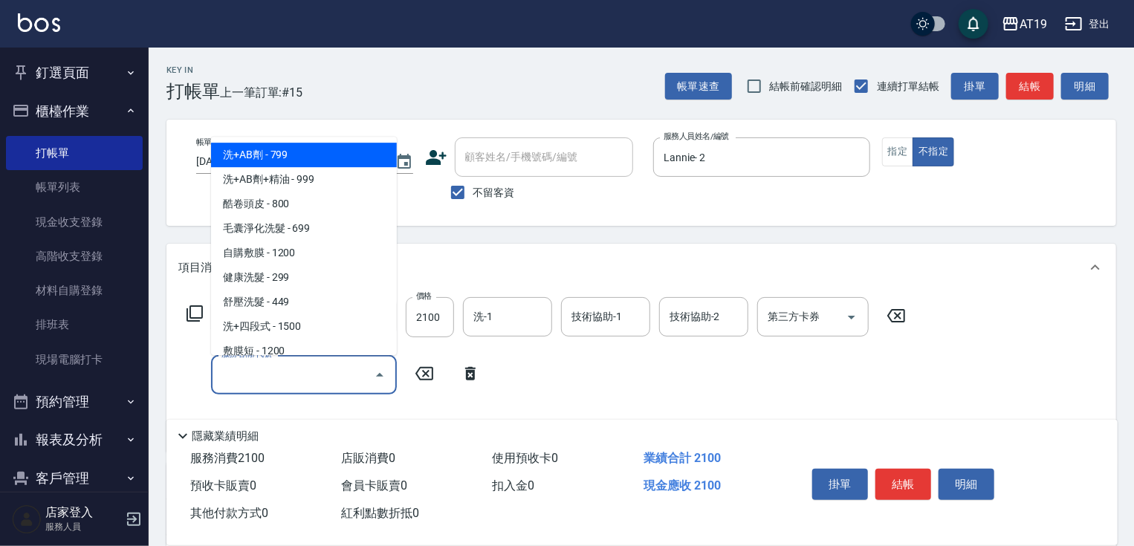
click at [226, 372] on input "服務名稱/代號" at bounding box center [293, 375] width 150 height 26
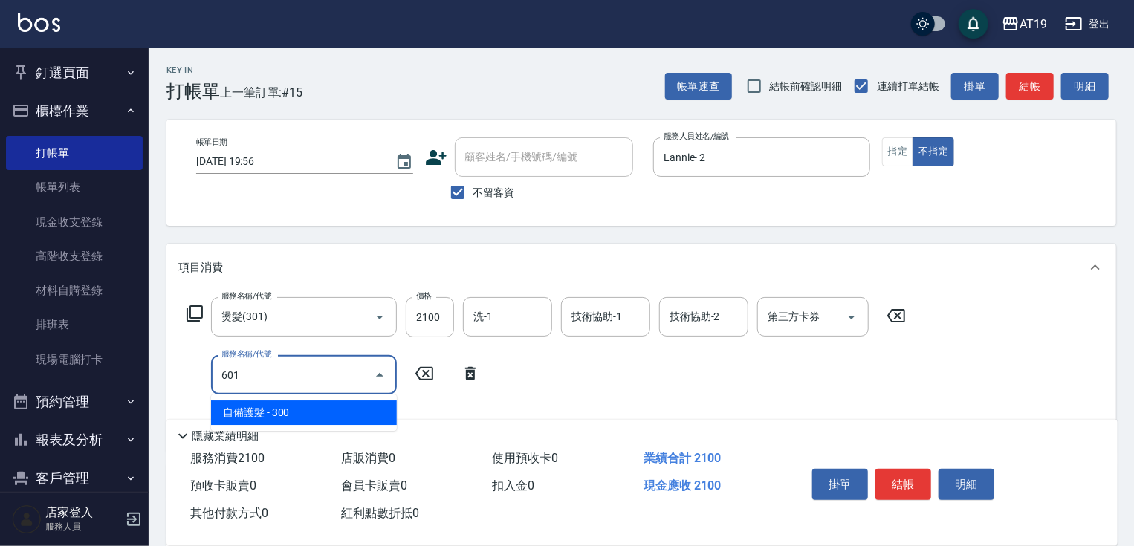
click at [303, 416] on span "自備護髮 - 300" at bounding box center [304, 413] width 186 height 25
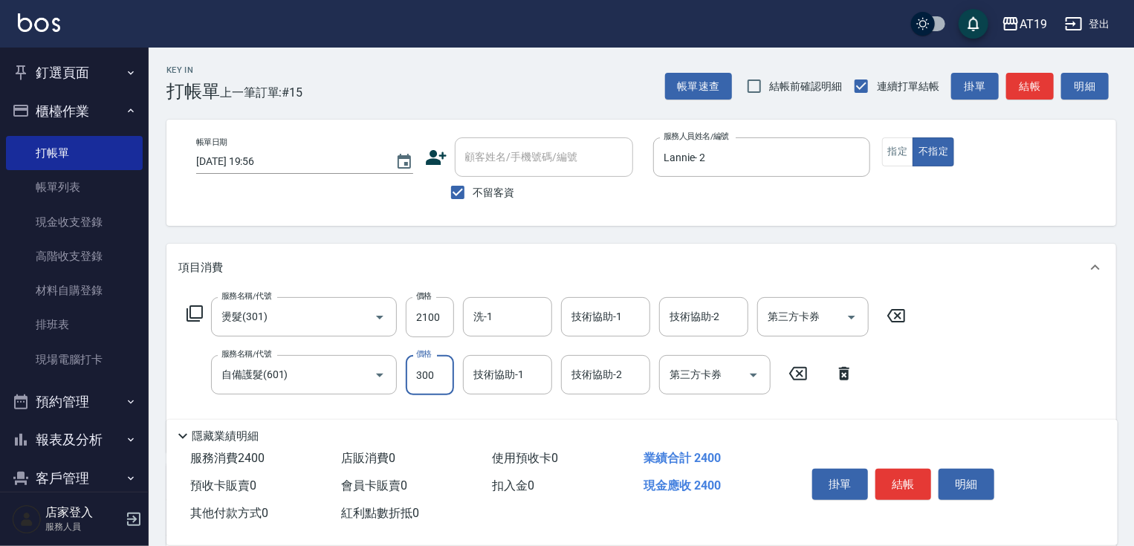
click at [431, 390] on input "300" at bounding box center [430, 375] width 48 height 40
click at [918, 483] on button "結帳" at bounding box center [904, 484] width 56 height 31
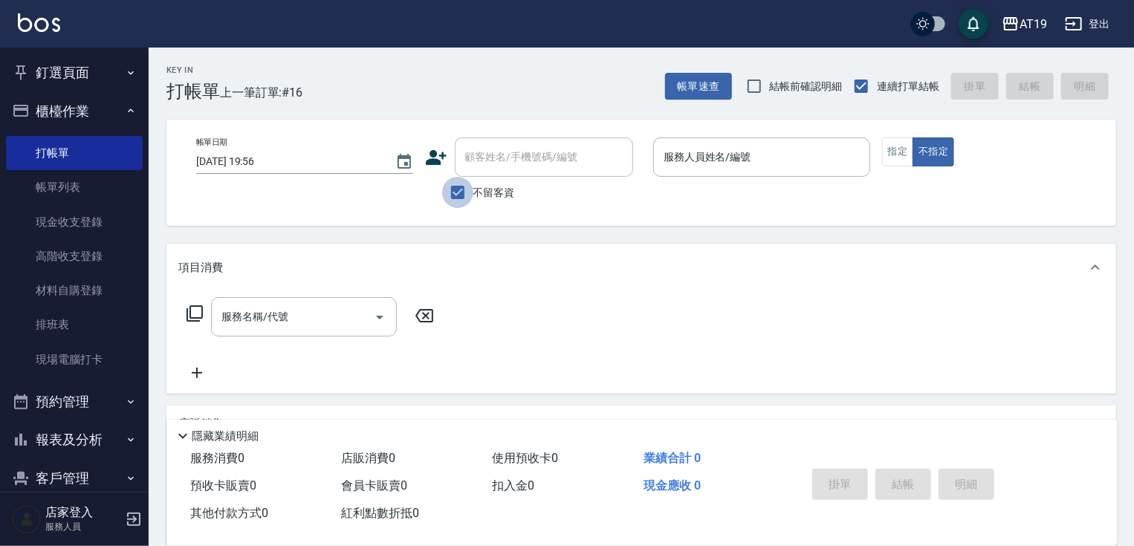
click at [460, 187] on input "不留客資" at bounding box center [457, 192] width 31 height 31
click at [479, 149] on input "顧客姓名/手機號碼/編號" at bounding box center [533, 157] width 143 height 26
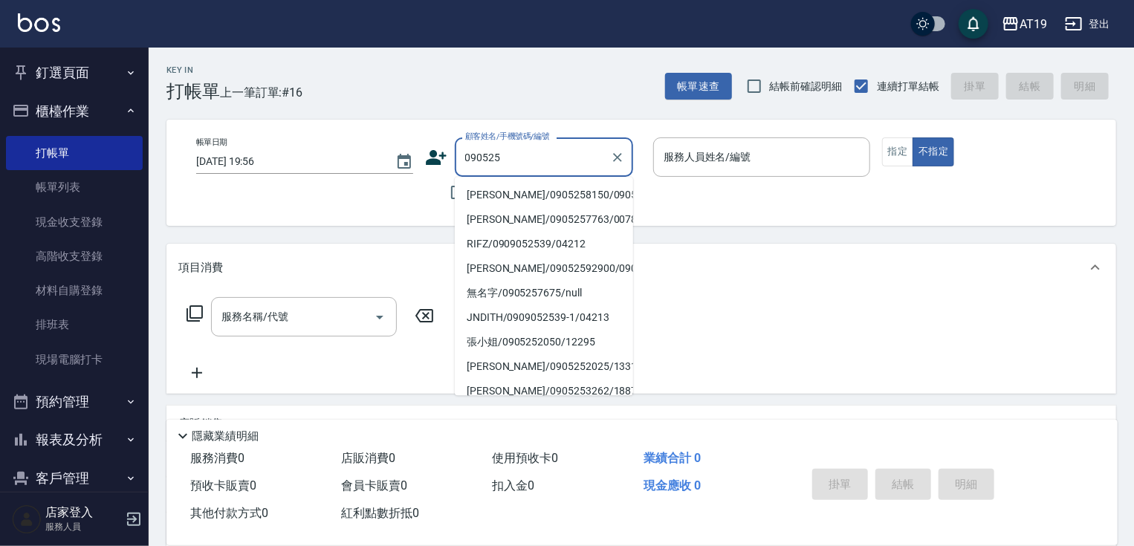
drag, startPoint x: 497, startPoint y: 195, endPoint x: 616, endPoint y: 180, distance: 119.1
click at [500, 196] on li "[PERSON_NAME]/0905258150/0905258150" at bounding box center [544, 195] width 178 height 25
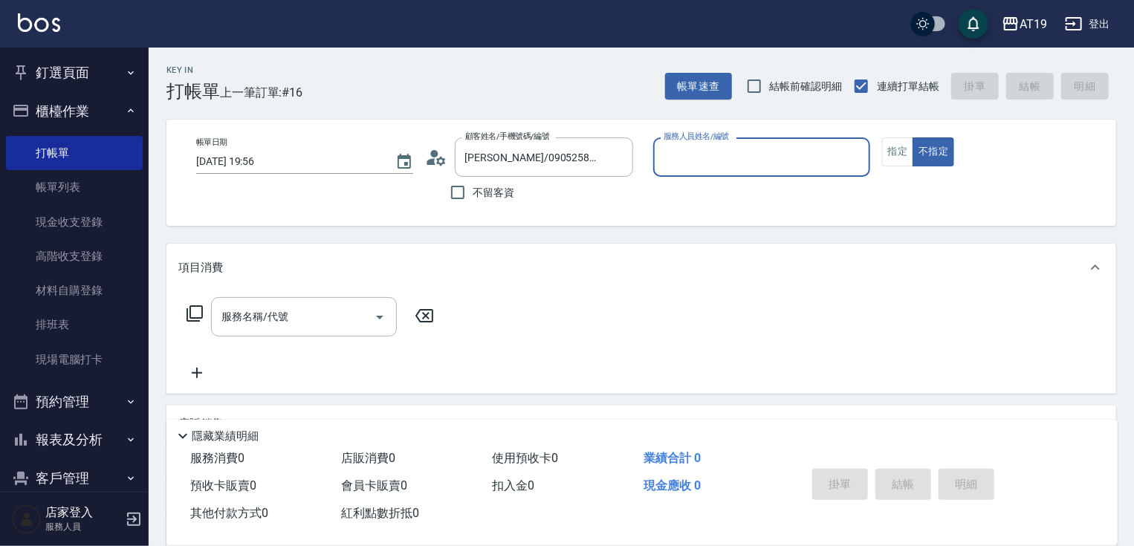
click at [679, 167] on input "服務人員姓名/編號" at bounding box center [762, 157] width 204 height 26
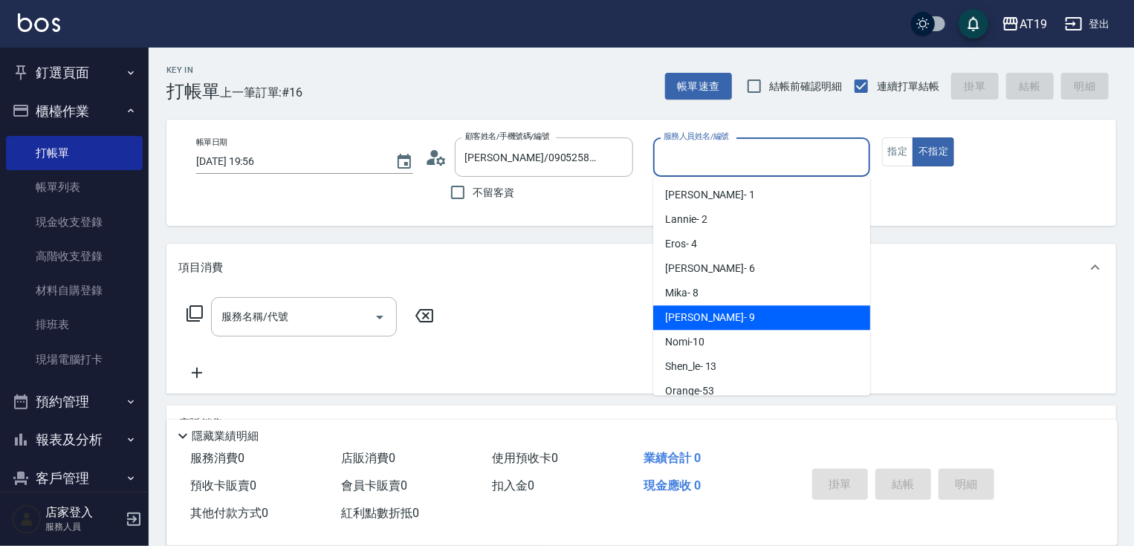
drag, startPoint x: 711, startPoint y: 320, endPoint x: 674, endPoint y: 314, distance: 37.6
click at [711, 319] on div "[PERSON_NAME] - 9" at bounding box center [761, 318] width 217 height 25
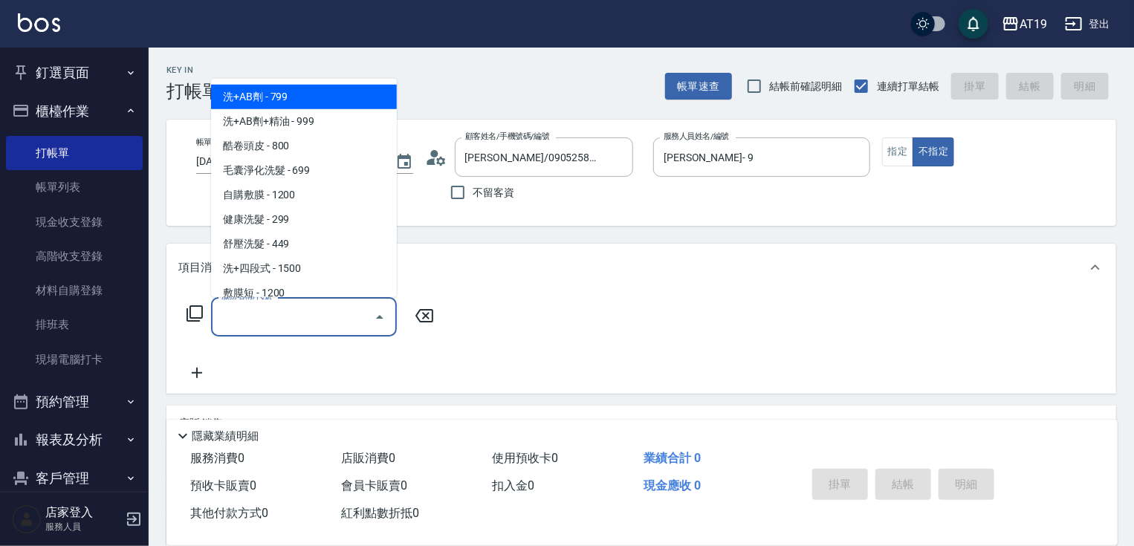
click at [359, 304] on input "服務名稱/代號" at bounding box center [293, 317] width 150 height 26
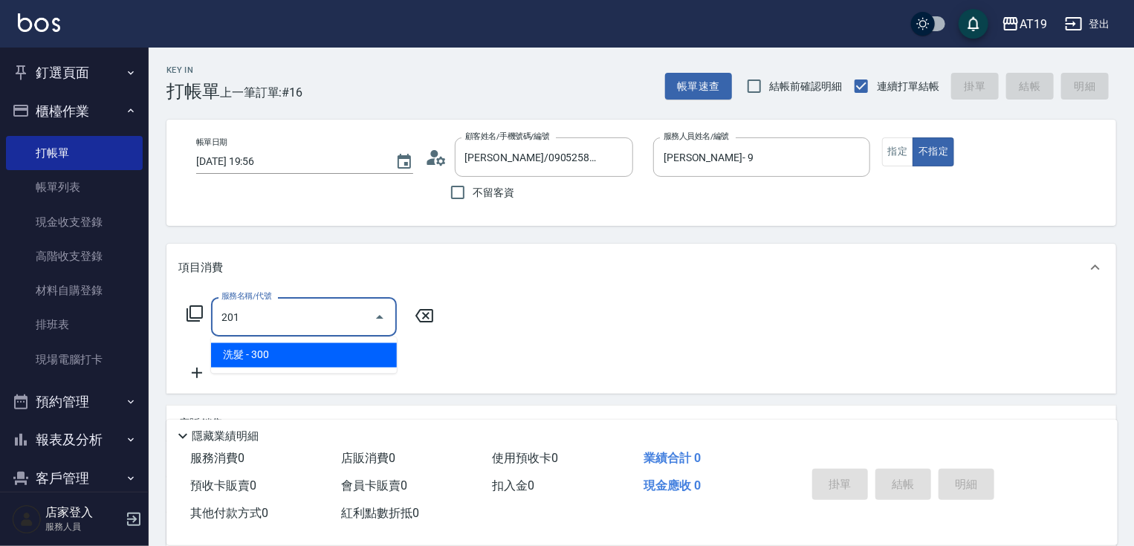
drag, startPoint x: 356, startPoint y: 352, endPoint x: 379, endPoint y: 345, distance: 24.0
click at [357, 351] on span "洗髮 - 300" at bounding box center [304, 355] width 186 height 25
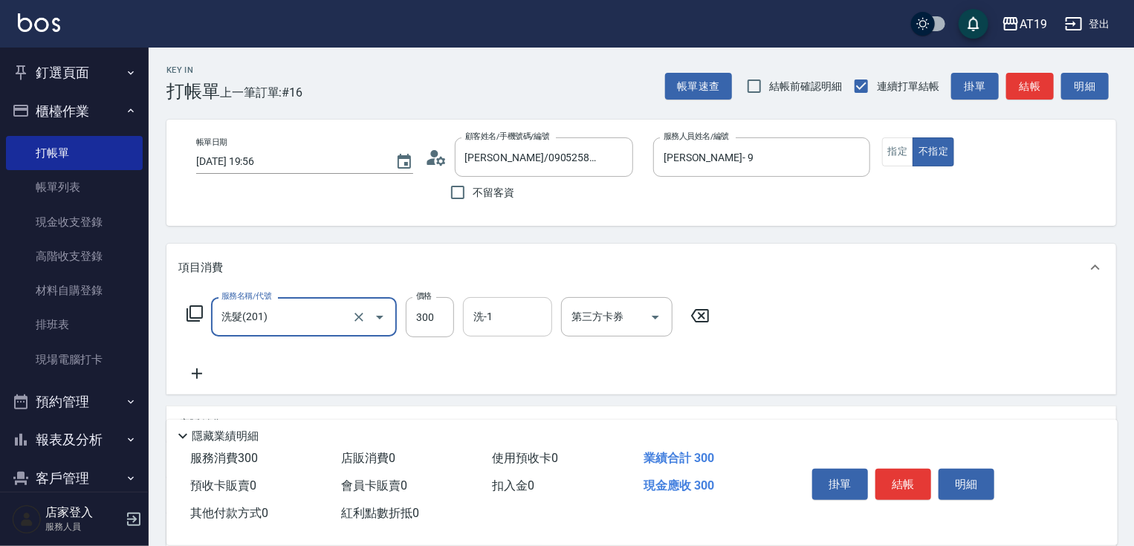
click at [473, 323] on input "洗-1" at bounding box center [508, 317] width 76 height 26
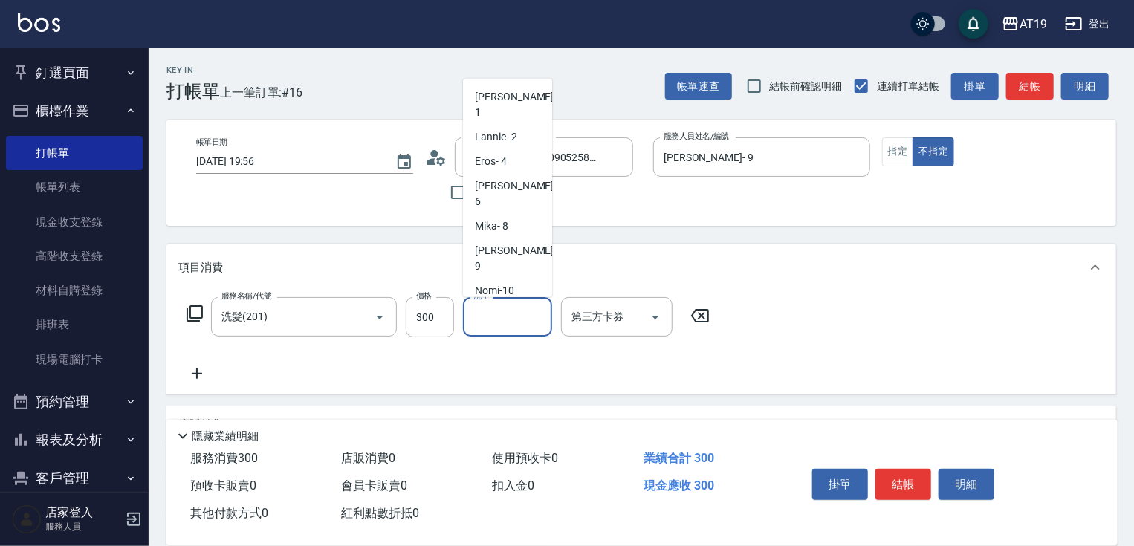
click at [532, 328] on div "Orange -53" at bounding box center [507, 340] width 89 height 25
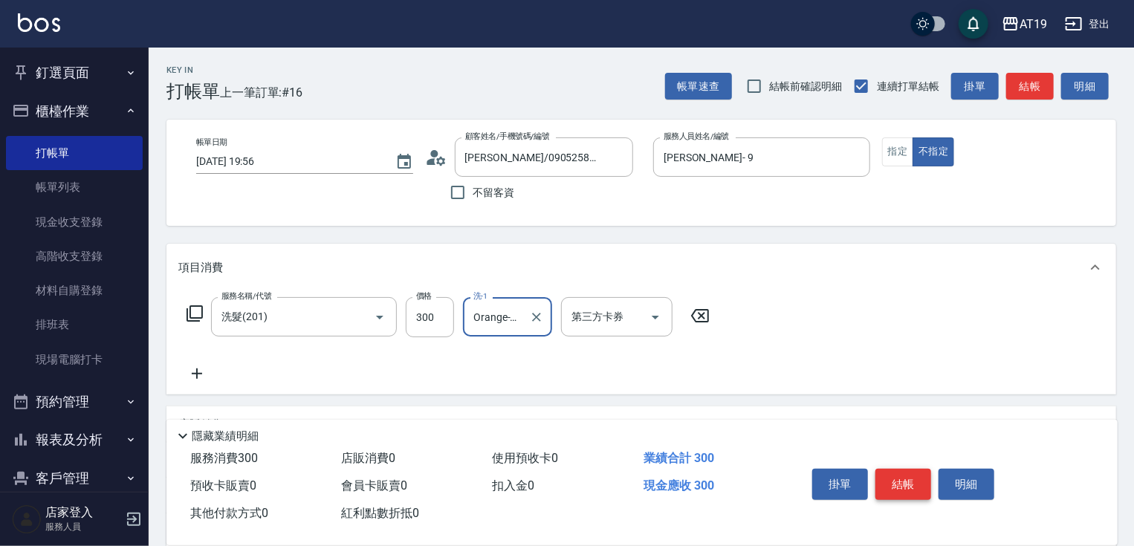
click at [899, 479] on button "結帳" at bounding box center [904, 484] width 56 height 31
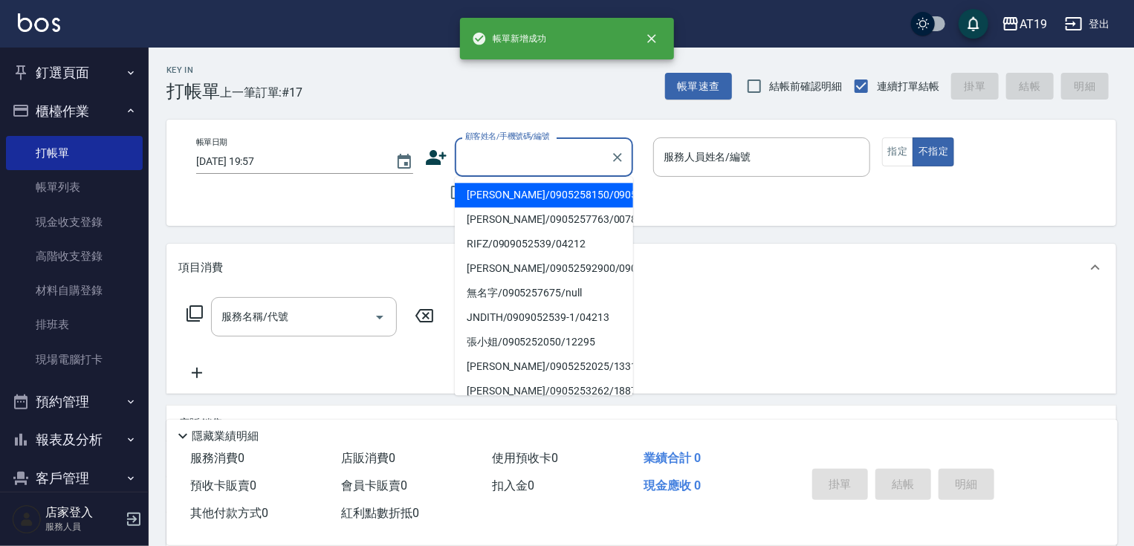
click at [516, 152] on input "顧客姓名/手機號碼/編號" at bounding box center [533, 157] width 143 height 26
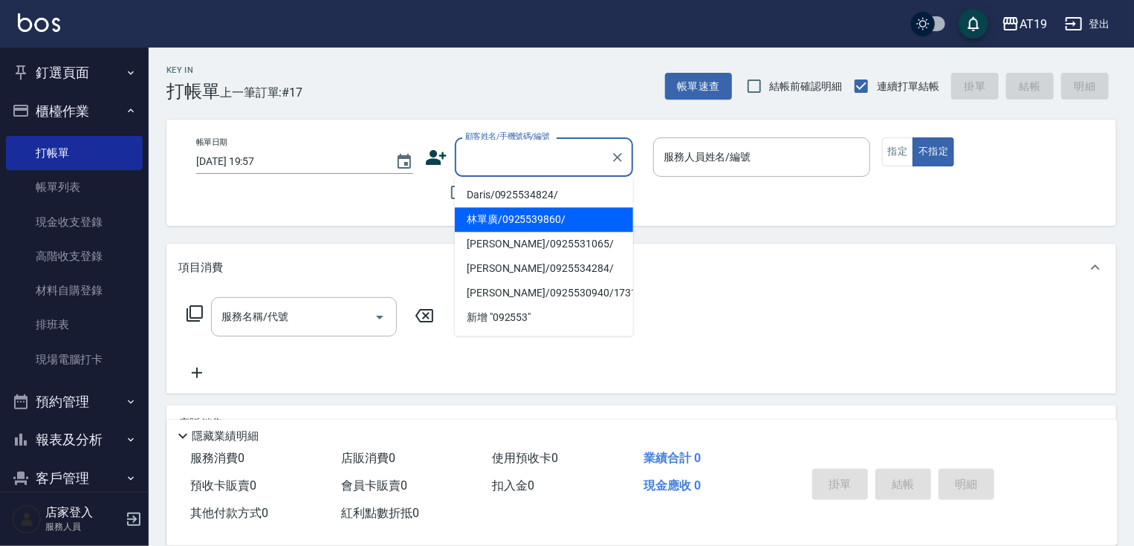
drag, startPoint x: 433, startPoint y: 209, endPoint x: 440, endPoint y: 201, distance: 10.5
click at [434, 206] on div "帳單日期 [DATE] 19:57 顧客姓名/手機號碼/編號 顧客姓名/手機號碼/編號 不留客資 服務人員姓名/編號 服務人員姓名/編號 指定 不指定" at bounding box center [642, 173] width 950 height 106
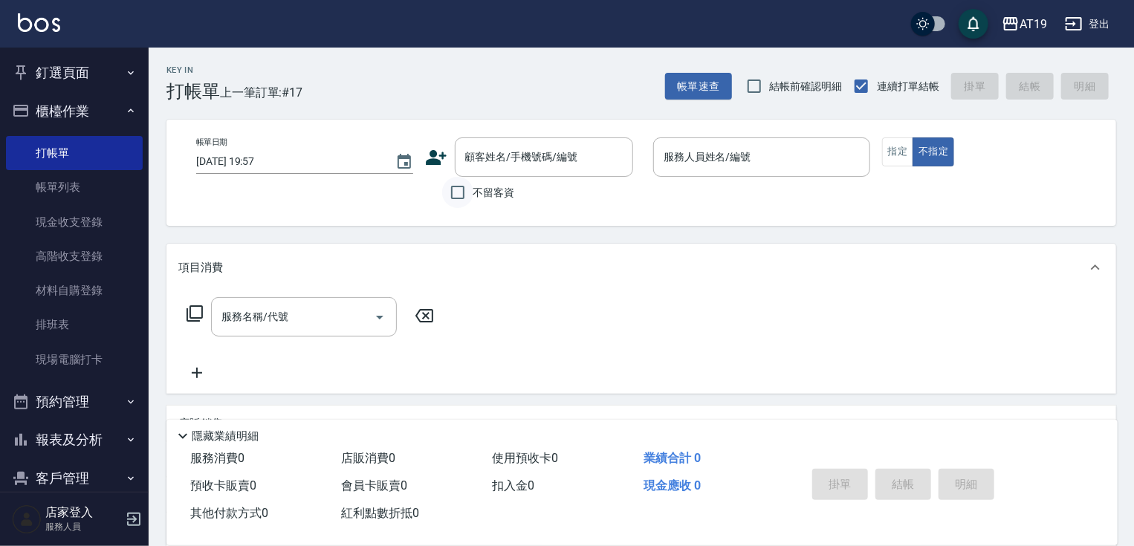
click at [463, 196] on input "不留客資" at bounding box center [457, 192] width 31 height 31
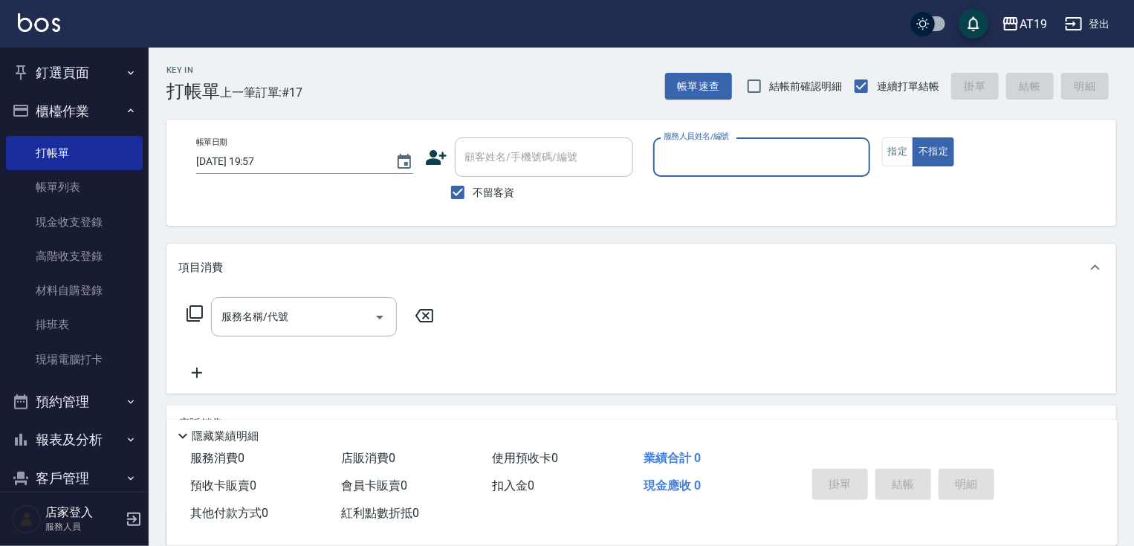
click at [657, 164] on div "服務人員姓名/編號" at bounding box center [761, 157] width 217 height 39
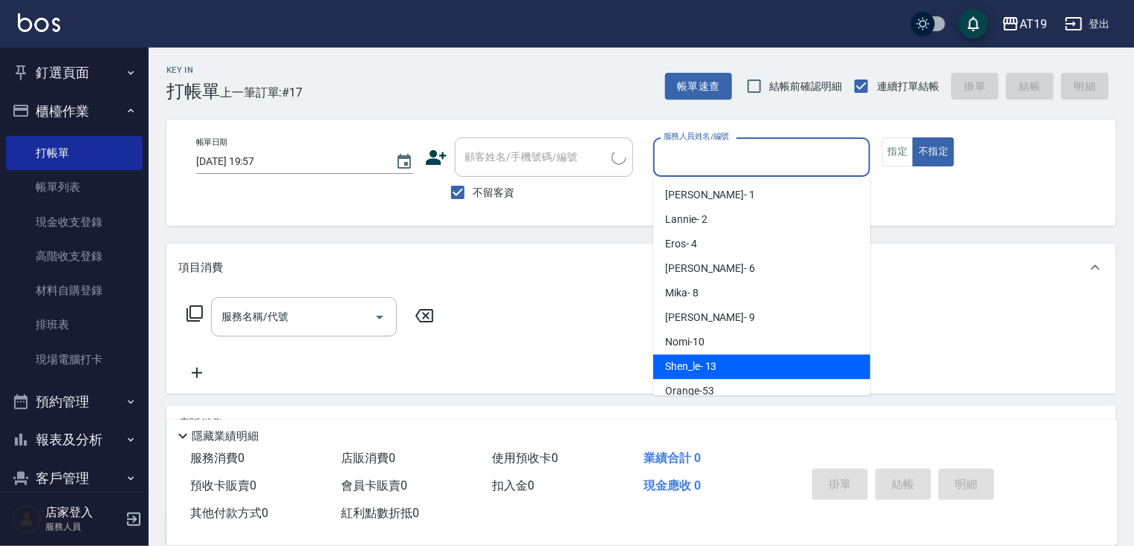
drag, startPoint x: 705, startPoint y: 359, endPoint x: 586, endPoint y: 336, distance: 121.2
click at [705, 358] on div "Shen_le - 13" at bounding box center [761, 367] width 217 height 25
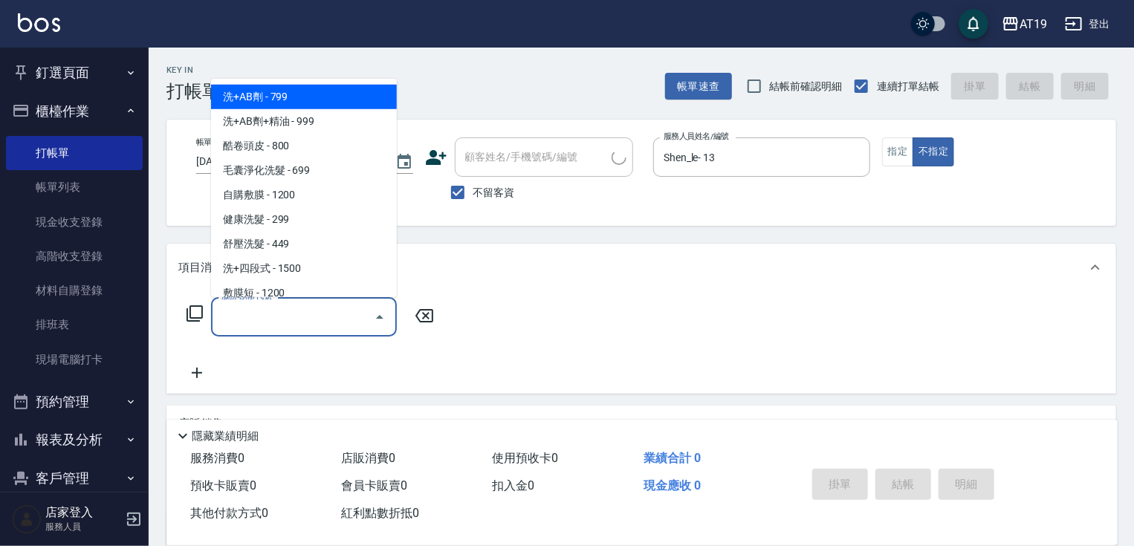
click at [308, 317] on input "服務名稱/代號" at bounding box center [293, 317] width 150 height 26
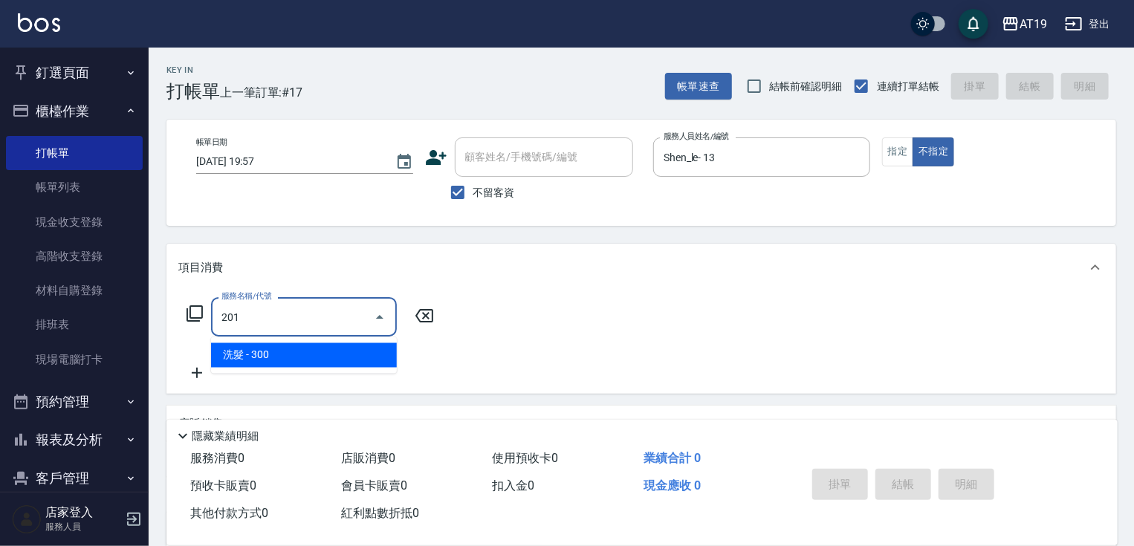
click at [306, 365] on span "洗髮 - 300" at bounding box center [304, 355] width 186 height 25
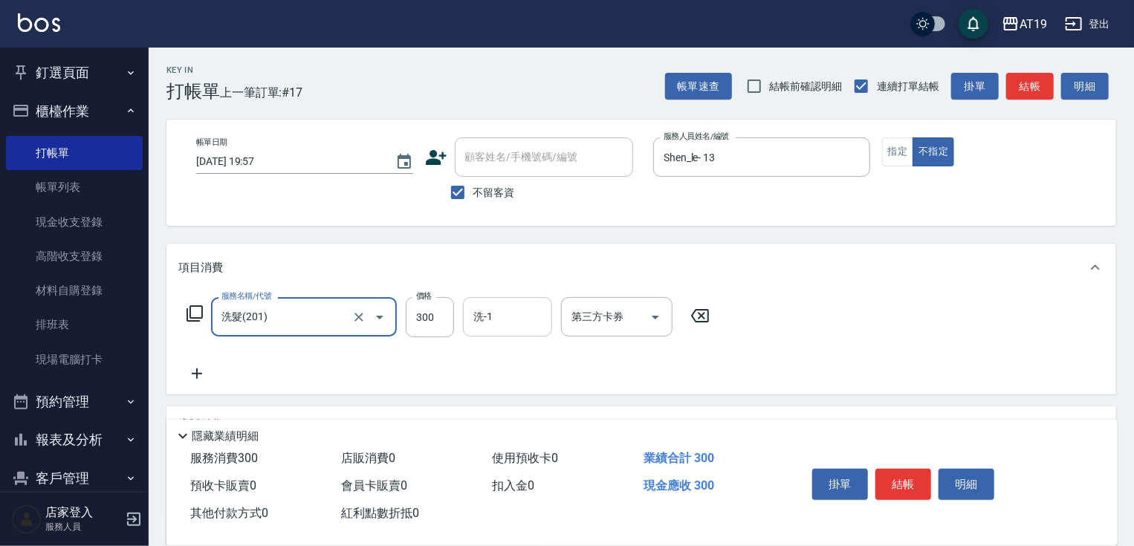
click at [470, 317] on input "洗-1" at bounding box center [508, 317] width 76 height 26
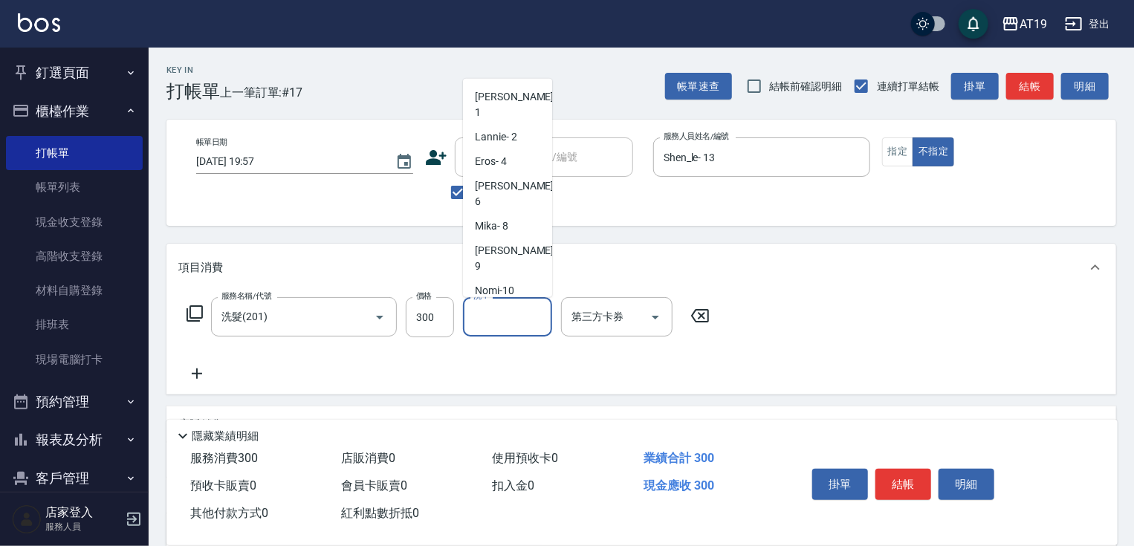
click at [497, 294] on body "AT19 登出 釘選頁面 打帳單 帳單列表 排班表 現場電腦打卡 店家日報表 互助日報表 設計師日報表 櫃檯作業 打帳單 帳單列表 現金收支登錄 高階收支登錄…" at bounding box center [567, 345] width 1134 height 691
click at [497, 332] on span "Orange -53" at bounding box center [499, 340] width 49 height 16
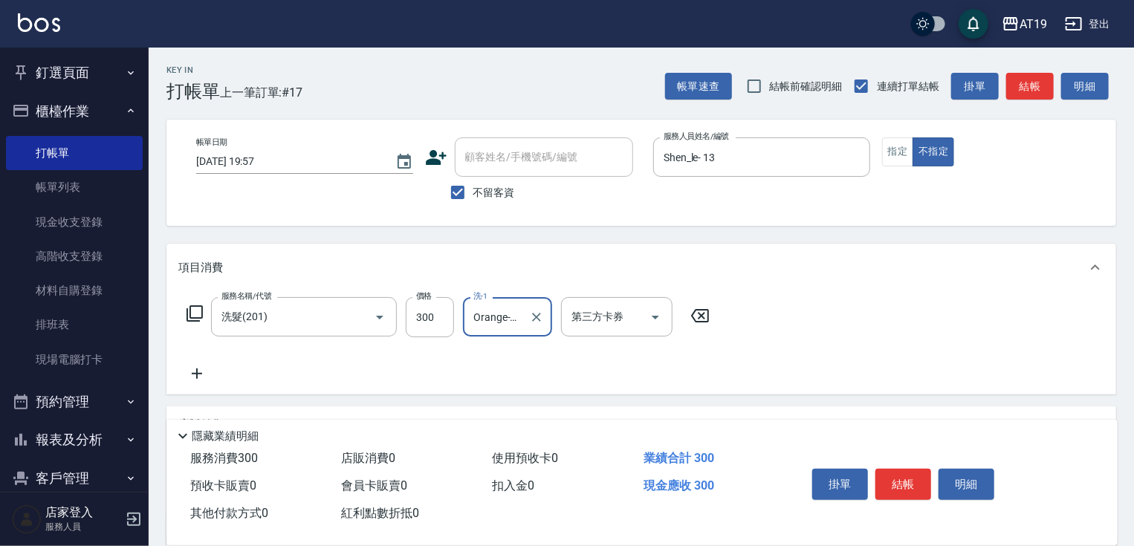
click at [902, 488] on button "結帳" at bounding box center [904, 484] width 56 height 31
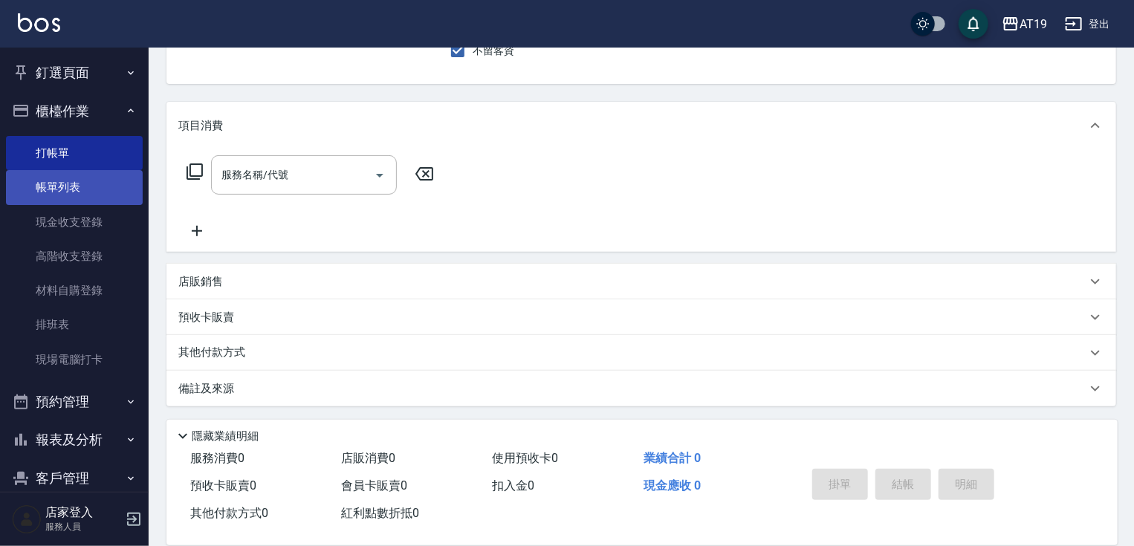
scroll to position [143, 0]
click at [90, 186] on link "帳單列表" at bounding box center [74, 187] width 137 height 34
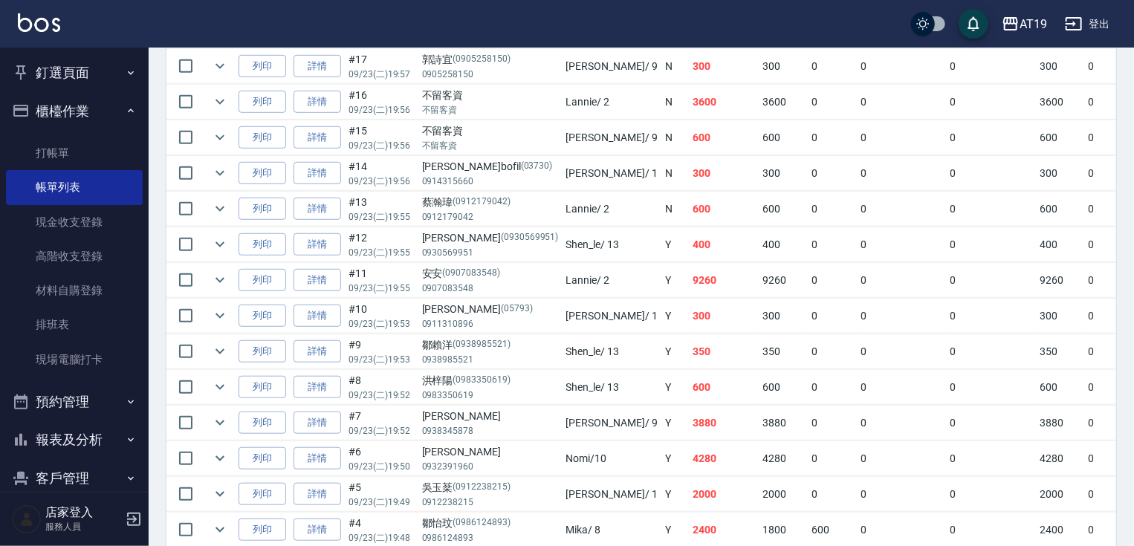
scroll to position [413, 0]
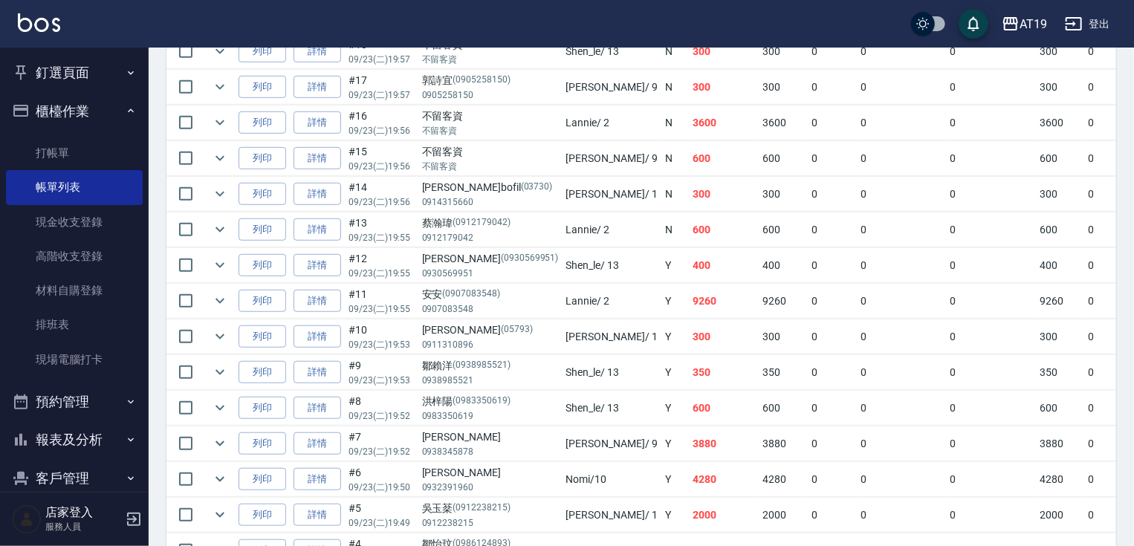
drag, startPoint x: 92, startPoint y: 352, endPoint x: 138, endPoint y: 342, distance: 47.3
click at [92, 353] on link "現場電腦打卡" at bounding box center [74, 360] width 137 height 34
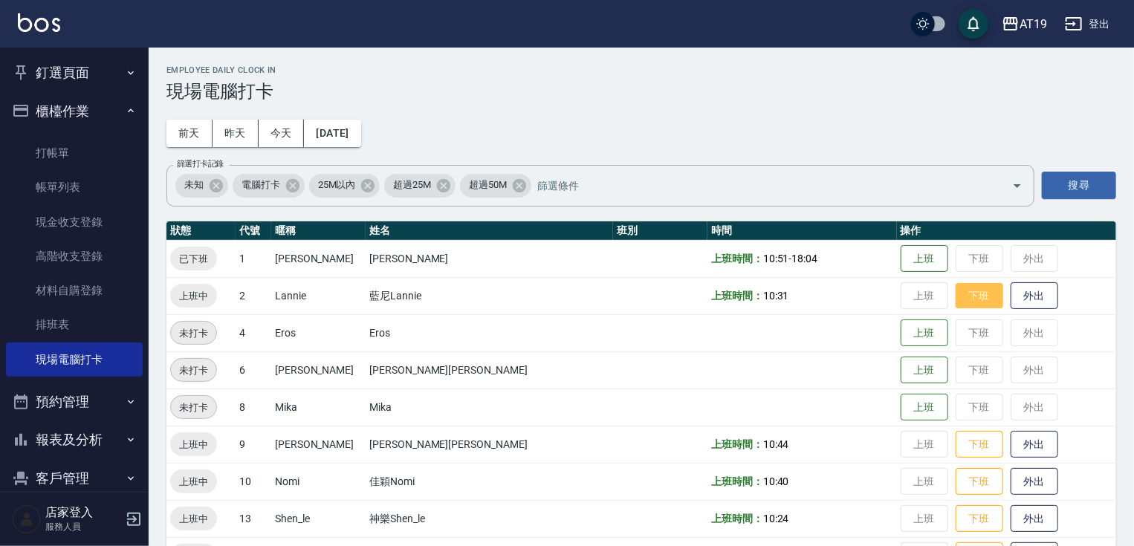
click at [956, 293] on button "下班" at bounding box center [980, 296] width 48 height 26
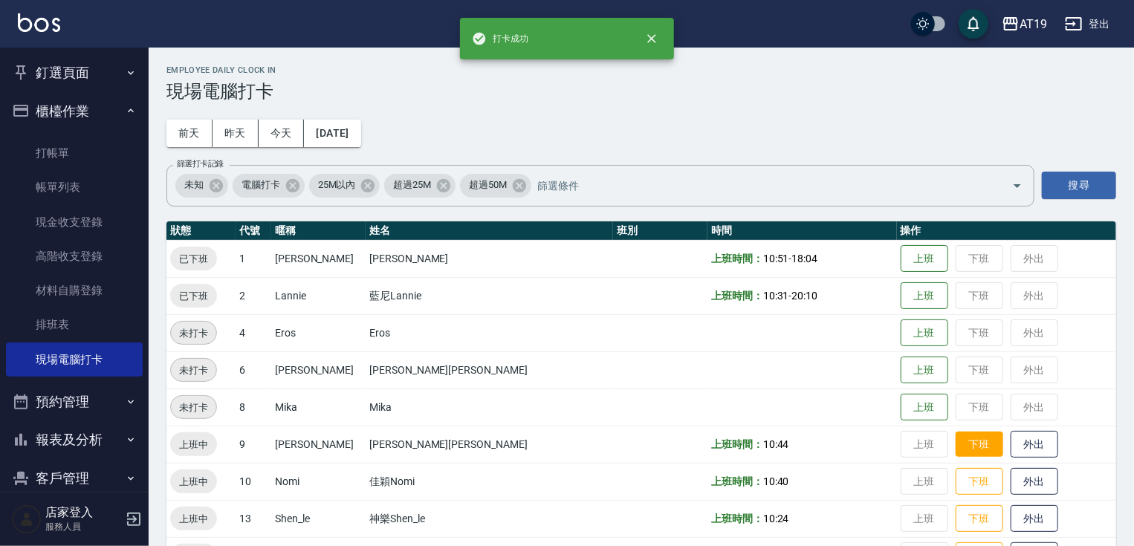
click at [956, 442] on button "下班" at bounding box center [980, 445] width 48 height 26
click at [956, 482] on button "下班" at bounding box center [980, 482] width 48 height 26
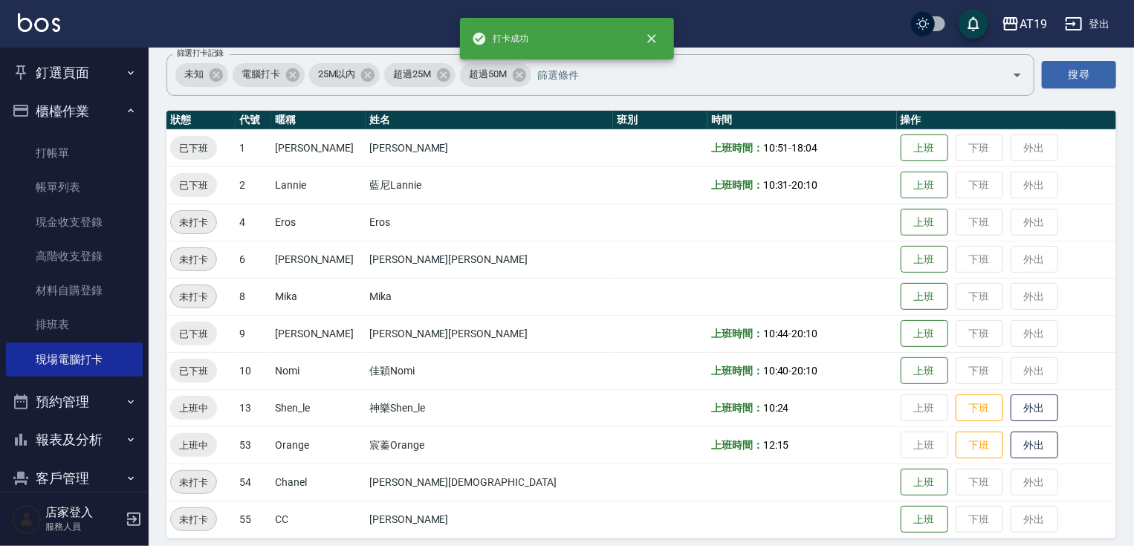
scroll to position [119, 0]
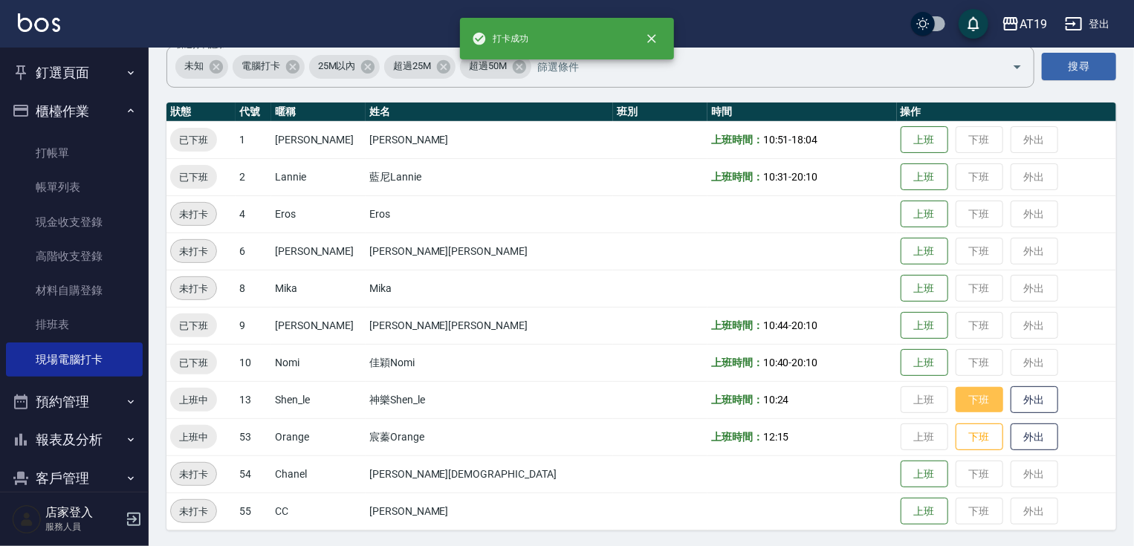
click at [956, 411] on button "下班" at bounding box center [980, 400] width 48 height 26
click at [919, 452] on td "上班 下班 外出" at bounding box center [1006, 437] width 219 height 37
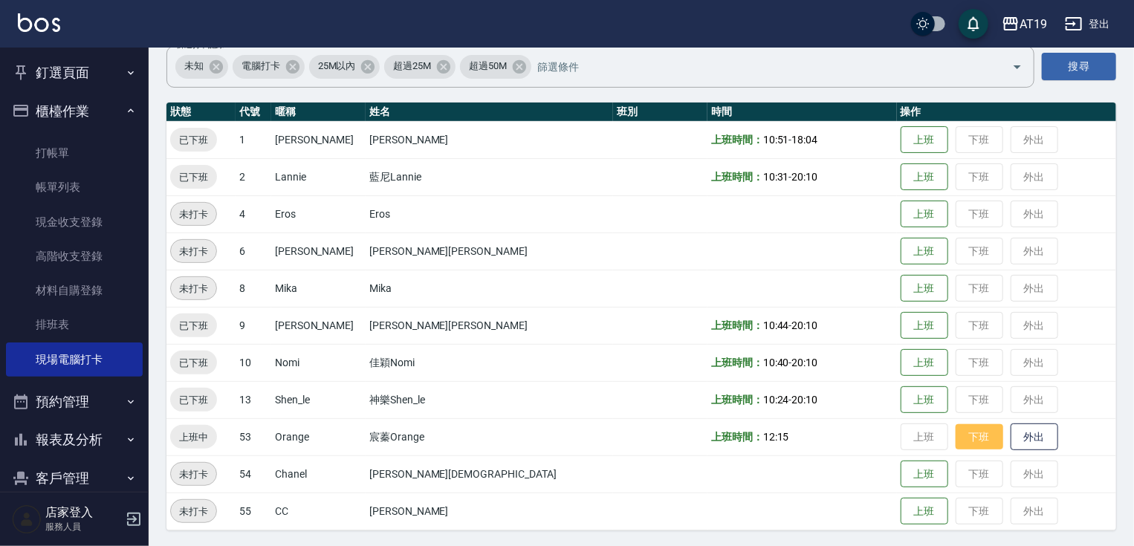
click at [956, 425] on button "下班" at bounding box center [980, 437] width 48 height 26
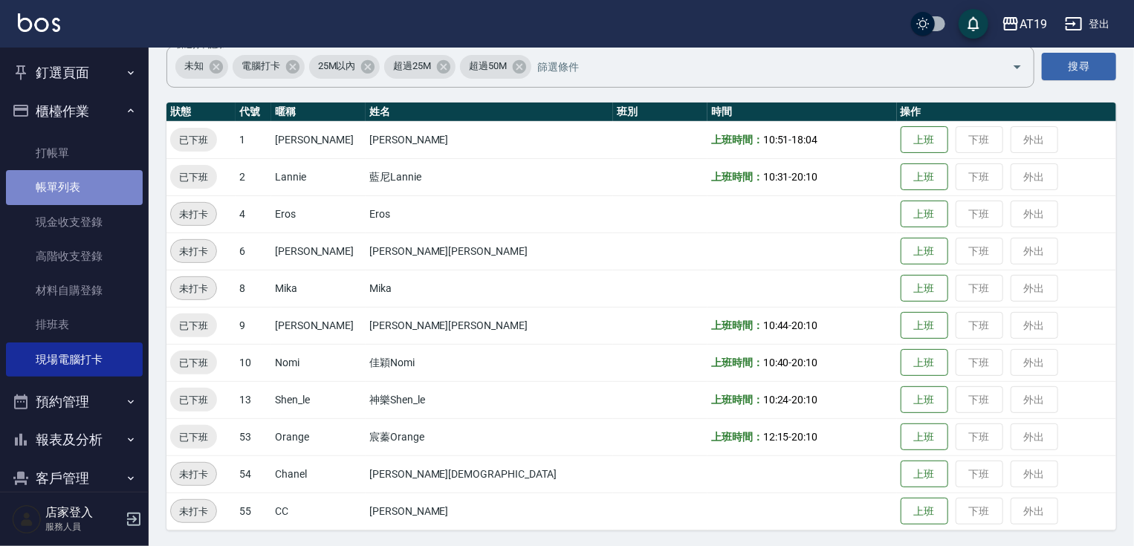
click at [74, 187] on link "帳單列表" at bounding box center [74, 187] width 137 height 34
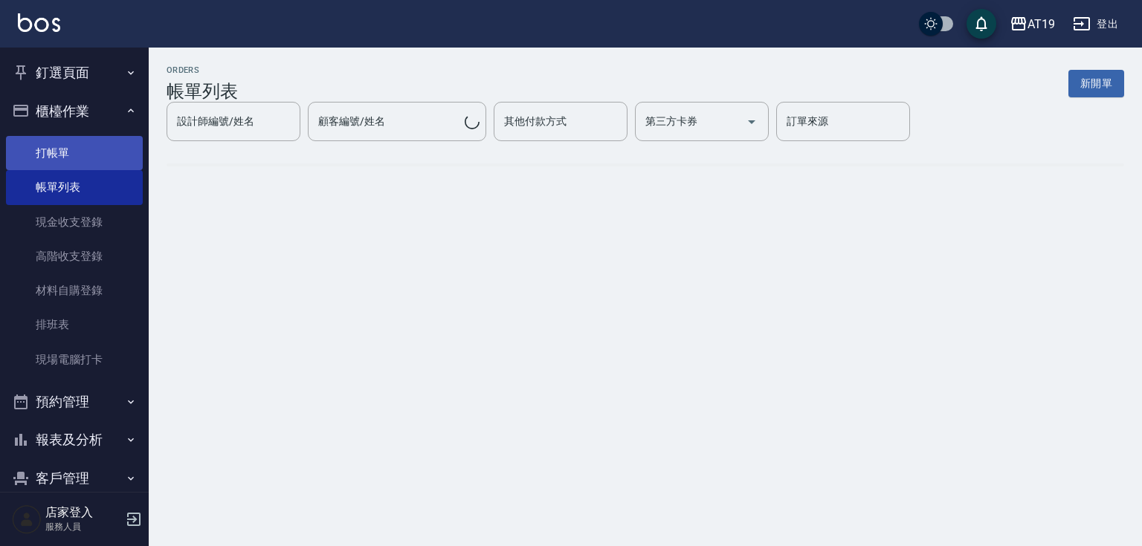
click at [72, 157] on link "打帳單" at bounding box center [74, 153] width 137 height 34
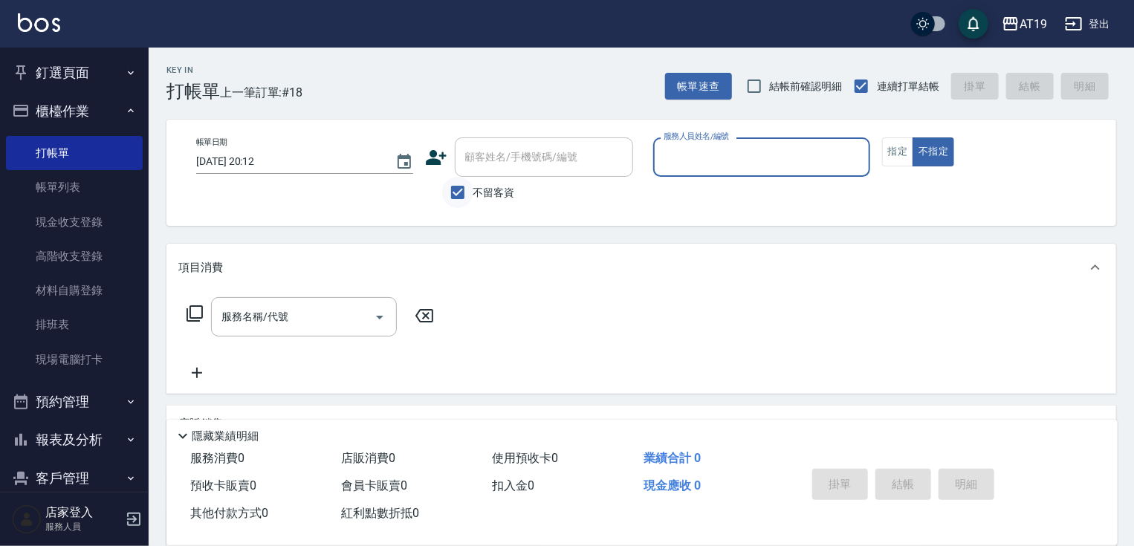
click at [462, 200] on input "不留客資" at bounding box center [457, 192] width 31 height 31
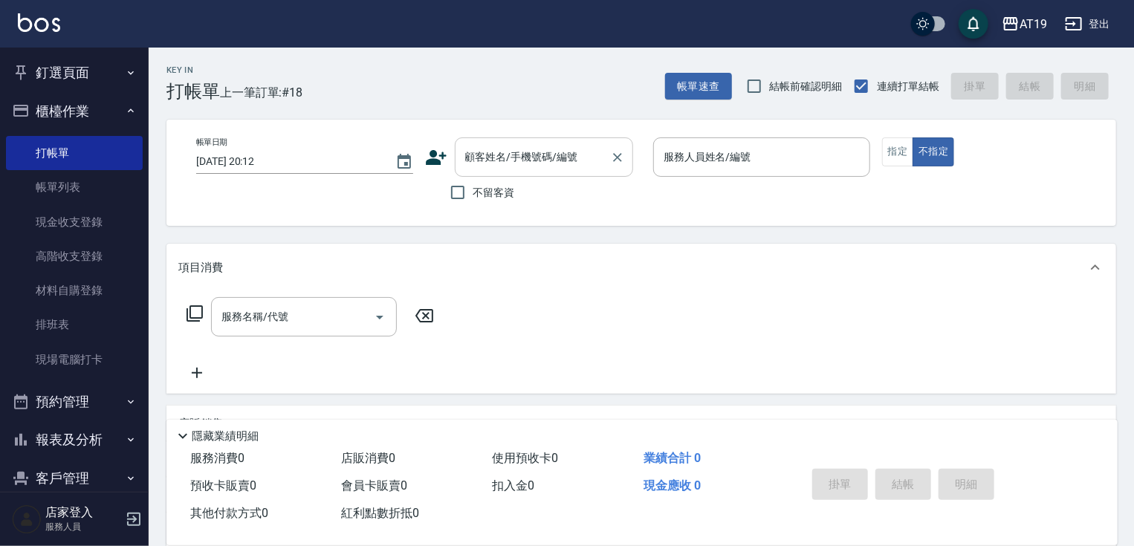
click at [537, 172] on div "顧客姓名/手機號碼/編號" at bounding box center [544, 157] width 178 height 39
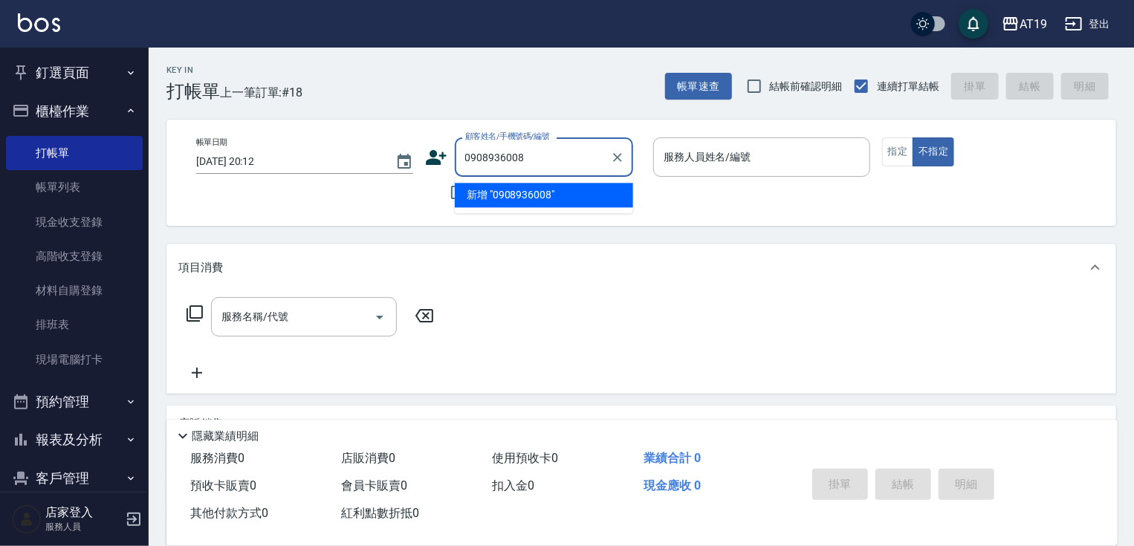
drag, startPoint x: 532, startPoint y: 158, endPoint x: 462, endPoint y: 155, distance: 69.9
click at [462, 155] on input "0908936008" at bounding box center [533, 157] width 143 height 26
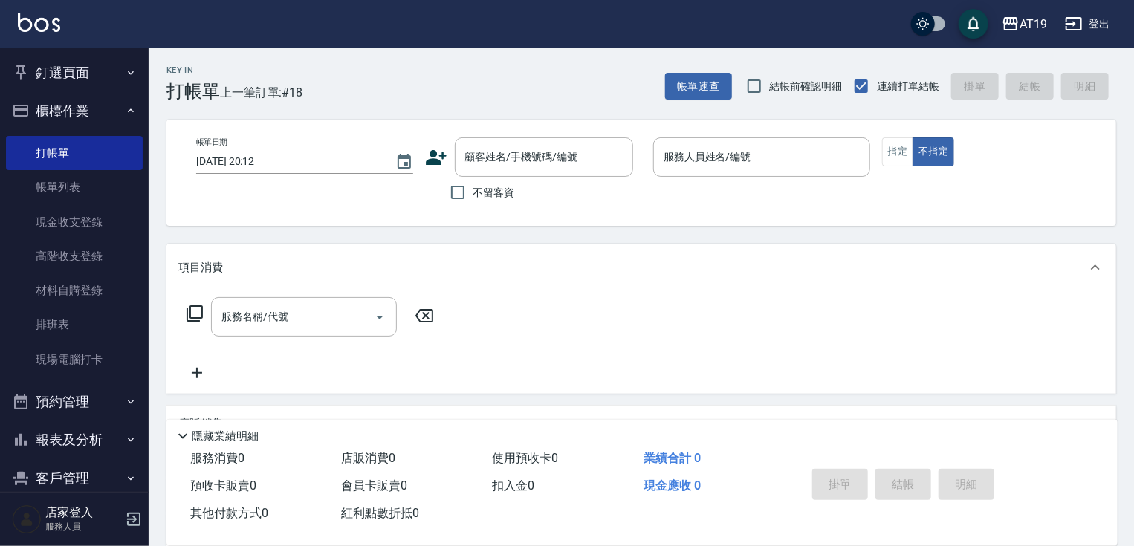
click at [443, 164] on icon at bounding box center [436, 157] width 22 height 22
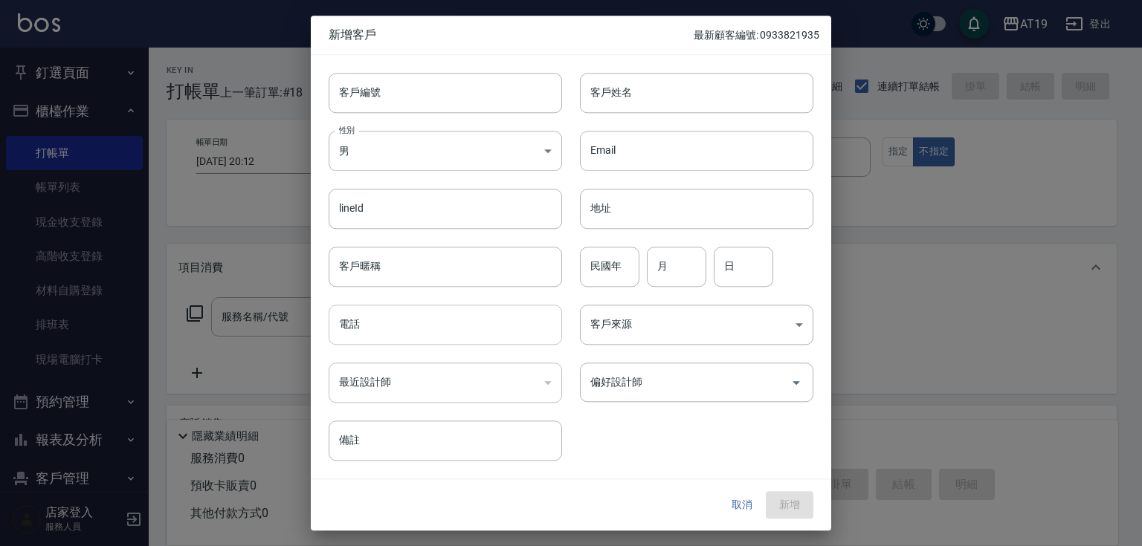
click at [406, 329] on input "電話" at bounding box center [445, 325] width 233 height 40
paste input "0908936008"
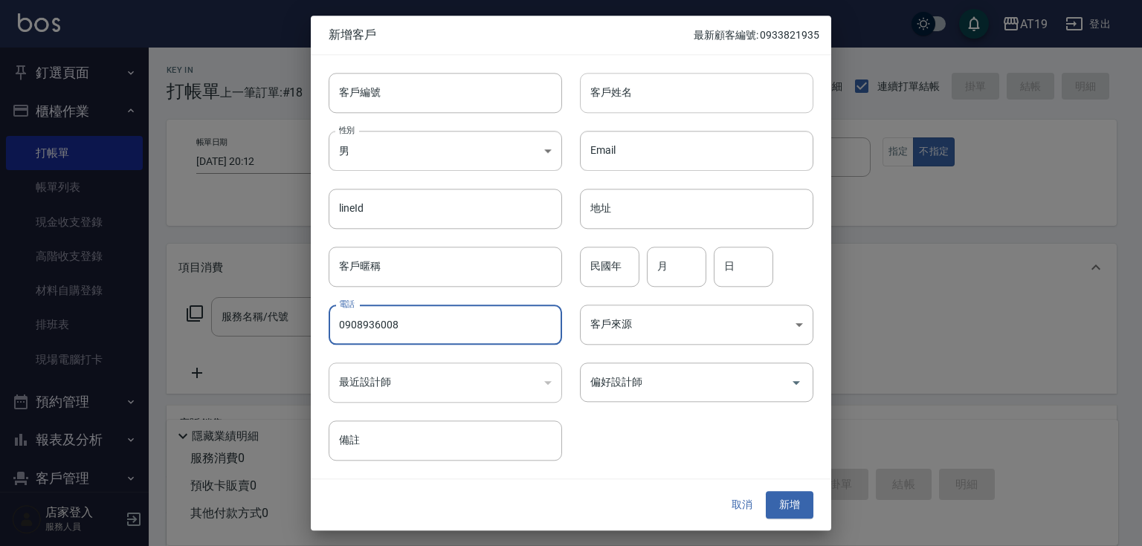
click at [616, 89] on input "客戶姓名" at bounding box center [696, 93] width 233 height 40
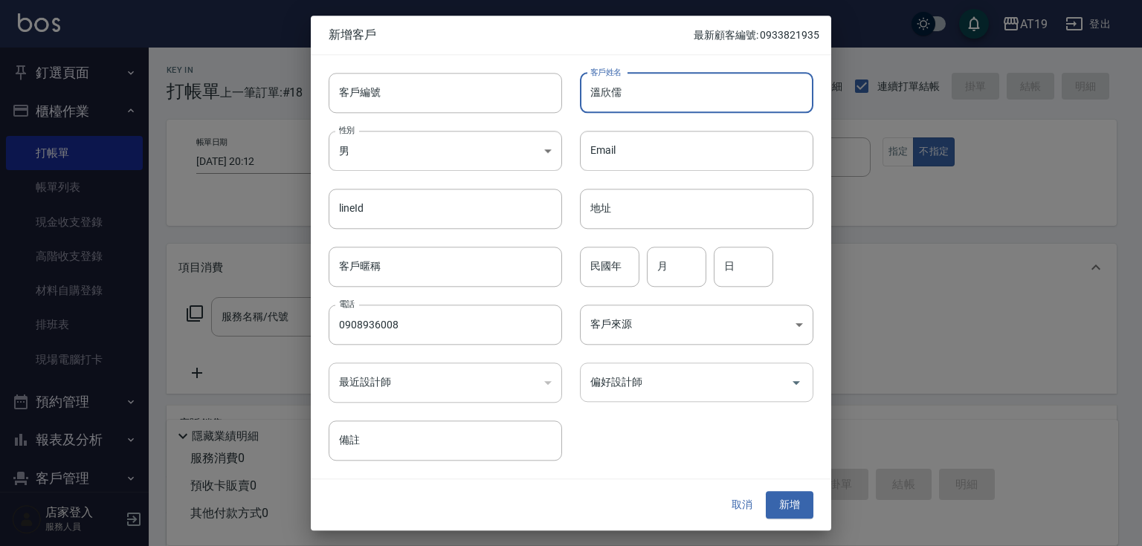
click at [647, 378] on input "偏好設計師" at bounding box center [686, 382] width 198 height 26
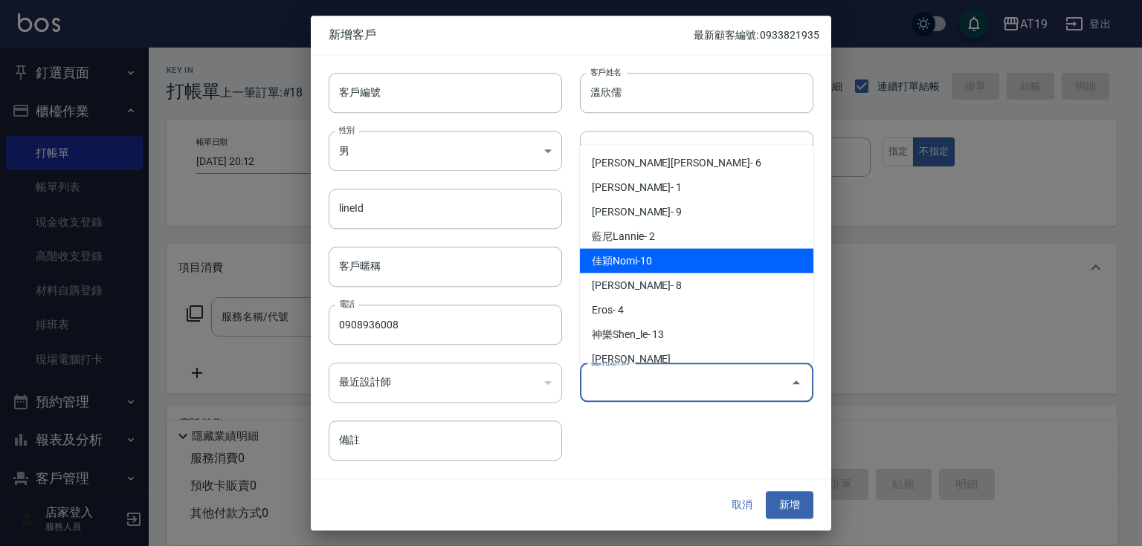
click at [665, 264] on li "佳穎Nomi-10" at bounding box center [696, 261] width 233 height 25
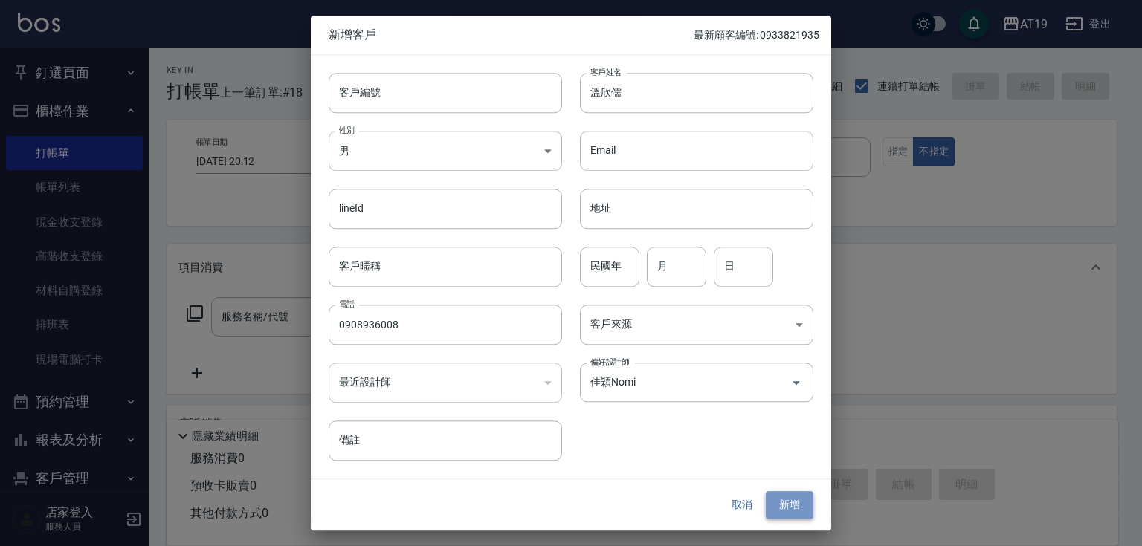
click at [784, 498] on button "新增" at bounding box center [790, 506] width 48 height 28
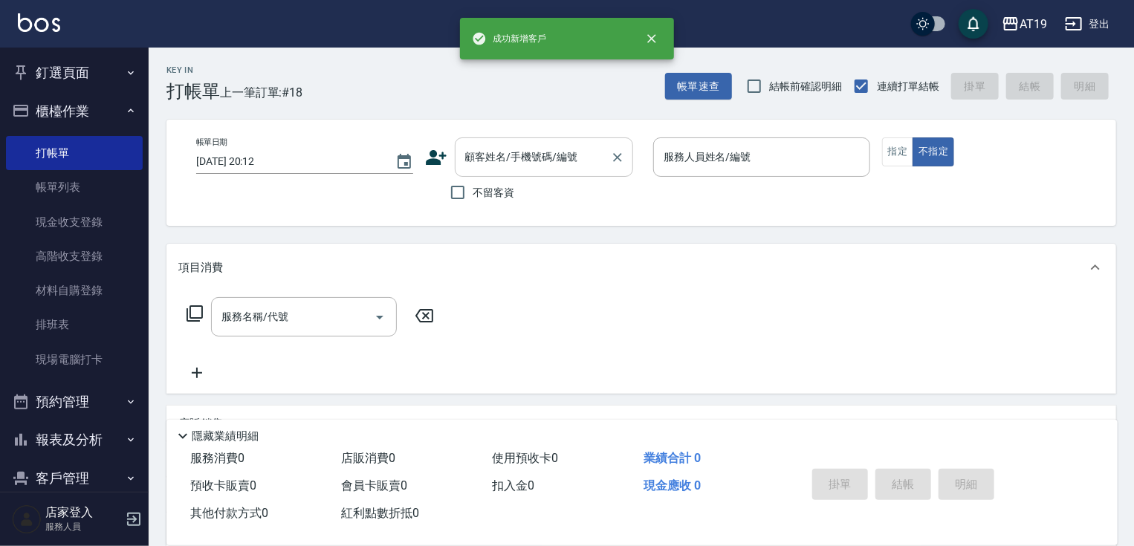
click at [491, 164] on input "顧客姓名/手機號碼/編號" at bounding box center [533, 157] width 143 height 26
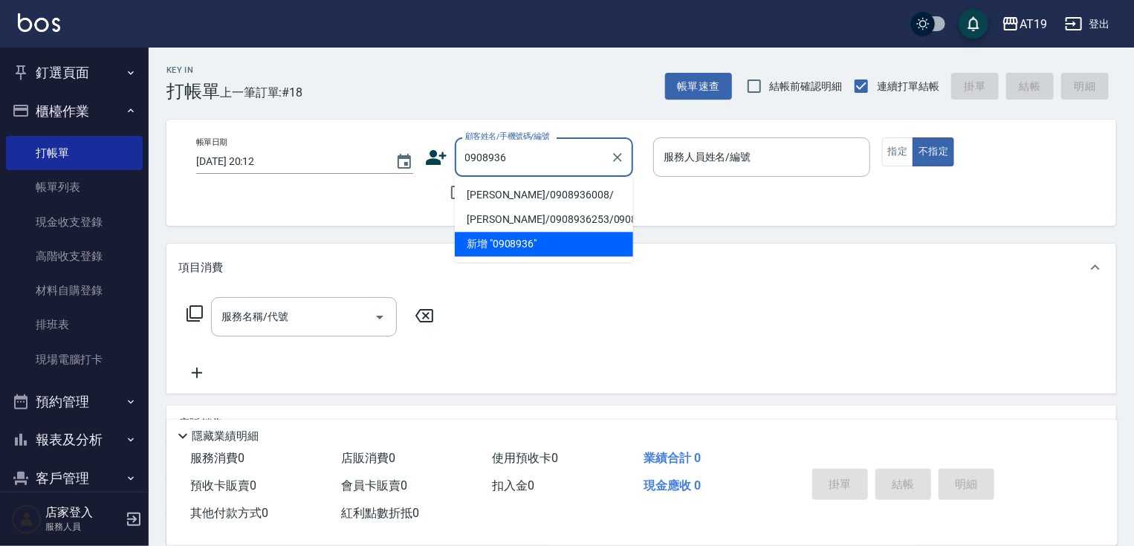
click at [508, 189] on li "[PERSON_NAME]/0908936008/" at bounding box center [544, 195] width 178 height 25
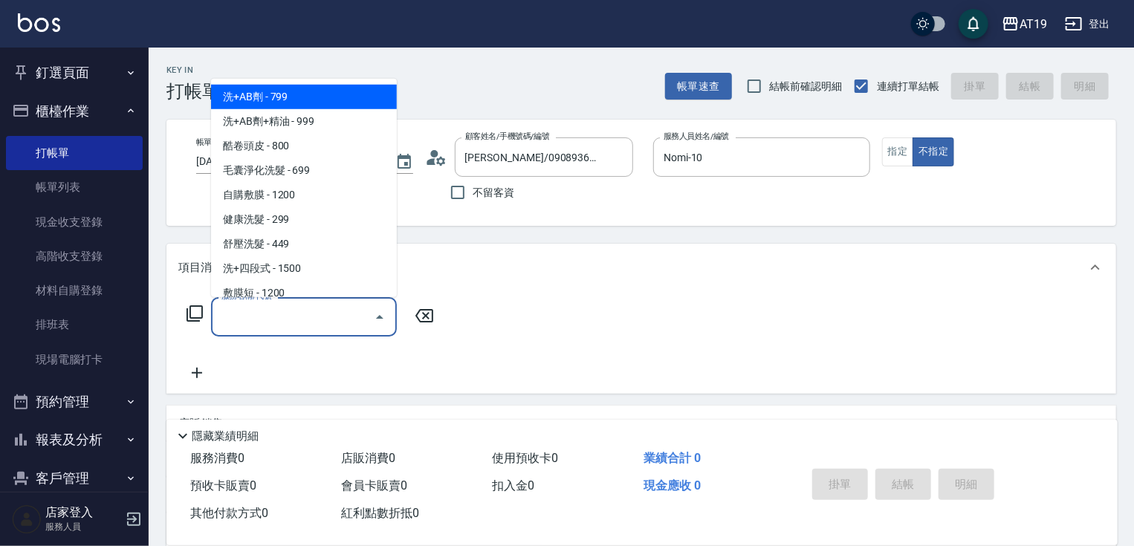
click at [318, 304] on input "服務名稱/代號" at bounding box center [293, 317] width 150 height 26
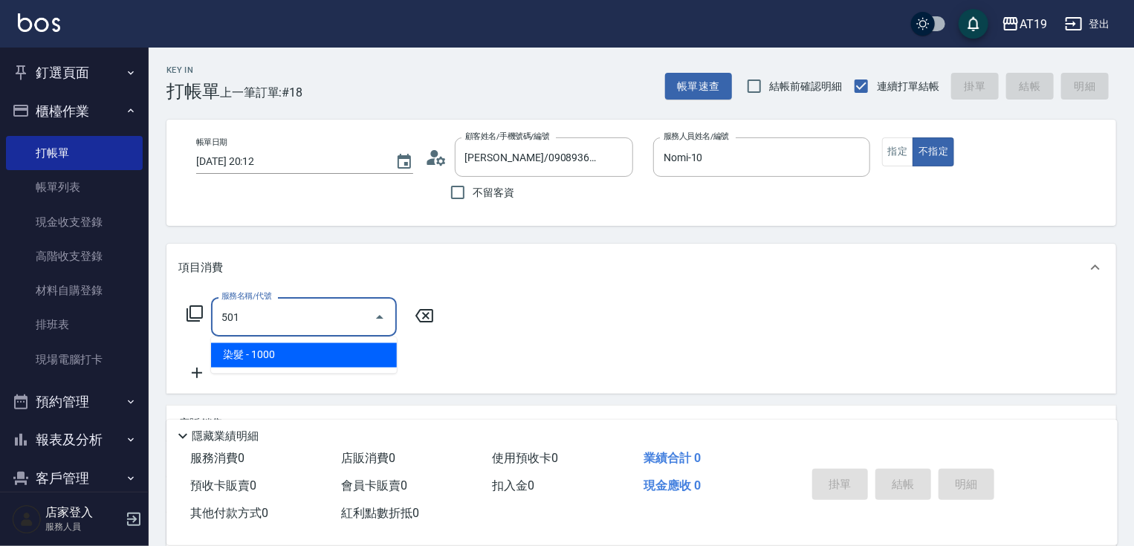
click at [327, 356] on span "染髮 - 1000" at bounding box center [304, 355] width 186 height 25
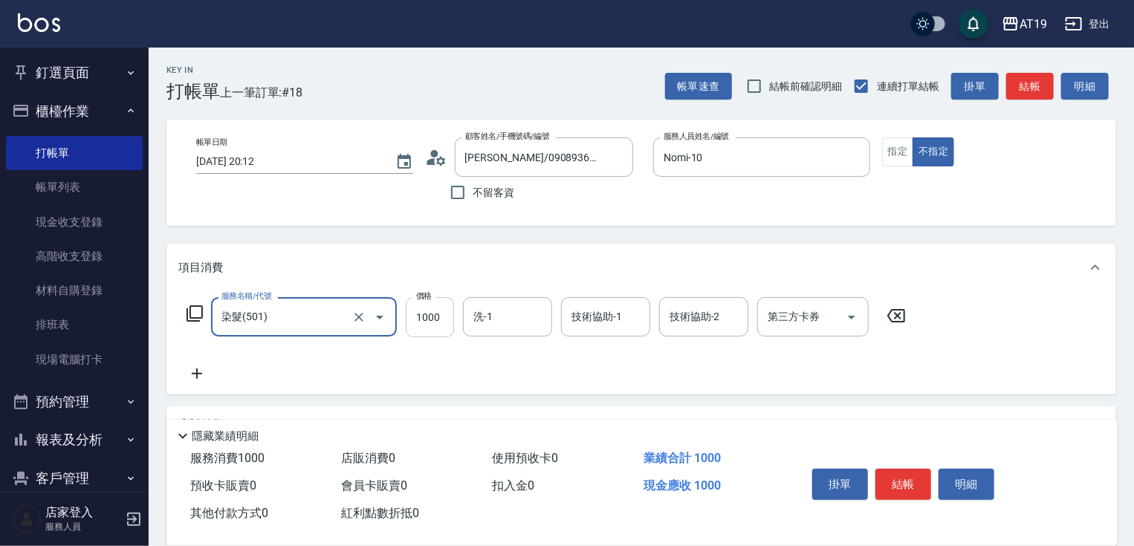
click at [413, 333] on input "1000" at bounding box center [430, 317] width 48 height 40
click at [909, 488] on button "結帳" at bounding box center [904, 484] width 56 height 31
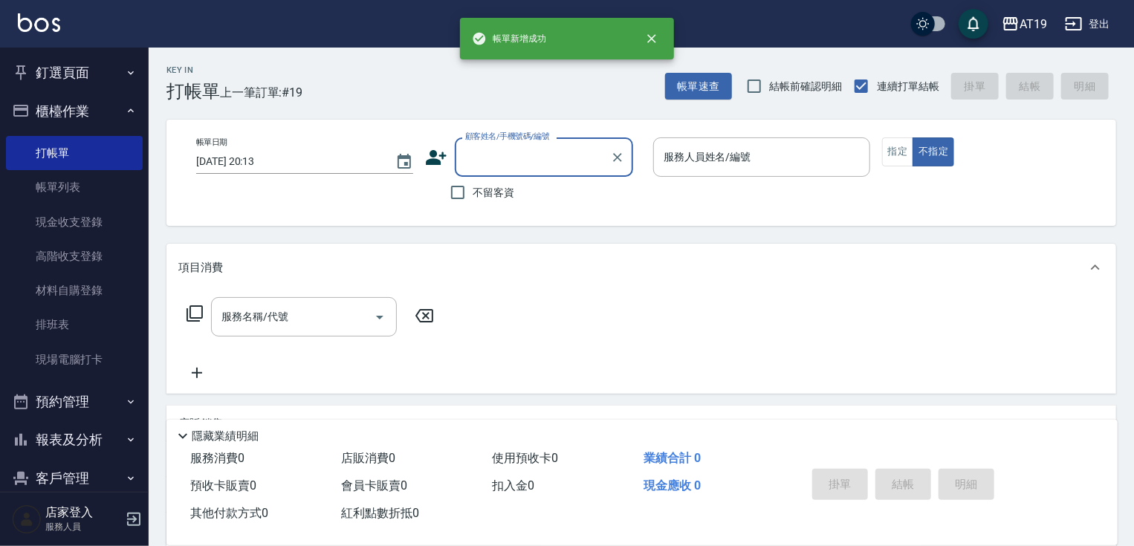
click at [494, 164] on input "顧客姓名/手機號碼/編號" at bounding box center [533, 157] width 143 height 26
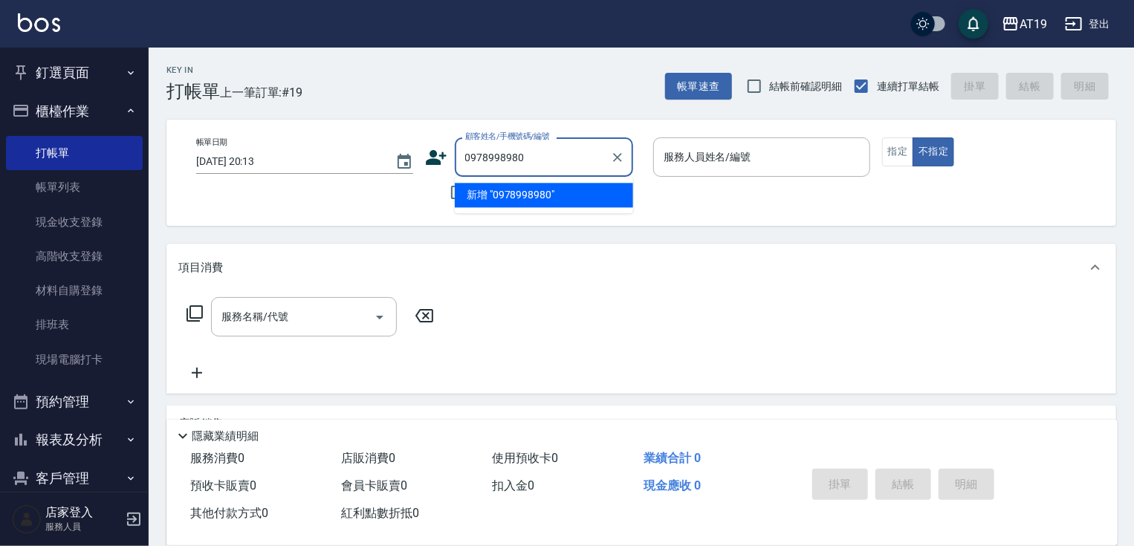
drag, startPoint x: 526, startPoint y: 156, endPoint x: 465, endPoint y: 159, distance: 61.0
click at [465, 159] on input "0978998980" at bounding box center [533, 157] width 143 height 26
click at [428, 165] on icon at bounding box center [436, 157] width 22 height 22
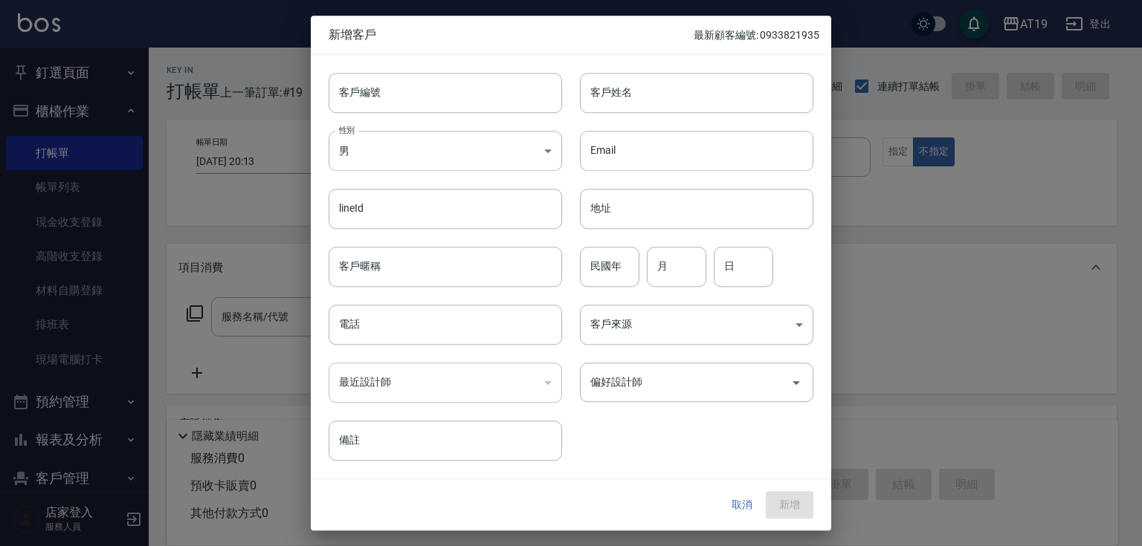
click at [430, 383] on div "​" at bounding box center [445, 383] width 233 height 40
click at [426, 330] on input "電話" at bounding box center [445, 325] width 233 height 40
paste input "0978998980"
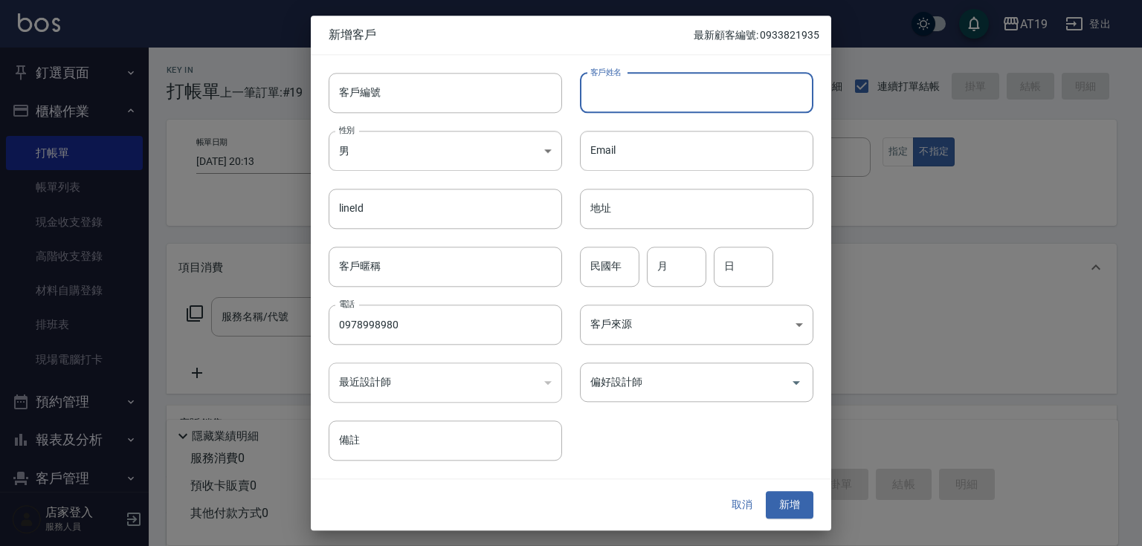
click at [626, 85] on input "客戶姓名" at bounding box center [696, 93] width 233 height 40
click at [627, 389] on input "偏好設計師" at bounding box center [686, 382] width 198 height 26
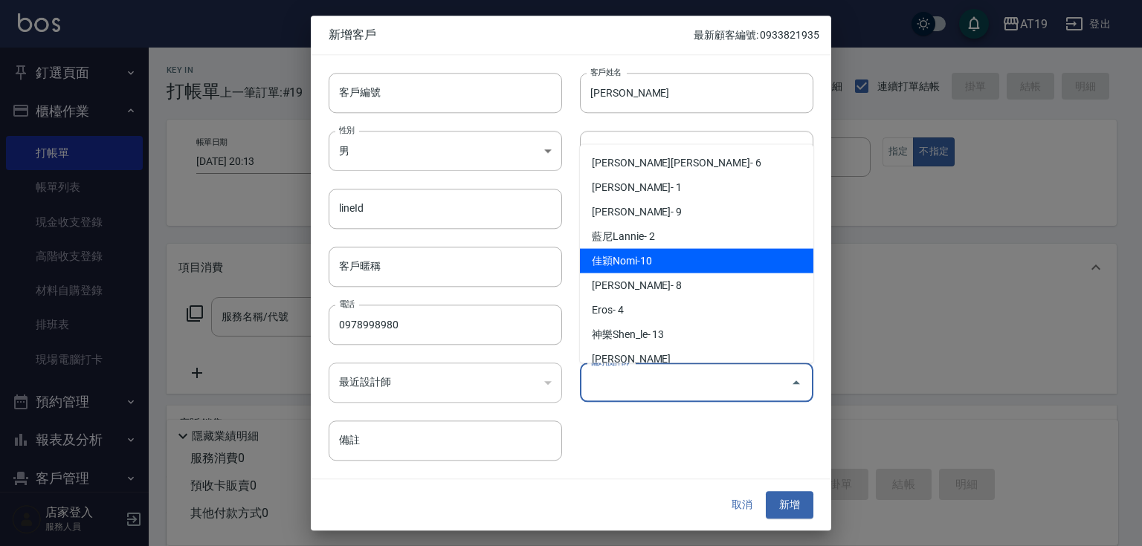
click at [648, 264] on li "佳穎Nomi-10" at bounding box center [696, 261] width 233 height 25
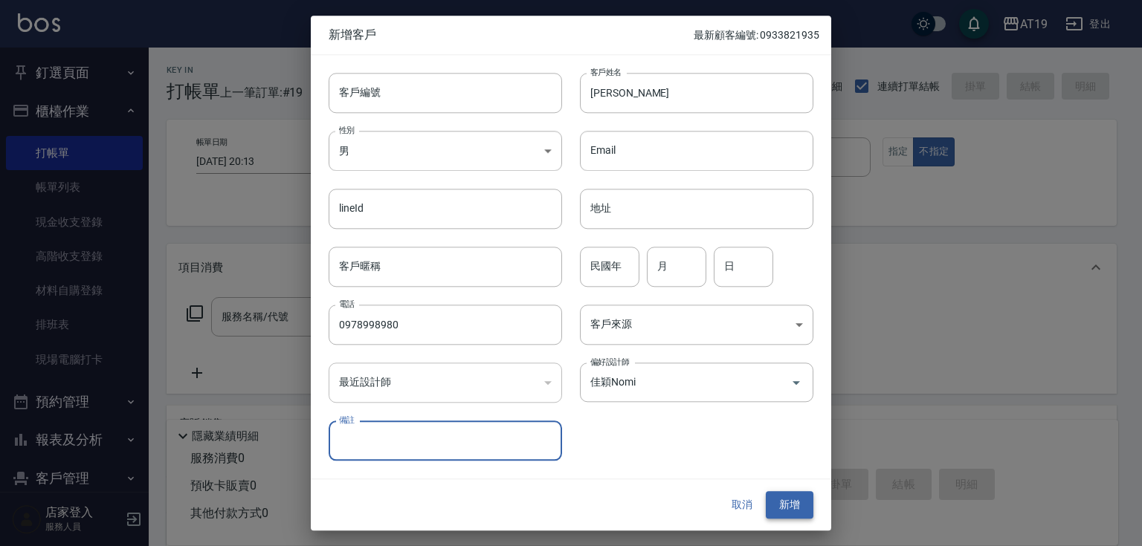
click at [792, 518] on button "新增" at bounding box center [790, 506] width 48 height 28
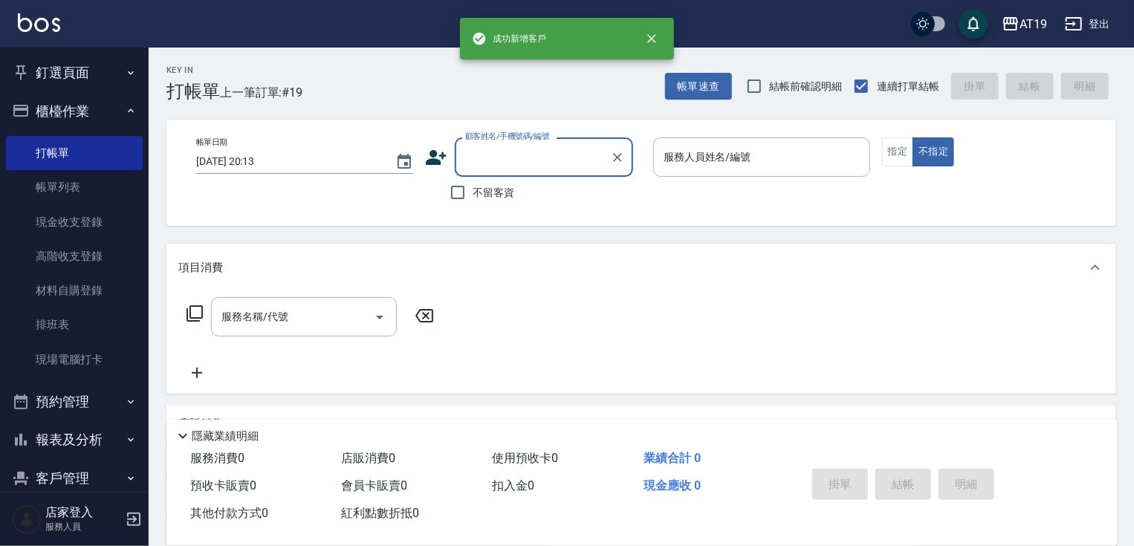
click at [508, 167] on input "顧客姓名/手機號碼/編號" at bounding box center [533, 157] width 143 height 26
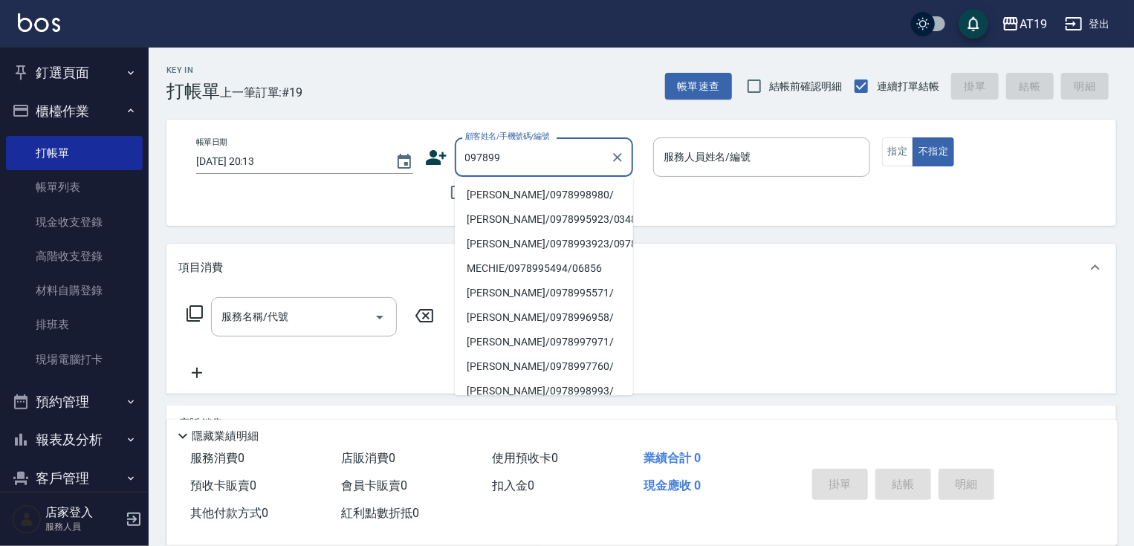
click at [503, 190] on li "[PERSON_NAME]/0978998980/" at bounding box center [544, 195] width 178 height 25
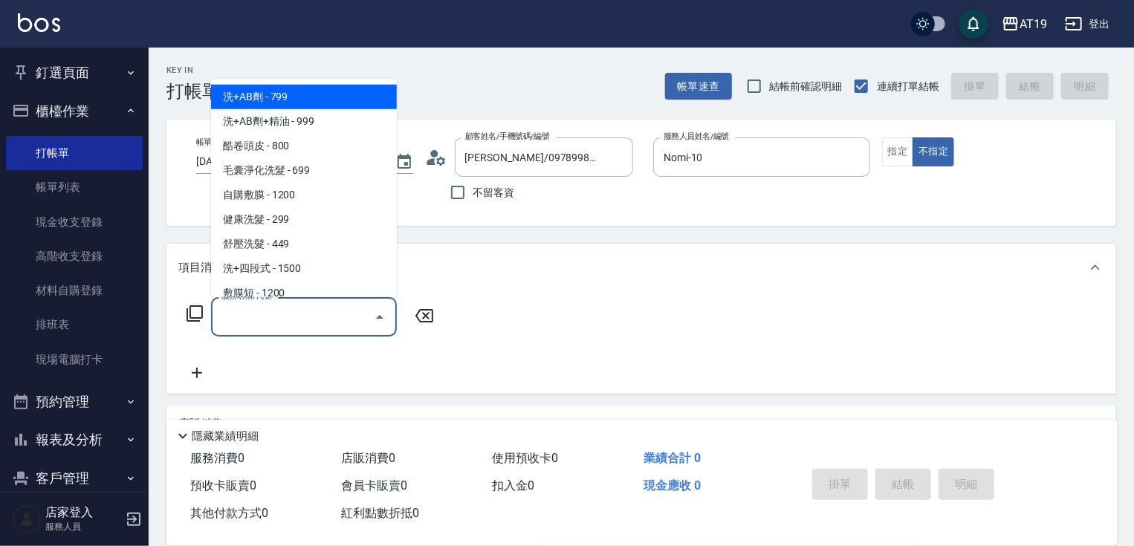
click at [330, 311] on input "服務名稱/代號" at bounding box center [293, 317] width 150 height 26
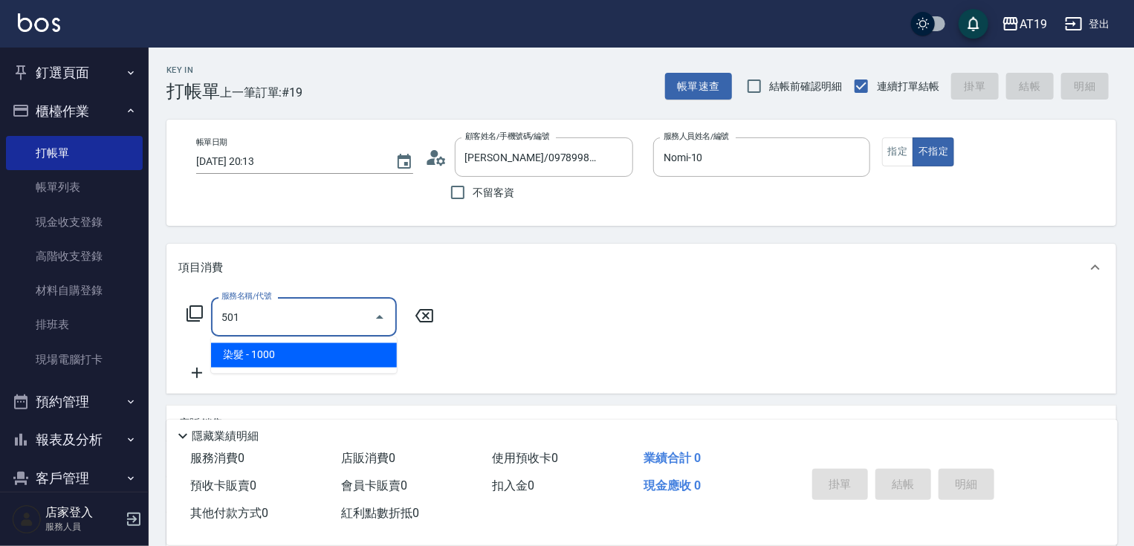
drag, startPoint x: 337, startPoint y: 352, endPoint x: 384, endPoint y: 343, distance: 46.9
click at [342, 353] on span "染髮 - 1000" at bounding box center [304, 355] width 186 height 25
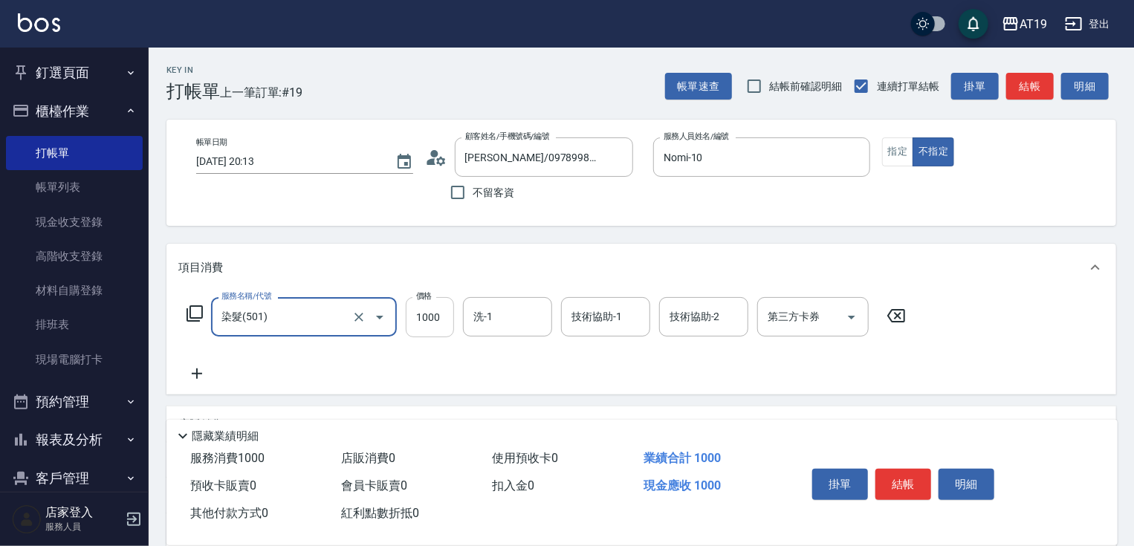
click at [413, 327] on input "1000" at bounding box center [430, 317] width 48 height 40
click at [427, 315] on input "1480" at bounding box center [430, 317] width 48 height 40
click at [901, 471] on button "結帳" at bounding box center [904, 484] width 56 height 31
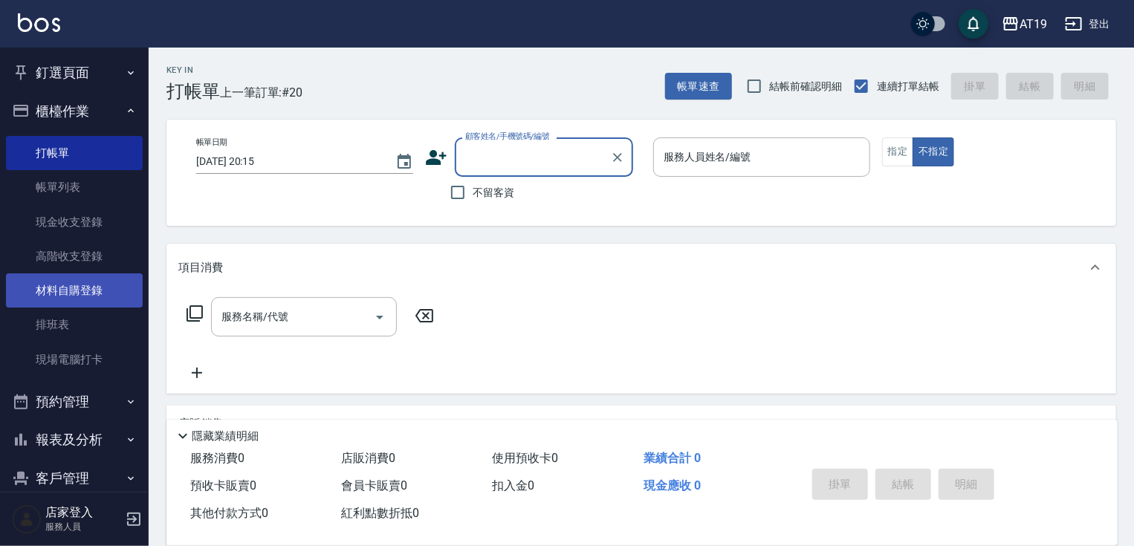
click at [114, 291] on link "材料自購登錄" at bounding box center [74, 291] width 137 height 34
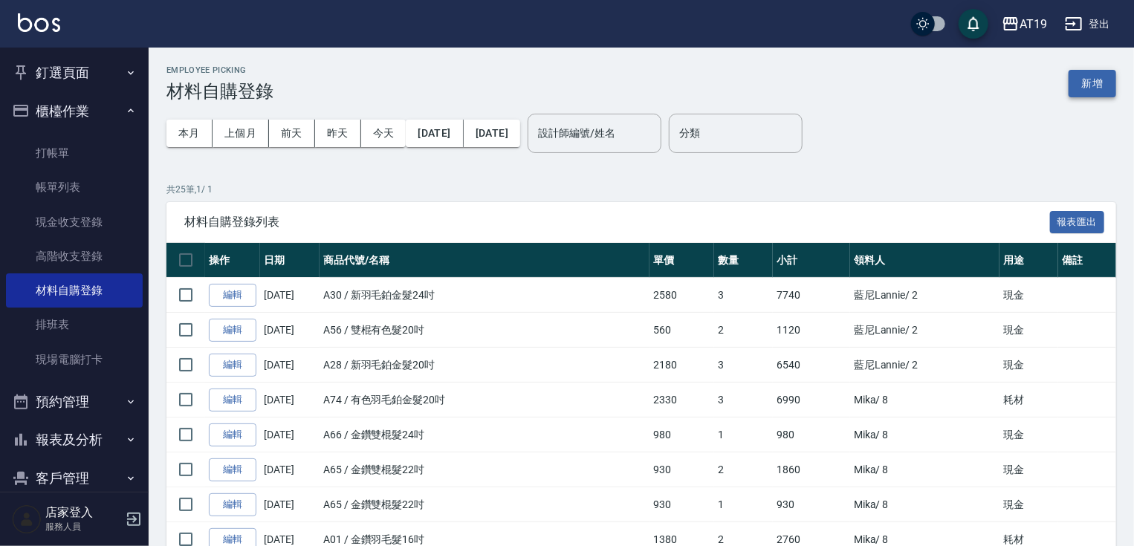
click at [1087, 80] on button "新增" at bounding box center [1093, 84] width 48 height 28
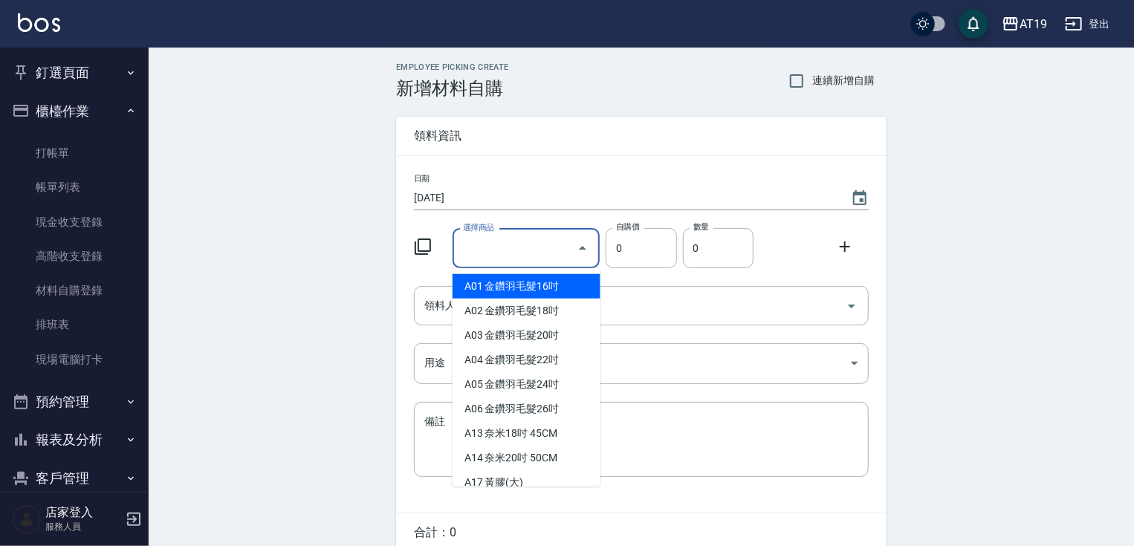
click at [476, 242] on div "選擇商品 選擇商品" at bounding box center [527, 248] width 148 height 39
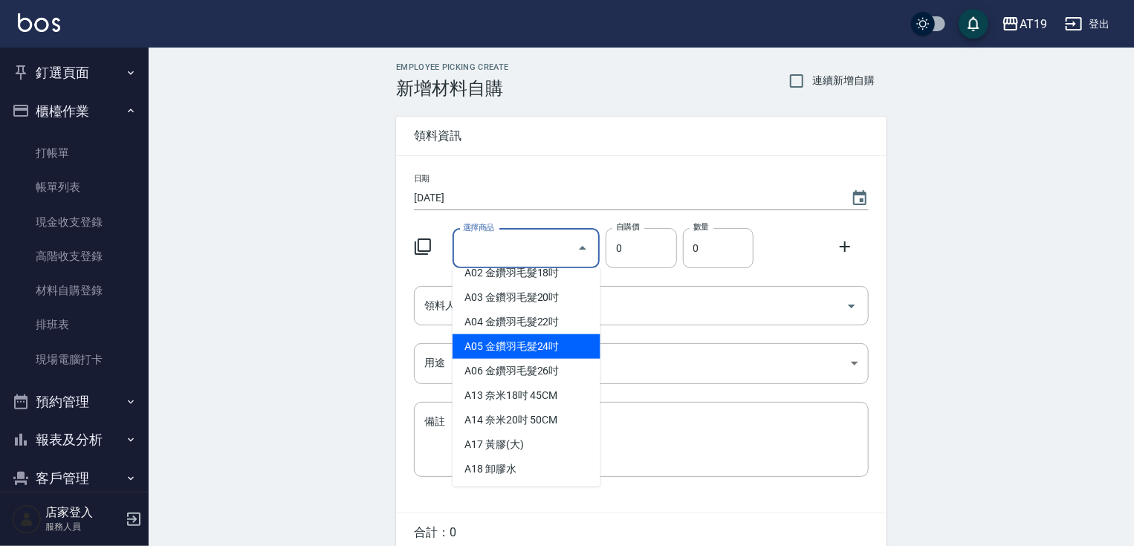
scroll to position [59, 0]
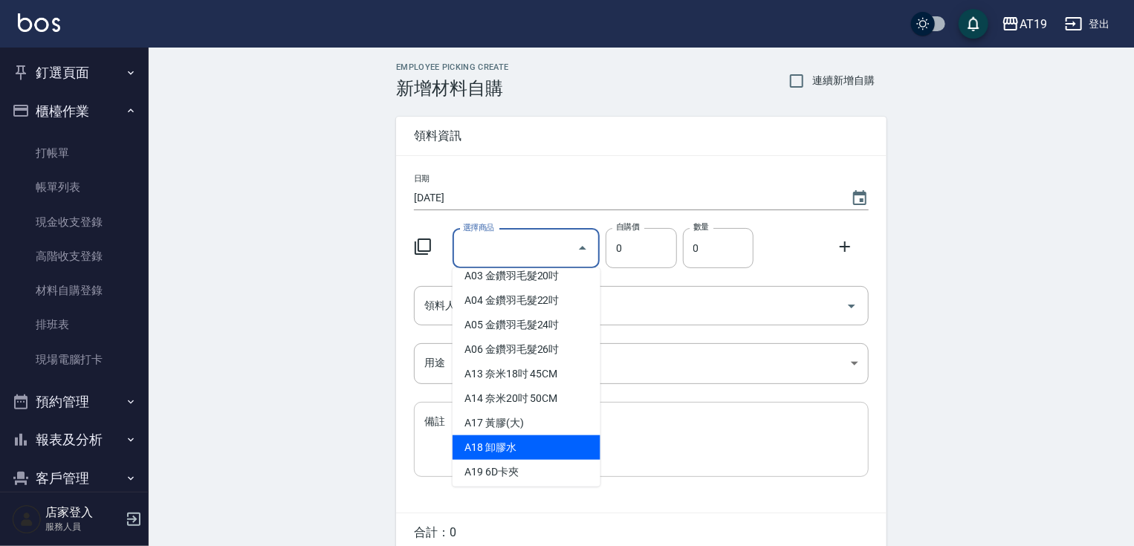
click at [581, 441] on li "A18 卸膠水" at bounding box center [527, 448] width 148 height 25
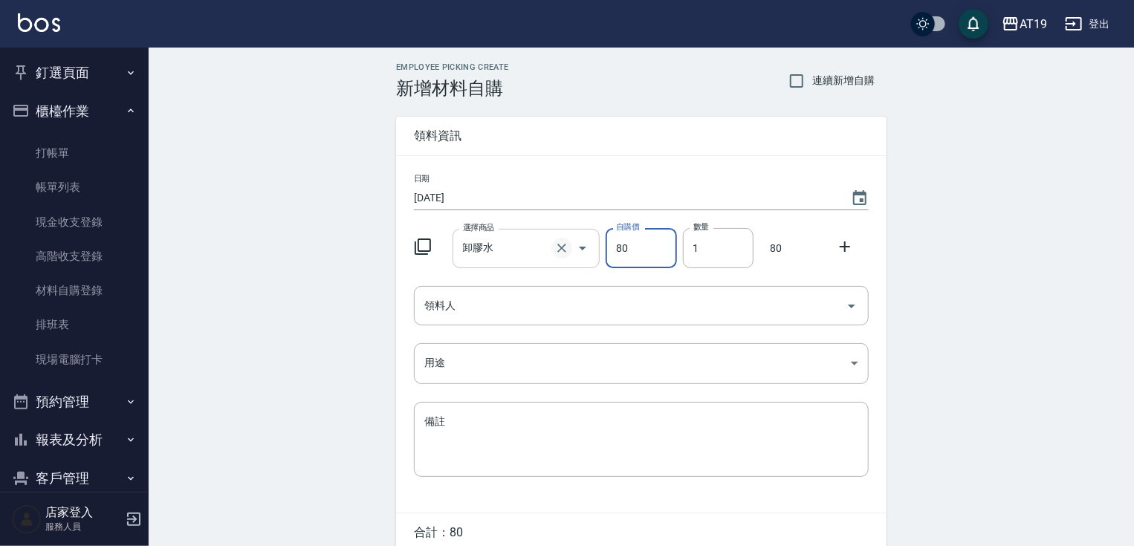
drag, startPoint x: 534, startPoint y: 245, endPoint x: 562, endPoint y: 239, distance: 28.9
click at [534, 245] on input "卸膠水" at bounding box center [505, 249] width 93 height 26
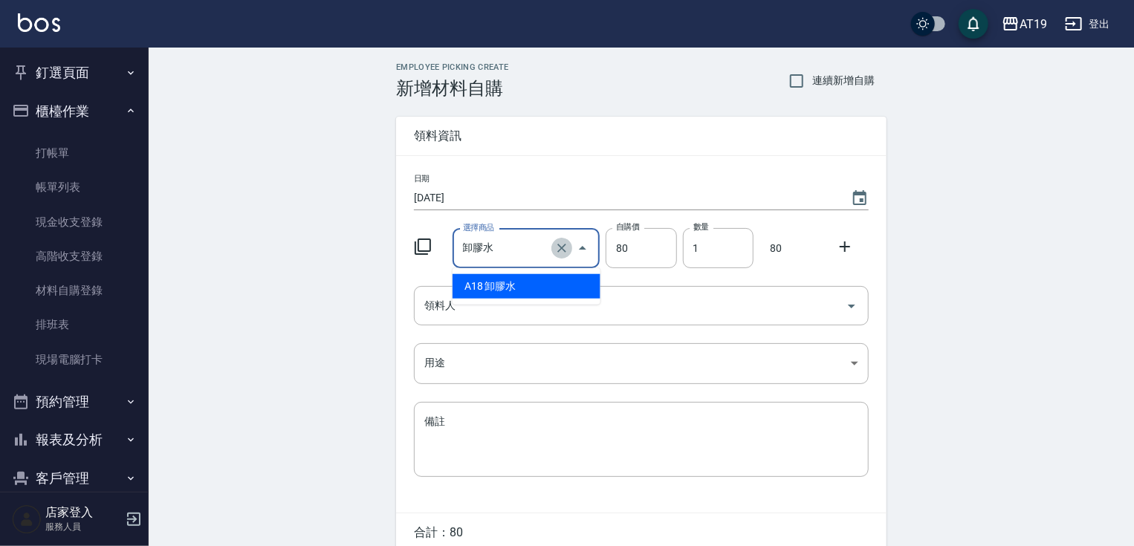
click at [568, 247] on icon "Clear" at bounding box center [562, 248] width 15 height 15
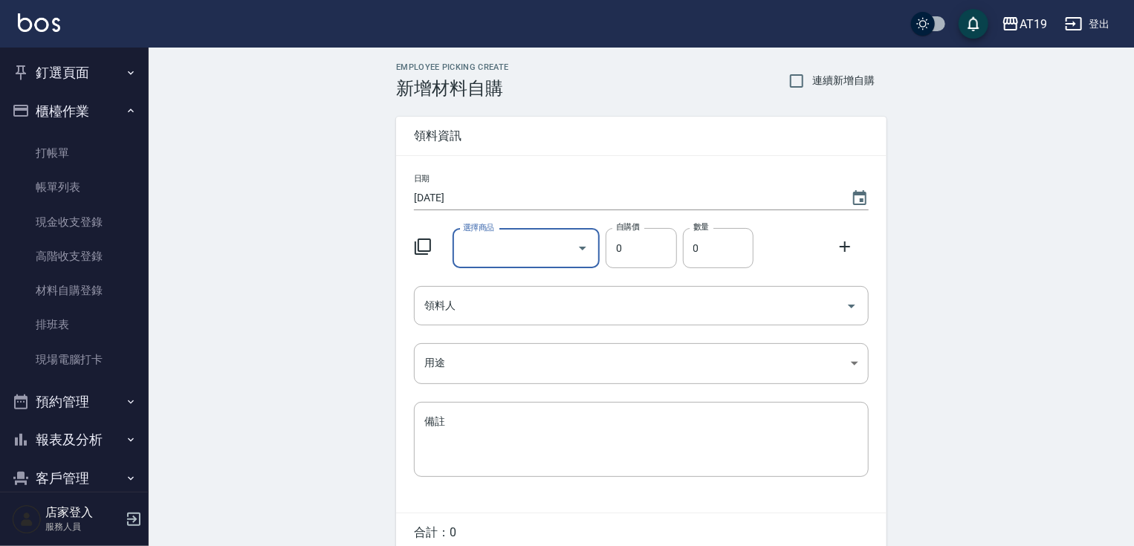
click at [581, 248] on icon "Open" at bounding box center [583, 248] width 18 height 18
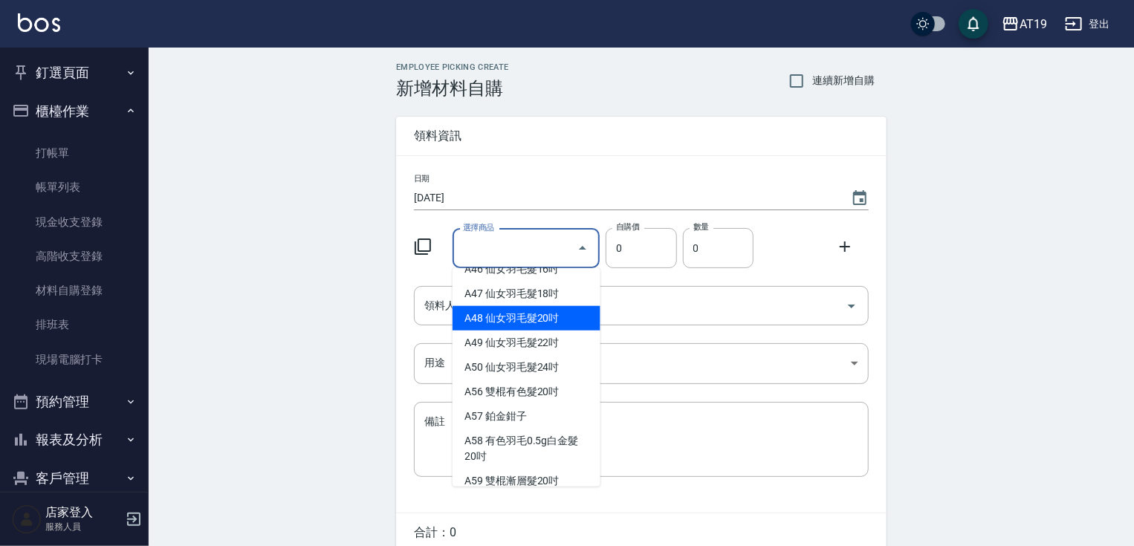
scroll to position [892, 0]
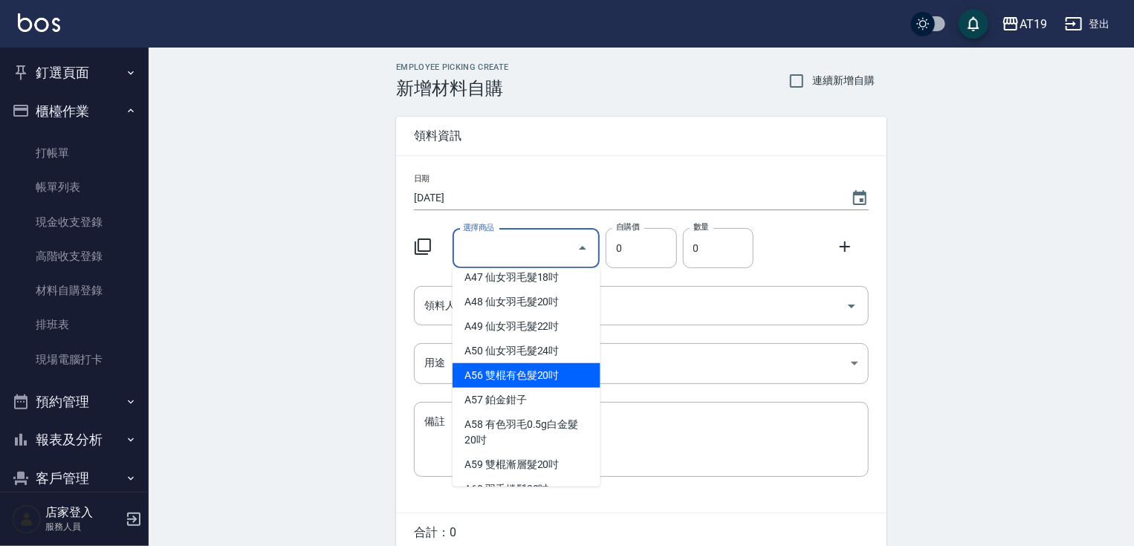
click at [552, 388] on li "A56 雙棍有色髮20吋" at bounding box center [527, 376] width 148 height 25
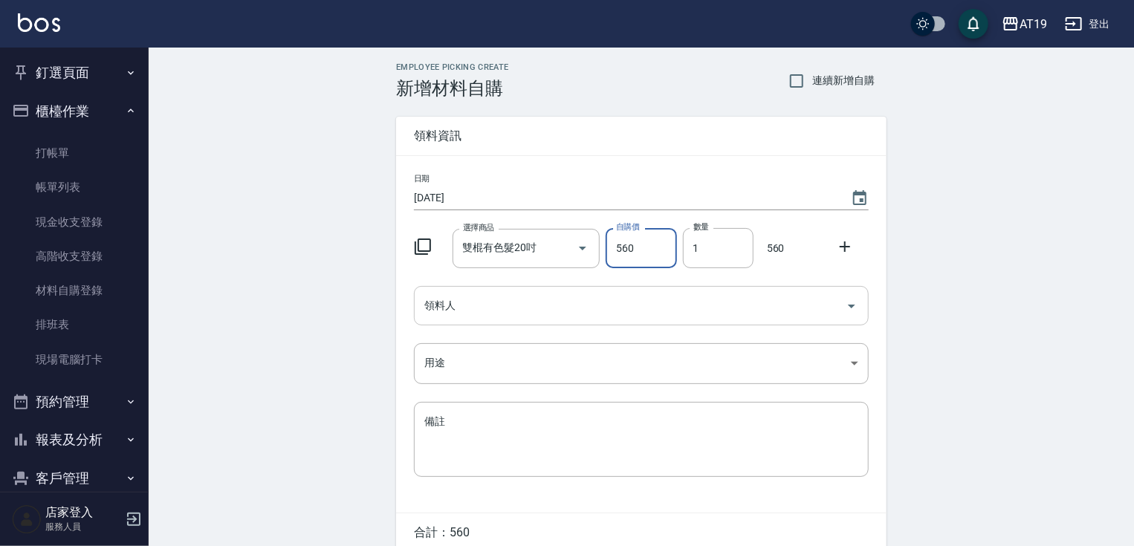
drag, startPoint x: 497, startPoint y: 304, endPoint x: 498, endPoint y: 315, distance: 11.2
click at [497, 304] on input "領料人" at bounding box center [630, 306] width 419 height 26
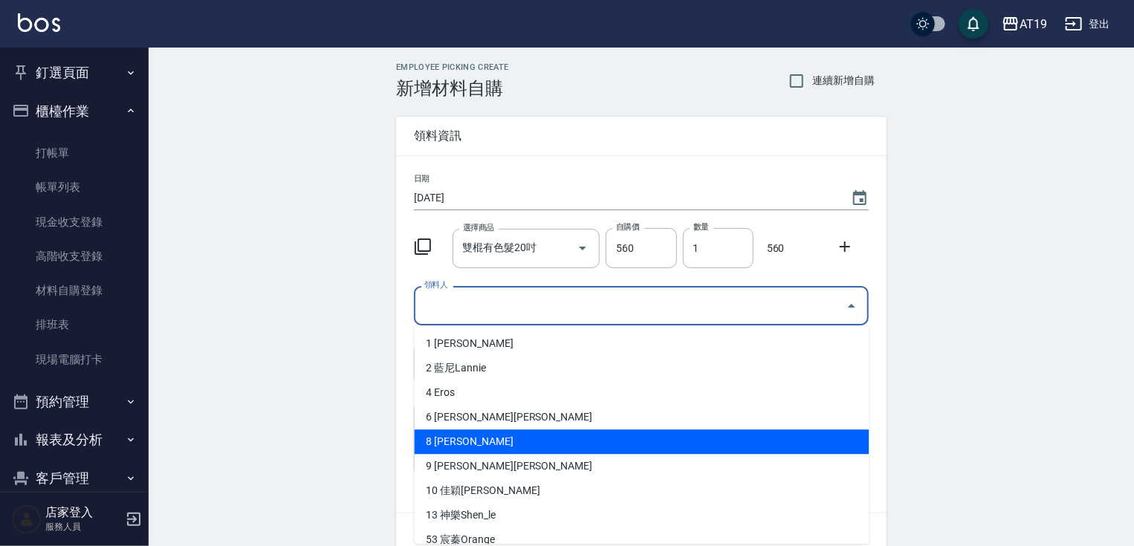
click at [497, 442] on li "8 [PERSON_NAME]" at bounding box center [642, 442] width 455 height 25
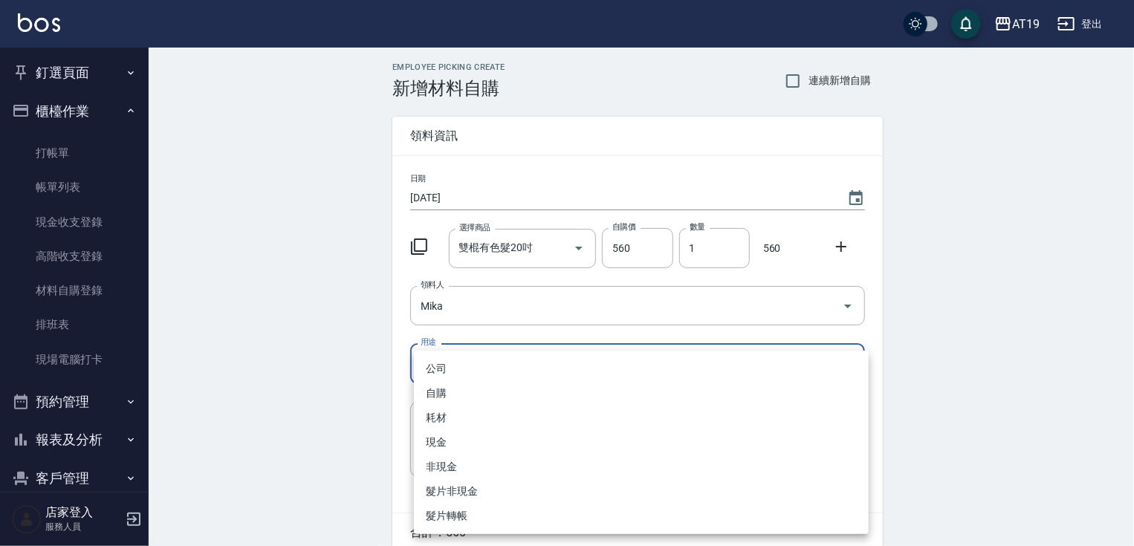
click at [485, 370] on body "AT19 登出 釘選頁面 打帳單 帳單列表 排班表 現場電腦打卡 店家日報表 互助日報表 設計師日報表 櫃檯作業 打帳單 帳單列表 現金收支登錄 高階收支登錄…" at bounding box center [567, 306] width 1134 height 613
click at [479, 418] on li "耗材" at bounding box center [641, 418] width 455 height 25
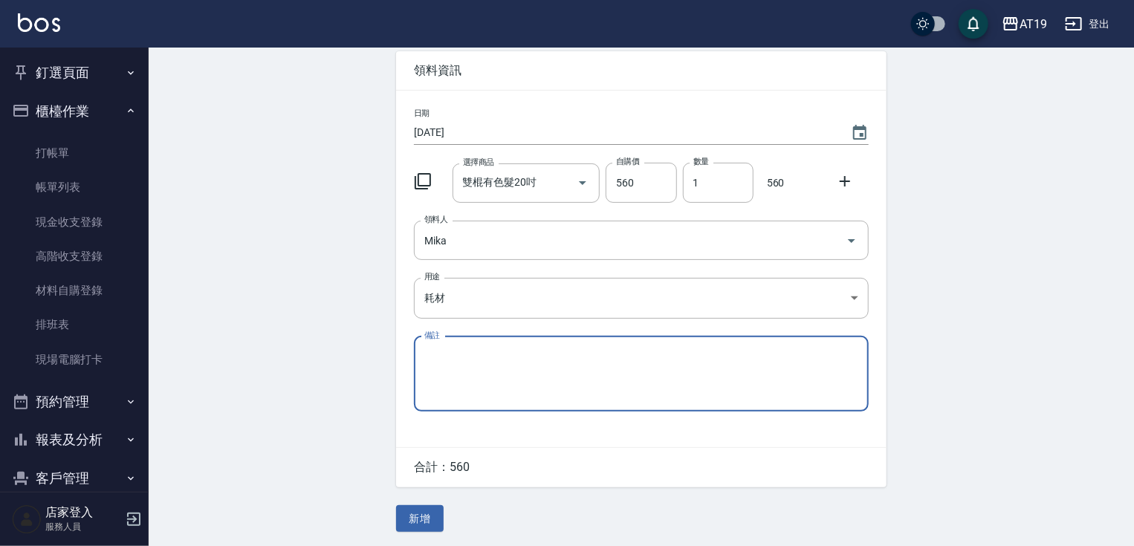
scroll to position [67, 0]
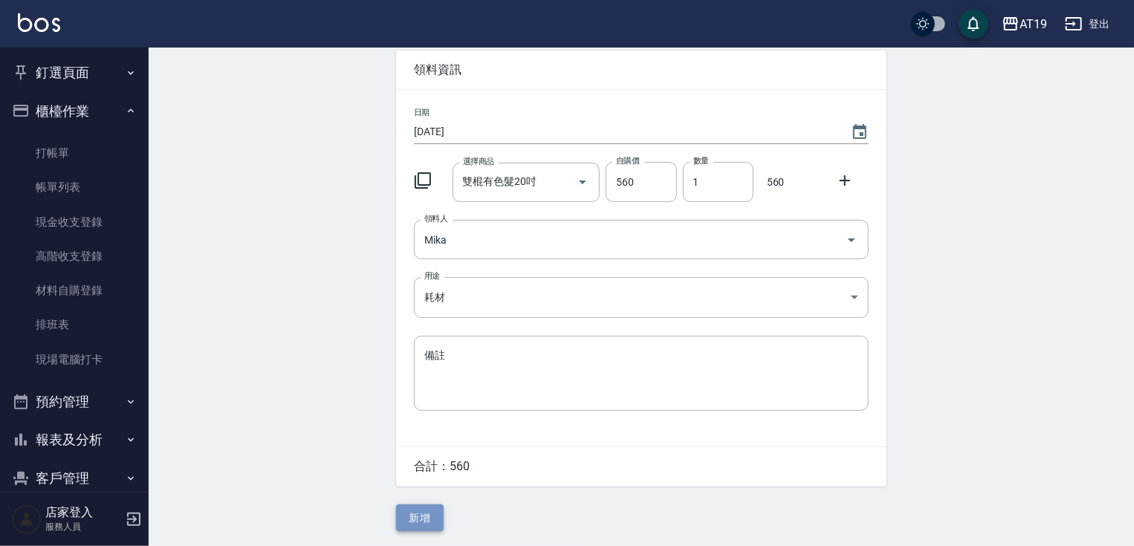
click at [437, 514] on button "新增" at bounding box center [420, 519] width 48 height 28
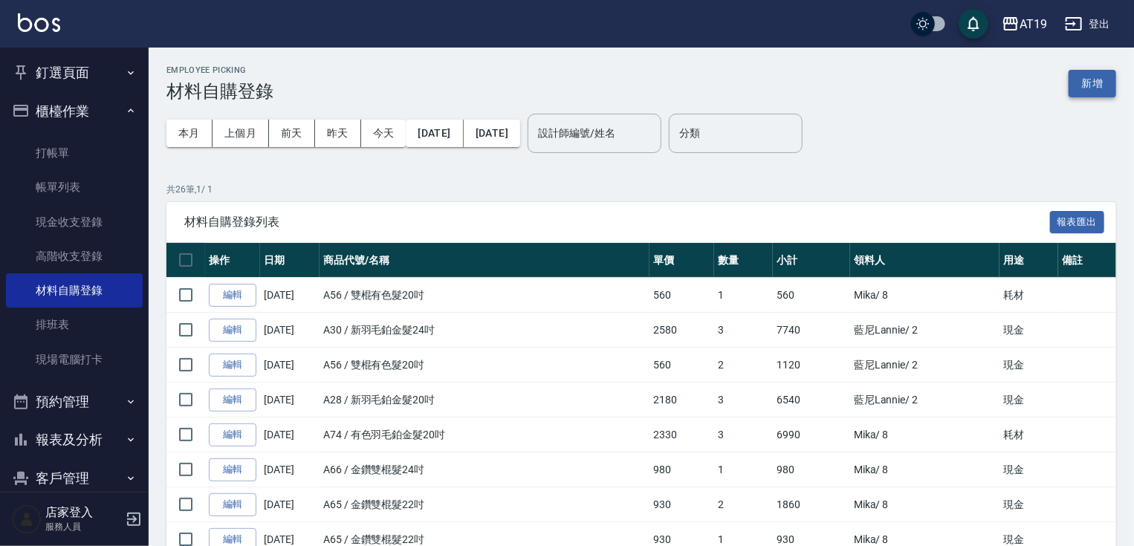
click at [1103, 74] on button "新增" at bounding box center [1093, 84] width 48 height 28
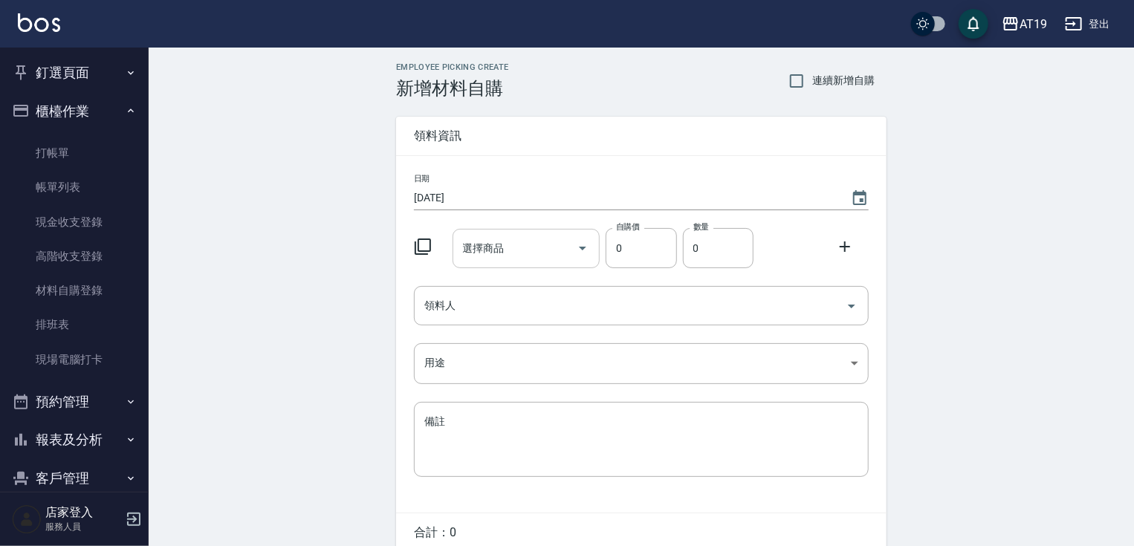
click at [584, 253] on icon "Open" at bounding box center [583, 248] width 18 height 18
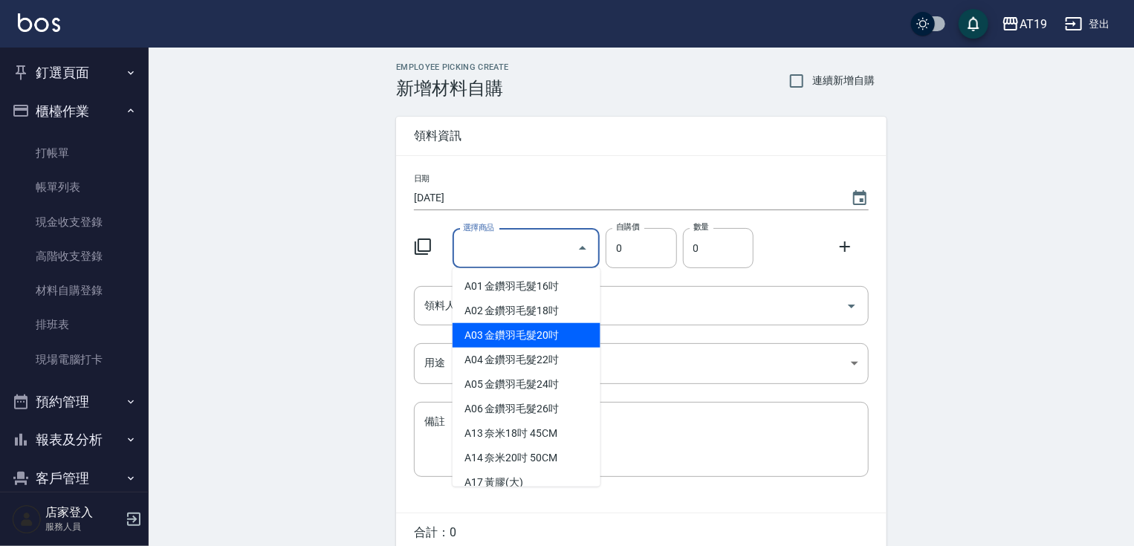
click at [560, 340] on li "A03 金鑽羽毛髮20吋" at bounding box center [527, 335] width 148 height 25
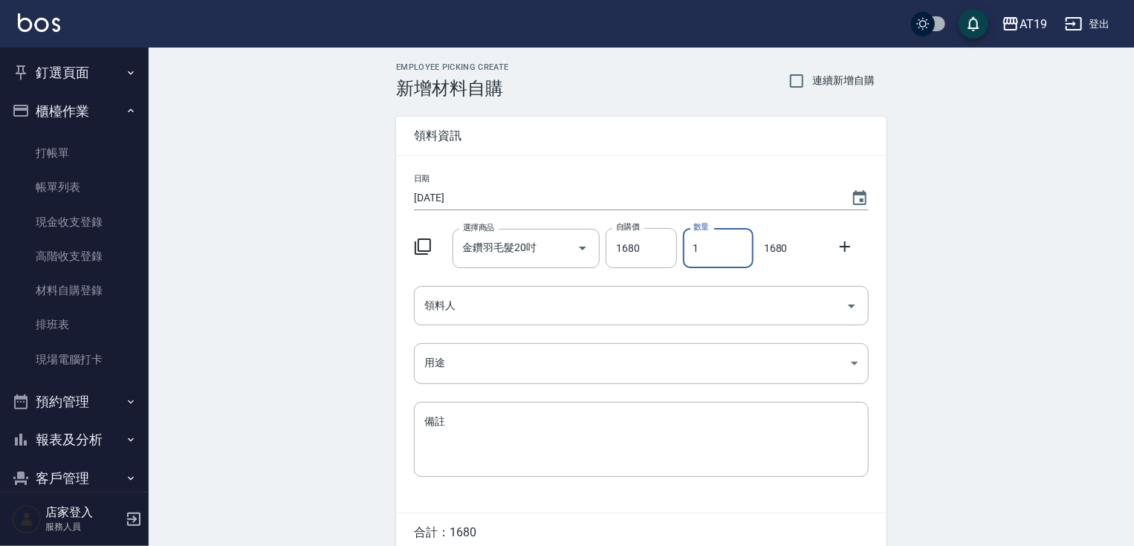
drag, startPoint x: 705, startPoint y: 251, endPoint x: 687, endPoint y: 251, distance: 17.8
click at [687, 251] on input "1" at bounding box center [718, 248] width 71 height 40
click at [485, 301] on input "領料人" at bounding box center [630, 306] width 419 height 26
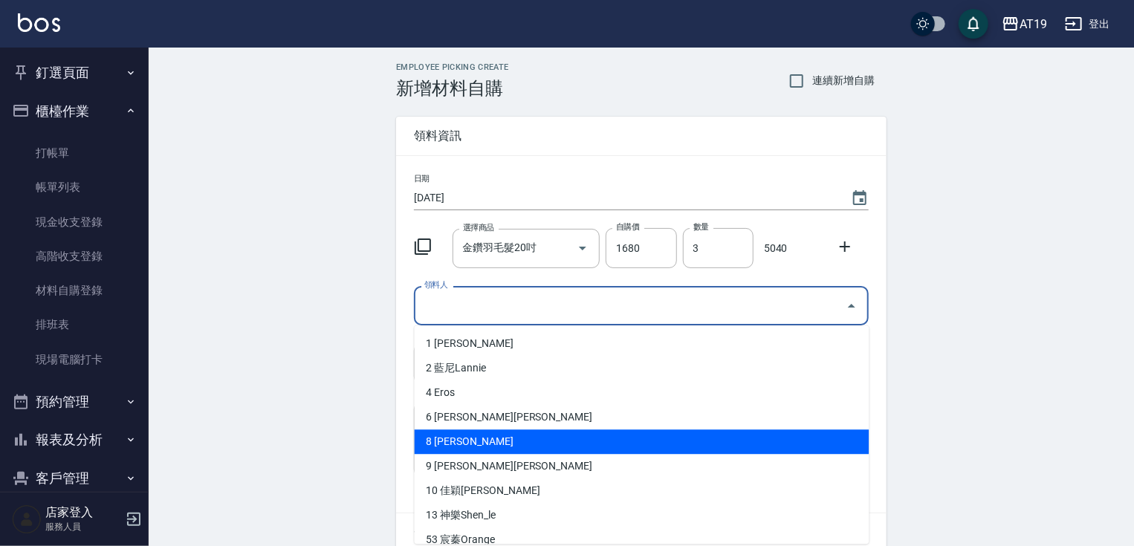
click at [486, 449] on li "8 [PERSON_NAME]" at bounding box center [642, 442] width 455 height 25
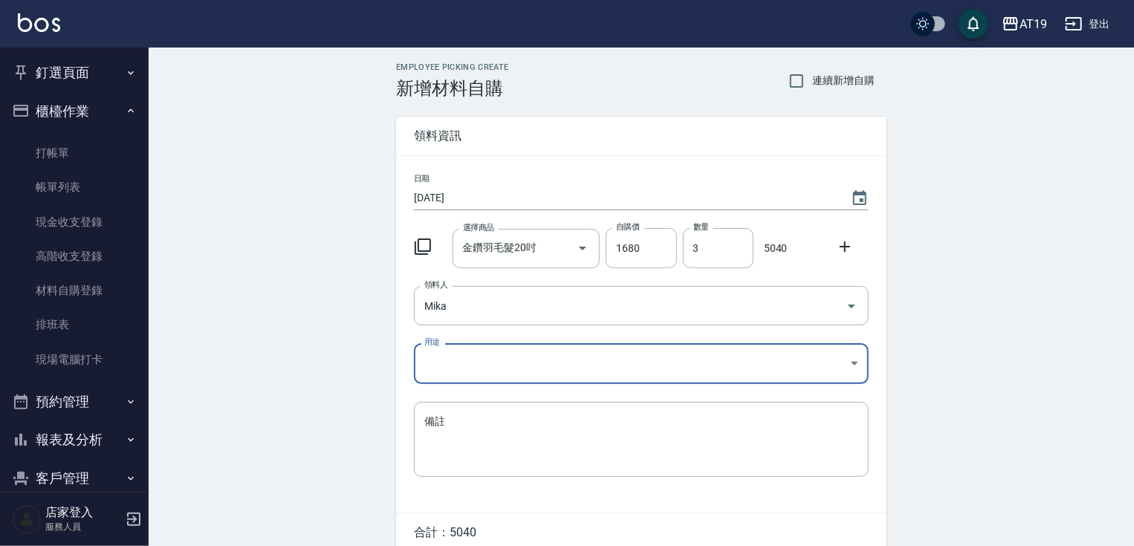
click at [462, 365] on body "AT19 登出 釘選頁面 打帳單 帳單列表 排班表 現場電腦打卡 店家日報表 互助日報表 設計師日報表 櫃檯作業 打帳單 帳單列表 現金收支登錄 高階收支登錄…" at bounding box center [567, 306] width 1134 height 613
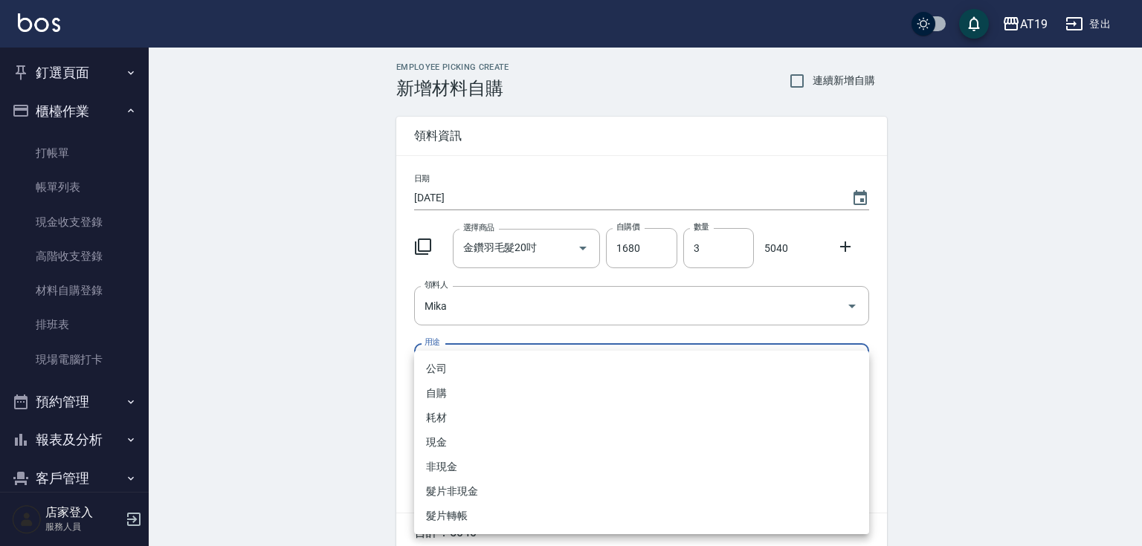
click at [462, 419] on li "耗材" at bounding box center [641, 418] width 455 height 25
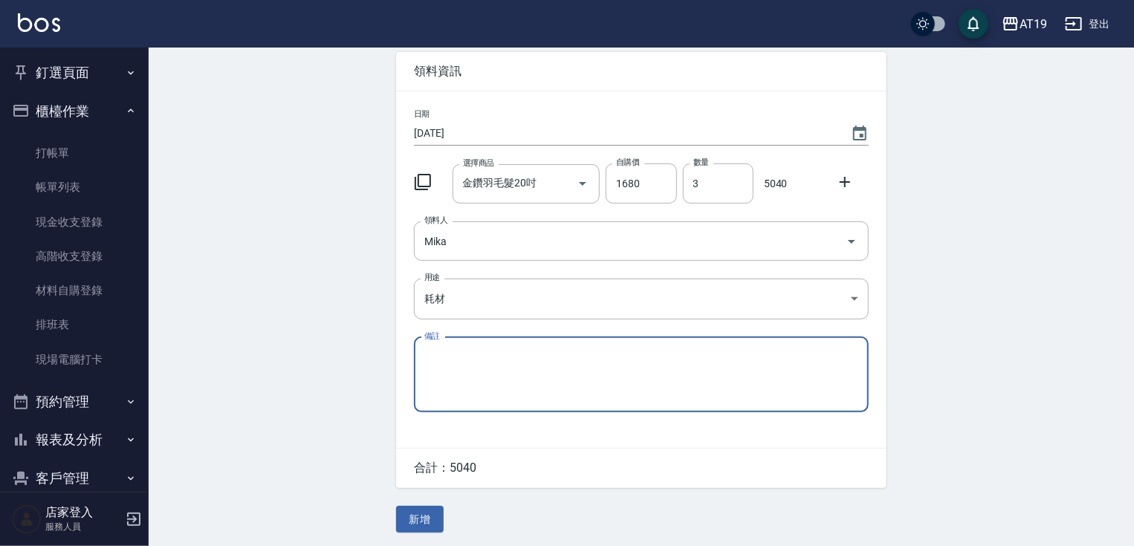
scroll to position [67, 0]
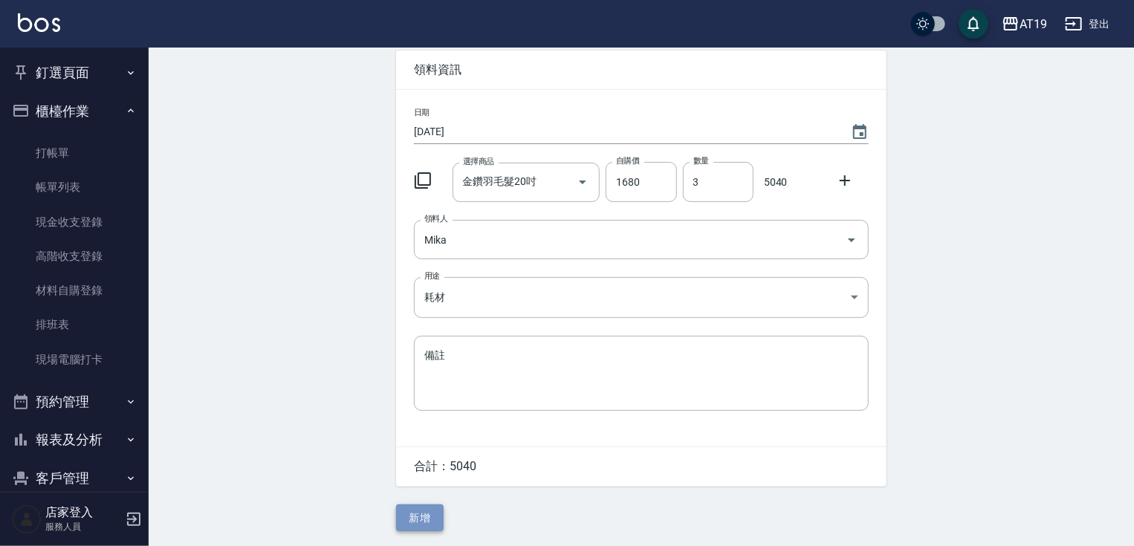
click at [426, 516] on button "新增" at bounding box center [420, 519] width 48 height 28
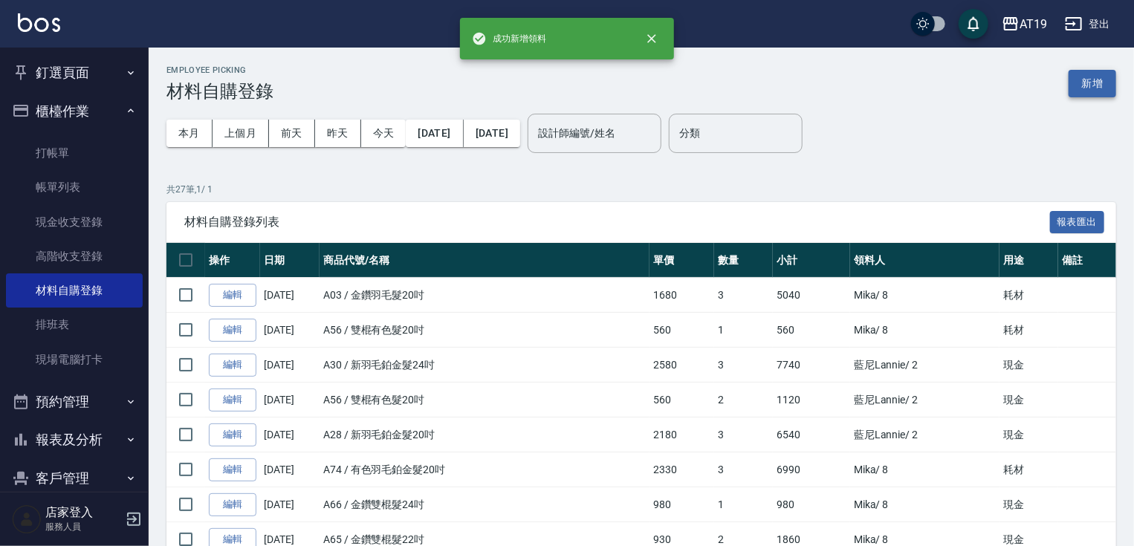
click at [1091, 92] on button "新增" at bounding box center [1093, 84] width 48 height 28
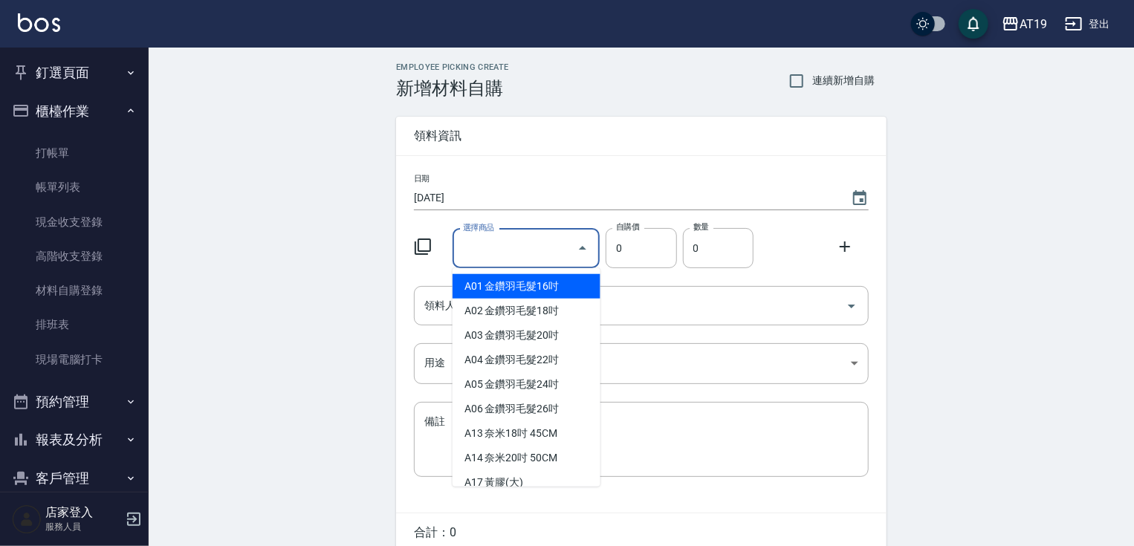
click at [536, 248] on input "選擇商品" at bounding box center [515, 249] width 112 height 26
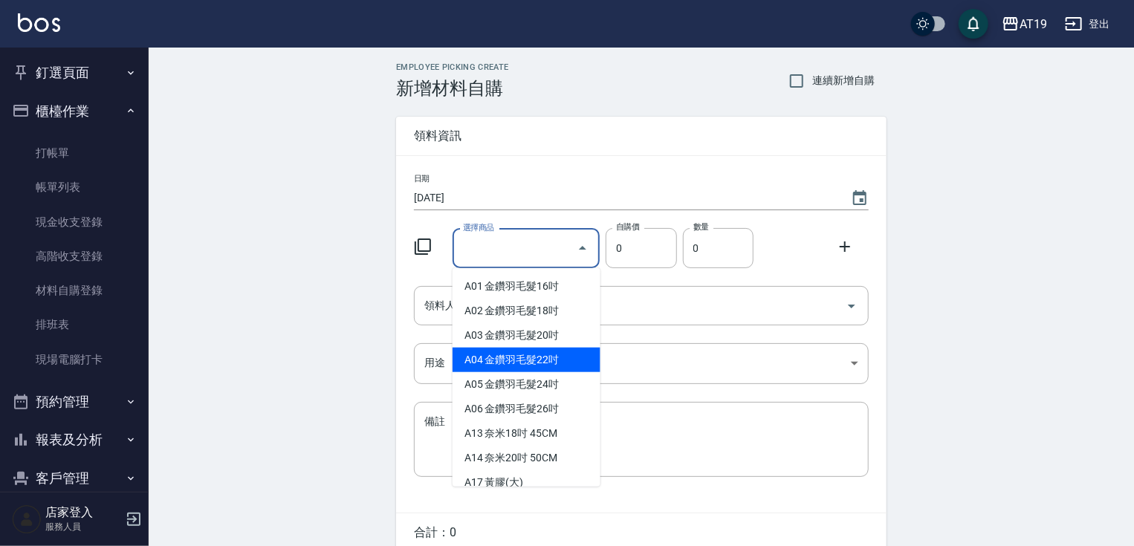
click at [1021, 178] on div "Employee Picking Create 新增材料自購 連續新增自購 領料資訊 日期 [DATE] 選擇商品 選擇商品 自購價 0 自購價 數量 0 數…" at bounding box center [642, 330] width 986 height 565
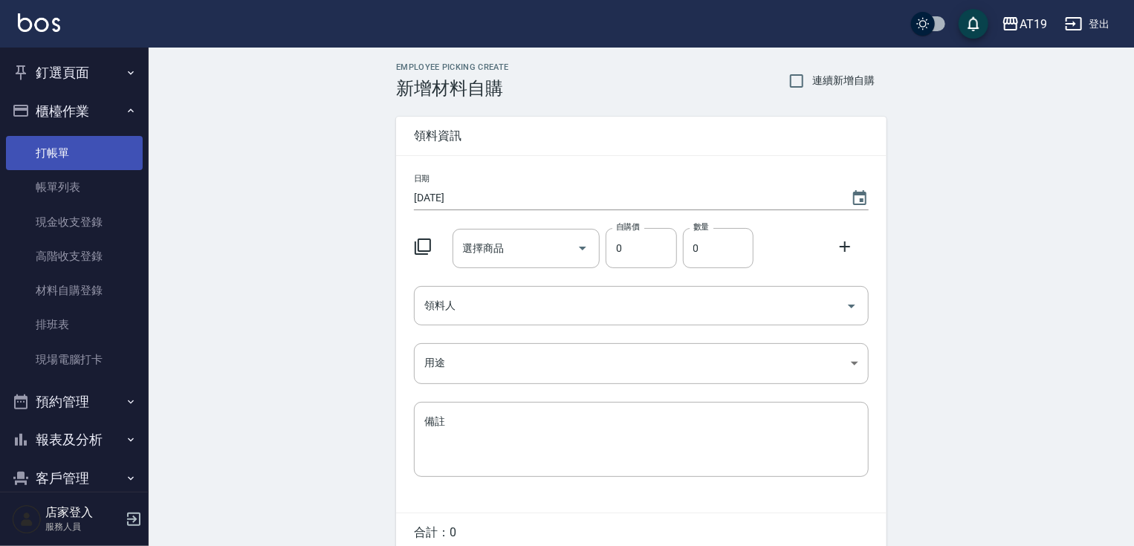
click at [65, 149] on link "打帳單" at bounding box center [74, 153] width 137 height 34
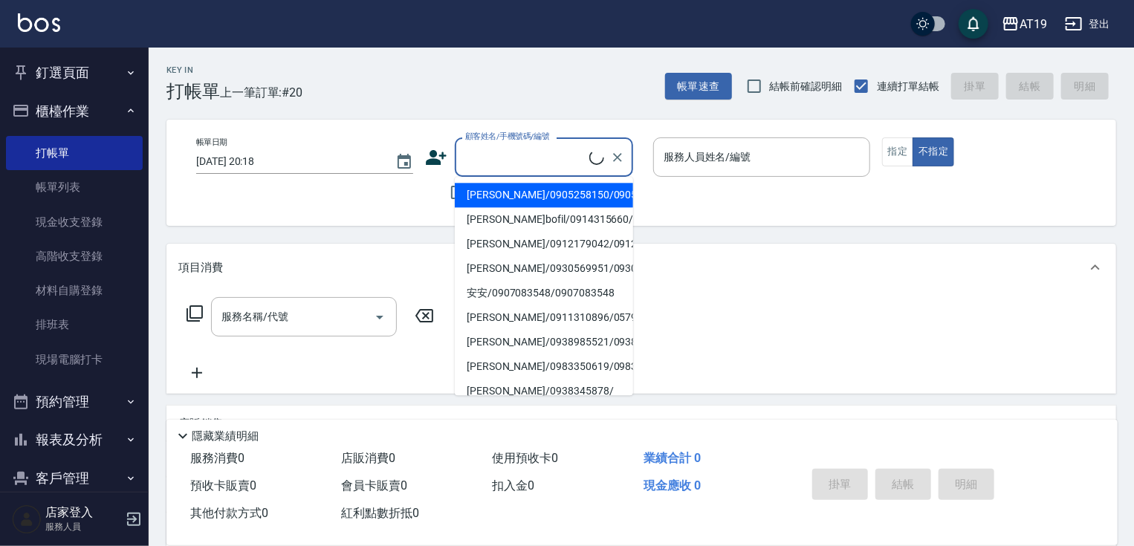
click at [489, 164] on input "顧客姓名/手機號碼/編號" at bounding box center [526, 157] width 128 height 26
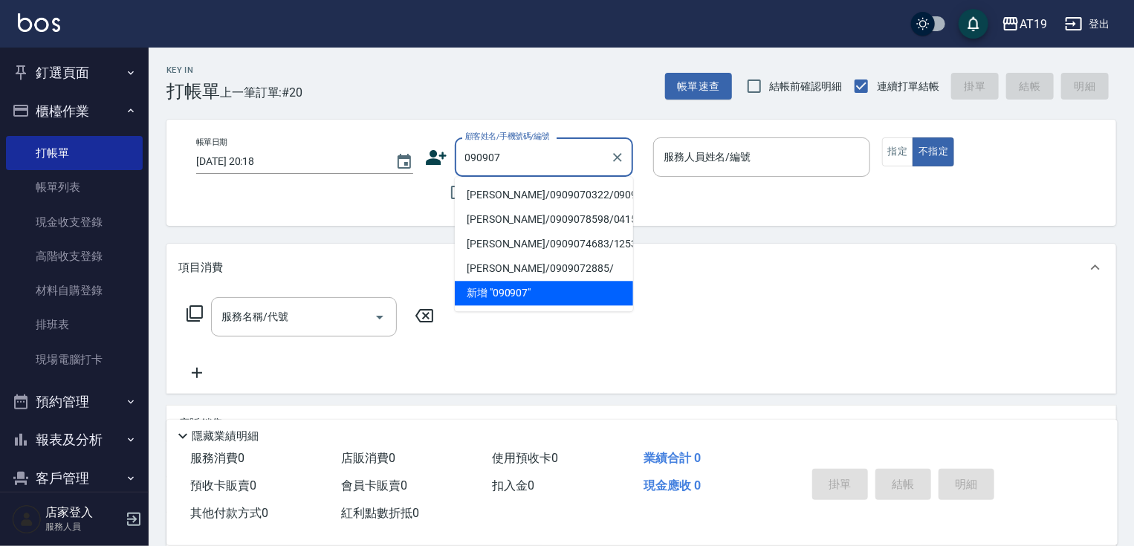
click at [491, 204] on li "[PERSON_NAME]/0909070322/0909070322" at bounding box center [544, 195] width 178 height 25
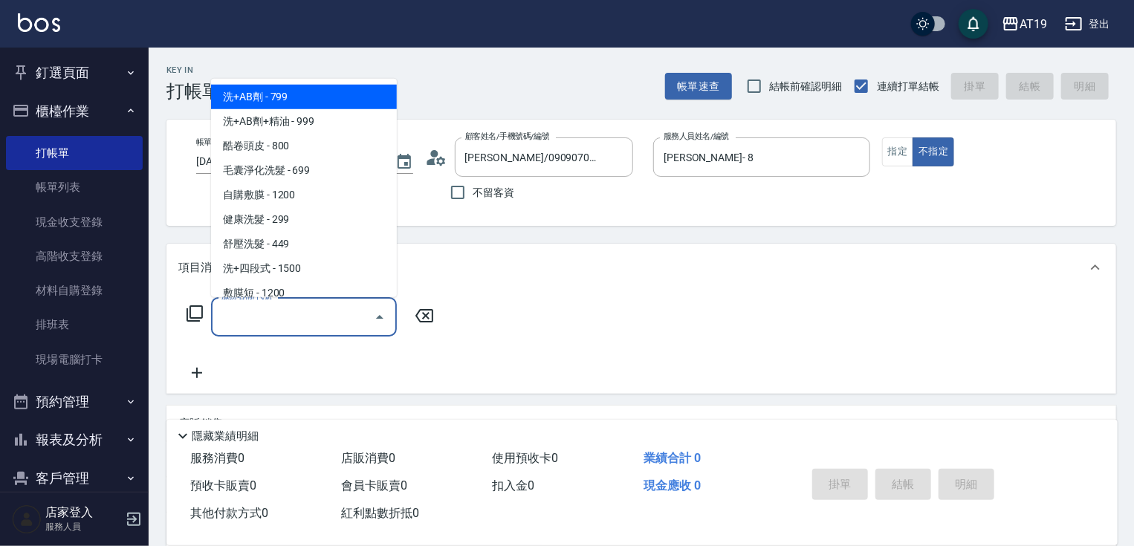
click at [309, 325] on input "服務名稱/代號" at bounding box center [293, 317] width 150 height 26
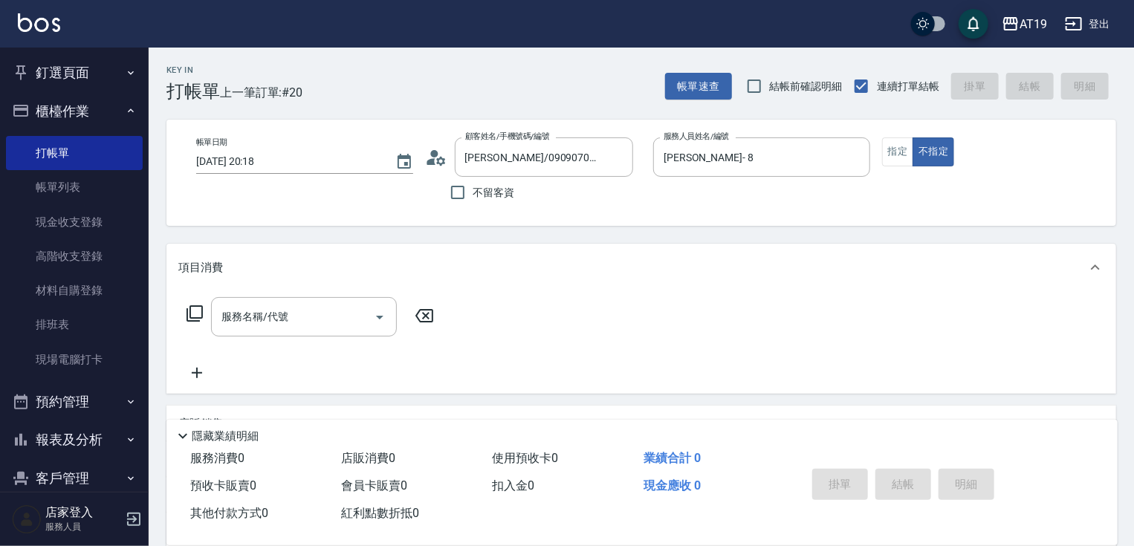
click at [195, 316] on icon at bounding box center [195, 314] width 18 height 18
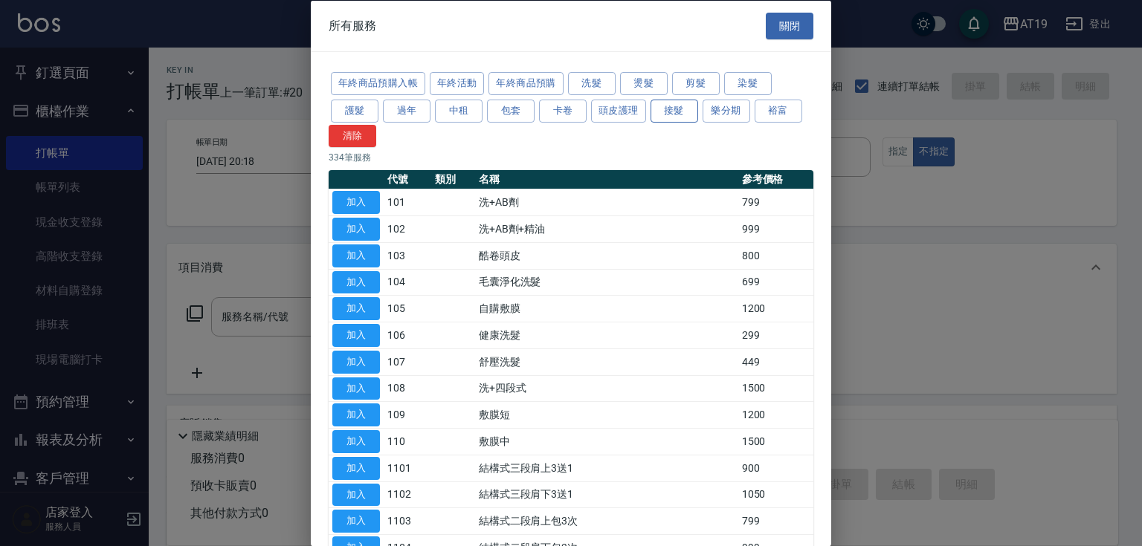
click at [668, 109] on button "接髮" at bounding box center [674, 110] width 48 height 23
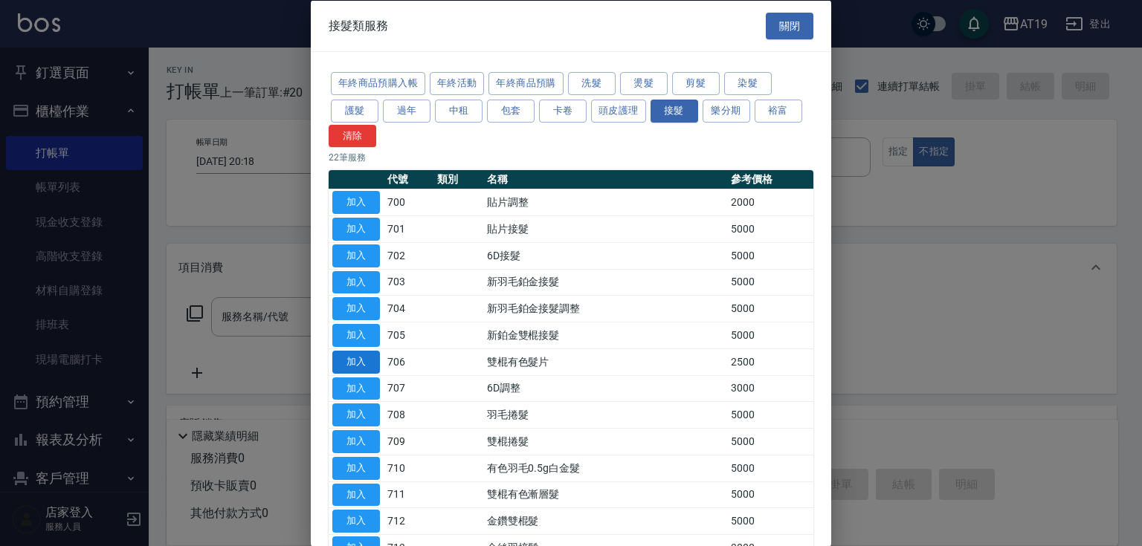
click at [346, 360] on button "加入" at bounding box center [356, 361] width 48 height 23
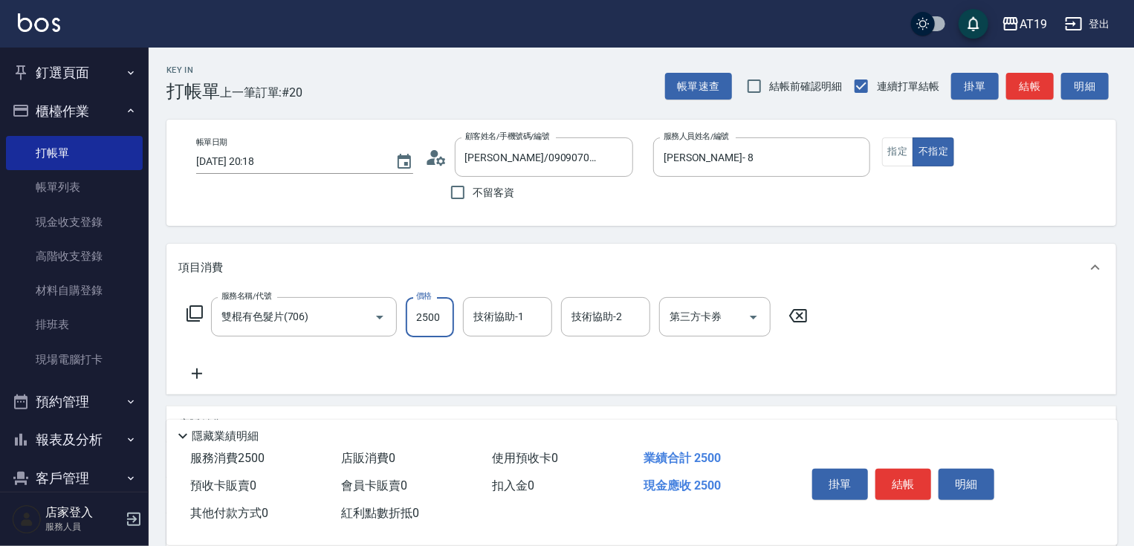
click at [438, 323] on input "2500" at bounding box center [430, 317] width 48 height 40
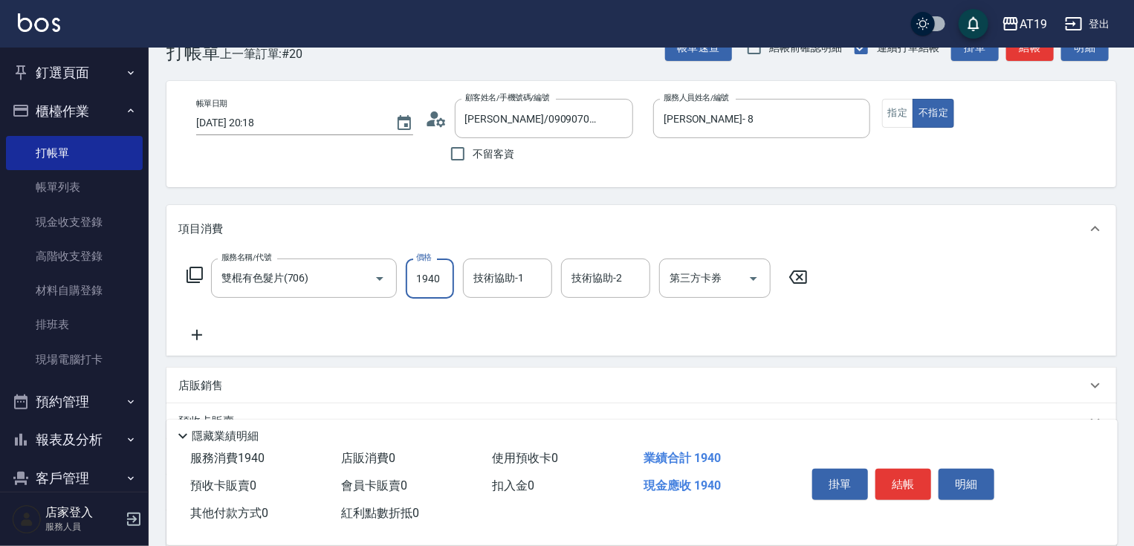
scroll to position [59, 0]
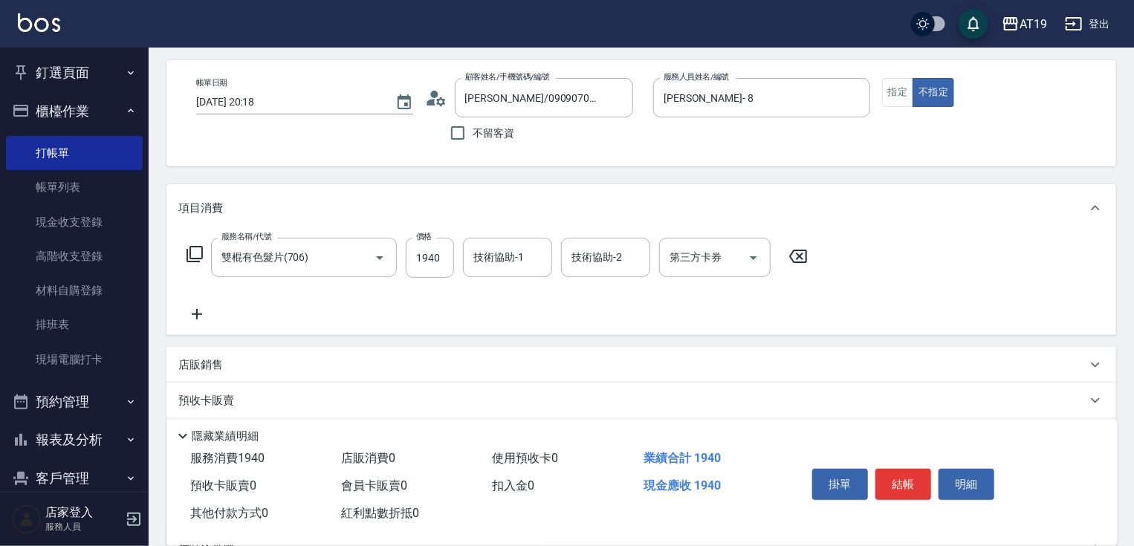
click at [196, 317] on icon at bounding box center [197, 314] width 10 height 10
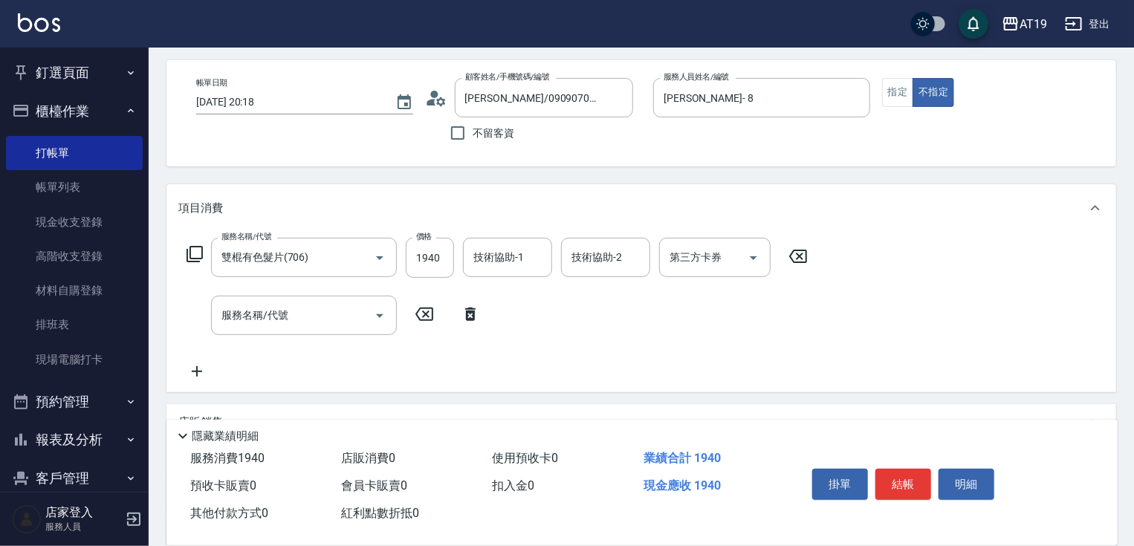
click at [194, 256] on icon at bounding box center [195, 254] width 18 height 18
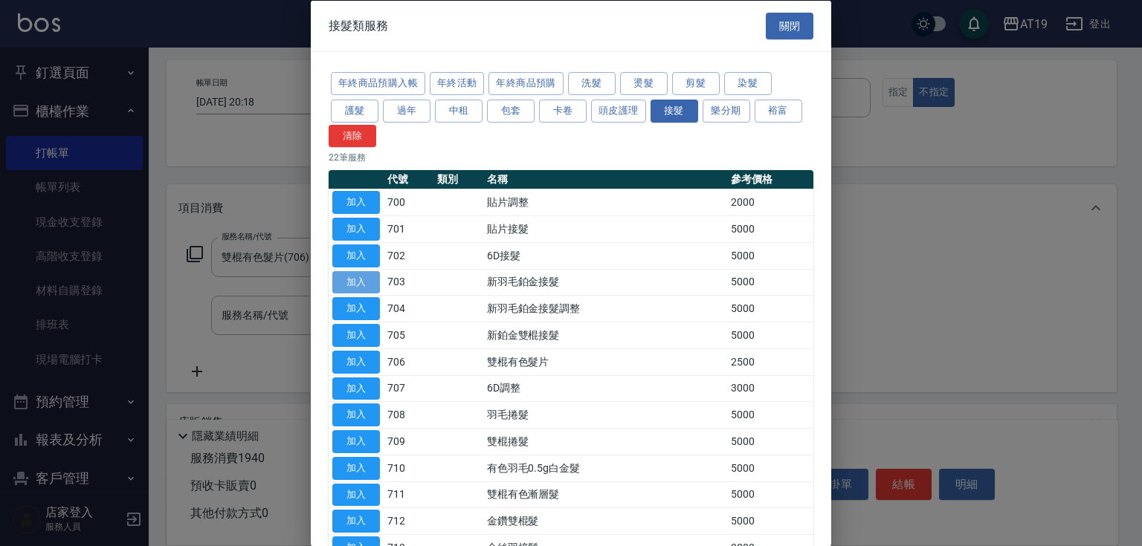
click at [358, 288] on button "加入" at bounding box center [356, 282] width 48 height 23
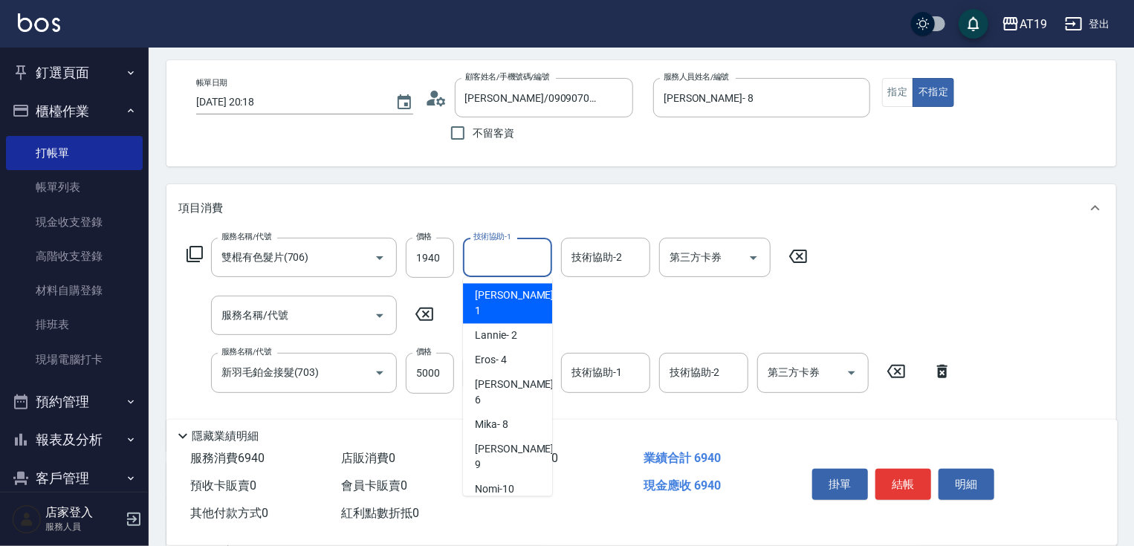
click at [508, 256] on input "技術協助-1" at bounding box center [508, 258] width 76 height 26
click at [506, 532] on span "Orange -53" at bounding box center [499, 540] width 49 height 16
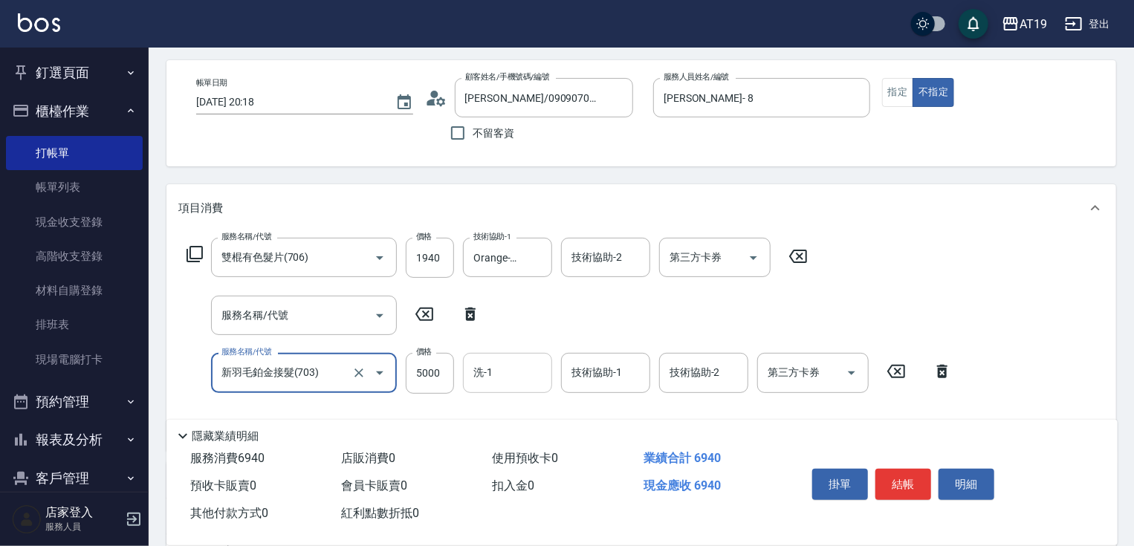
click at [497, 379] on input "洗-1" at bounding box center [508, 373] width 76 height 26
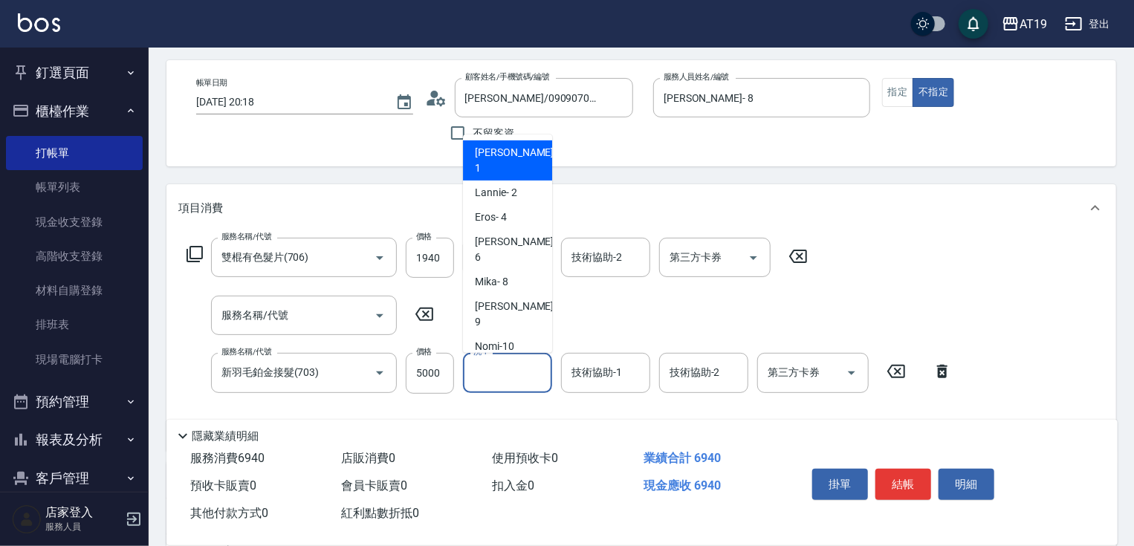
click at [501, 384] on input "洗-1" at bounding box center [508, 373] width 76 height 26
click at [520, 355] on div "洗-1" at bounding box center [507, 372] width 89 height 39
click at [511, 369] on input "洗-1" at bounding box center [508, 373] width 76 height 26
click at [516, 384] on div "Orange -53" at bounding box center [507, 396] width 89 height 25
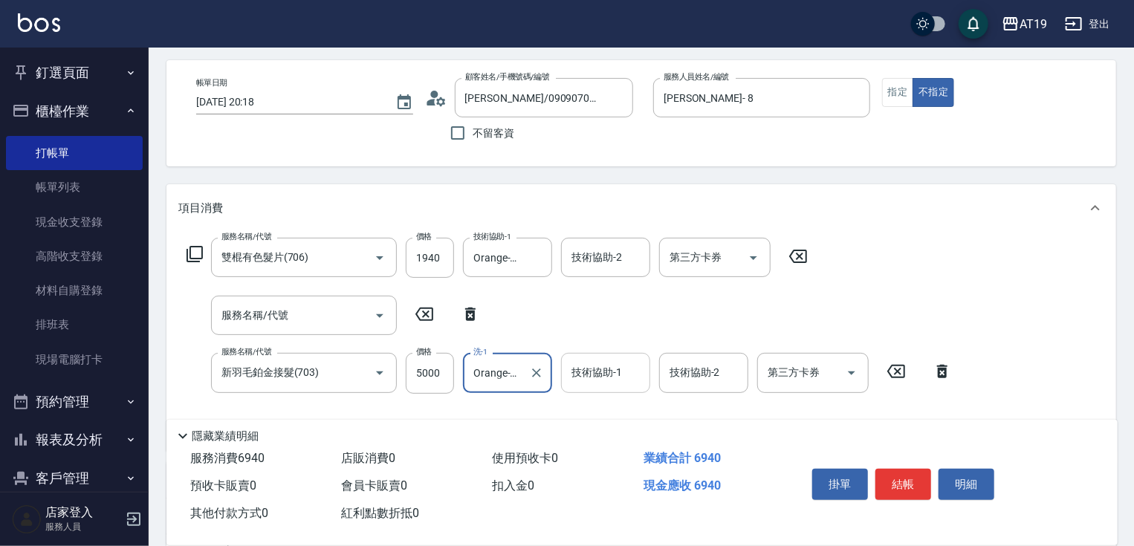
click at [588, 365] on div "技術協助-1 技術協助-1" at bounding box center [605, 372] width 89 height 39
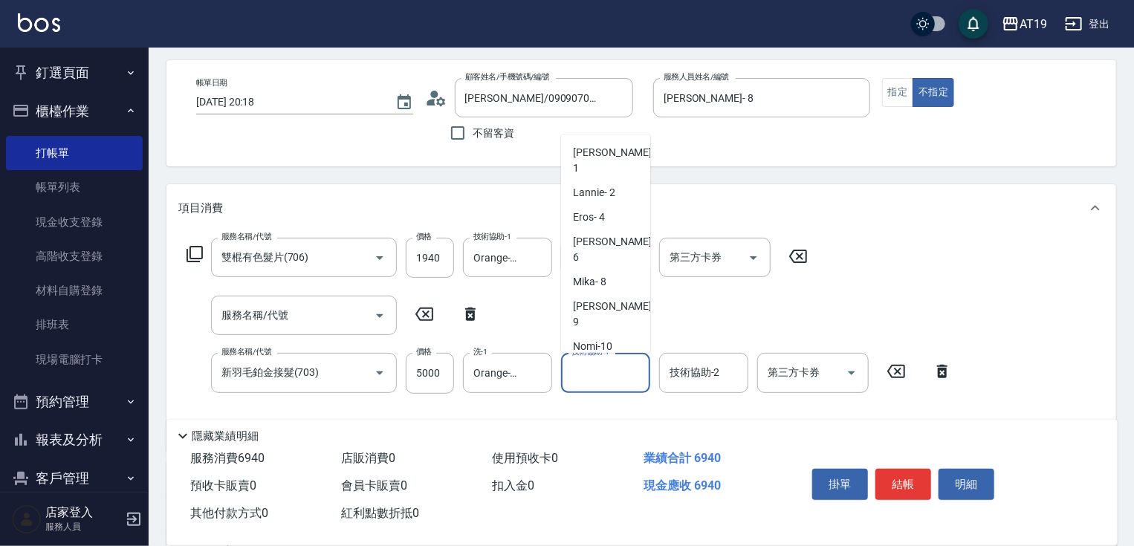
drag, startPoint x: 599, startPoint y: 349, endPoint x: 560, endPoint y: 348, distance: 39.4
click at [599, 388] on span "Orange -53" at bounding box center [597, 396] width 49 height 16
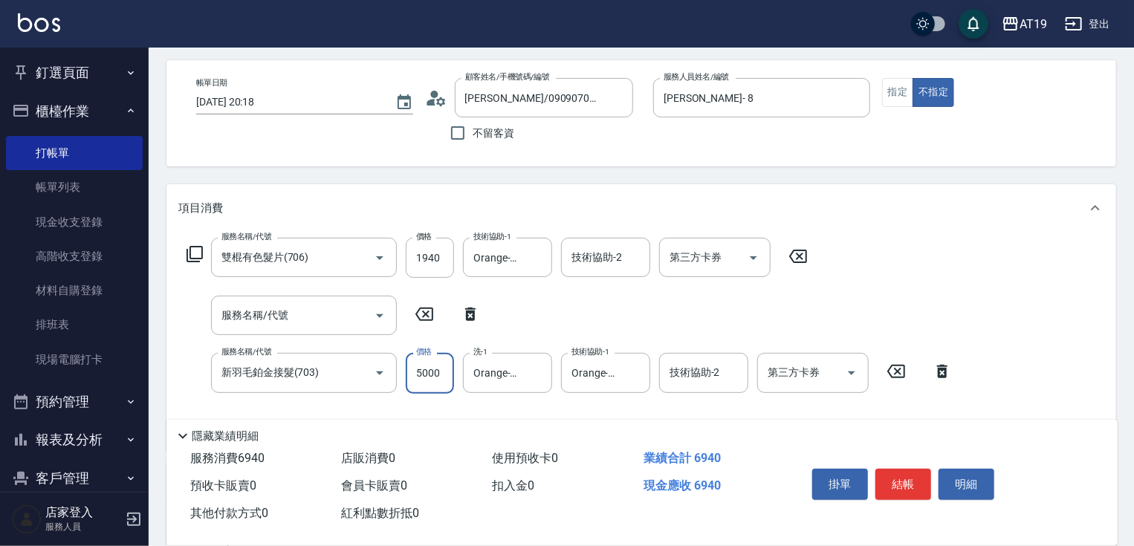
click at [440, 372] on input "5000" at bounding box center [430, 373] width 48 height 40
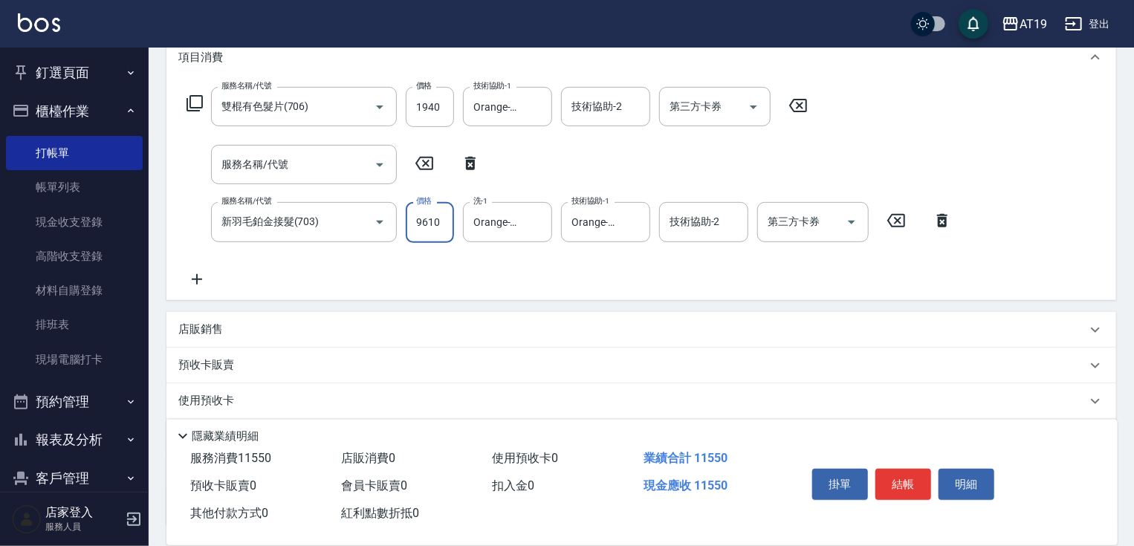
scroll to position [238, 0]
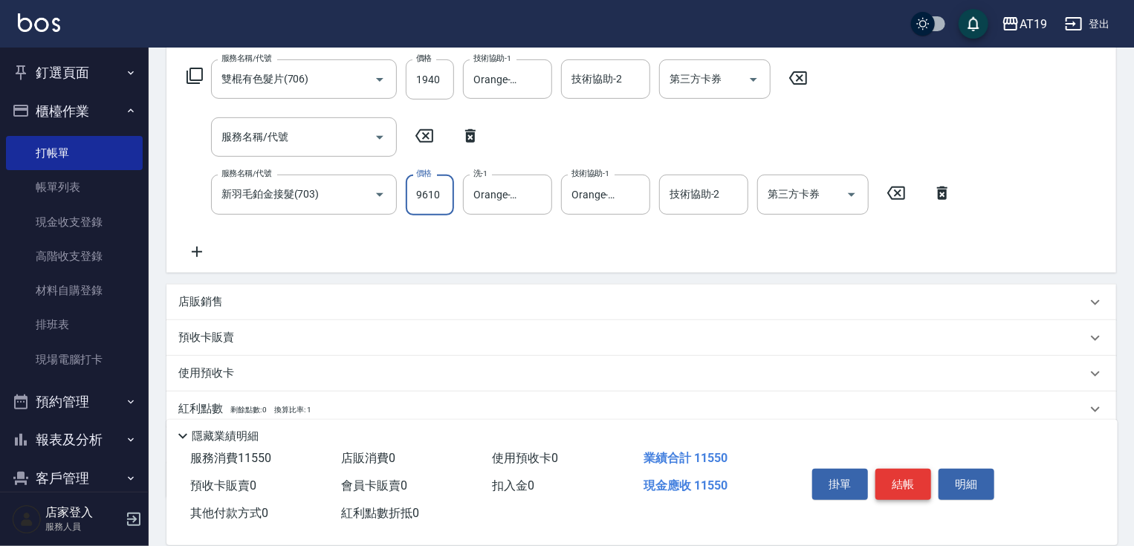
click at [904, 478] on button "結帳" at bounding box center [904, 484] width 56 height 31
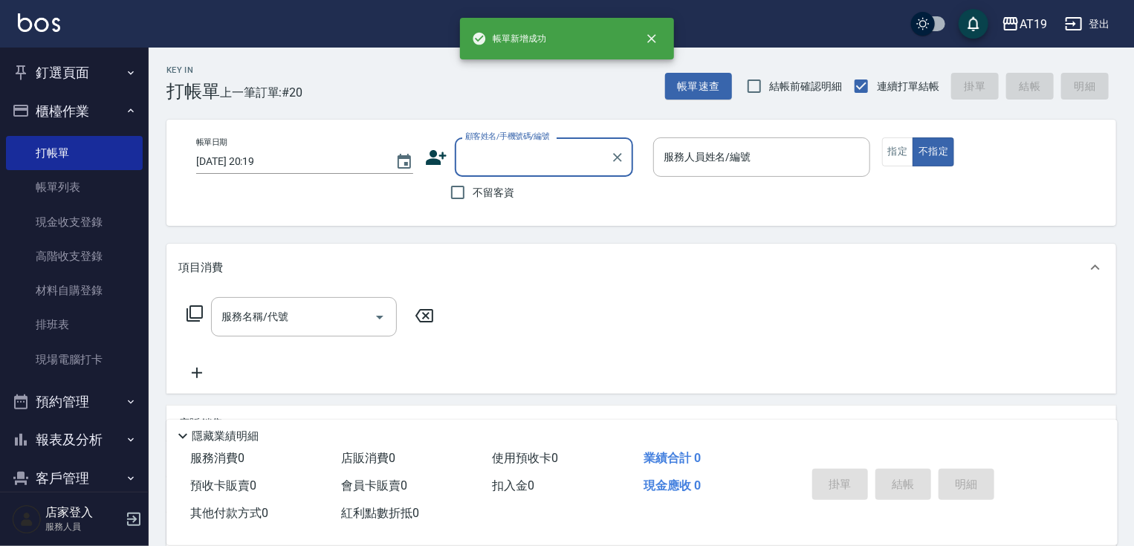
scroll to position [0, 0]
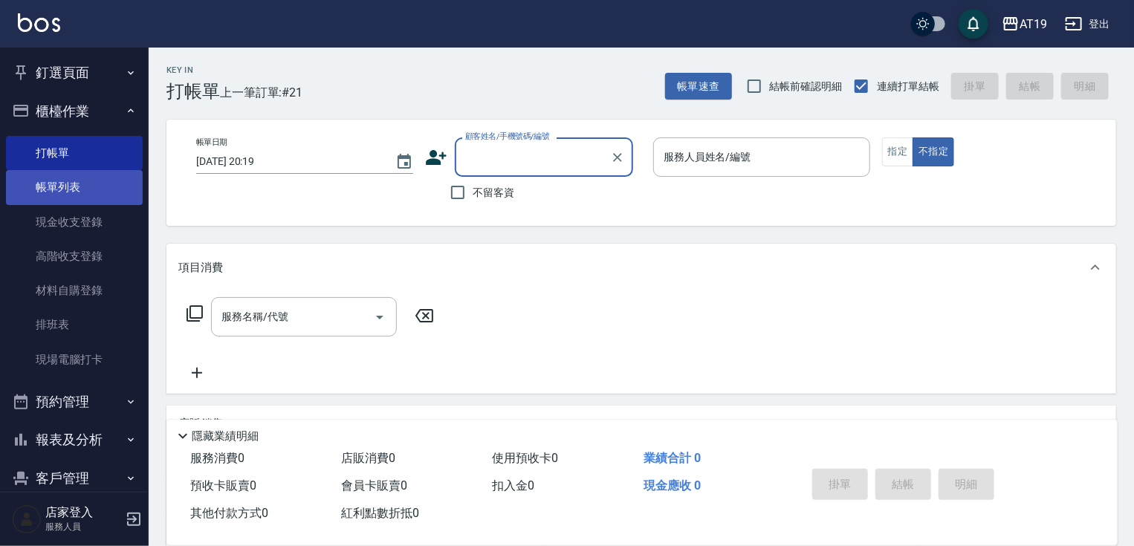
click at [103, 199] on link "帳單列表" at bounding box center [74, 187] width 137 height 34
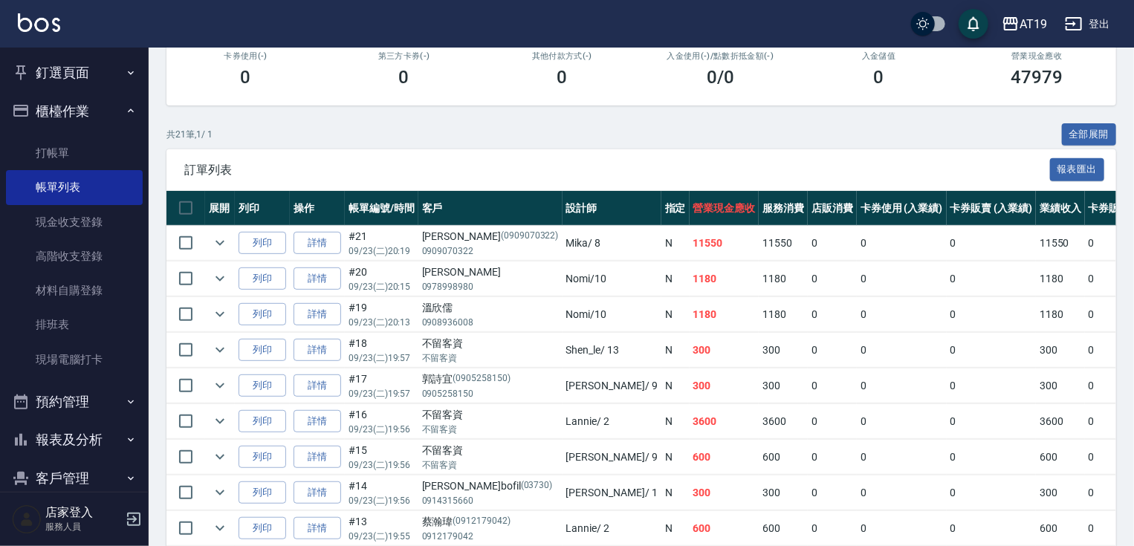
scroll to position [297, 0]
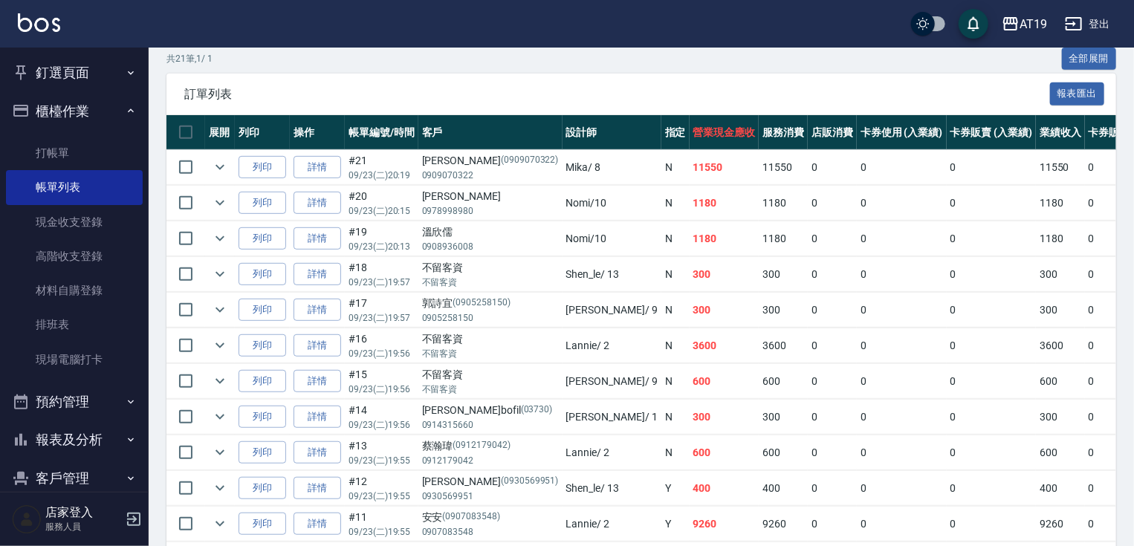
click at [125, 445] on icon "button" at bounding box center [131, 440] width 12 height 12
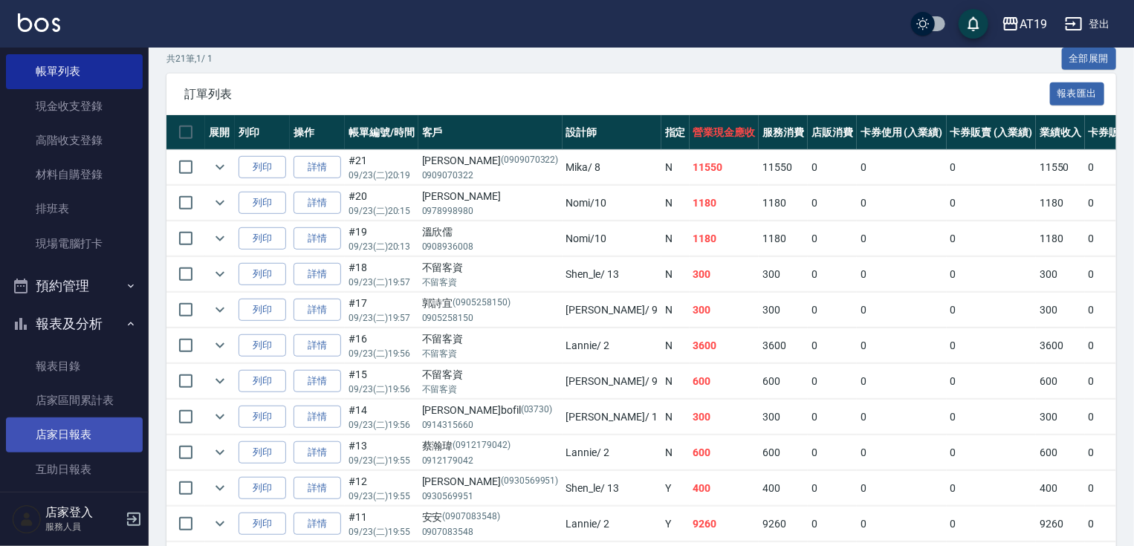
scroll to position [119, 0]
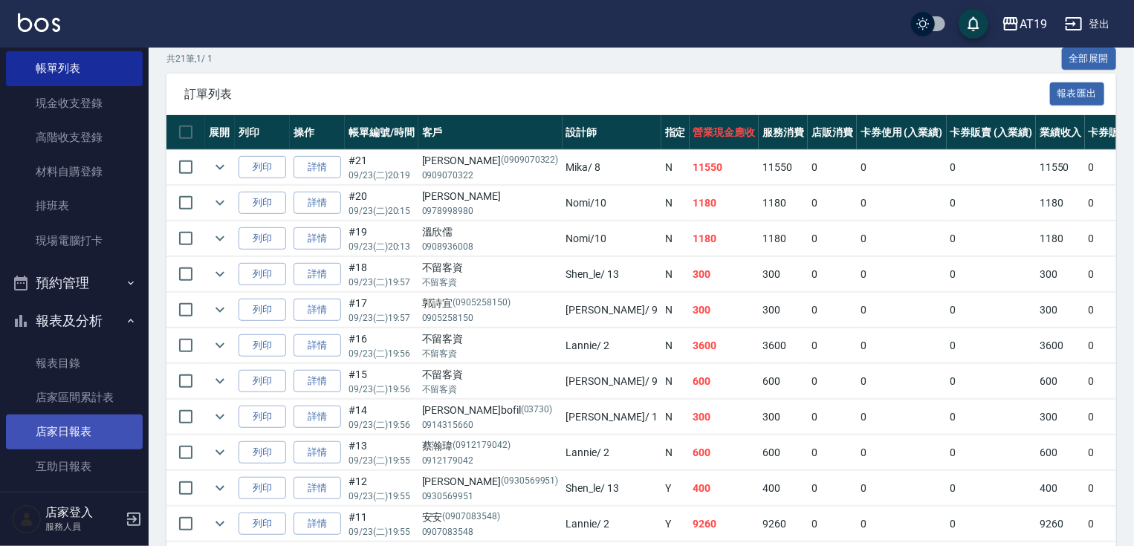
click at [109, 422] on link "店家日報表" at bounding box center [74, 432] width 137 height 34
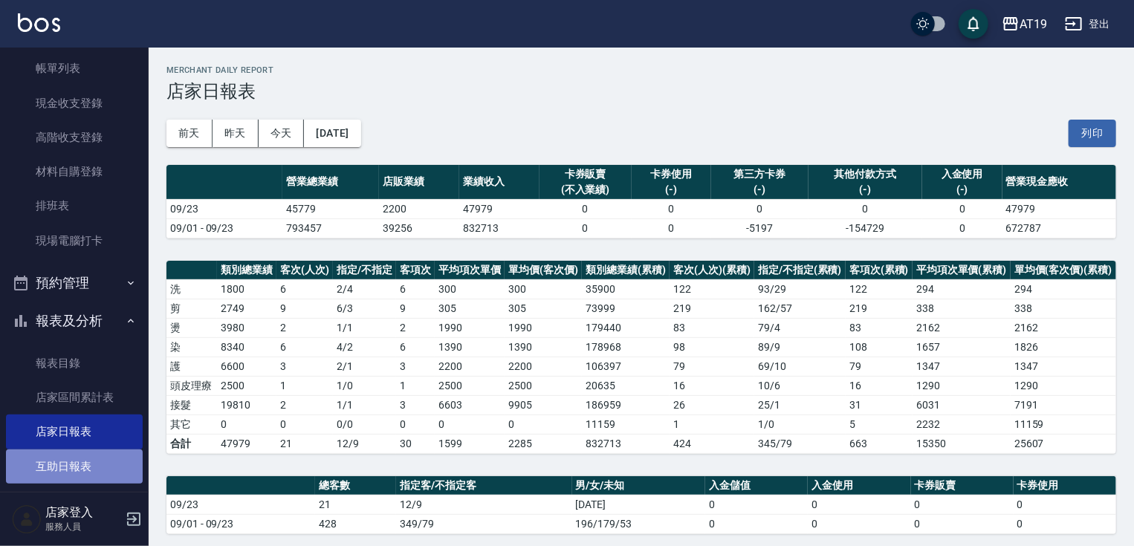
drag, startPoint x: 101, startPoint y: 465, endPoint x: 123, endPoint y: 456, distance: 24.3
click at [101, 465] on link "互助日報表" at bounding box center [74, 467] width 137 height 34
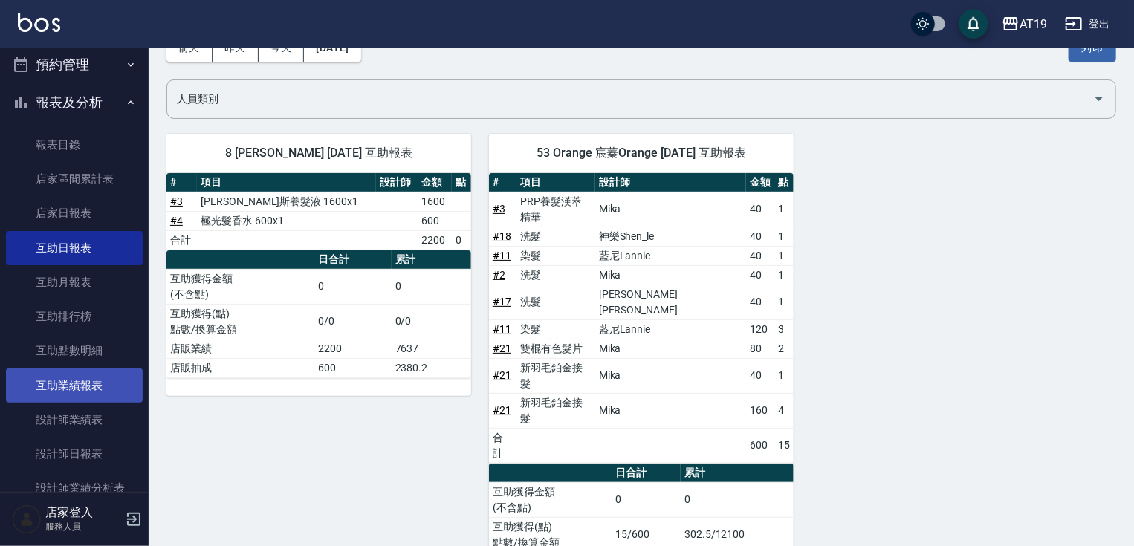
scroll to position [357, 0]
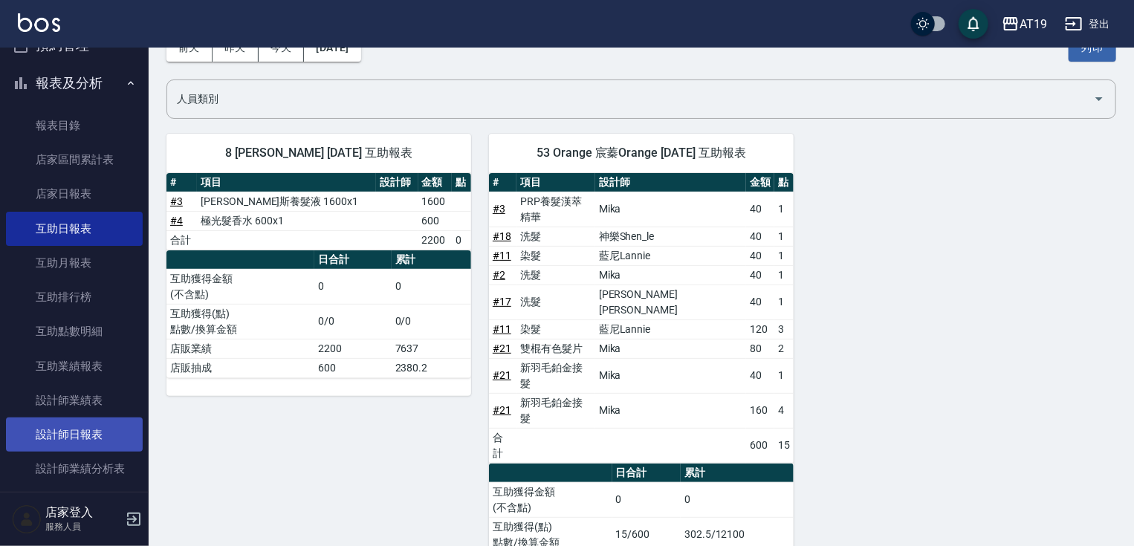
click at [98, 428] on link "設計師日報表" at bounding box center [74, 435] width 137 height 34
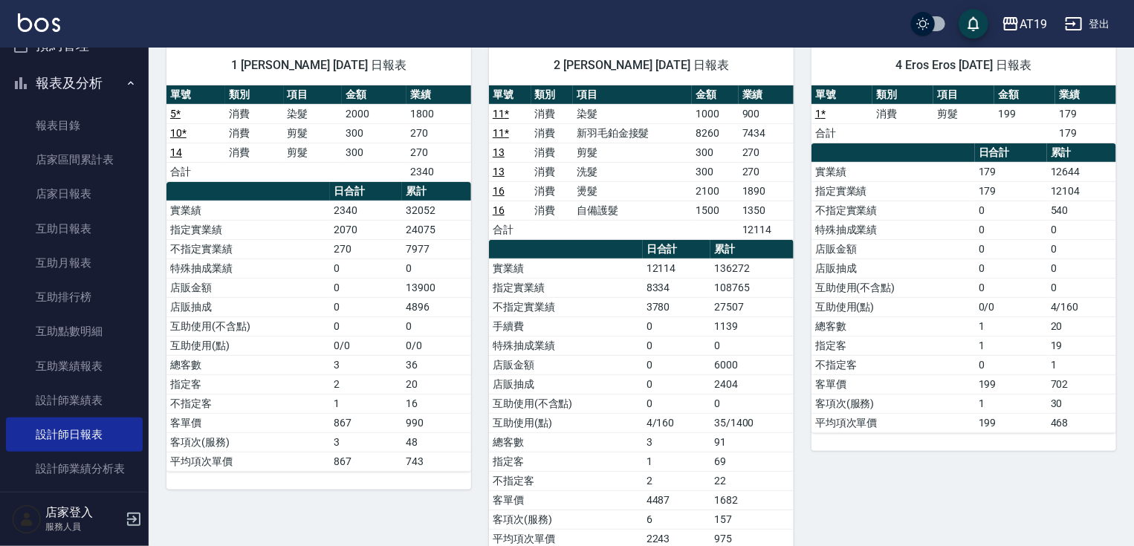
scroll to position [119, 0]
click at [65, 198] on link "店家日報表" at bounding box center [74, 194] width 137 height 34
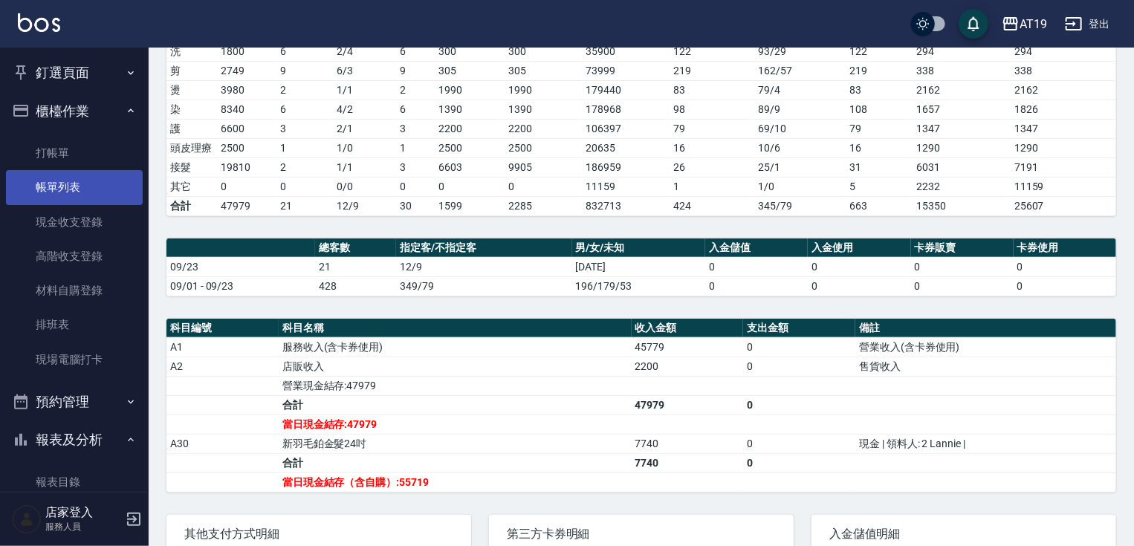
click at [91, 181] on link "帳單列表" at bounding box center [74, 187] width 137 height 34
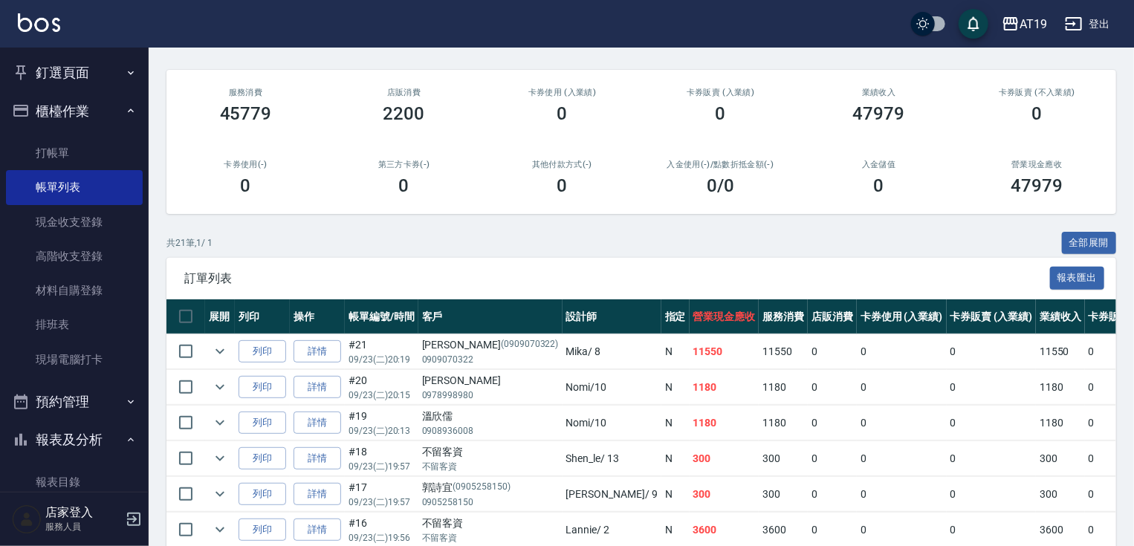
scroll to position [119, 0]
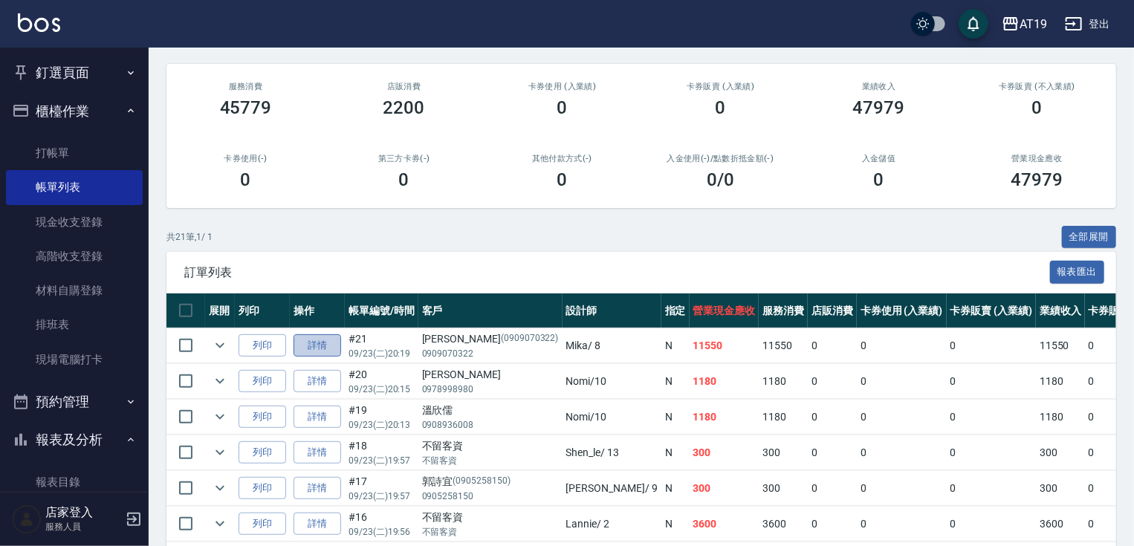
click at [307, 358] on link "詳情" at bounding box center [318, 346] width 48 height 23
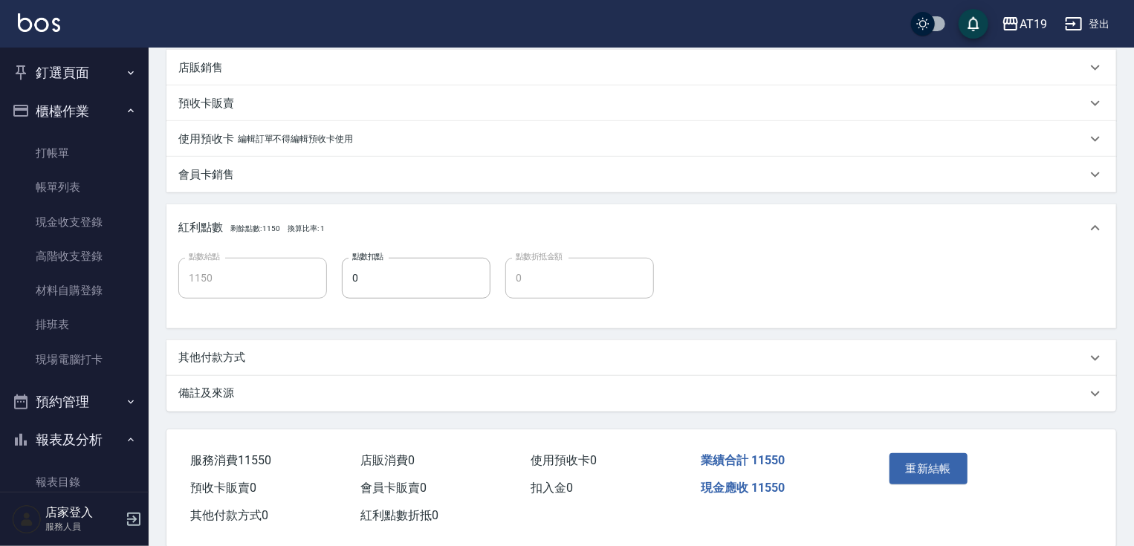
scroll to position [416, 0]
click at [228, 356] on p "其他付款方式" at bounding box center [211, 357] width 67 height 16
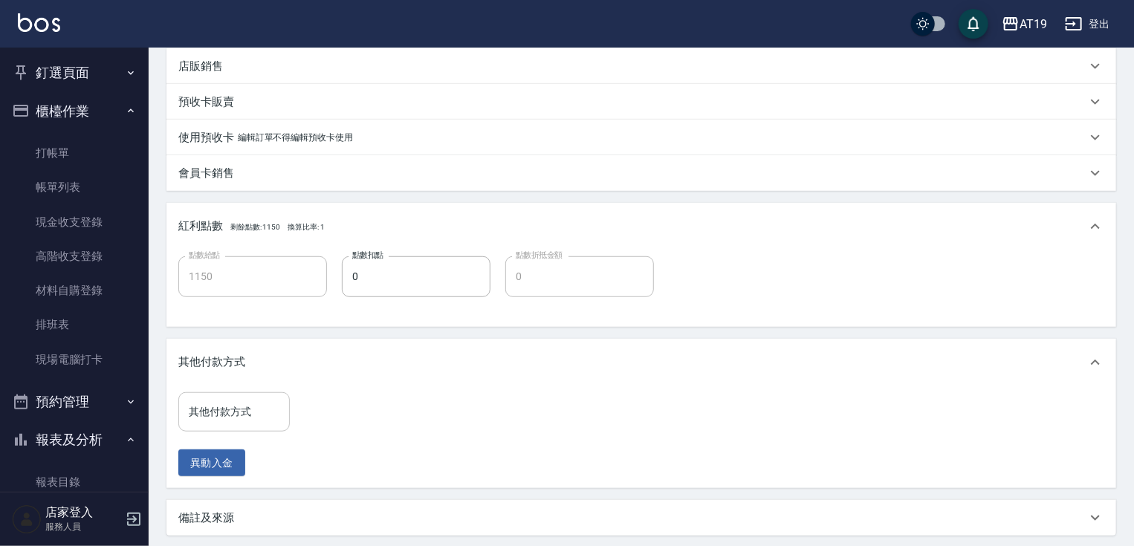
click at [258, 410] on input "其他付款方式" at bounding box center [234, 412] width 98 height 26
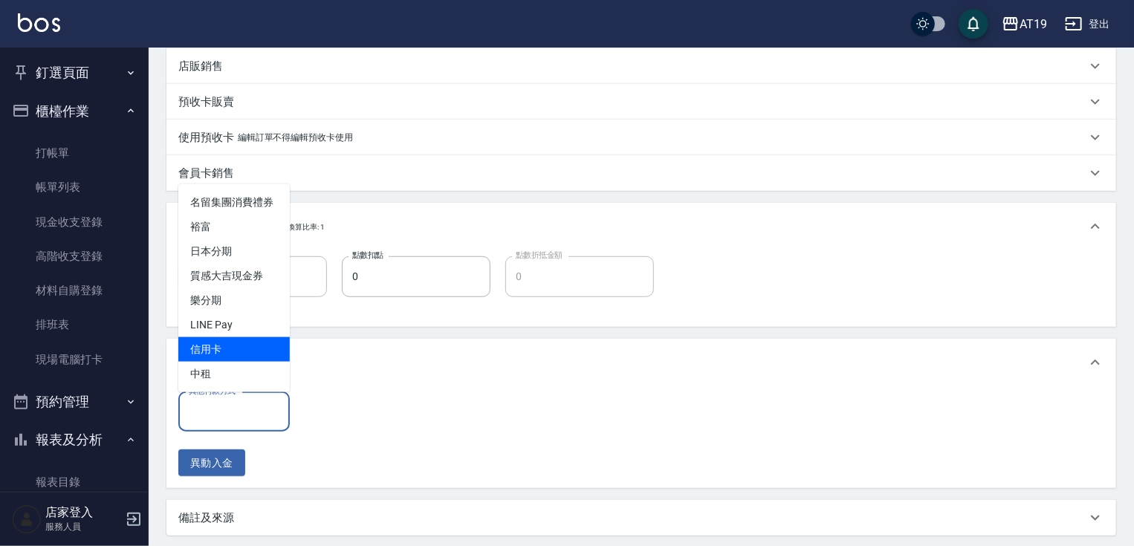
click at [249, 345] on span "信用卡" at bounding box center [234, 349] width 112 height 25
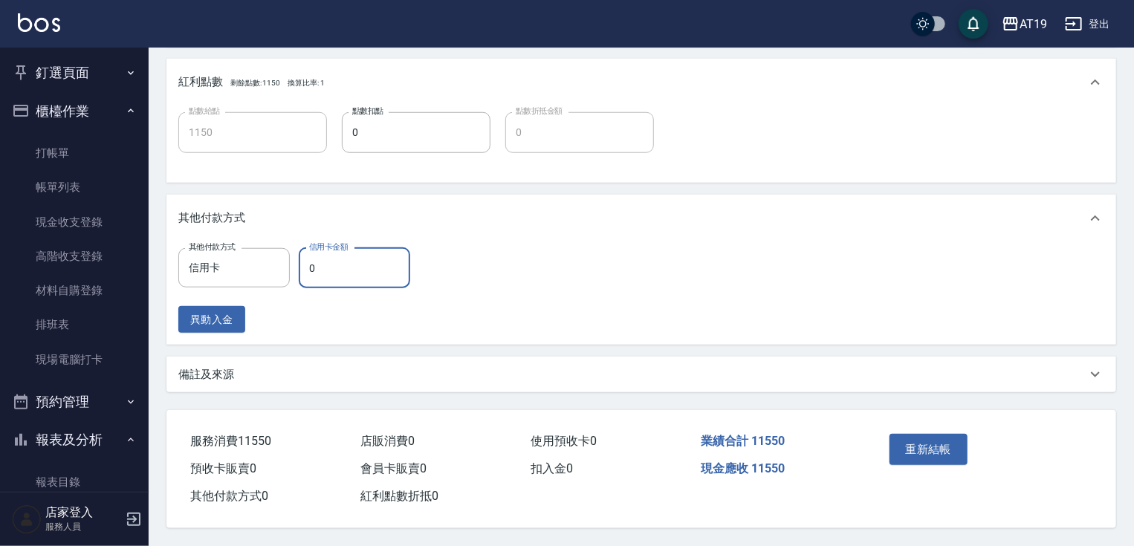
scroll to position [565, 0]
click at [943, 434] on button "重新結帳" at bounding box center [929, 449] width 79 height 31
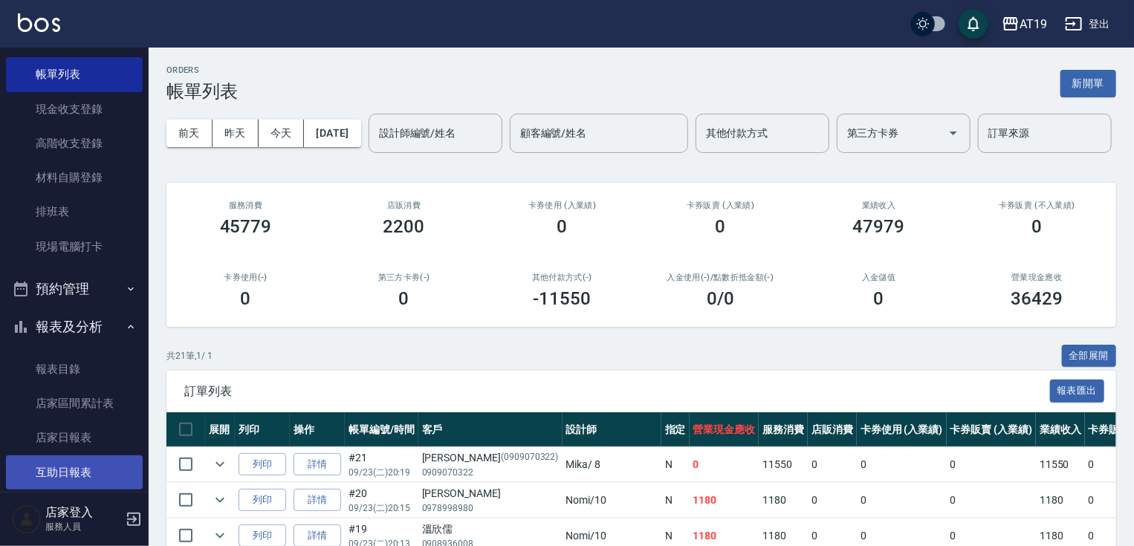
scroll to position [178, 0]
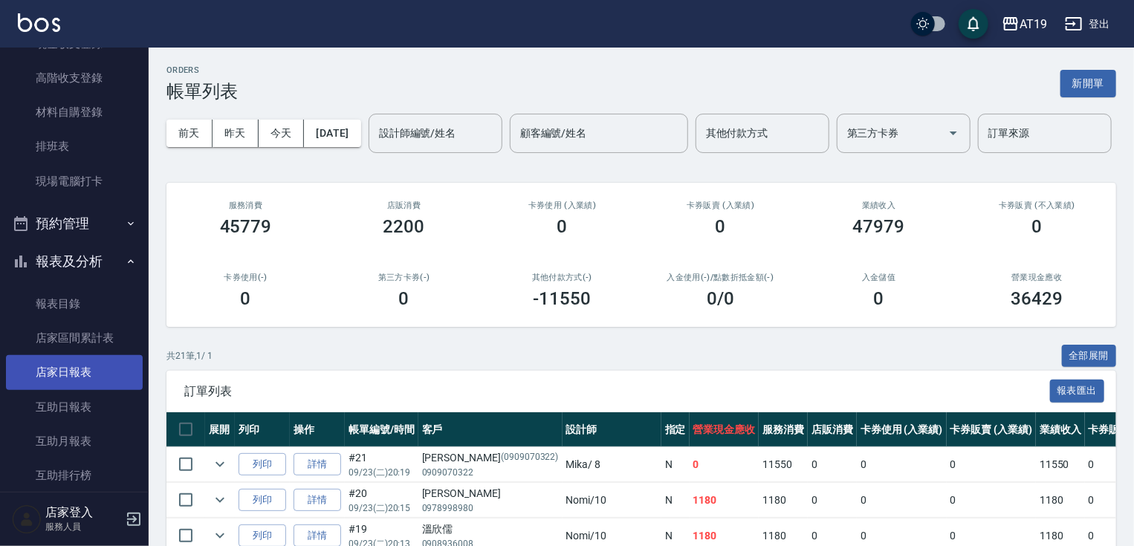
click at [106, 371] on link "店家日報表" at bounding box center [74, 372] width 137 height 34
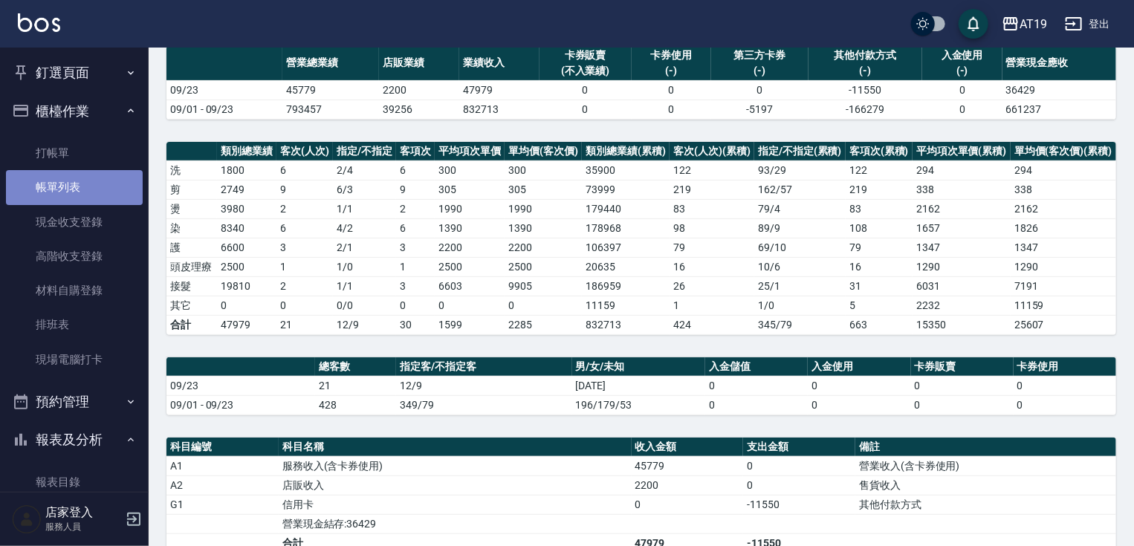
click at [100, 190] on link "帳單列表" at bounding box center [74, 187] width 137 height 34
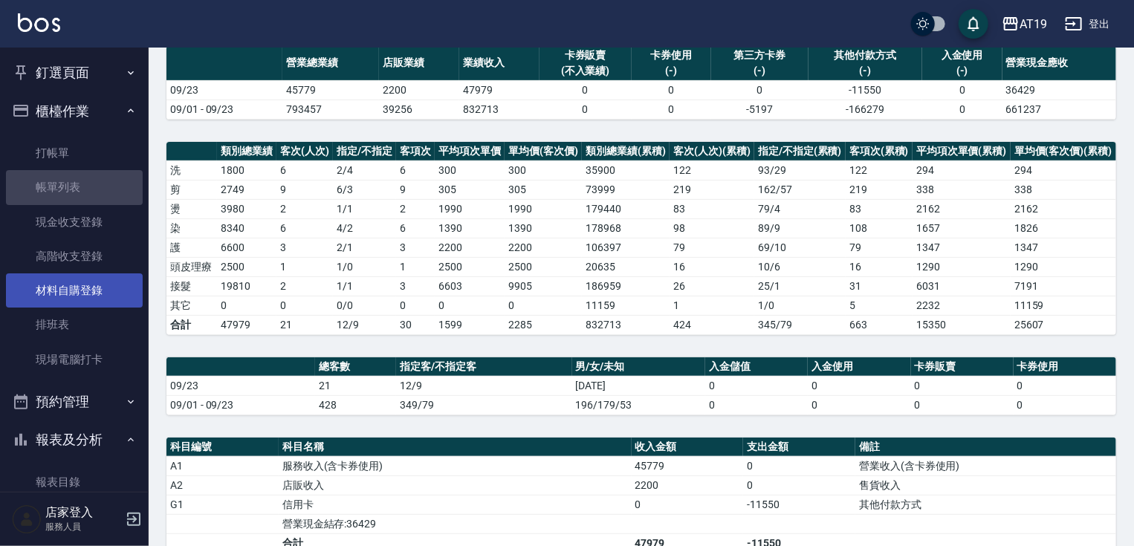
click at [104, 300] on link "材料自購登錄" at bounding box center [74, 291] width 137 height 34
click at [104, 291] on link "材料自購登錄" at bounding box center [74, 291] width 137 height 34
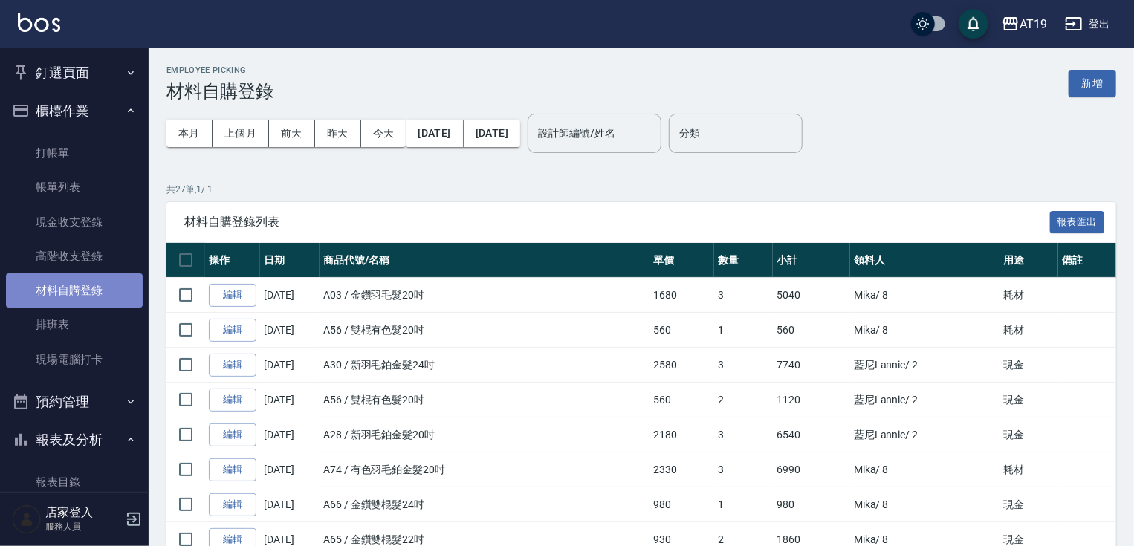
click at [90, 291] on link "材料自購登錄" at bounding box center [74, 291] width 137 height 34
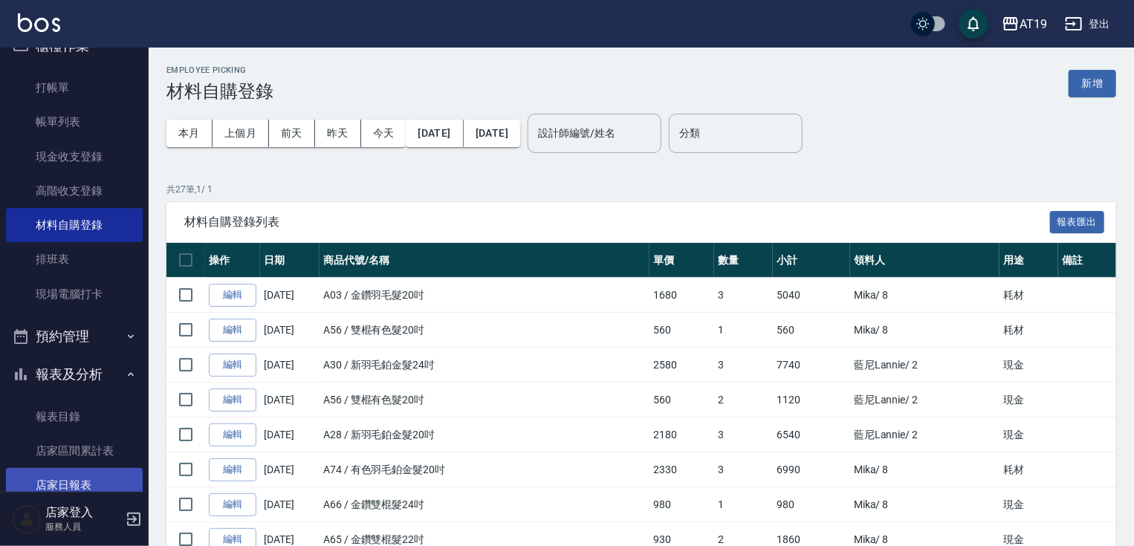
scroll to position [178, 0]
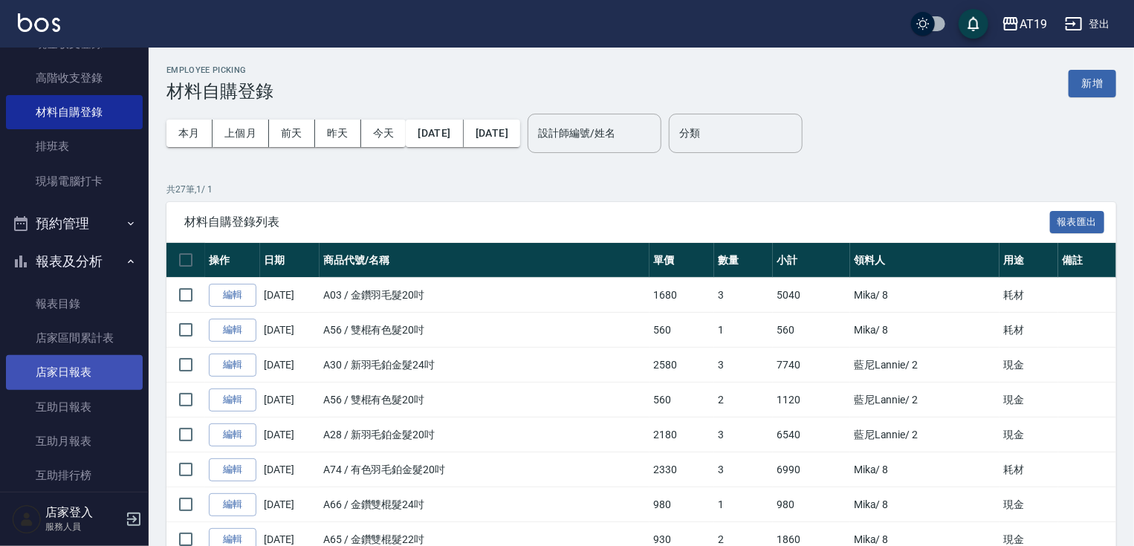
click at [98, 377] on link "店家日報表" at bounding box center [74, 372] width 137 height 34
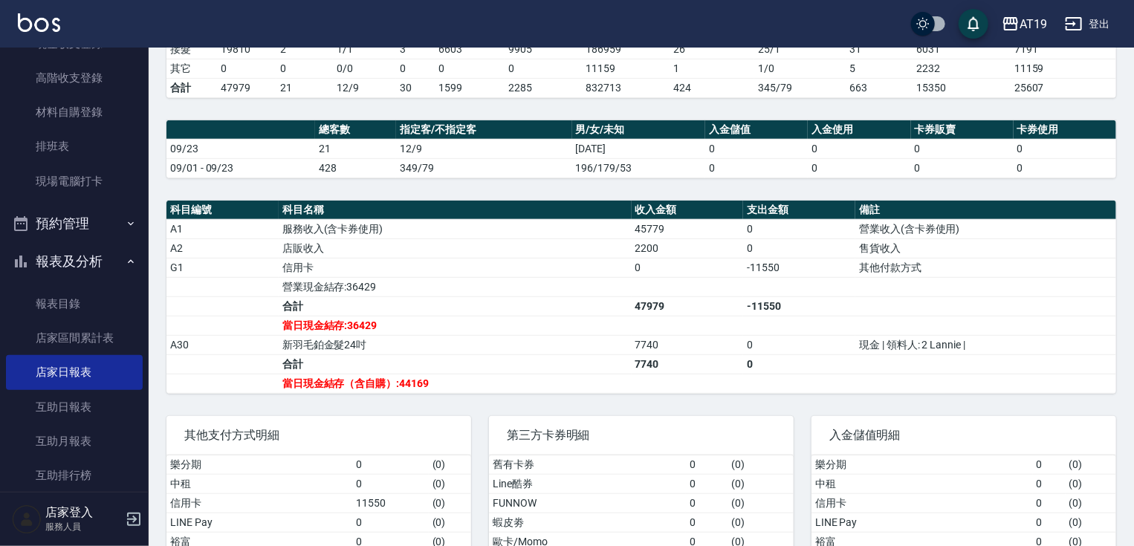
scroll to position [357, 0]
